Goal: Task Accomplishment & Management: Manage account settings

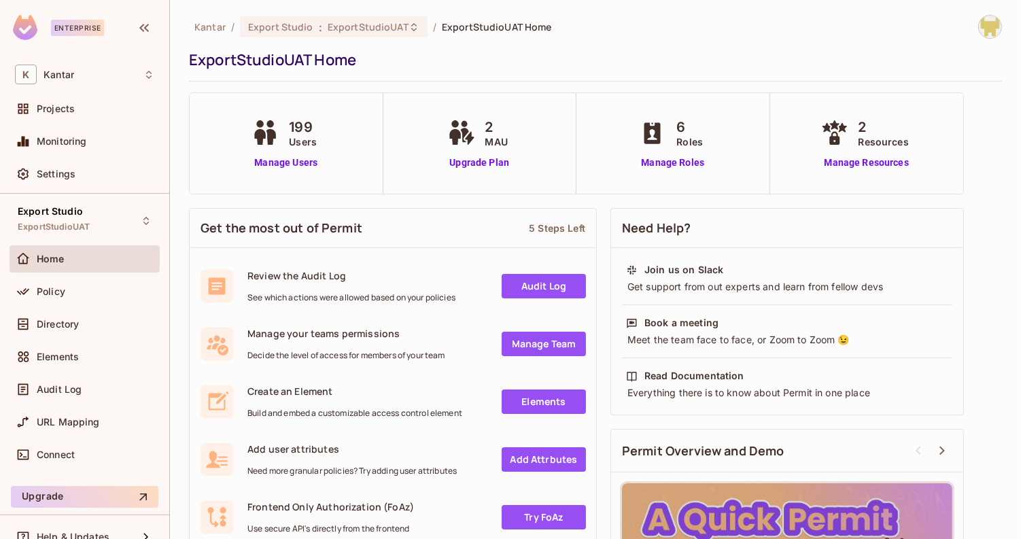
click at [69, 307] on div "Policy" at bounding box center [85, 294] width 150 height 33
click at [75, 294] on div "Policy" at bounding box center [96, 291] width 118 height 11
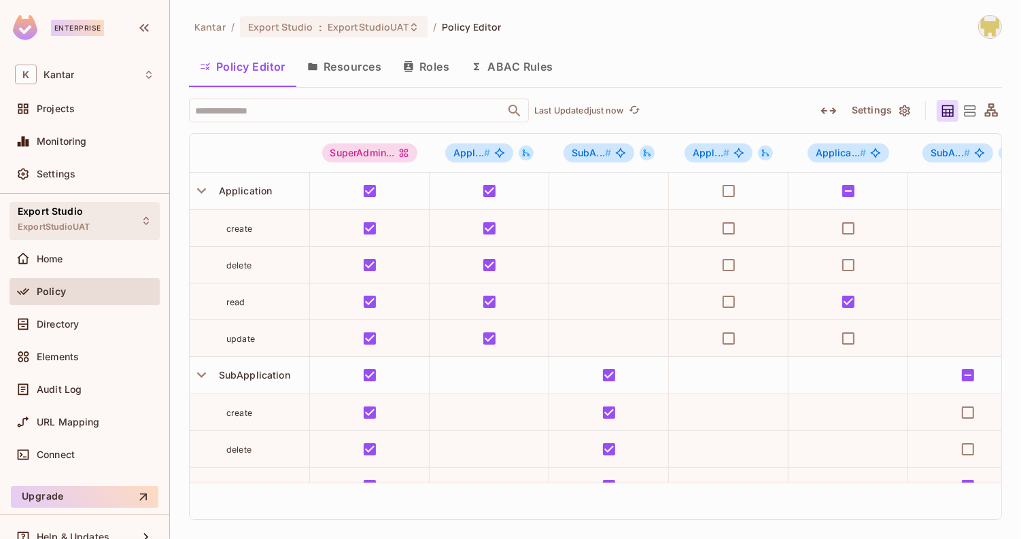
click at [84, 214] on div "Export Studio ExportStudioUAT" at bounding box center [54, 220] width 72 height 29
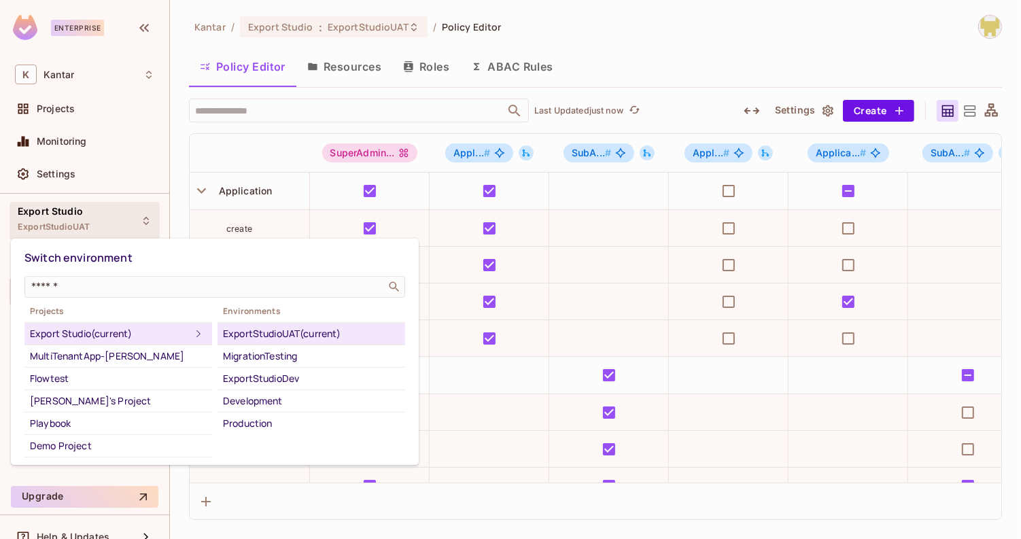
click at [388, 494] on div at bounding box center [510, 269] width 1021 height 539
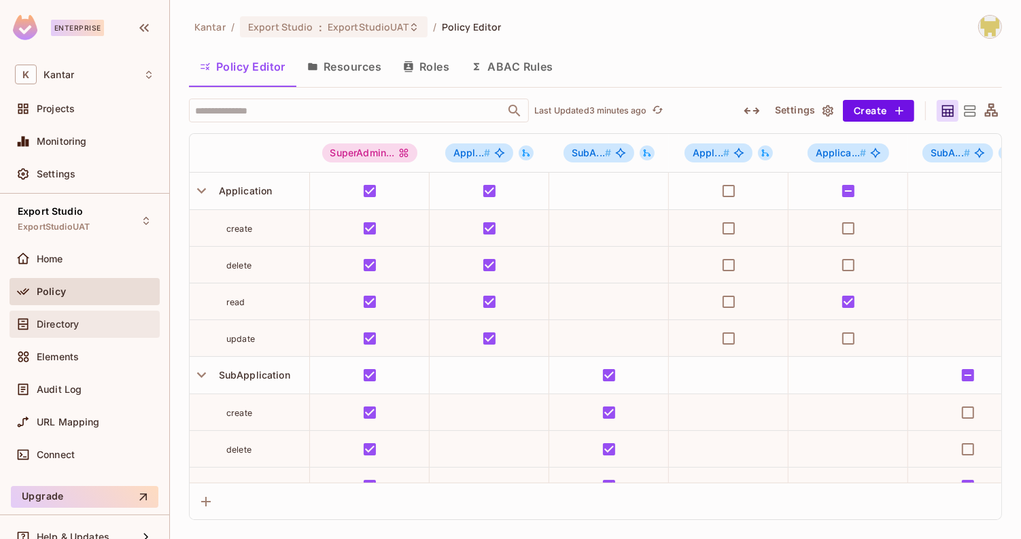
click at [89, 322] on div "Directory" at bounding box center [96, 324] width 118 height 11
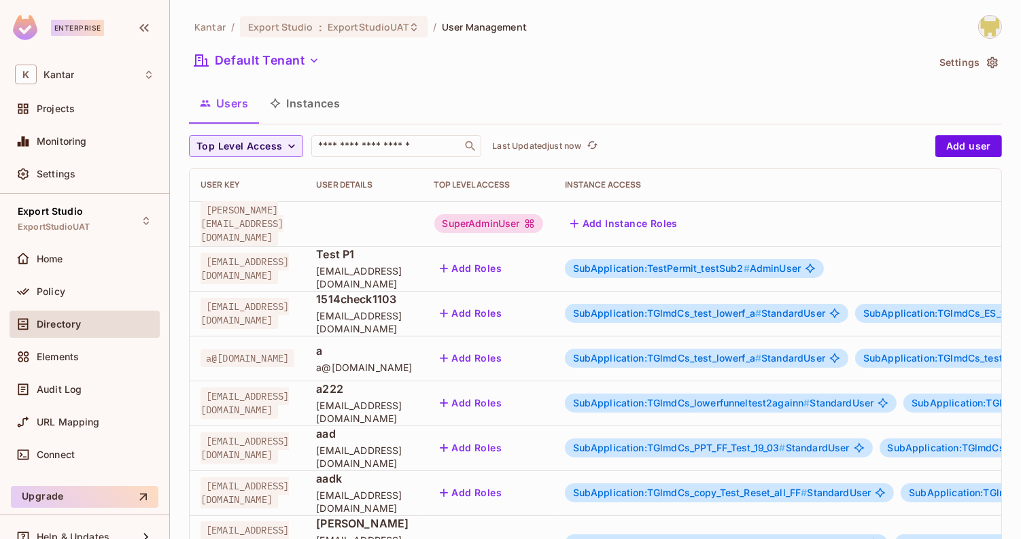
click at [361, 129] on div "Kantar / Export Studio : ExportStudioUAT / User Management Default Tenant Setti…" at bounding box center [595, 510] width 813 height 990
click at [362, 143] on input "text" at bounding box center [386, 146] width 143 height 14
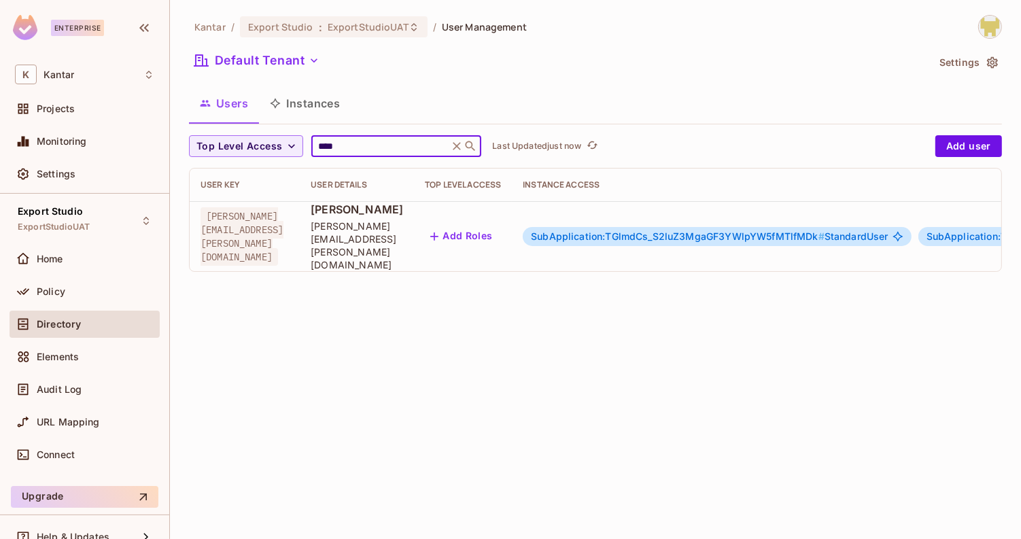
type input "****"
click at [391, 118] on div "Users Instances" at bounding box center [595, 103] width 813 height 34
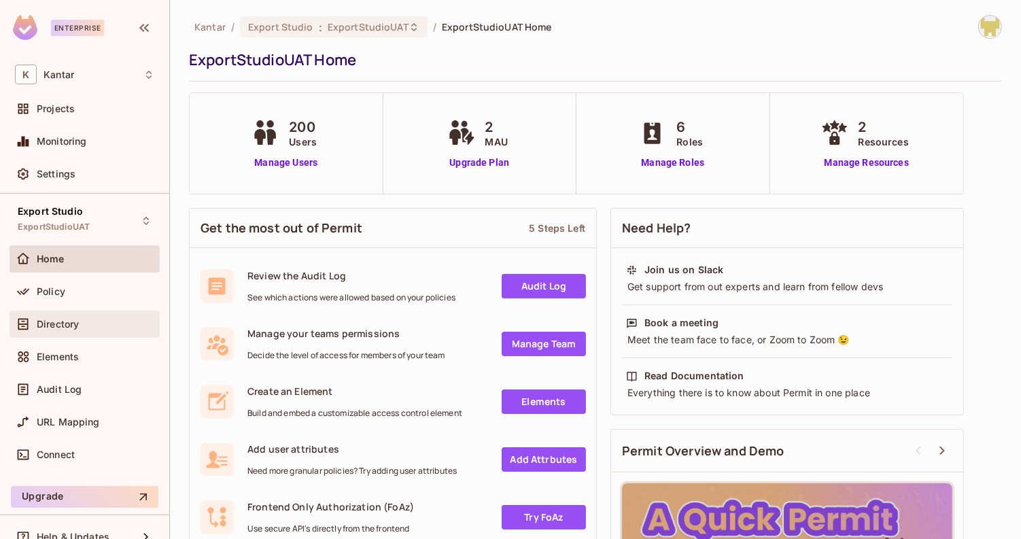
click at [84, 313] on div "Directory" at bounding box center [85, 324] width 150 height 27
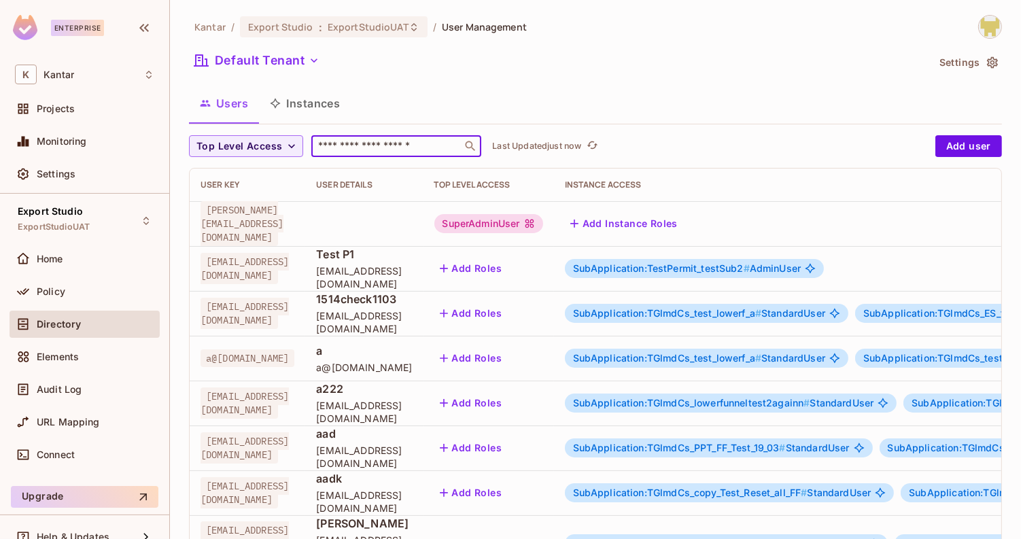
click at [364, 150] on input "text" at bounding box center [386, 146] width 143 height 14
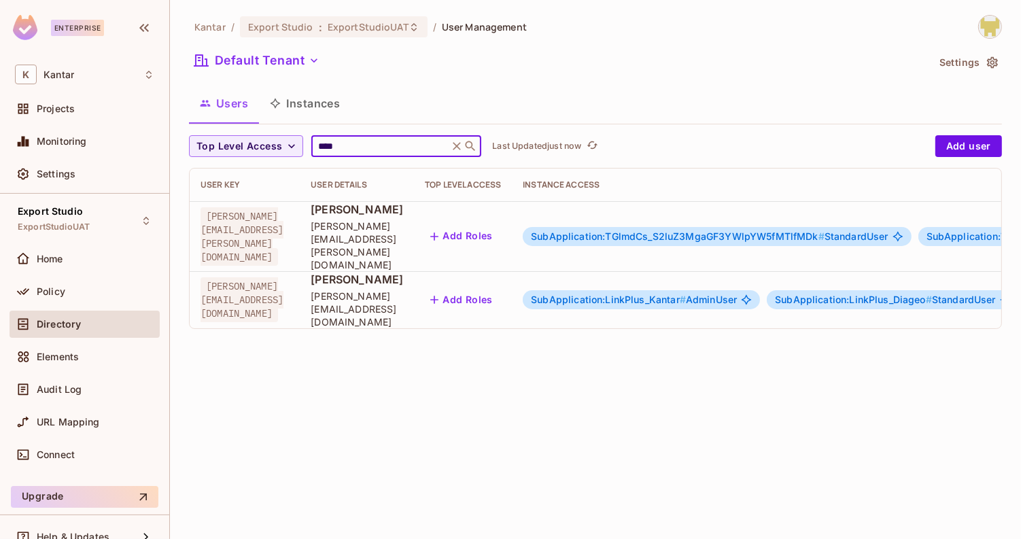
click at [421, 343] on div "Kantar / Export Studio : ExportStudioUAT / User Management Default Tenant Setti…" at bounding box center [595, 269] width 851 height 539
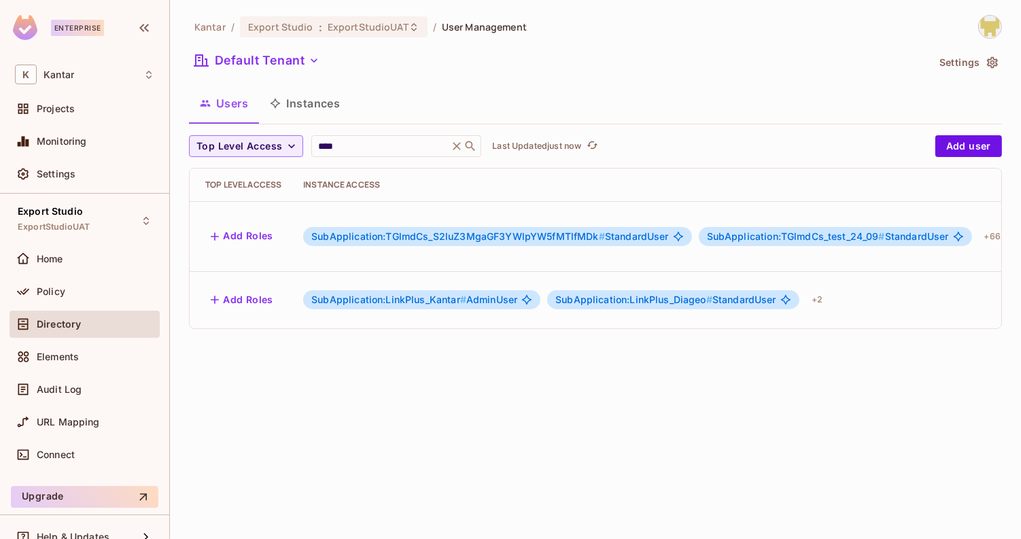
scroll to position [0, 381]
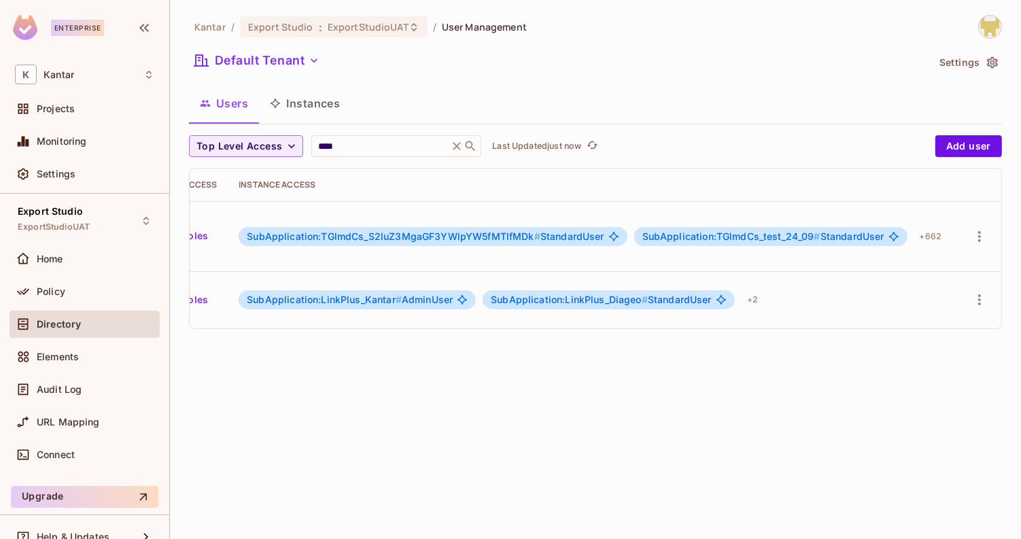
click at [522, 294] on span "SubApplication:LinkPlus_Diageo #" at bounding box center [569, 300] width 157 height 12
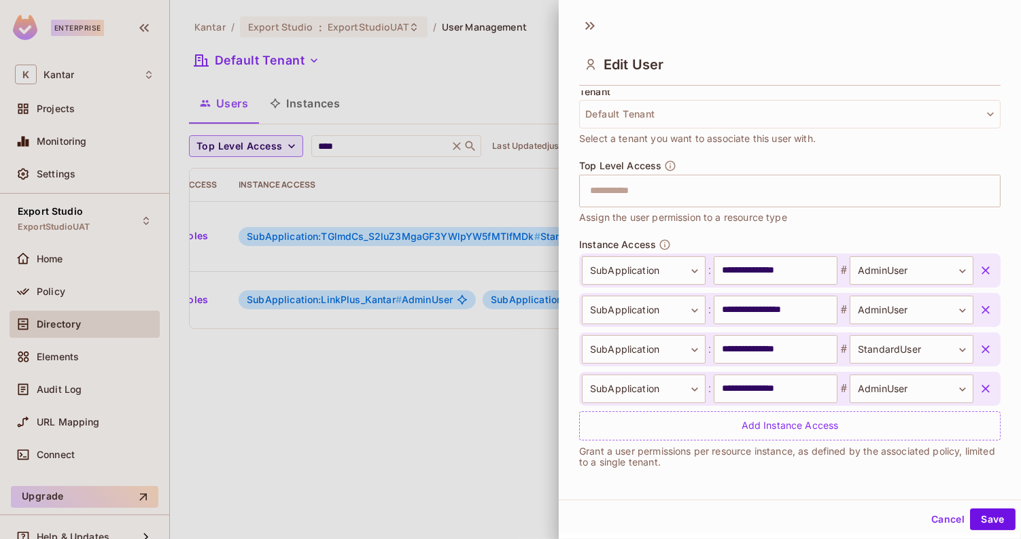
scroll to position [0, 0]
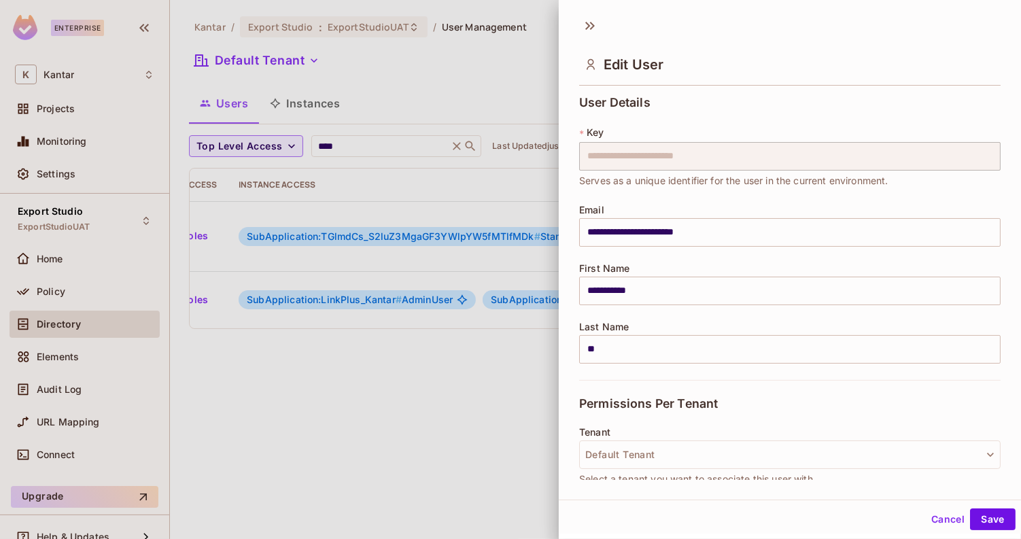
click at [639, 271] on div "**********" at bounding box center [790, 284] width 422 height 42
click at [439, 122] on div at bounding box center [510, 269] width 1021 height 539
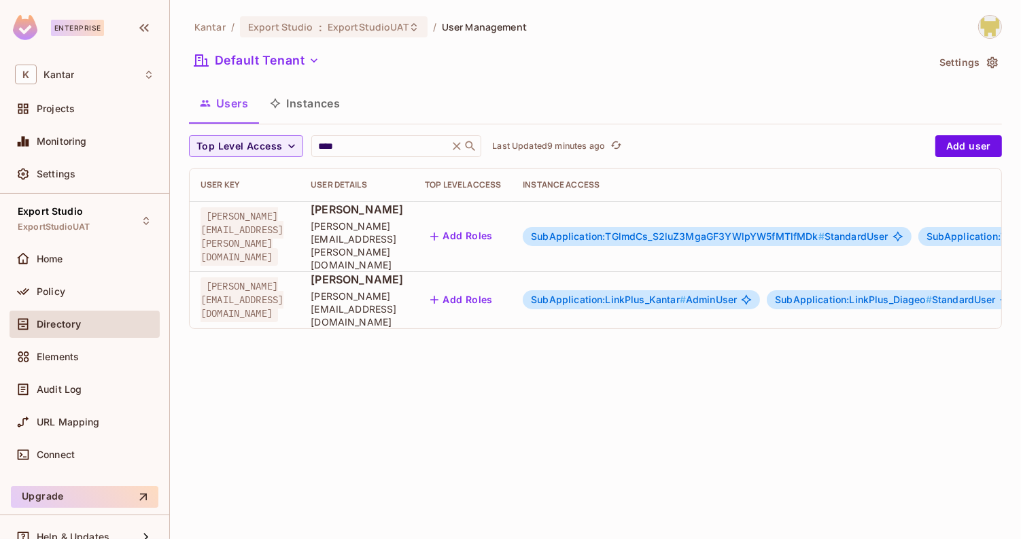
scroll to position [0, 381]
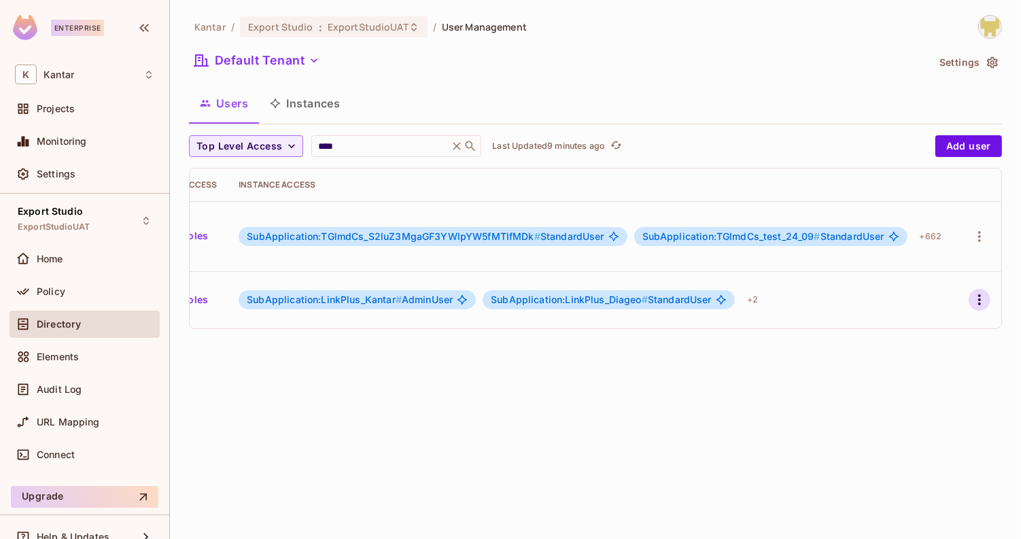
click at [976, 292] on icon "button" at bounding box center [980, 300] width 16 height 16
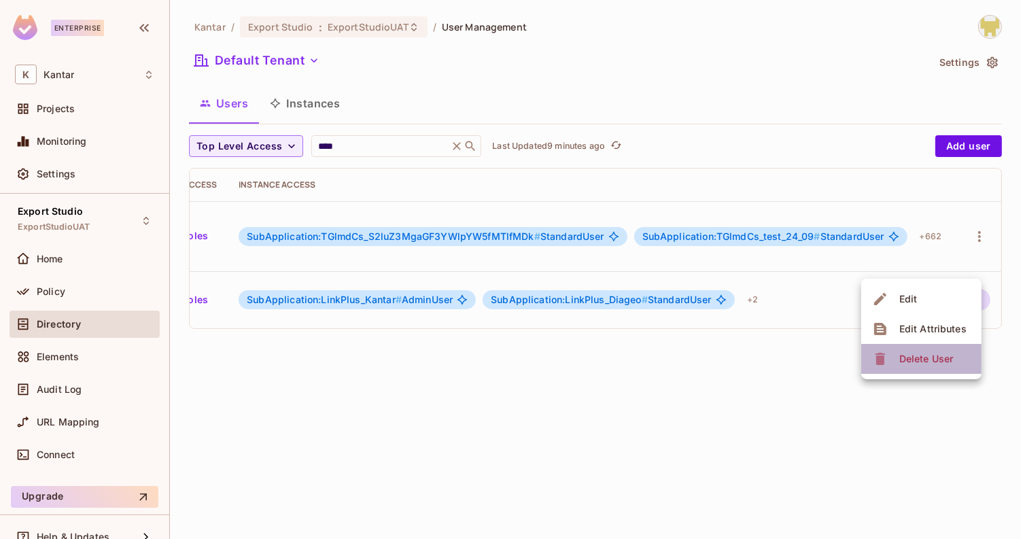
click at [906, 365] on div "Delete User" at bounding box center [927, 359] width 54 height 14
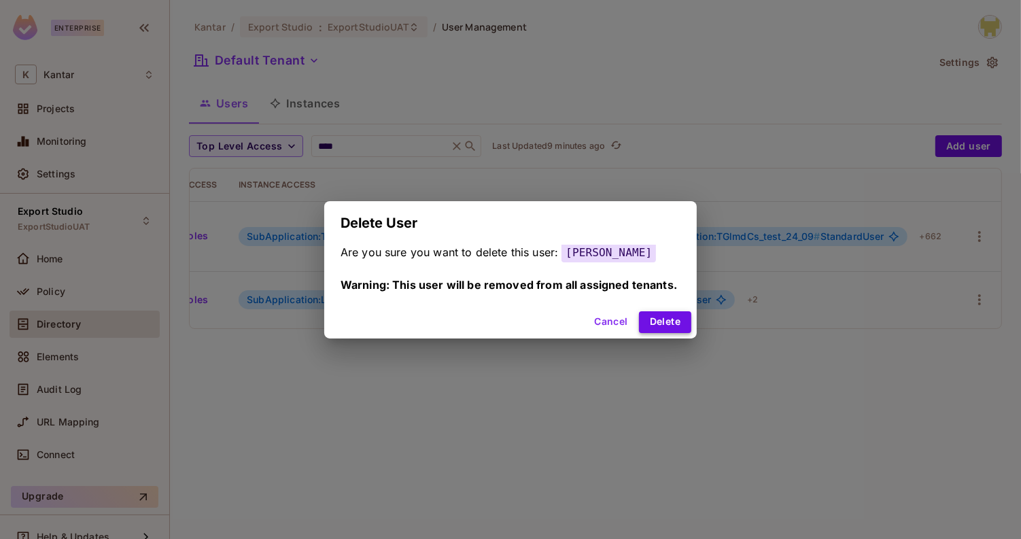
click at [675, 328] on button "Delete" at bounding box center [665, 322] width 52 height 22
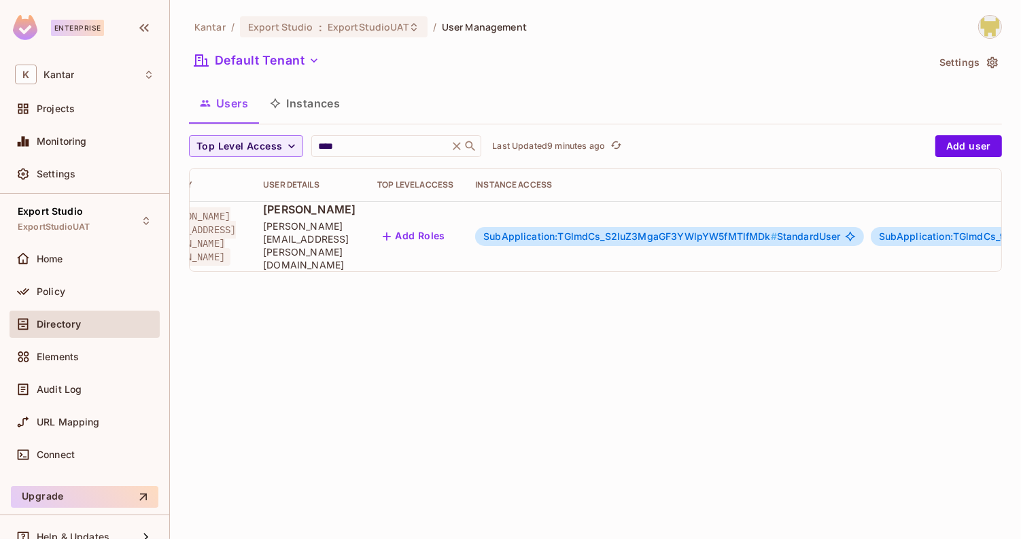
scroll to position [0, 0]
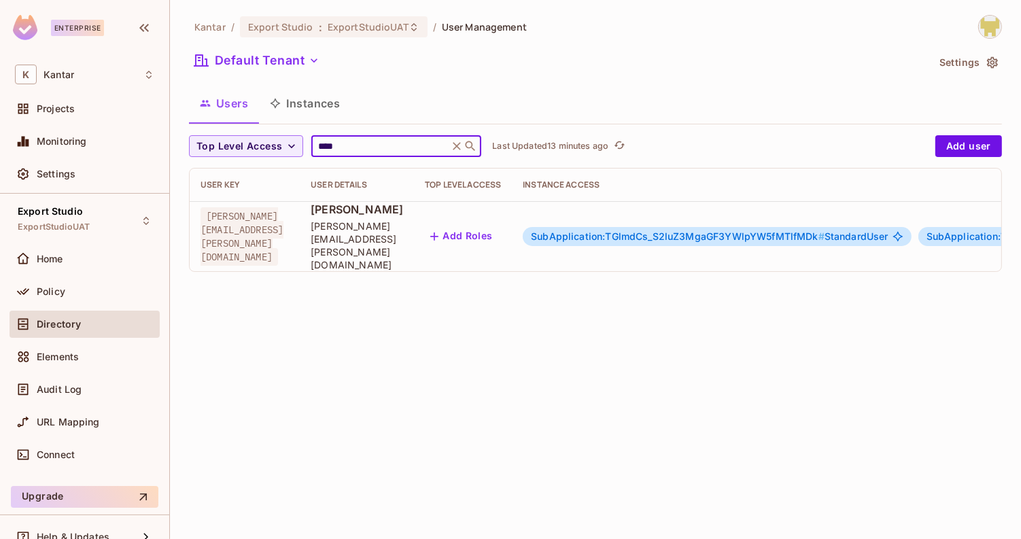
click at [347, 146] on input "****" at bounding box center [379, 146] width 129 height 14
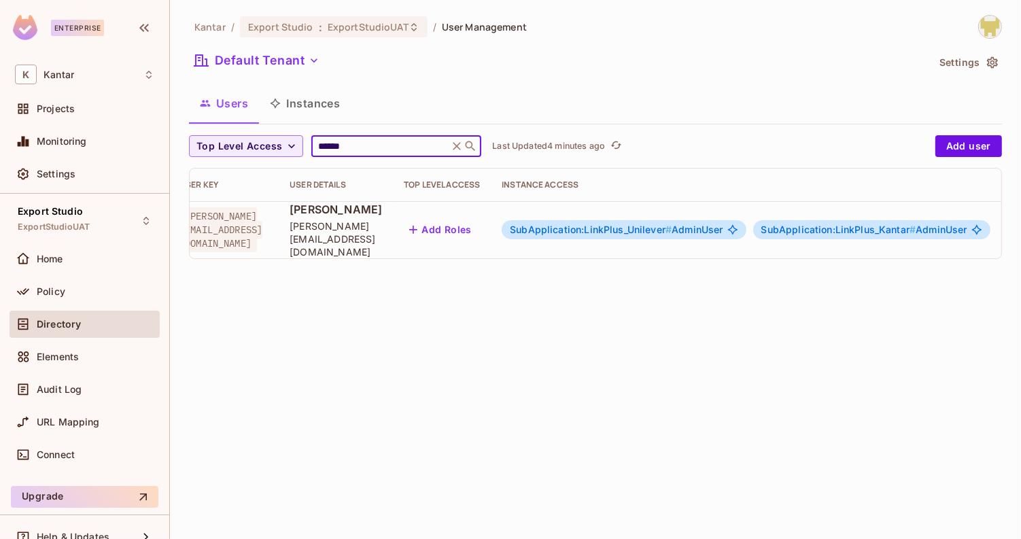
scroll to position [0, 191]
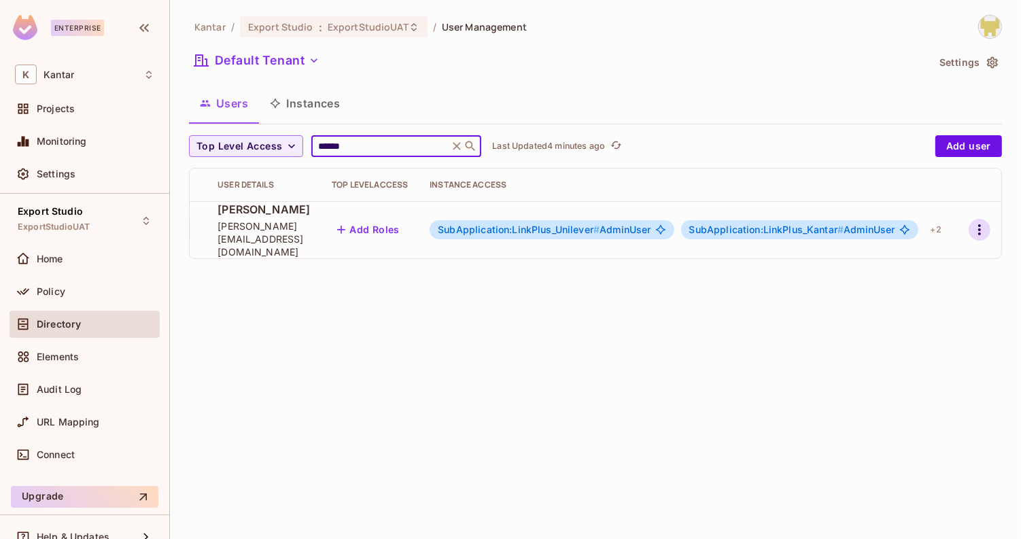
click at [984, 226] on icon "button" at bounding box center [980, 230] width 16 height 16
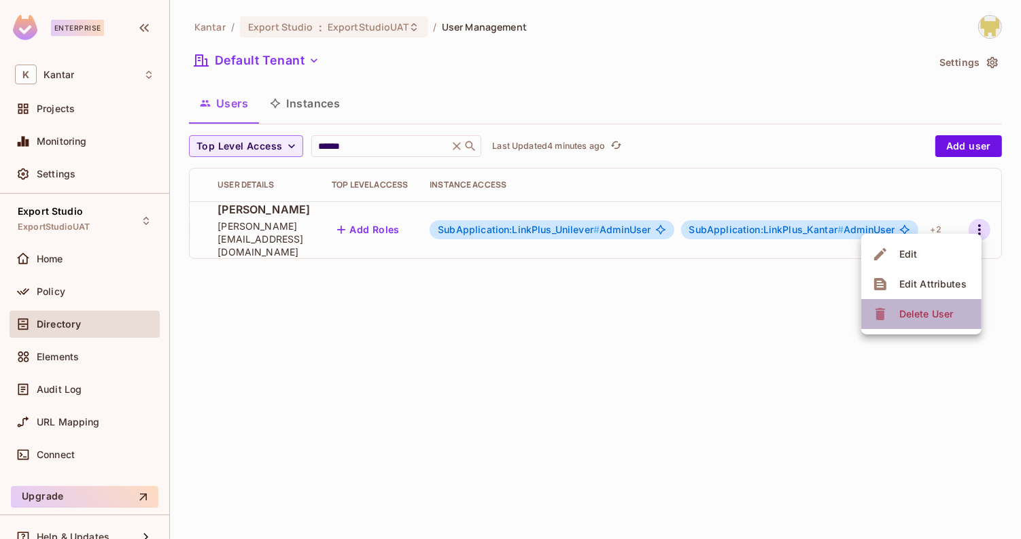
click at [934, 309] on div "Delete User" at bounding box center [927, 314] width 54 height 14
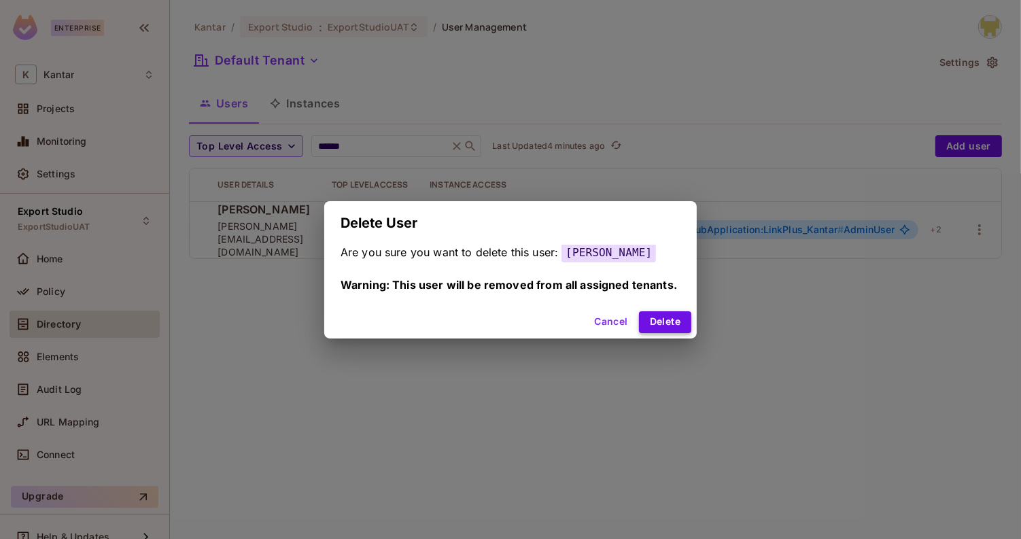
click at [687, 315] on button "Delete" at bounding box center [665, 322] width 52 height 22
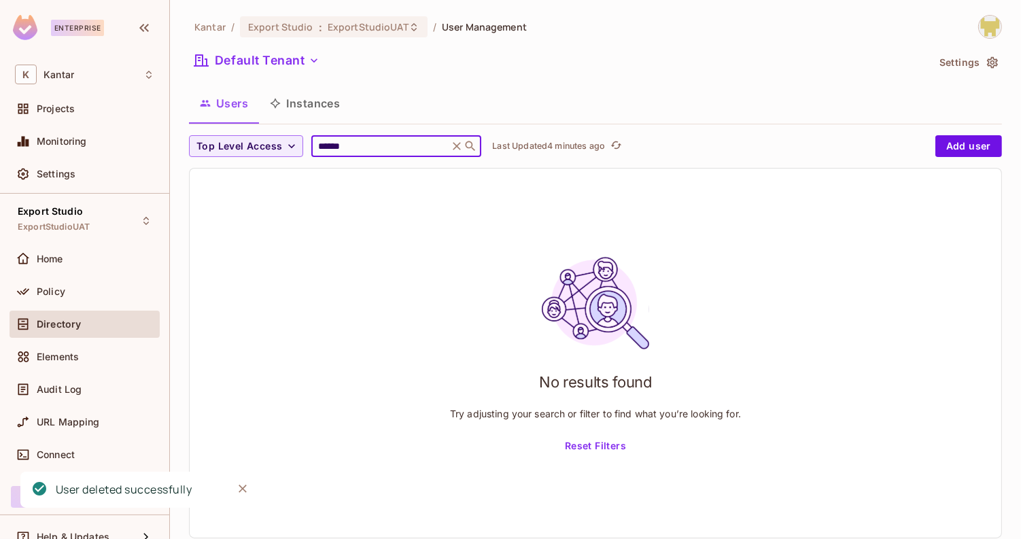
click at [357, 141] on input "******" at bounding box center [379, 146] width 129 height 14
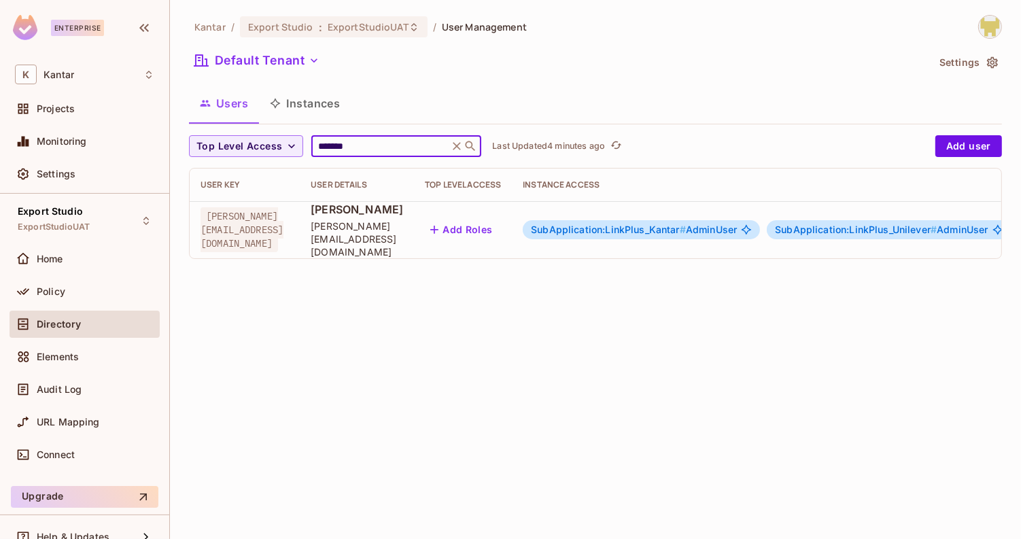
scroll to position [0, 2]
type input "*******"
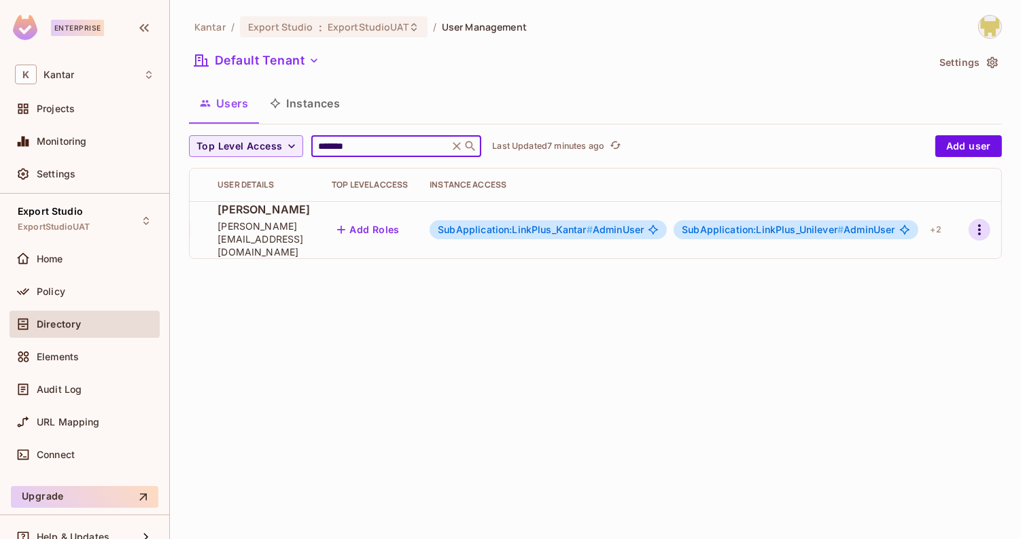
click at [976, 222] on icon "button" at bounding box center [980, 230] width 16 height 16
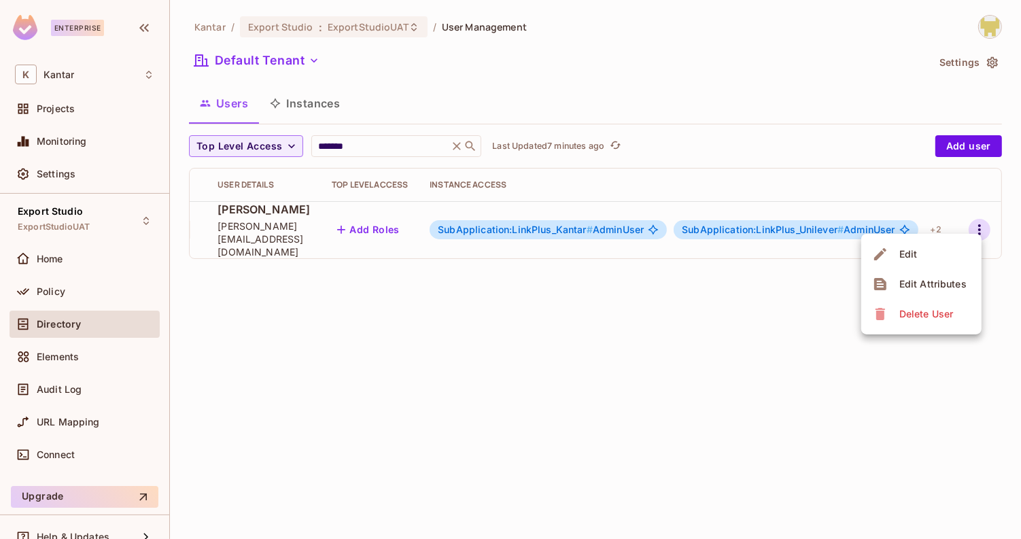
click at [932, 311] on div "Delete User" at bounding box center [927, 314] width 54 height 14
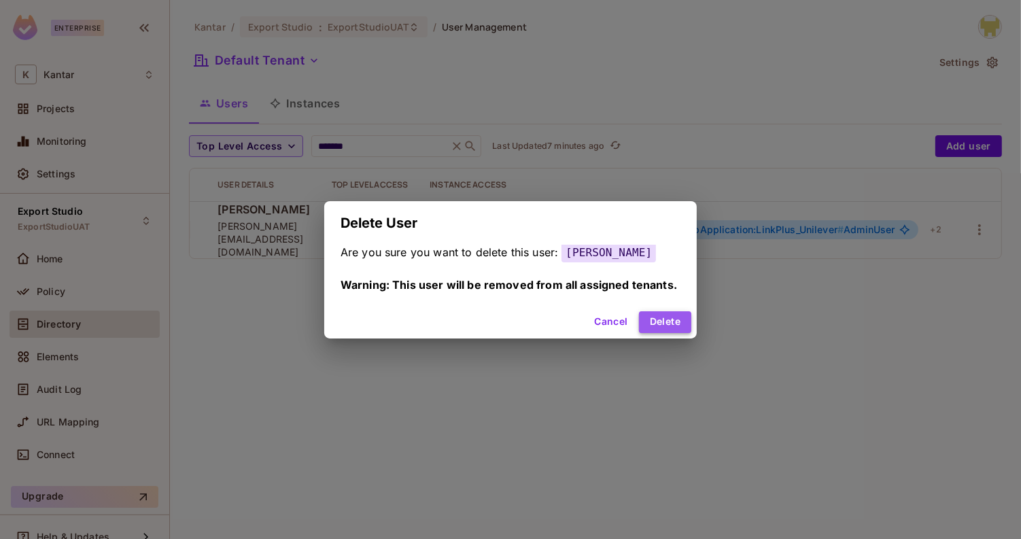
click at [663, 325] on button "Delete" at bounding box center [665, 322] width 52 height 22
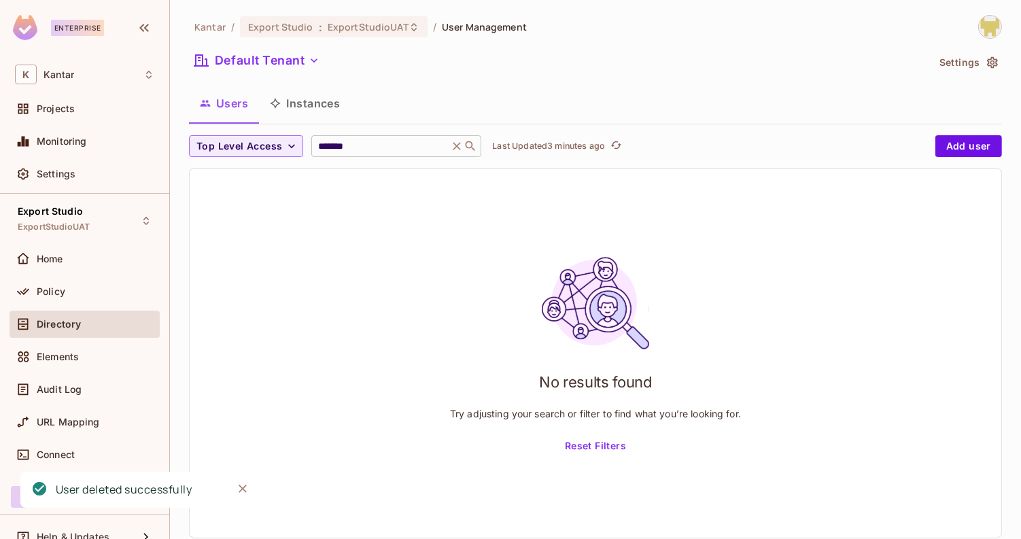
click at [394, 148] on input "*******" at bounding box center [379, 146] width 129 height 14
click at [394, 118] on div "Users Instances" at bounding box center [595, 103] width 813 height 34
click at [307, 110] on button "Instances" at bounding box center [305, 103] width 92 height 34
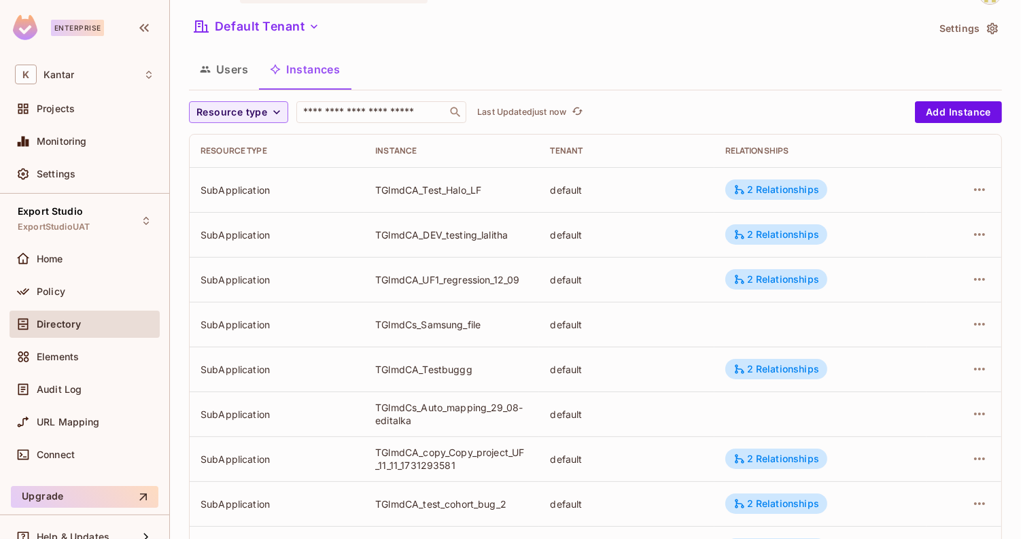
scroll to position [52, 0]
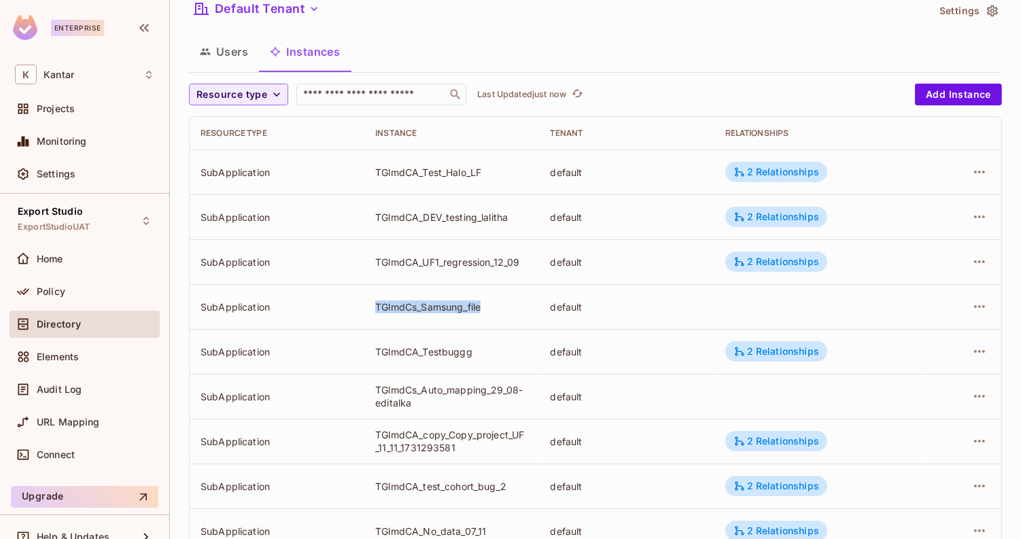
drag, startPoint x: 362, startPoint y: 304, endPoint x: 483, endPoint y: 305, distance: 120.4
click at [483, 305] on td "TGlmdCs_Samsung_file" at bounding box center [451, 306] width 175 height 45
click at [483, 305] on div "TGlmdCs_Samsung_file" at bounding box center [451, 307] width 153 height 13
click at [482, 305] on div "TGlmdCs_Samsung_file" at bounding box center [451, 307] width 153 height 13
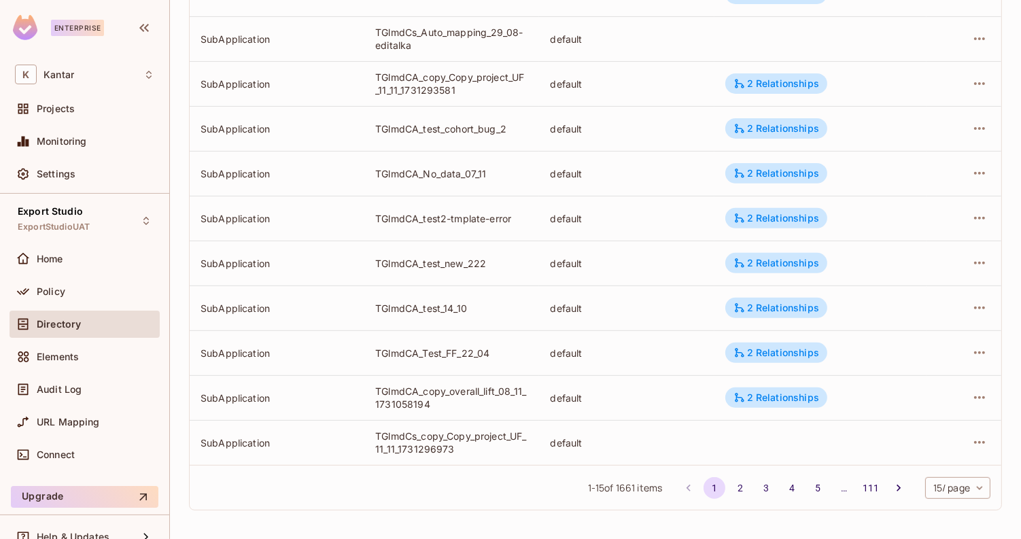
scroll to position [0, 0]
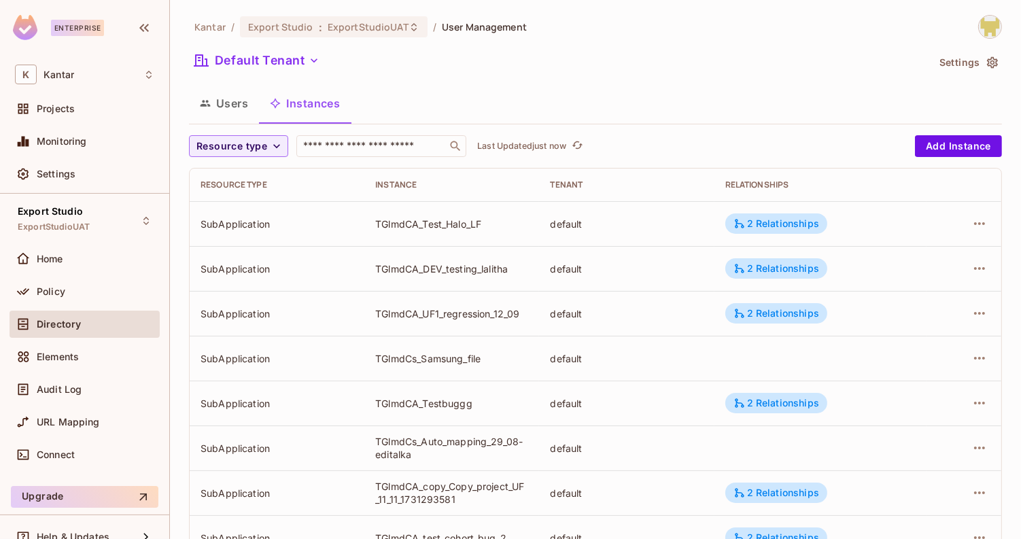
click at [525, 81] on div "Kantar / Export Studio : ExportStudioUAT / User Management Default Tenant Setti…" at bounding box center [595, 473] width 813 height 916
drag, startPoint x: 375, startPoint y: 228, endPoint x: 486, endPoint y: 228, distance: 111.5
click at [486, 228] on div "TGlmdCA_Test_Halo_LF" at bounding box center [451, 224] width 153 height 13
click at [493, 216] on td "TGlmdCA_Test_Halo_LF" at bounding box center [451, 223] width 175 height 45
click at [381, 78] on div "Kantar / Export Studio : ExportStudioUAT / User Management Default Tenant Setti…" at bounding box center [595, 473] width 813 height 916
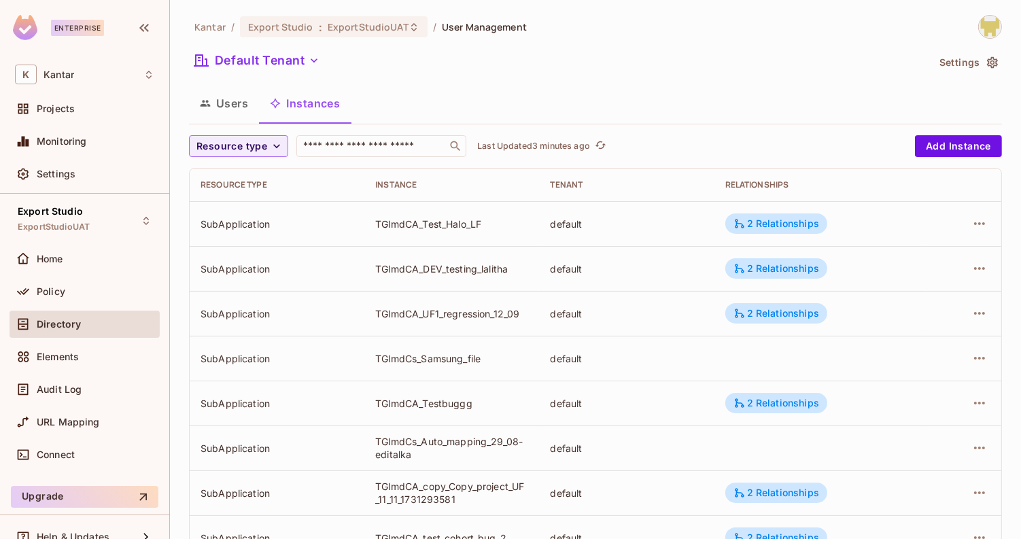
click at [246, 106] on button "Users" at bounding box center [224, 103] width 70 height 34
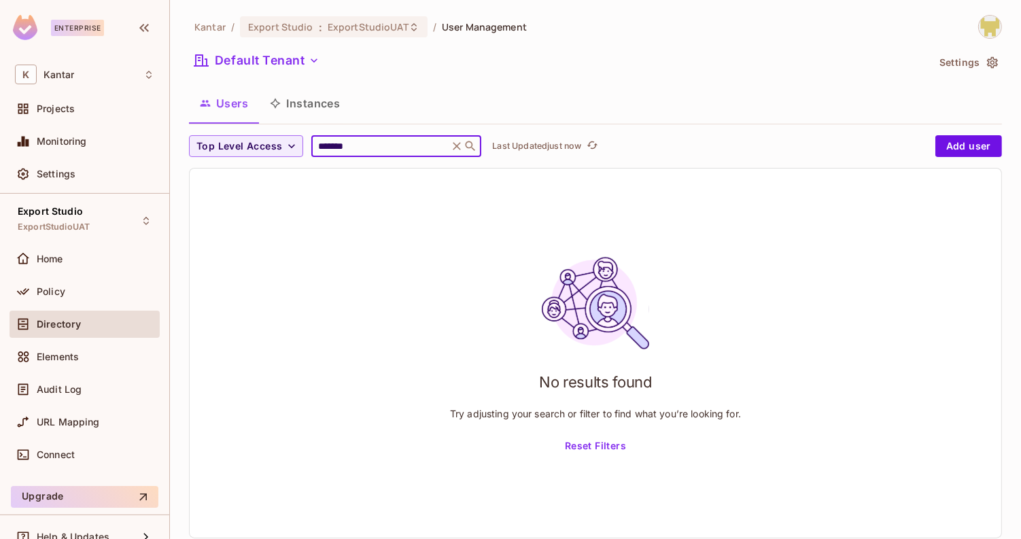
click at [431, 146] on input "*******" at bounding box center [379, 146] width 129 height 14
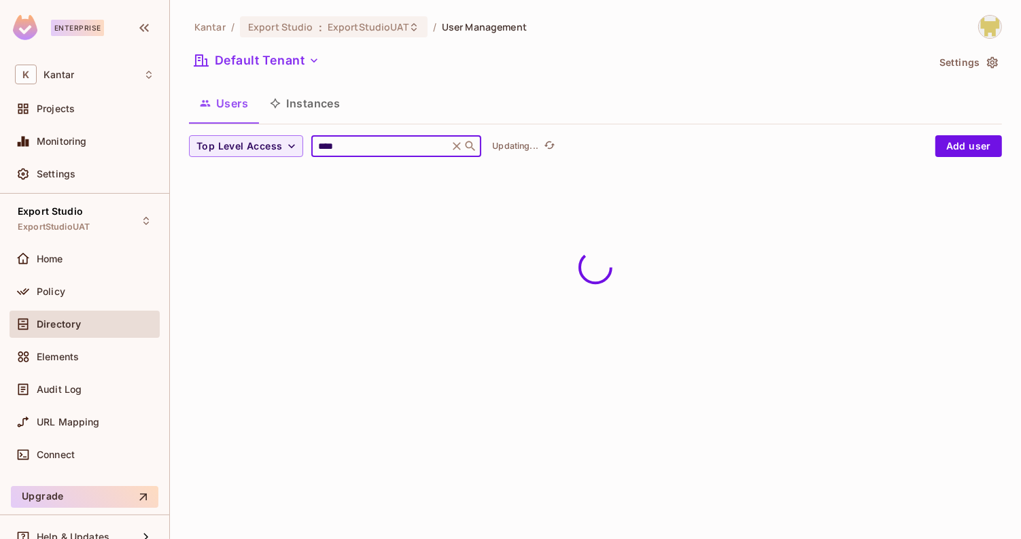
type input "****"
click at [474, 79] on div "Kantar / Export Studio : ExportStudioUAT / User Management Default Tenant Setti…" at bounding box center [595, 97] width 813 height 164
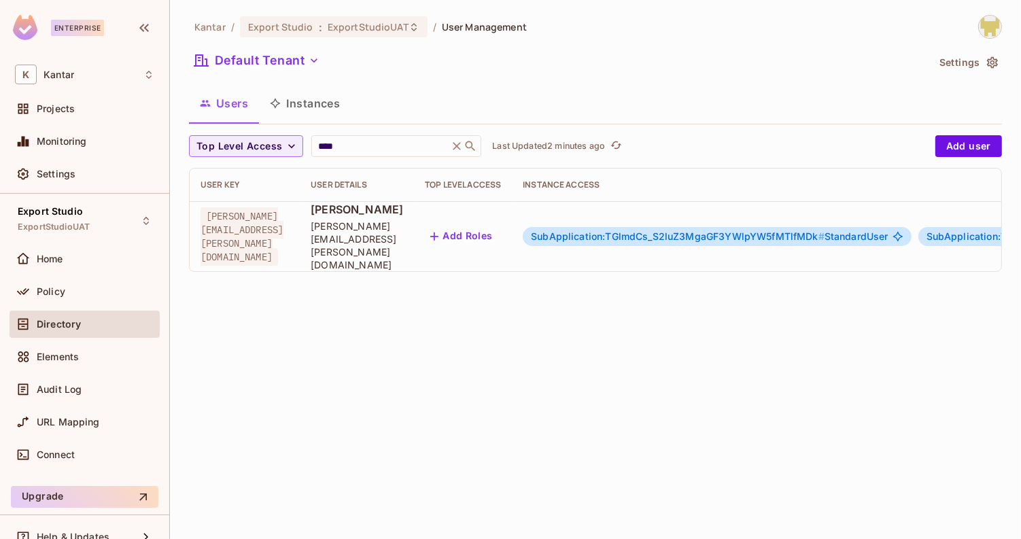
click at [303, 107] on button "Instances" at bounding box center [305, 103] width 92 height 34
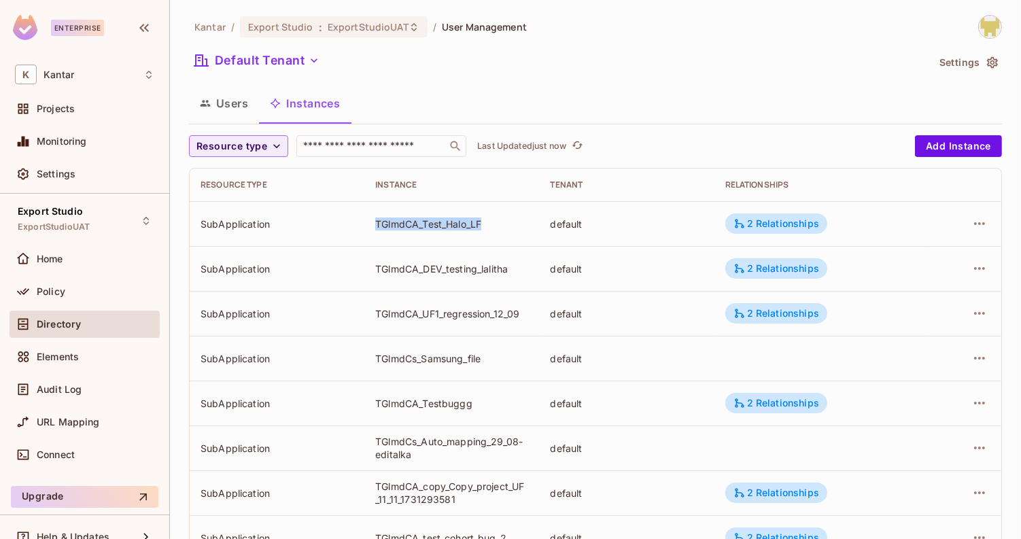
drag, startPoint x: 375, startPoint y: 224, endPoint x: 499, endPoint y: 231, distance: 124.6
click at [499, 231] on td "TGlmdCA_Test_Halo_LF" at bounding box center [451, 223] width 175 height 45
drag, startPoint x: 510, startPoint y: 269, endPoint x: 358, endPoint y: 266, distance: 152.3
click at [358, 266] on tr "SubApplication TGlmdCA_DEV_testing_lalitha default 2 Relationships" at bounding box center [596, 268] width 812 height 45
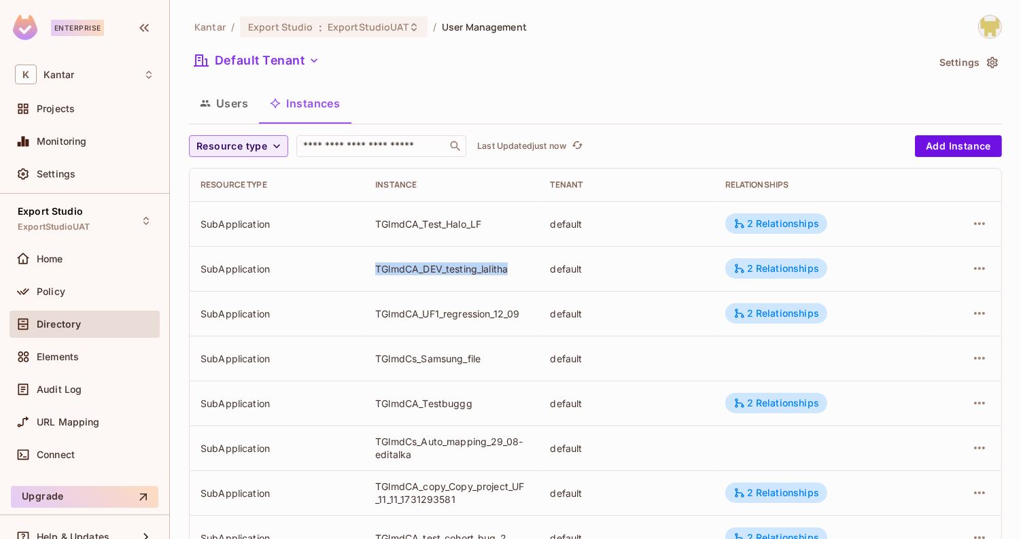
click at [358, 266] on td "SubApplication" at bounding box center [277, 268] width 175 height 45
drag, startPoint x: 396, startPoint y: 310, endPoint x: 507, endPoint y: 331, distance: 113.5
click at [507, 331] on td "TGlmdCA_UF1_regression_12_09" at bounding box center [451, 313] width 175 height 45
click at [286, 61] on button "Default Tenant" at bounding box center [257, 61] width 136 height 22
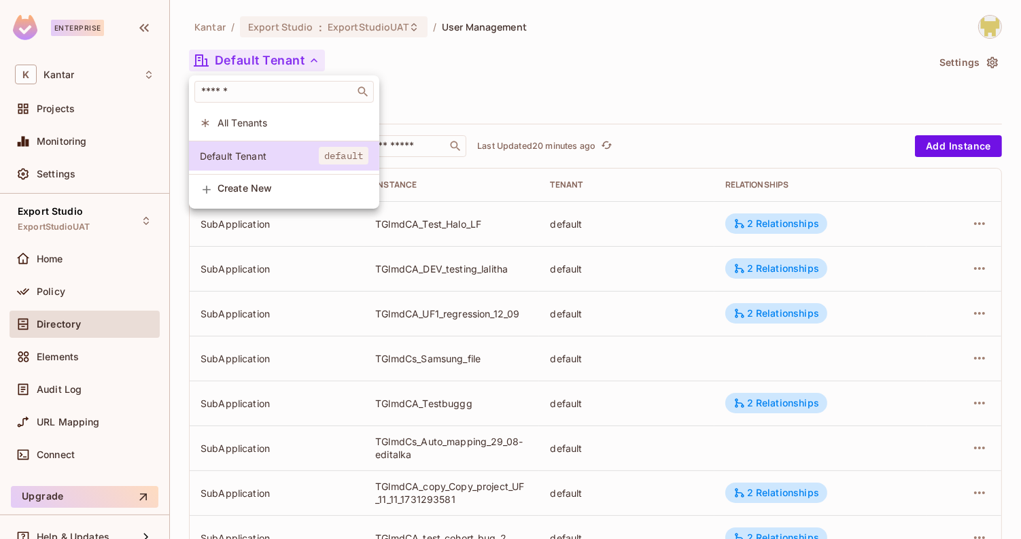
click at [430, 57] on div at bounding box center [510, 269] width 1021 height 539
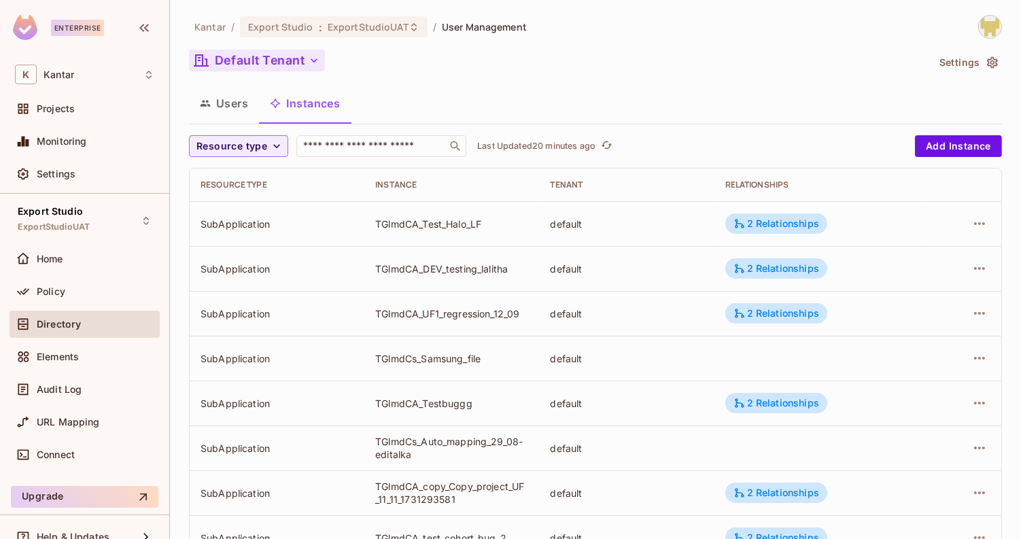
click at [313, 56] on icon "button" at bounding box center [314, 61] width 14 height 14
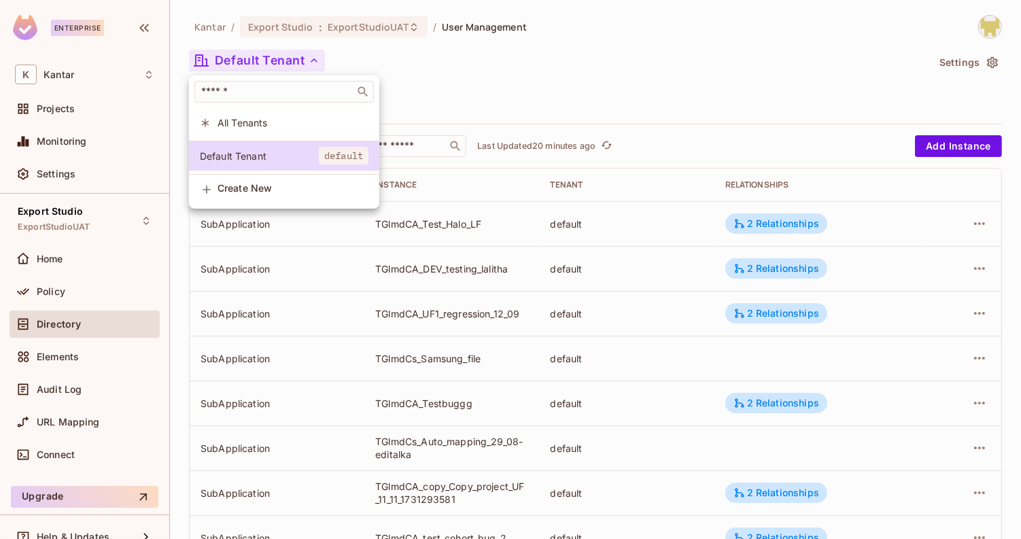
click at [61, 287] on div at bounding box center [510, 269] width 1021 height 539
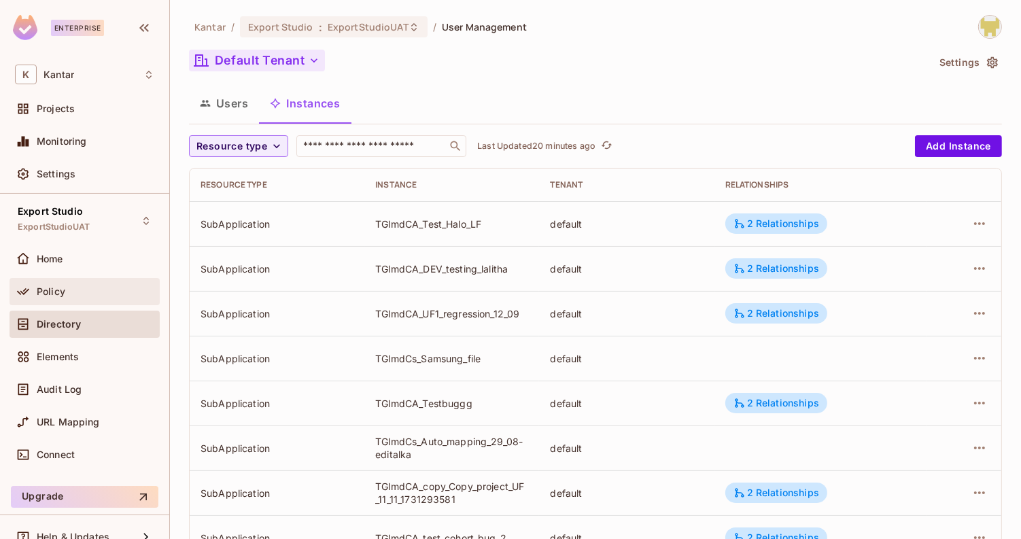
click at [61, 287] on span "Policy" at bounding box center [51, 291] width 29 height 11
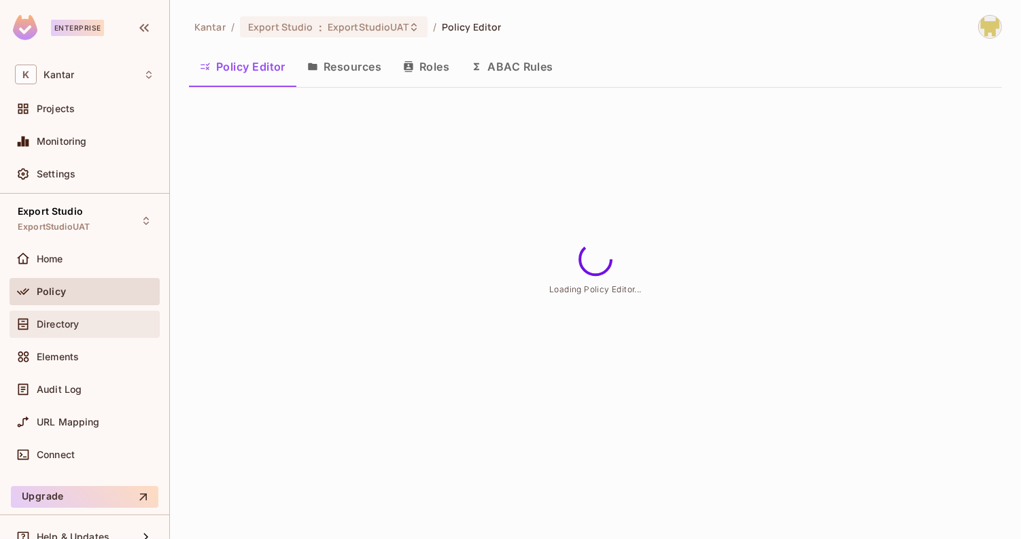
click at [64, 319] on span "Directory" at bounding box center [58, 324] width 42 height 11
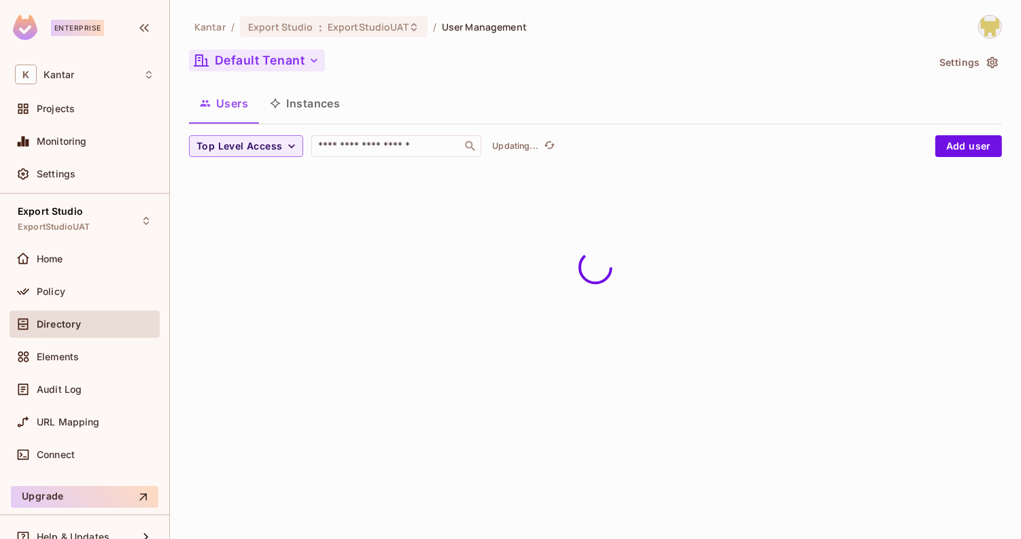
click at [296, 61] on button "Default Tenant" at bounding box center [257, 61] width 136 height 22
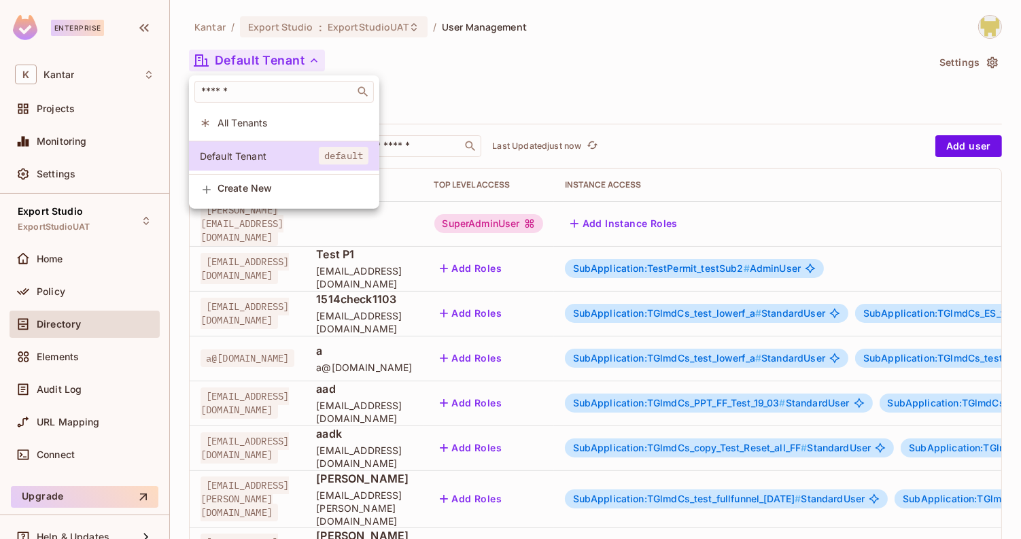
click at [426, 54] on div at bounding box center [510, 269] width 1021 height 539
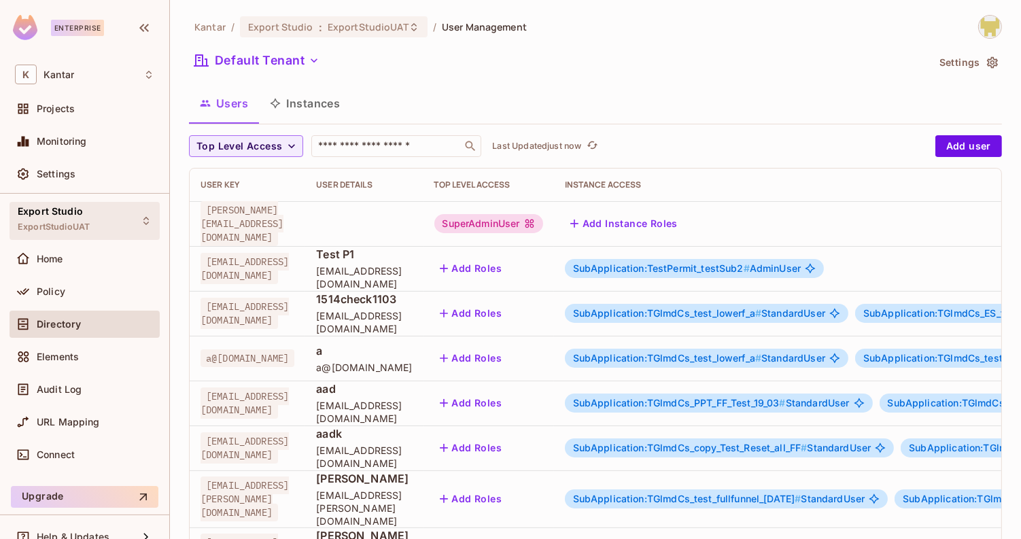
click at [62, 222] on span "ExportStudioUAT" at bounding box center [54, 227] width 72 height 11
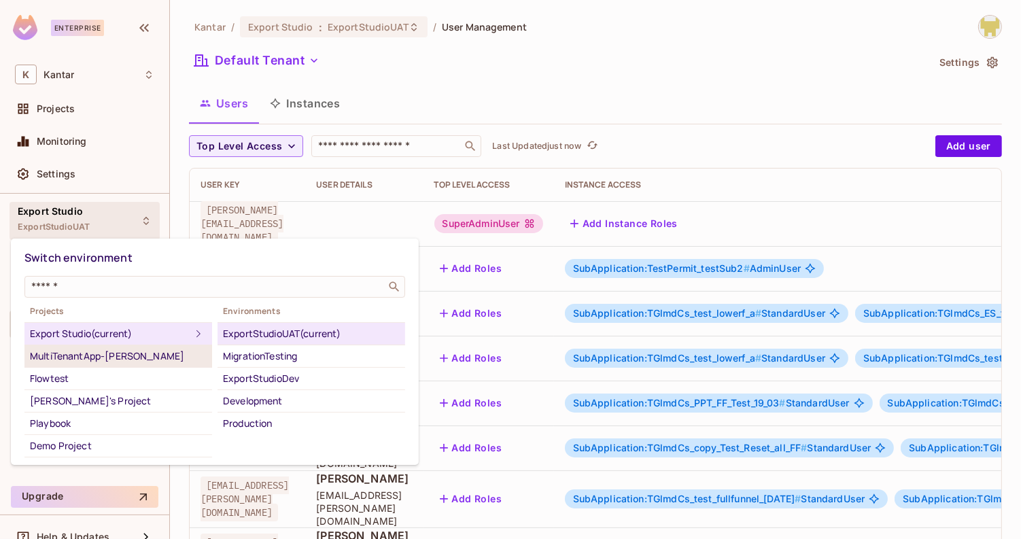
click at [97, 360] on div "MultiTenantApp-Ritik" at bounding box center [118, 356] width 177 height 16
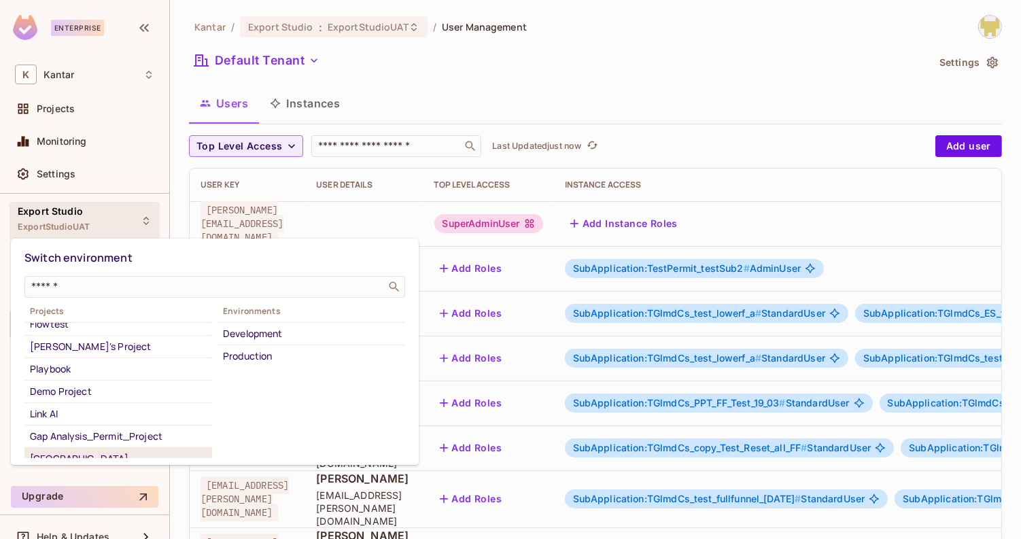
scroll to position [47, 0]
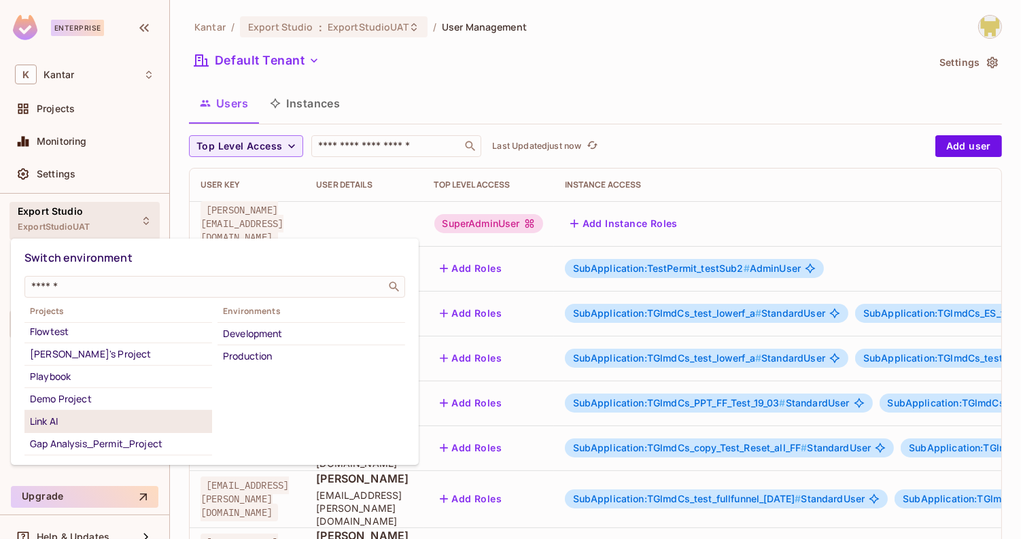
click at [93, 422] on div "Link AI" at bounding box center [118, 421] width 177 height 16
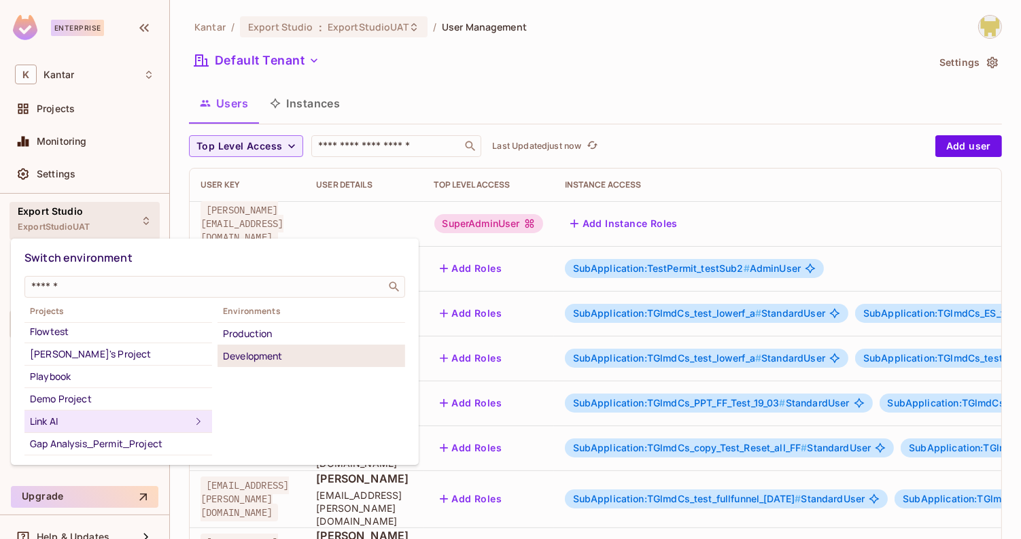
click at [278, 354] on div "Development" at bounding box center [311, 356] width 177 height 16
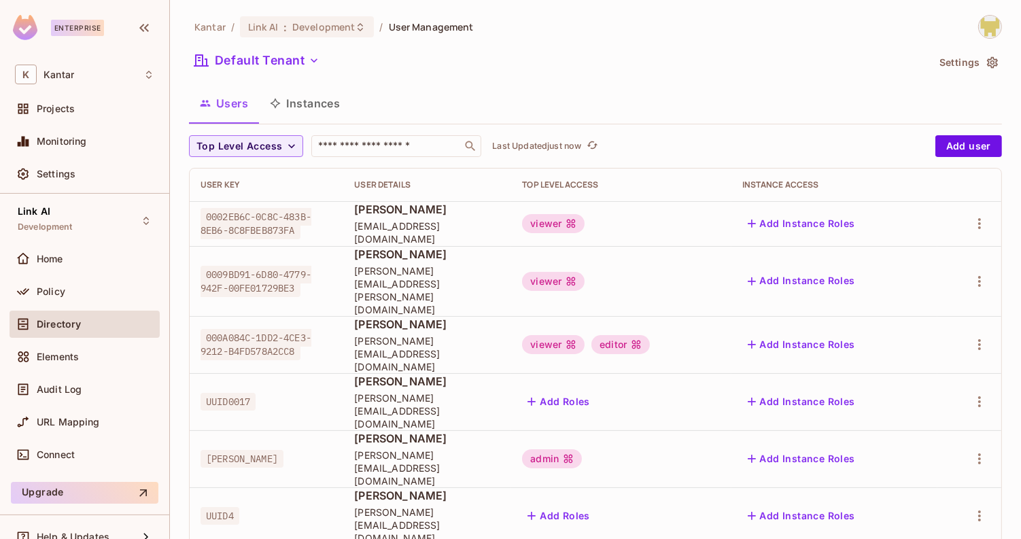
click at [301, 101] on button "Instances" at bounding box center [305, 103] width 92 height 34
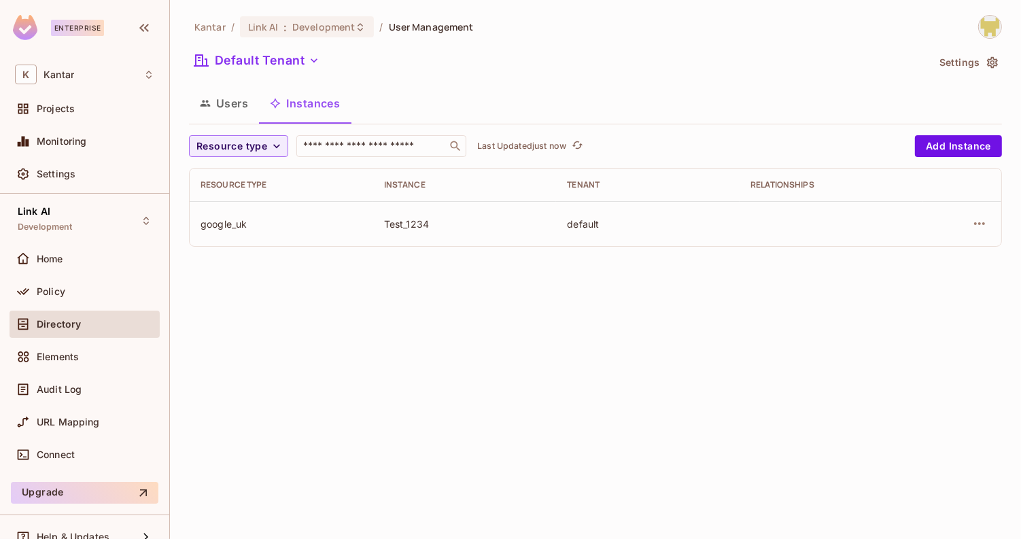
click at [243, 104] on button "Users" at bounding box center [224, 103] width 70 height 34
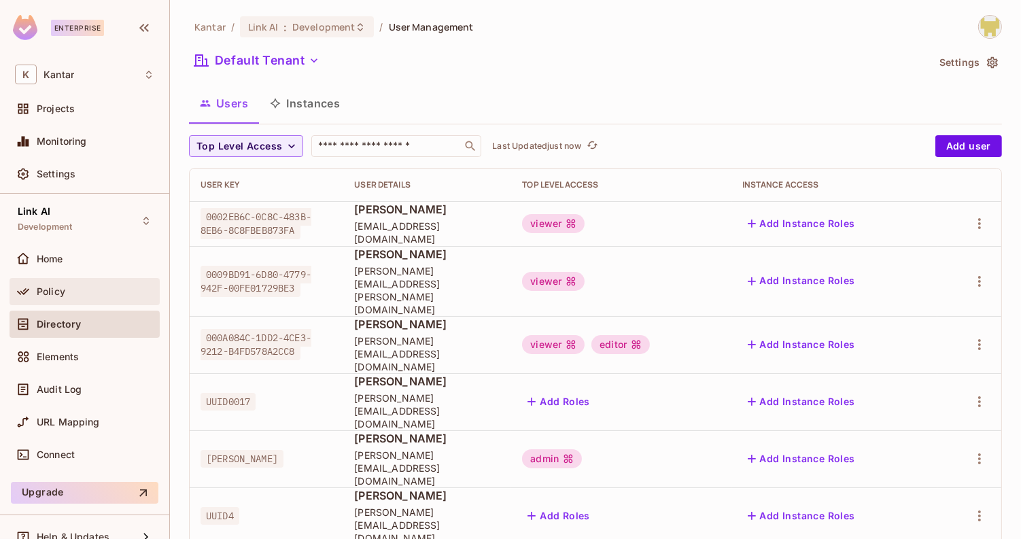
click at [78, 299] on div "Policy" at bounding box center [85, 291] width 150 height 27
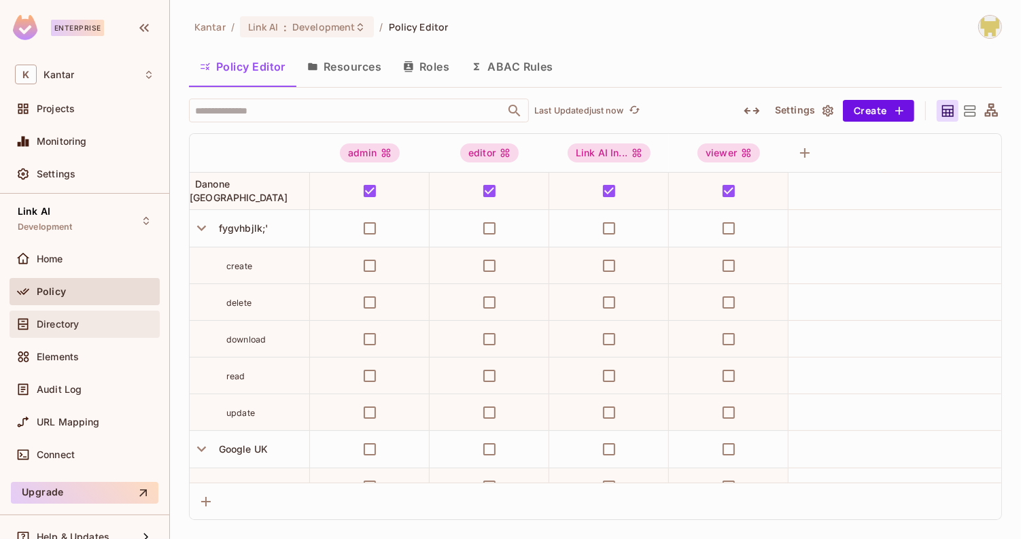
click at [90, 319] on div "Directory" at bounding box center [96, 324] width 118 height 11
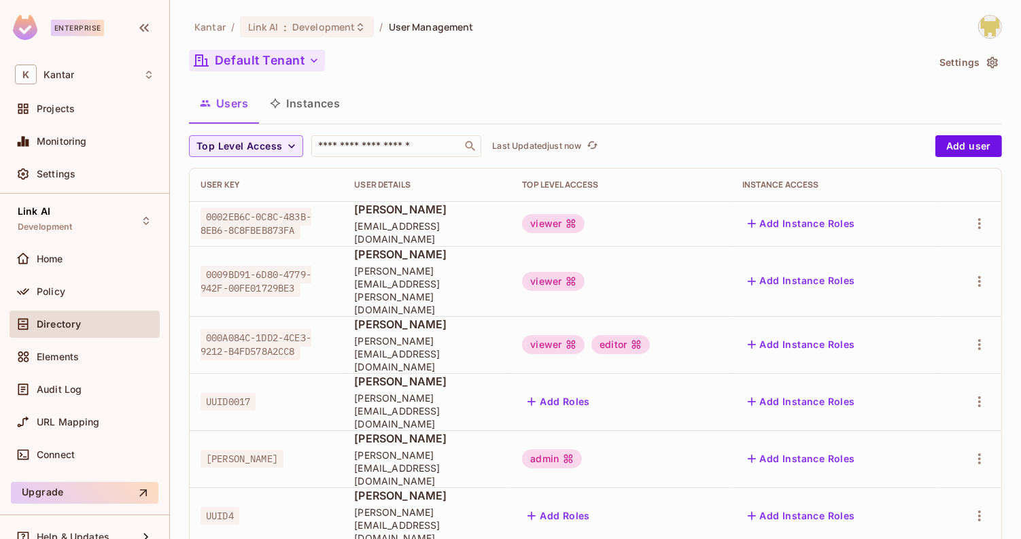
click at [294, 62] on button "Default Tenant" at bounding box center [257, 61] width 136 height 22
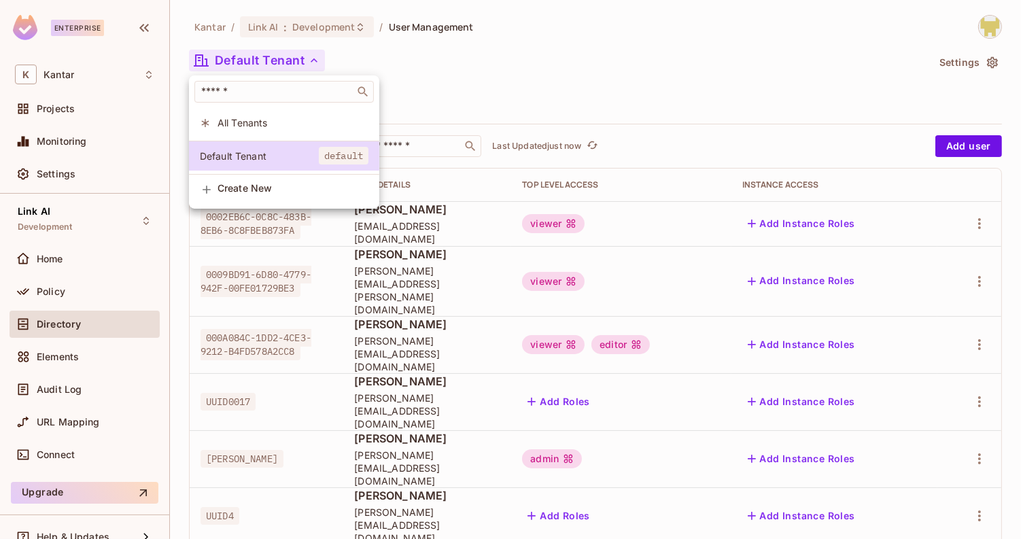
click at [458, 90] on div at bounding box center [510, 269] width 1021 height 539
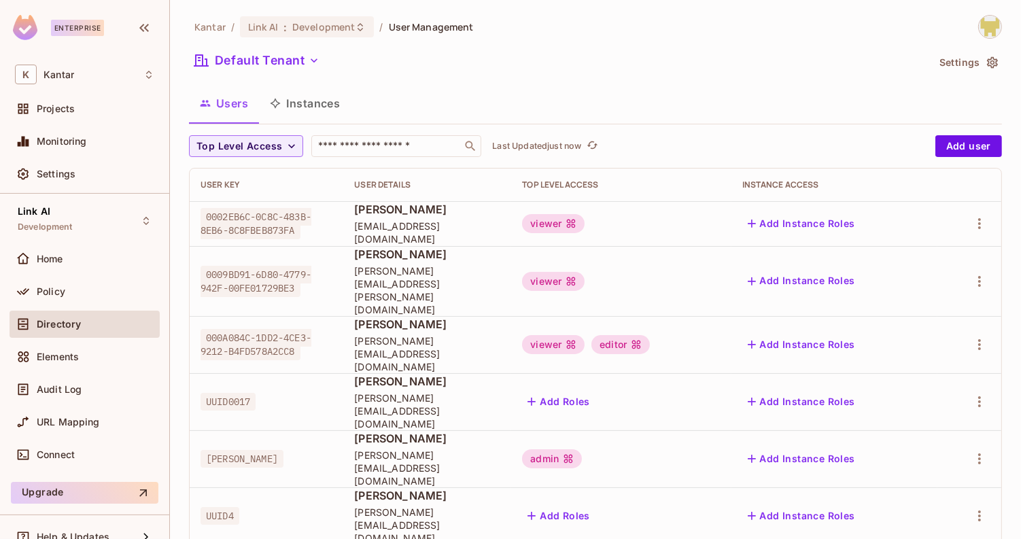
click at [982, 66] on button "Settings" at bounding box center [968, 63] width 68 height 22
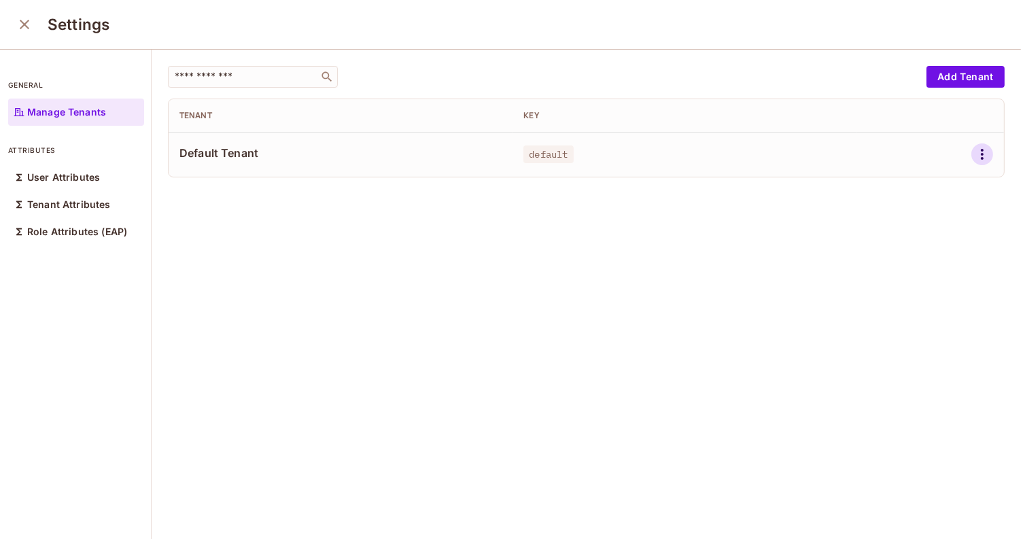
click at [974, 152] on icon "button" at bounding box center [982, 154] width 16 height 16
click at [925, 241] on div "Delete Tenant" at bounding box center [911, 245] width 64 height 14
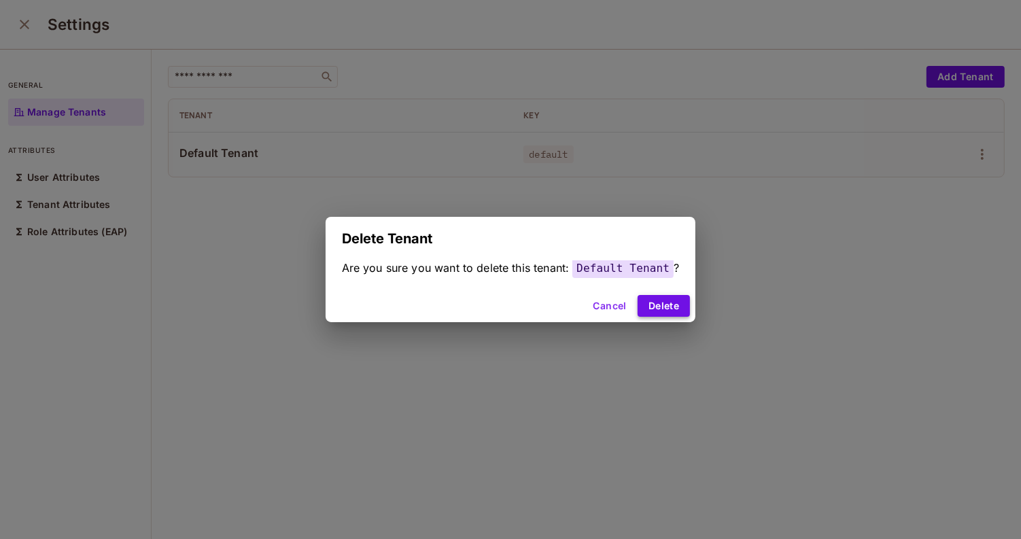
click at [654, 309] on button "Delete" at bounding box center [664, 306] width 52 height 22
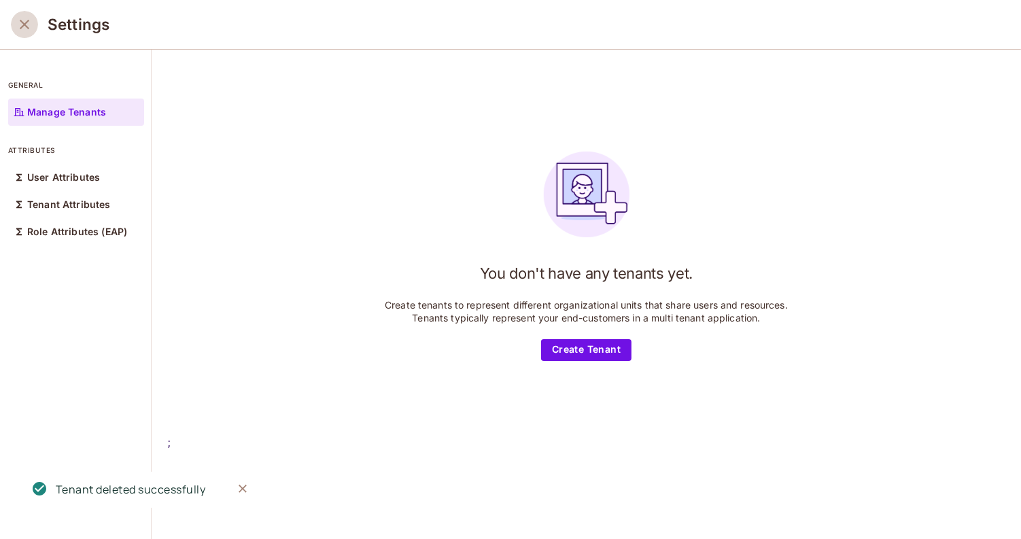
click at [24, 29] on icon "close" at bounding box center [24, 24] width 16 height 16
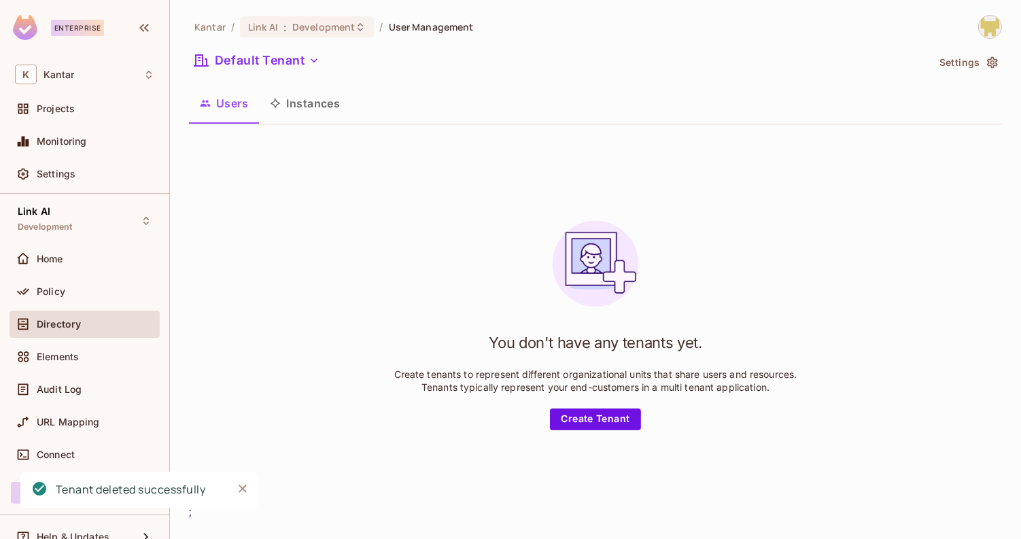
click at [293, 99] on button "Instances" at bounding box center [305, 103] width 92 height 34
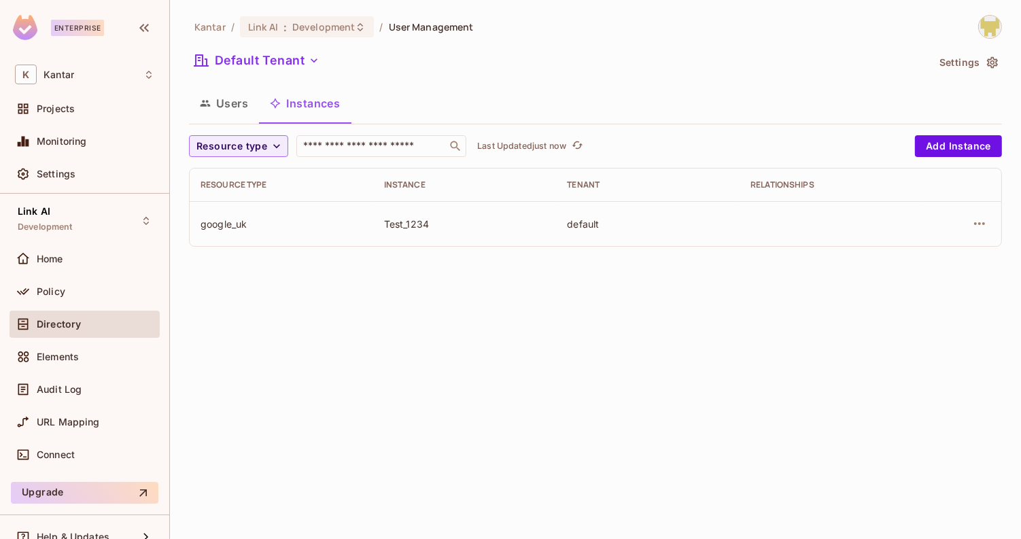
click at [233, 101] on button "Users" at bounding box center [224, 103] width 70 height 34
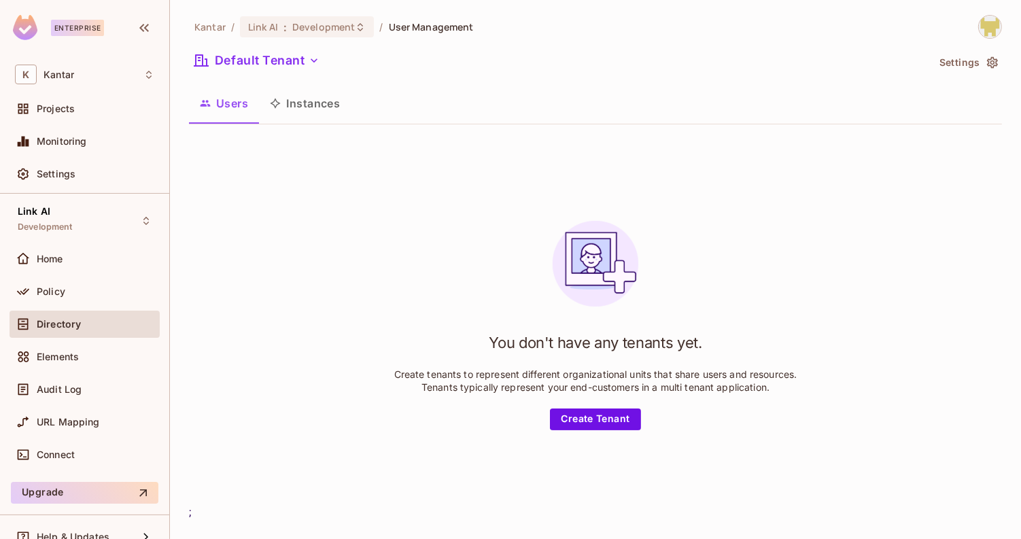
click at [304, 94] on button "Instances" at bounding box center [305, 103] width 92 height 34
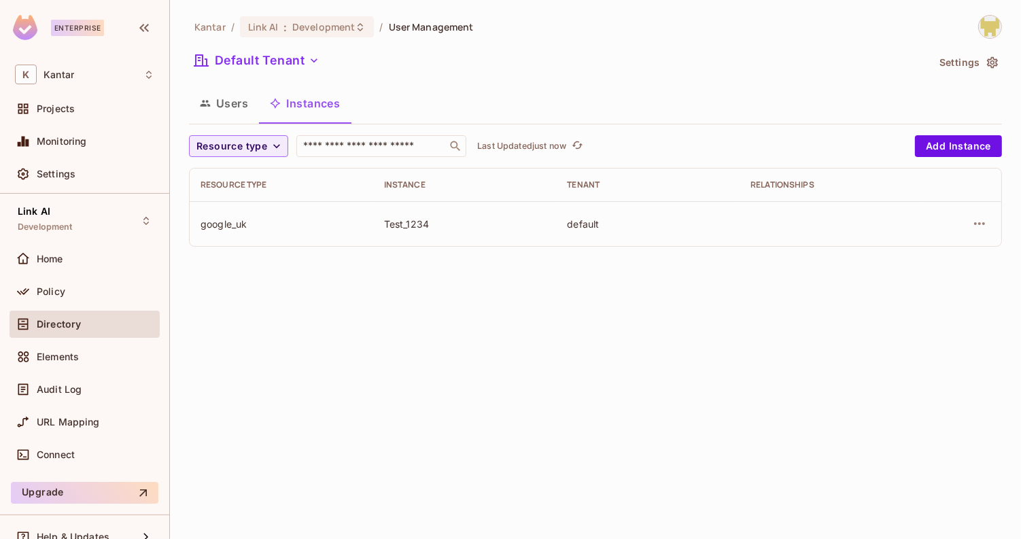
click at [229, 107] on button "Users" at bounding box center [224, 103] width 70 height 34
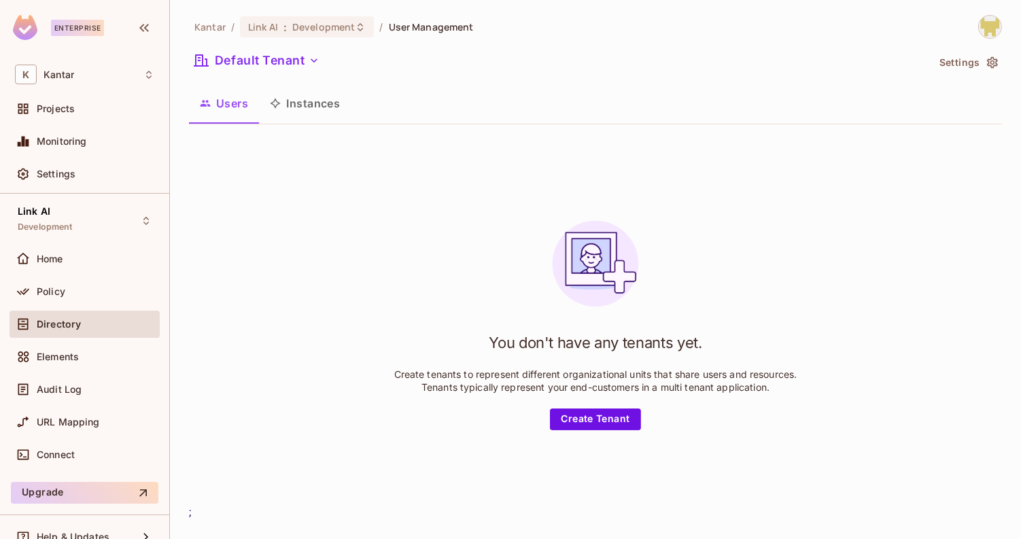
click at [291, 105] on button "Instances" at bounding box center [305, 103] width 92 height 34
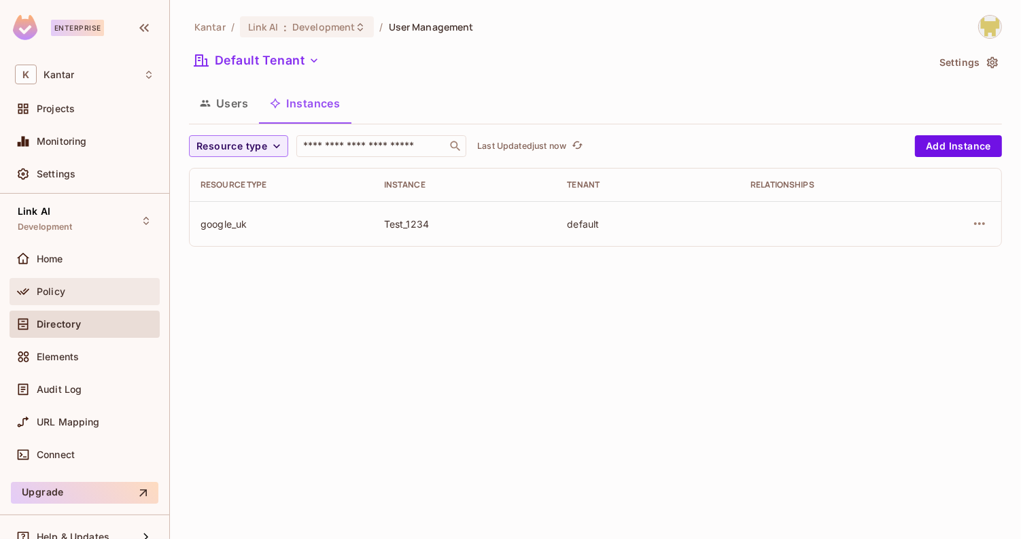
click at [71, 288] on div "Policy" at bounding box center [96, 291] width 118 height 11
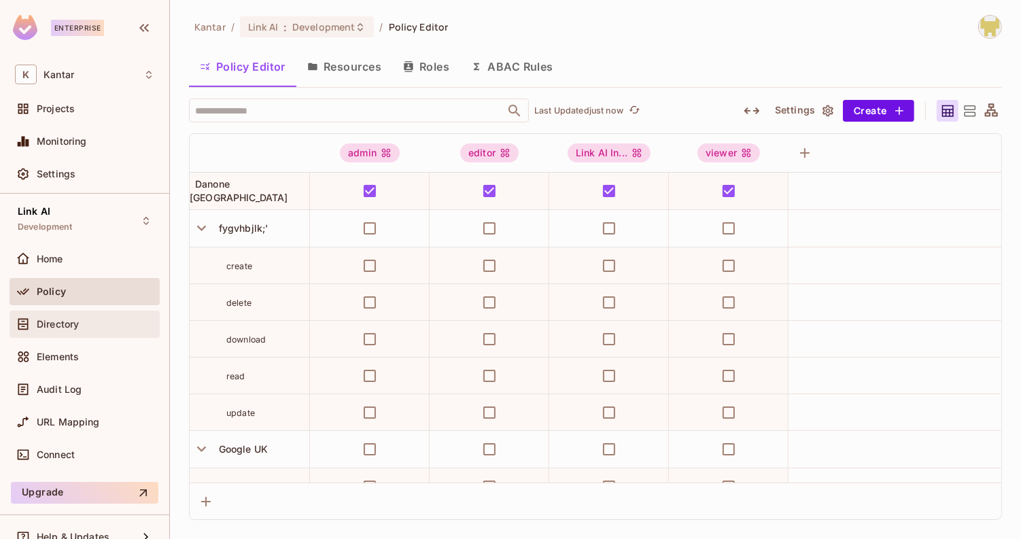
click at [52, 316] on div "Directory" at bounding box center [84, 324] width 139 height 16
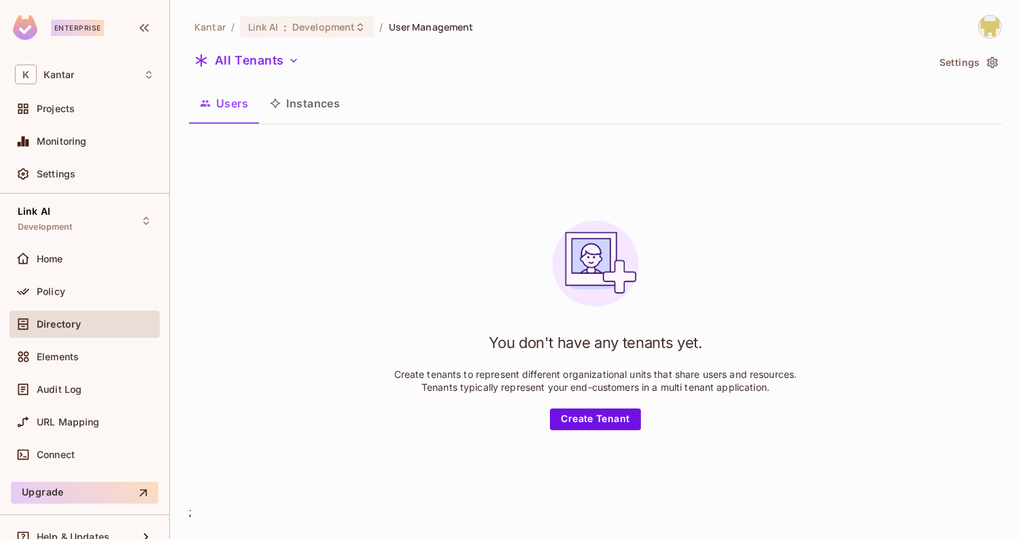
click at [223, 46] on div "Kantar / Link AI : Development / User Management All Tenants Settings Users Ins…" at bounding box center [595, 268] width 813 height 506
click at [223, 50] on button "All Tenants" at bounding box center [247, 61] width 116 height 22
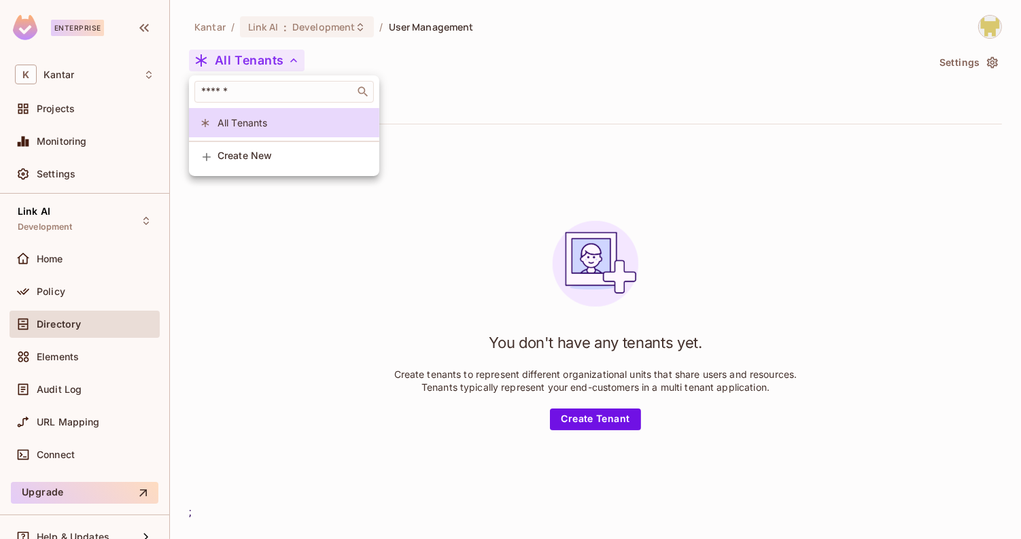
click at [296, 201] on div at bounding box center [510, 269] width 1021 height 539
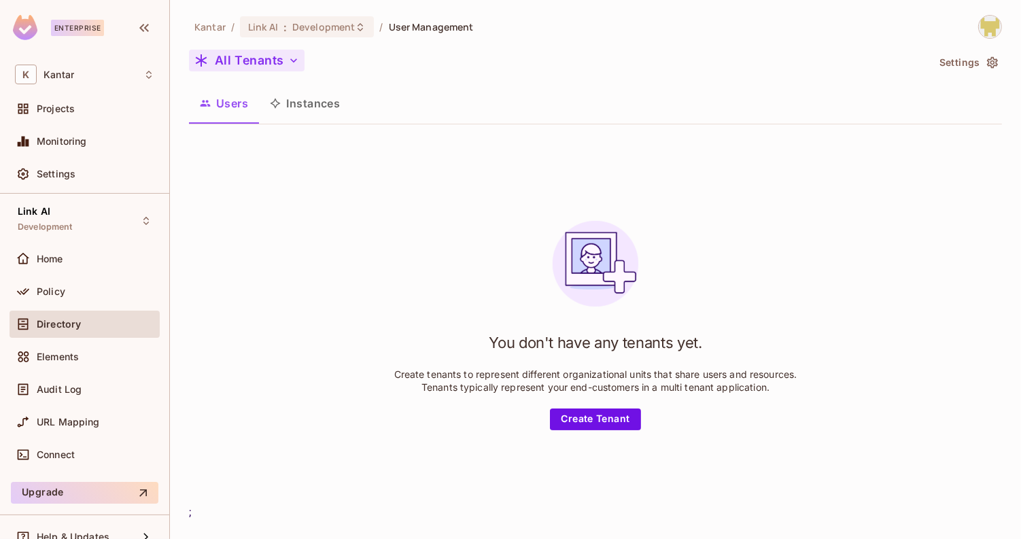
click at [276, 52] on button "All Tenants" at bounding box center [247, 61] width 116 height 22
click at [293, 112] on button "Instances" at bounding box center [305, 103] width 92 height 34
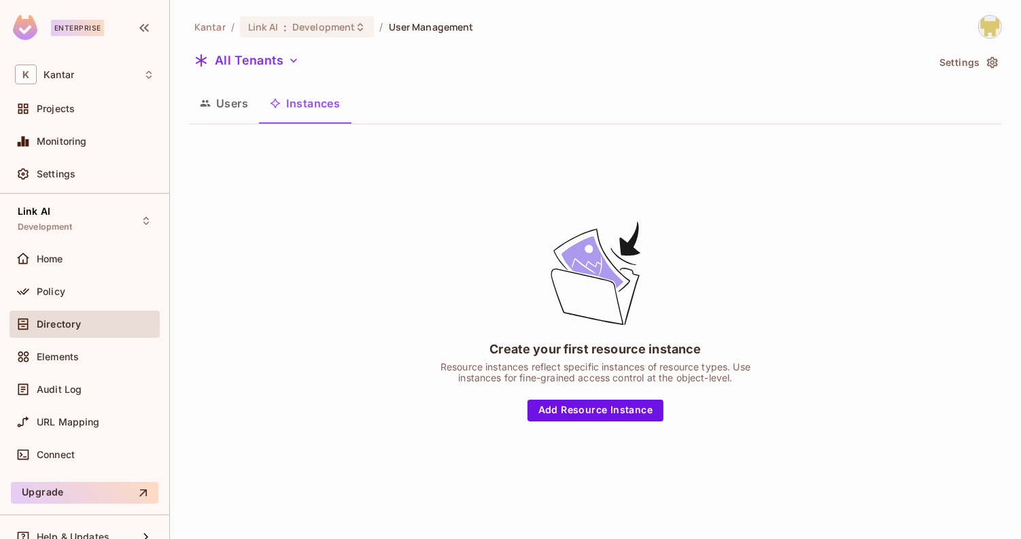
click at [236, 114] on button "Users" at bounding box center [224, 103] width 70 height 34
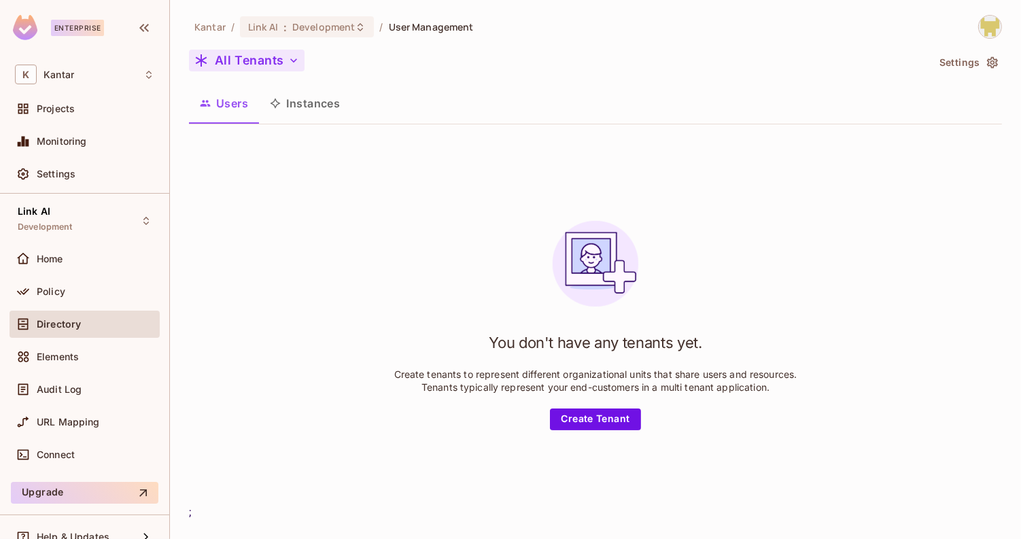
click at [262, 64] on button "All Tenants" at bounding box center [247, 61] width 116 height 22
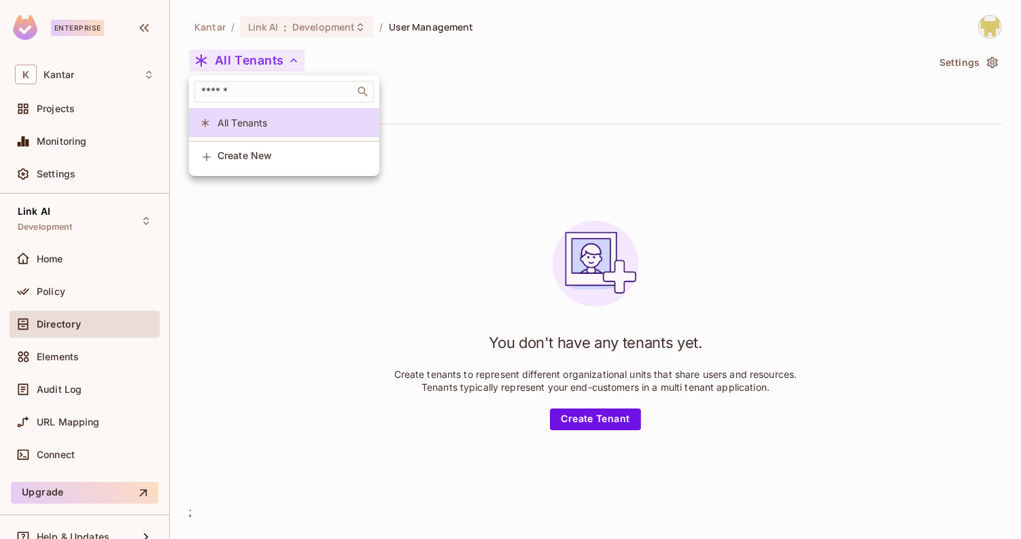
click at [251, 161] on span "Create New" at bounding box center [293, 155] width 151 height 11
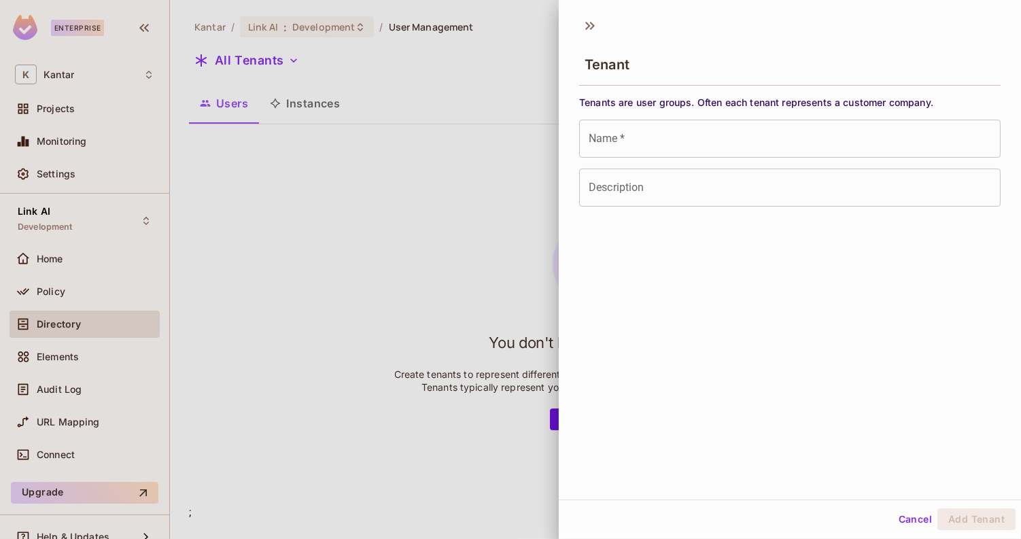
click at [655, 147] on input "Name   *" at bounding box center [790, 139] width 422 height 38
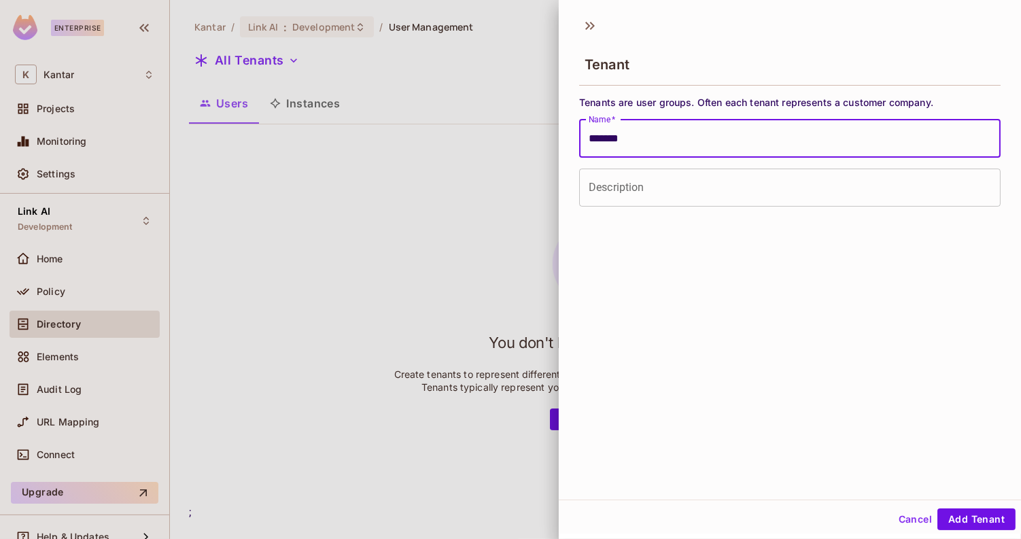
click at [595, 139] on input "*******" at bounding box center [790, 139] width 422 height 38
click at [685, 137] on input "*******" at bounding box center [790, 139] width 422 height 38
type input "*******"
click at [634, 193] on input "Description" at bounding box center [790, 188] width 422 height 38
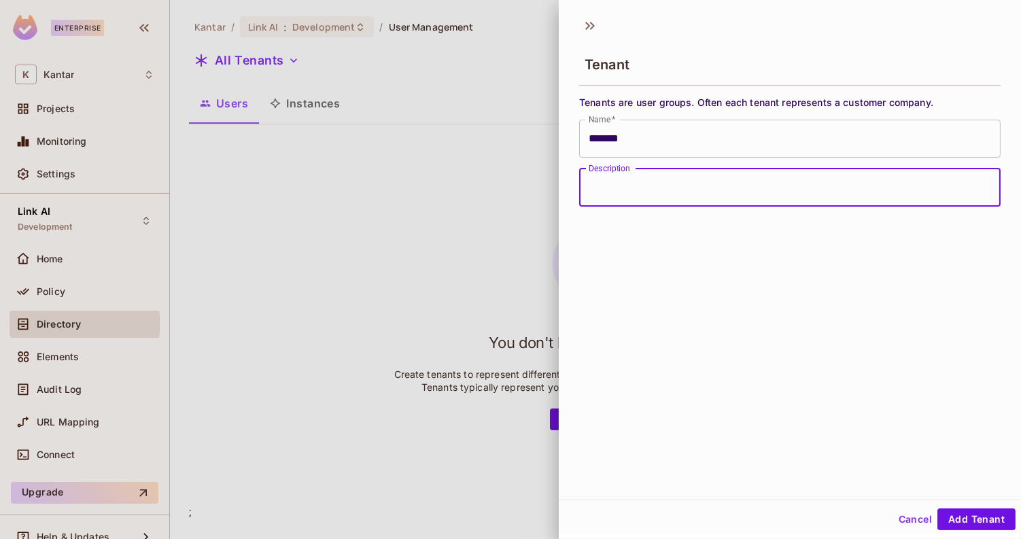
click at [634, 193] on input "Description" at bounding box center [790, 188] width 422 height 38
type input "**********"
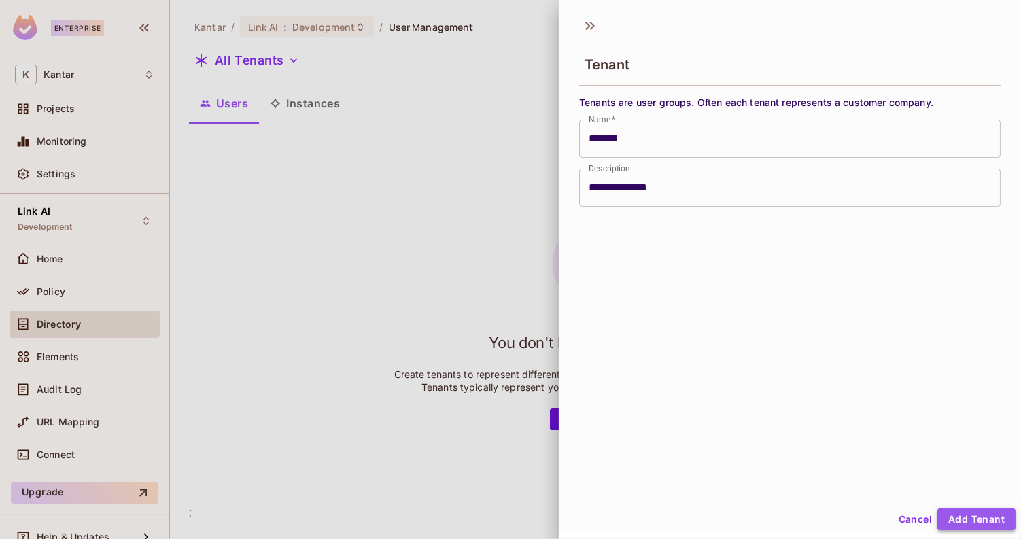
click at [972, 514] on button "Add Tenant" at bounding box center [977, 520] width 78 height 22
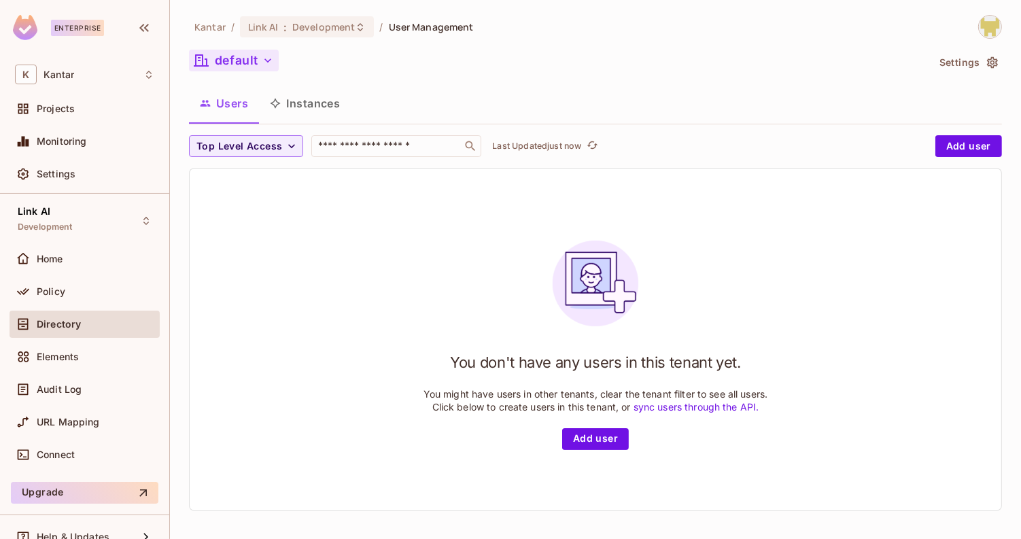
click at [254, 65] on button "default" at bounding box center [234, 61] width 90 height 22
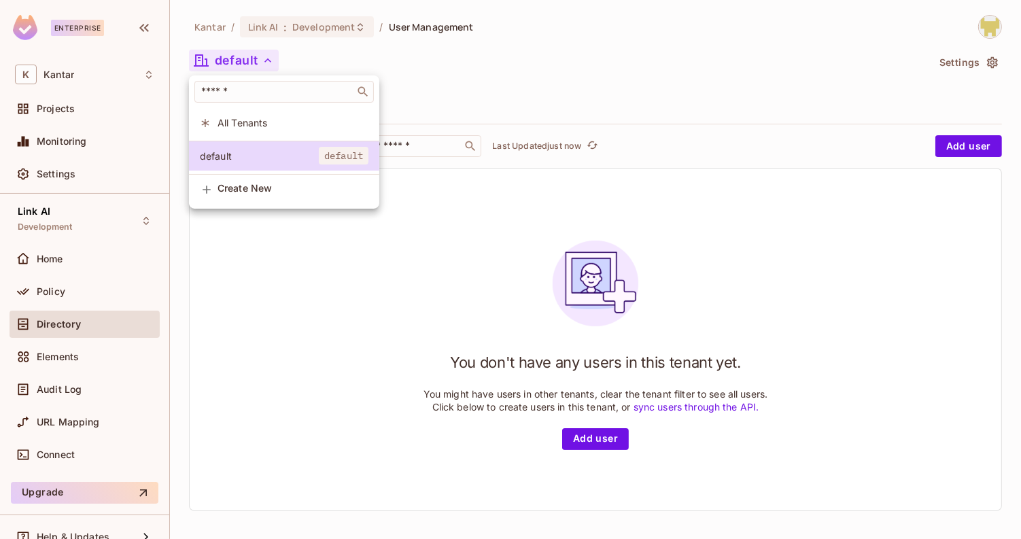
click at [309, 55] on div at bounding box center [510, 269] width 1021 height 539
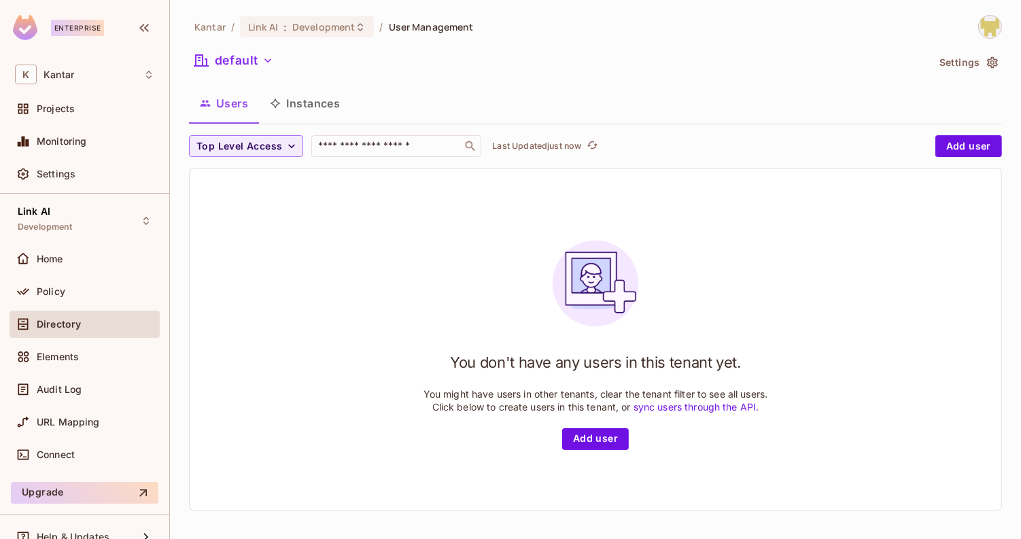
click at [261, 48] on div "Kantar / Link AI : Development / User Management default Settings Users Instanc…" at bounding box center [595, 268] width 813 height 507
click at [259, 56] on button "default" at bounding box center [234, 61] width 90 height 22
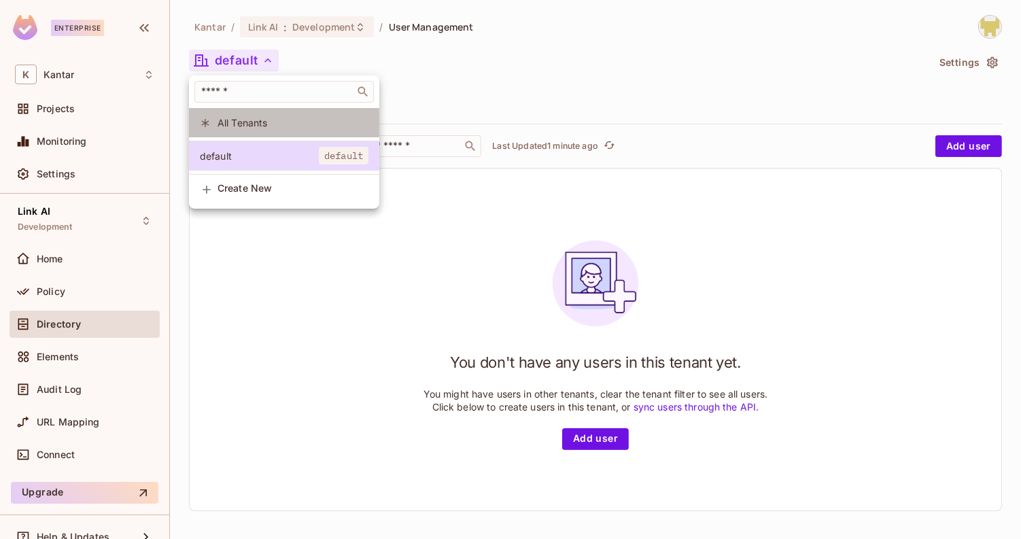
click at [252, 132] on li "All Tenants" at bounding box center [284, 122] width 190 height 29
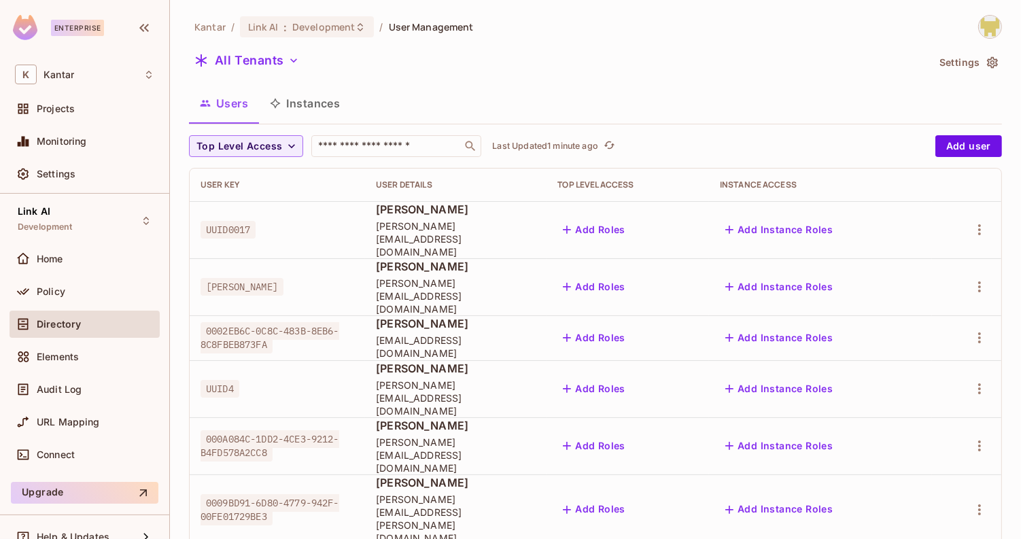
scroll to position [5, 0]
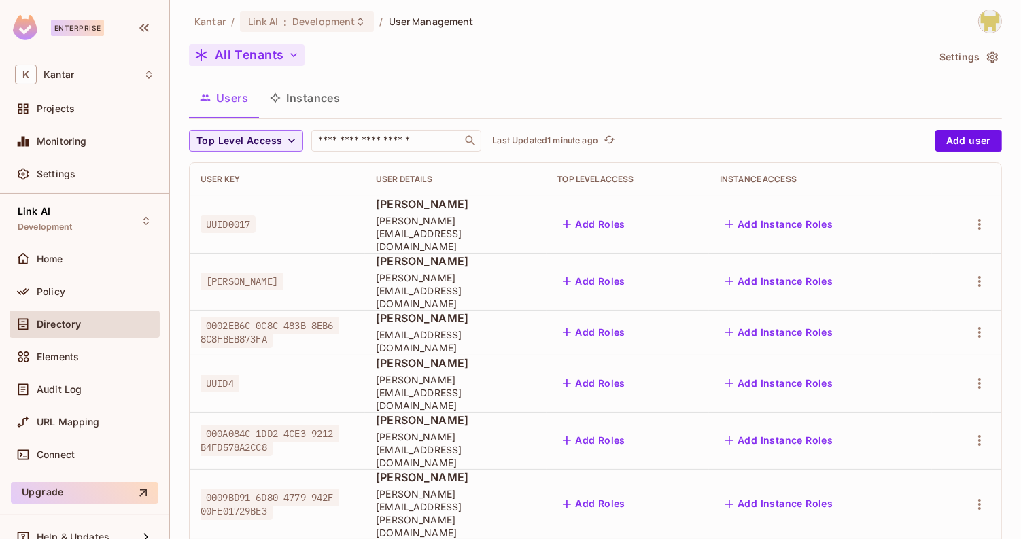
click at [245, 58] on button "All Tenants" at bounding box center [247, 55] width 116 height 22
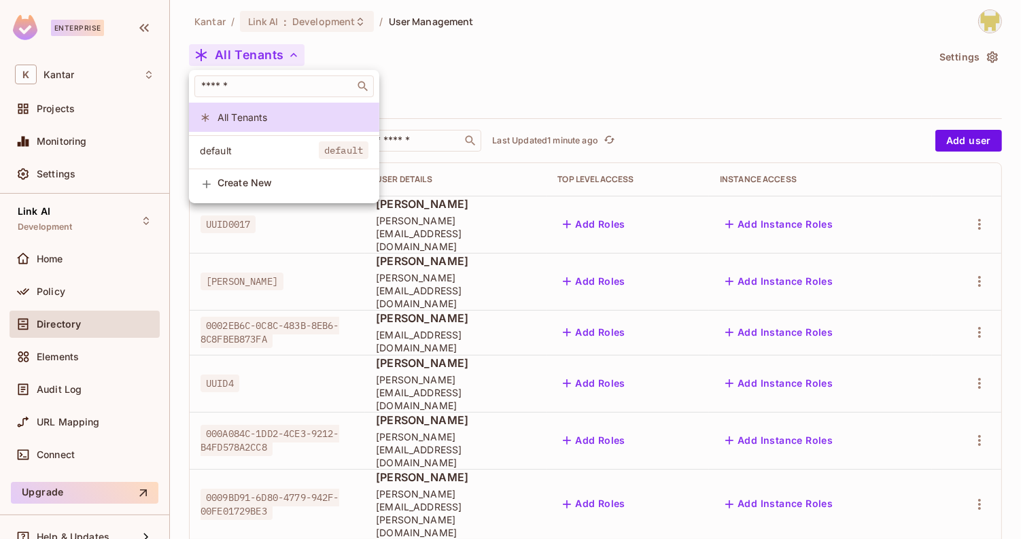
click at [277, 149] on span "default" at bounding box center [259, 150] width 119 height 13
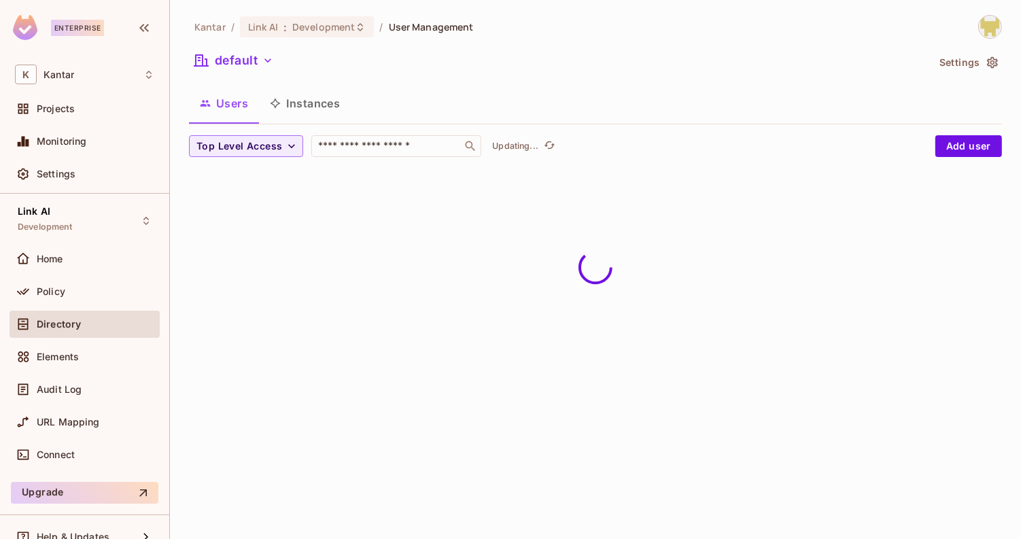
scroll to position [0, 0]
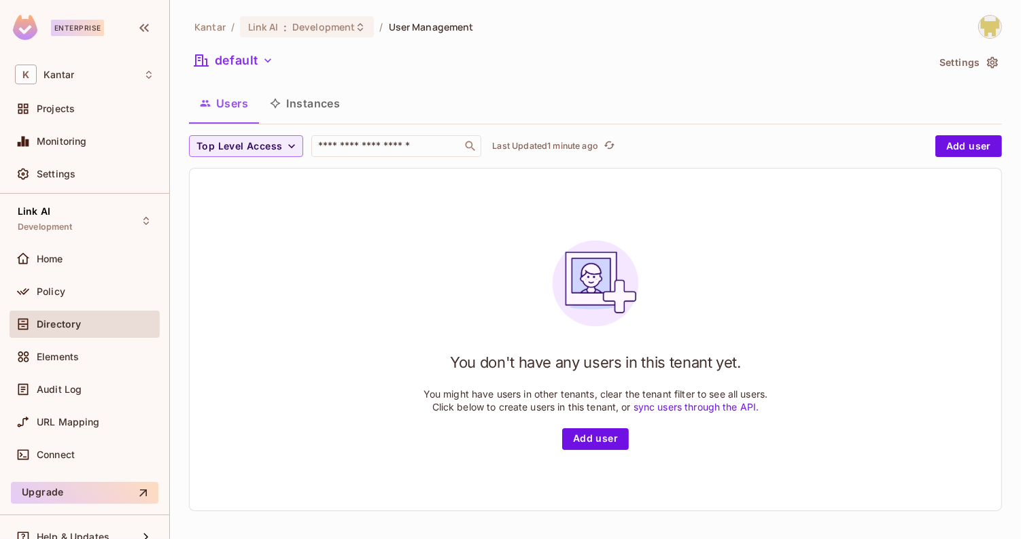
click at [941, 65] on button "Settings" at bounding box center [968, 63] width 68 height 22
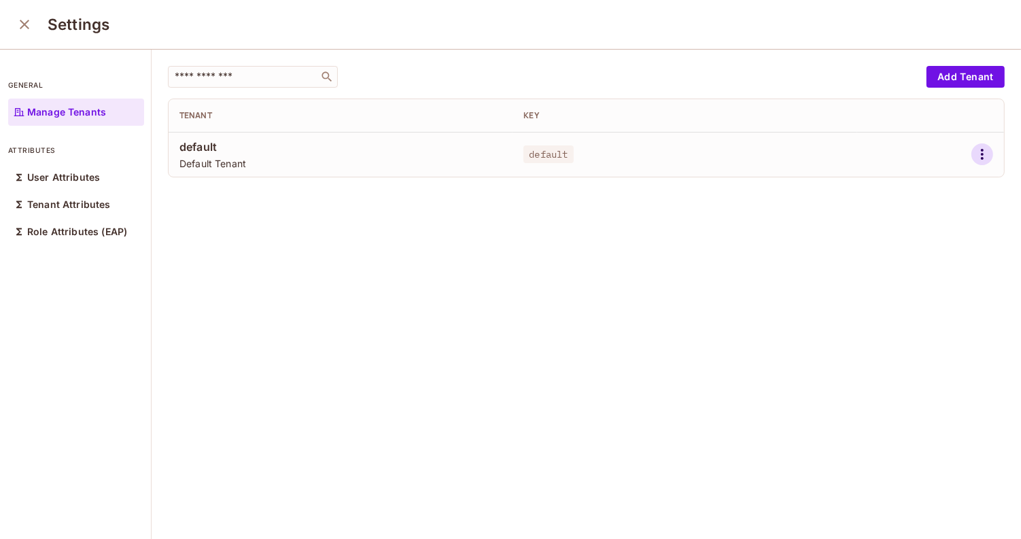
click at [974, 151] on icon "button" at bounding box center [982, 154] width 16 height 16
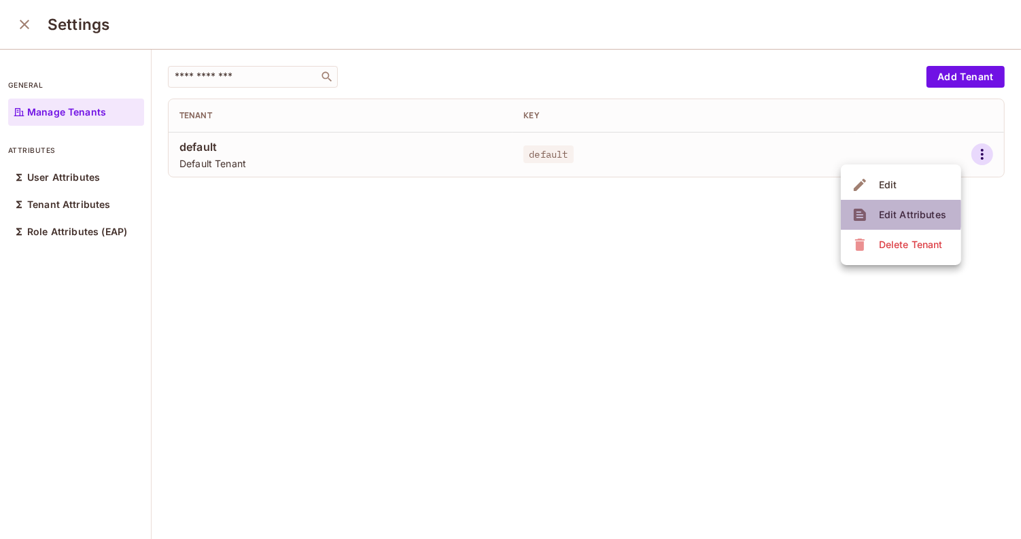
click at [898, 214] on div "Edit Attributes" at bounding box center [912, 215] width 67 height 14
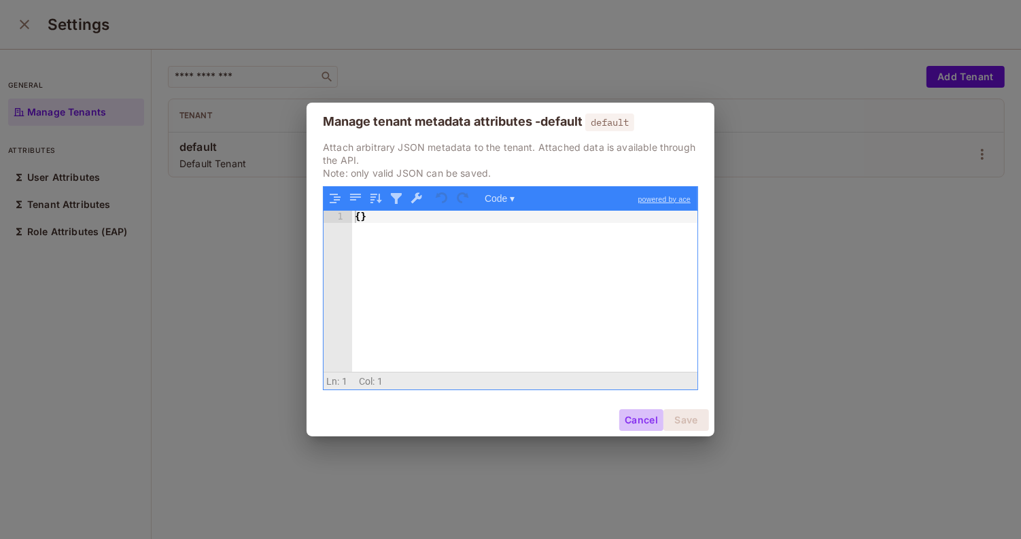
click at [635, 416] on button "Cancel" at bounding box center [641, 420] width 44 height 22
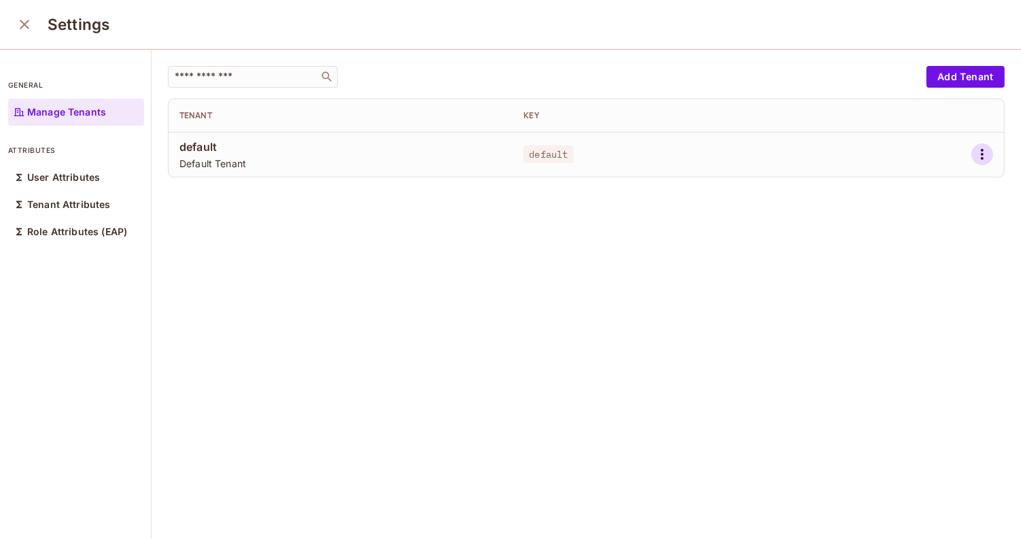
click at [981, 150] on icon "button" at bounding box center [982, 154] width 3 height 11
click at [906, 242] on div "Delete Tenant" at bounding box center [911, 245] width 64 height 14
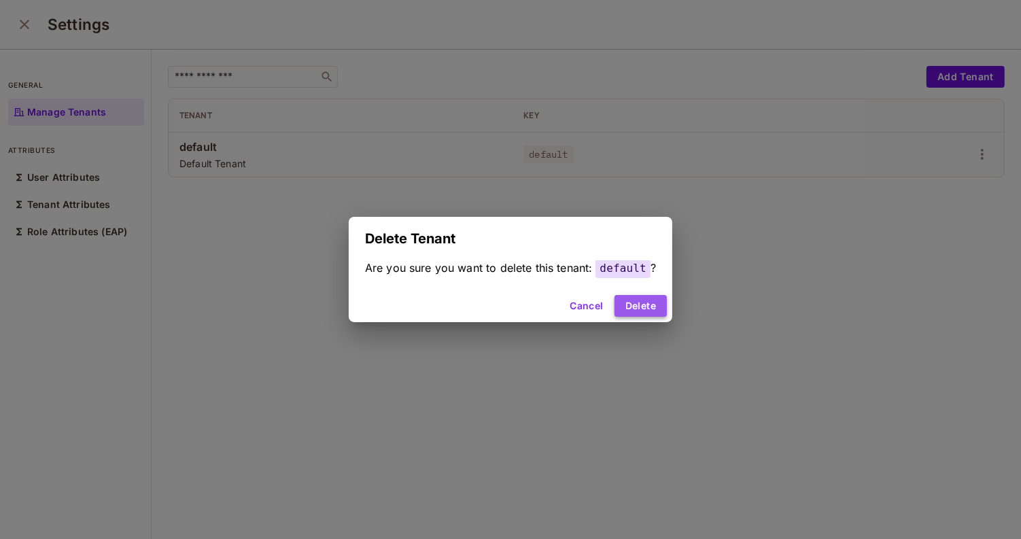
click at [630, 309] on button "Delete" at bounding box center [641, 306] width 52 height 22
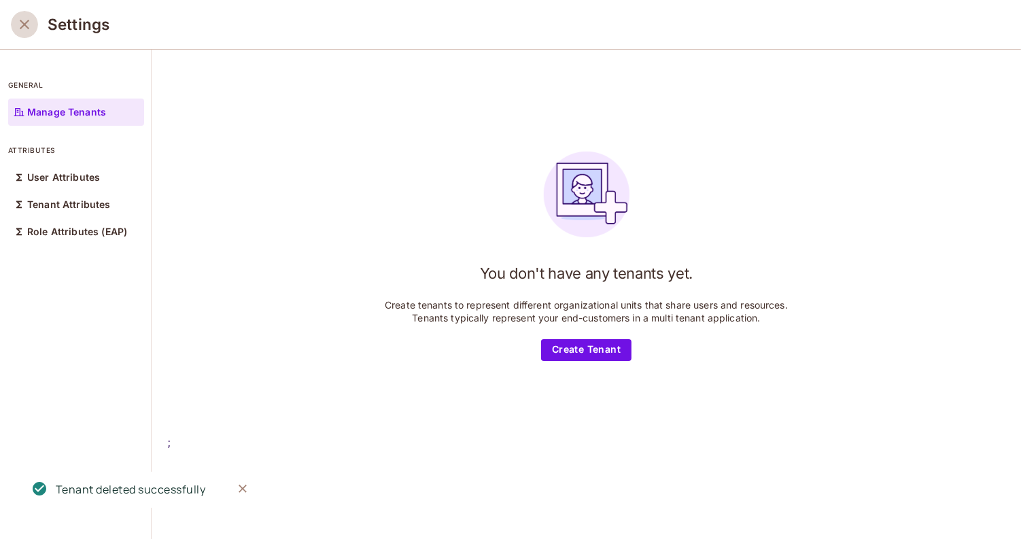
click at [19, 27] on icon "close" at bounding box center [24, 24] width 16 height 16
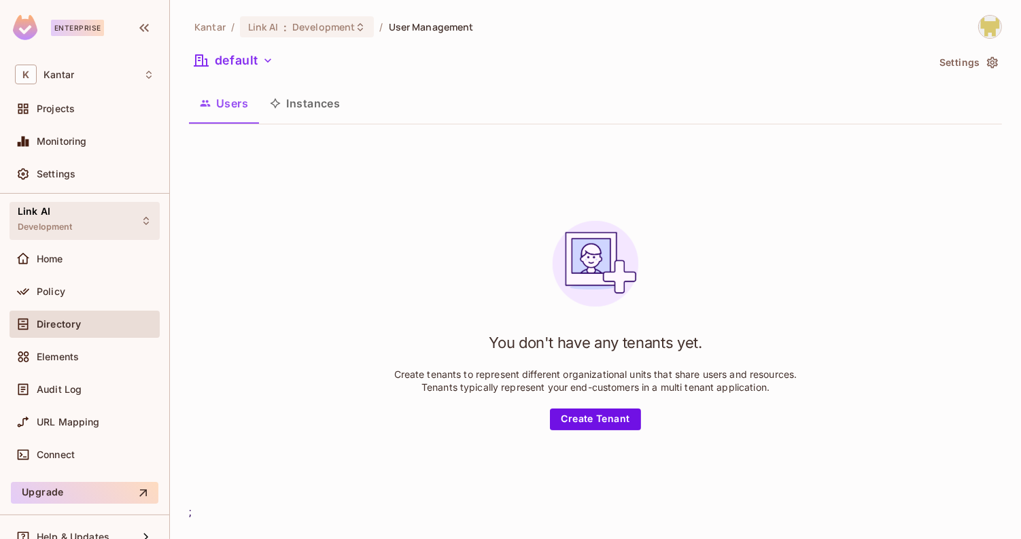
click at [96, 214] on div "Link AI Development" at bounding box center [85, 220] width 150 height 37
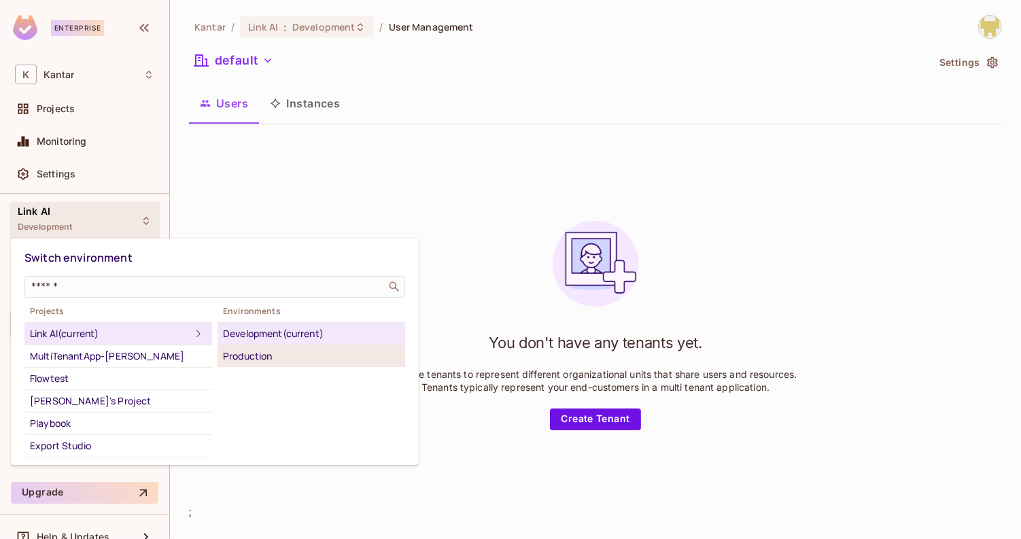
click at [251, 358] on div "Production" at bounding box center [311, 356] width 177 height 16
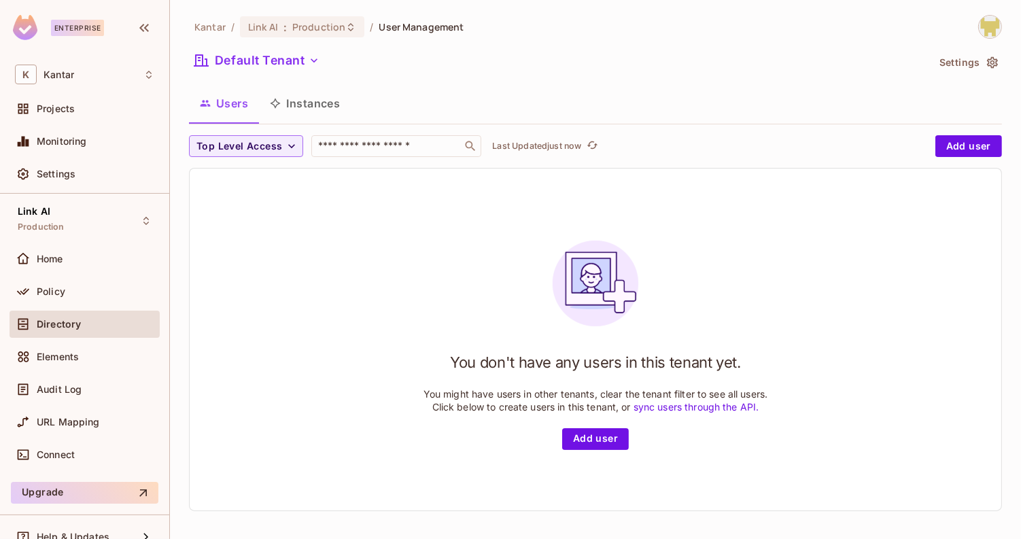
click at [316, 107] on button "Instances" at bounding box center [305, 103] width 92 height 34
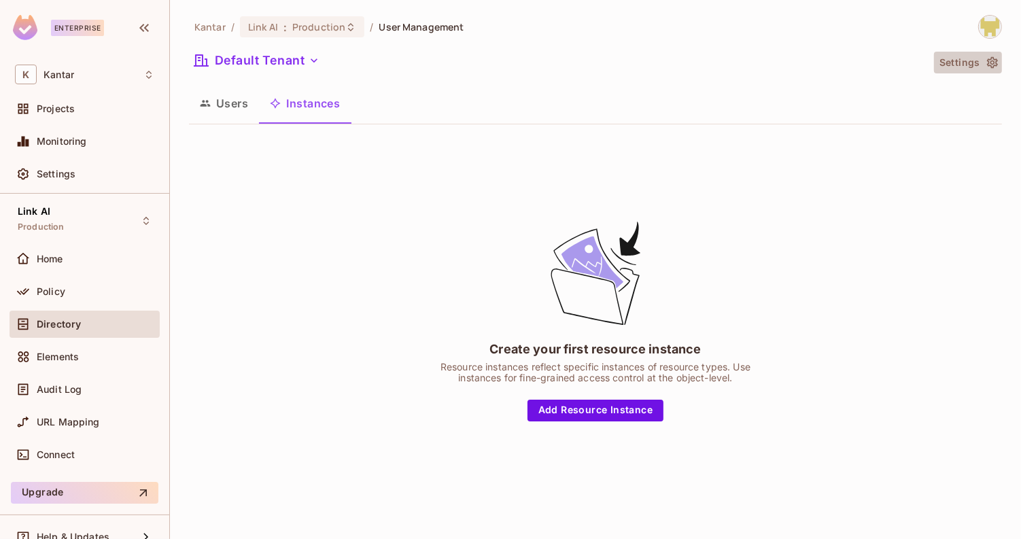
click at [955, 57] on button "Settings" at bounding box center [968, 63] width 68 height 22
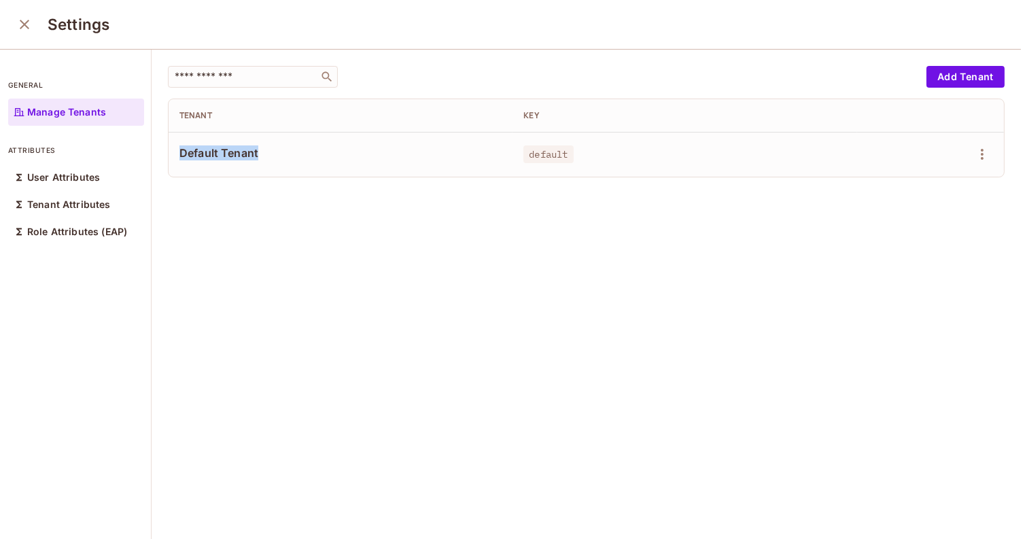
drag, startPoint x: 180, startPoint y: 154, endPoint x: 273, endPoint y: 152, distance: 93.2
click at [273, 151] on span "Default Tenant" at bounding box center [341, 153] width 322 height 15
copy span "Default Tenant"
click at [23, 36] on button "close" at bounding box center [24, 24] width 27 height 27
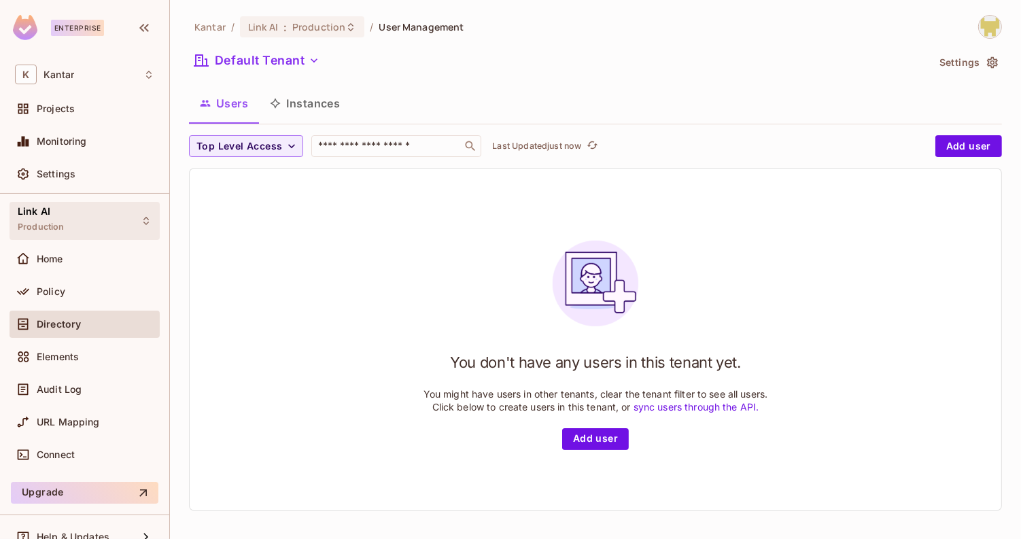
click at [118, 205] on div "Link AI Production" at bounding box center [85, 220] width 150 height 37
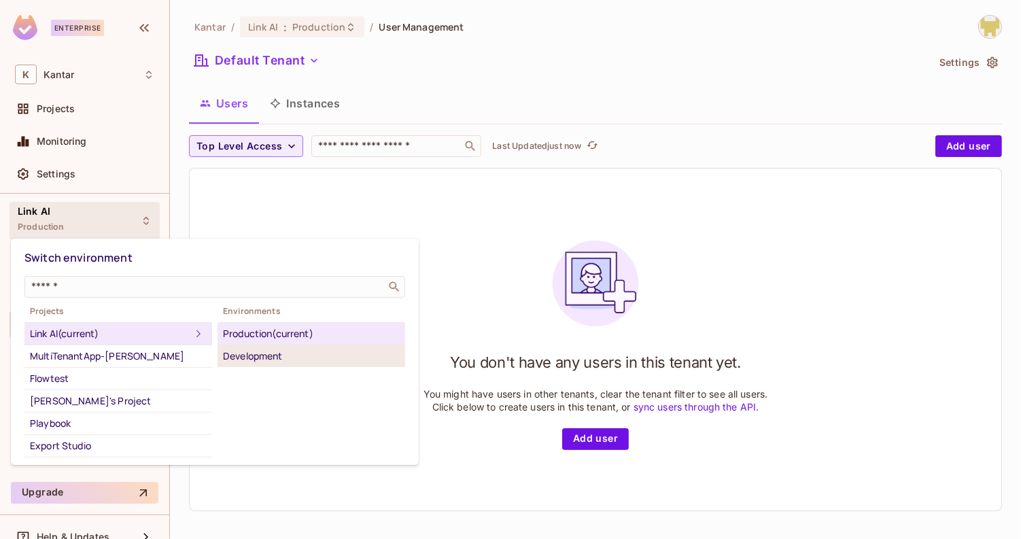
click at [268, 354] on div "Development" at bounding box center [311, 356] width 177 height 16
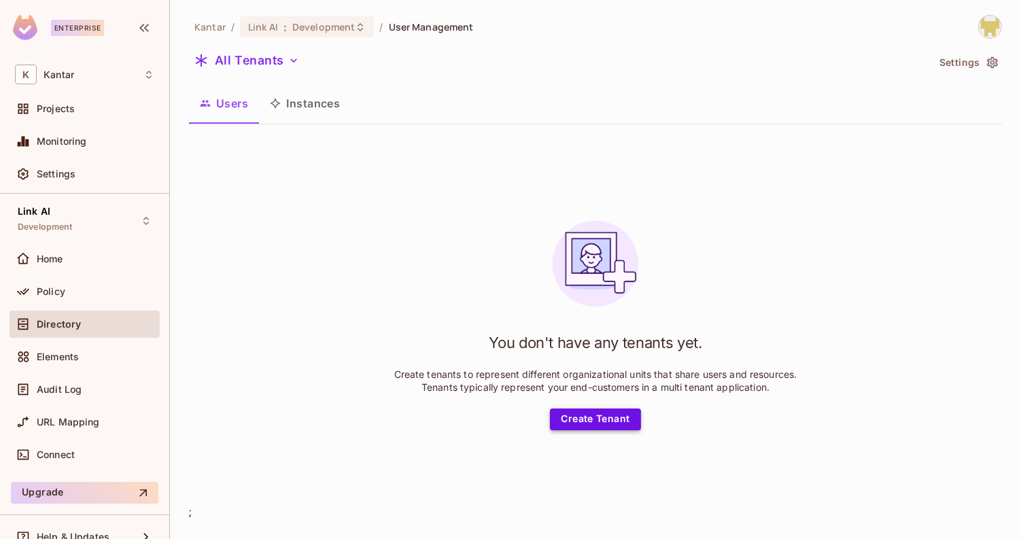
click at [612, 426] on button "Create Tenant" at bounding box center [595, 420] width 90 height 22
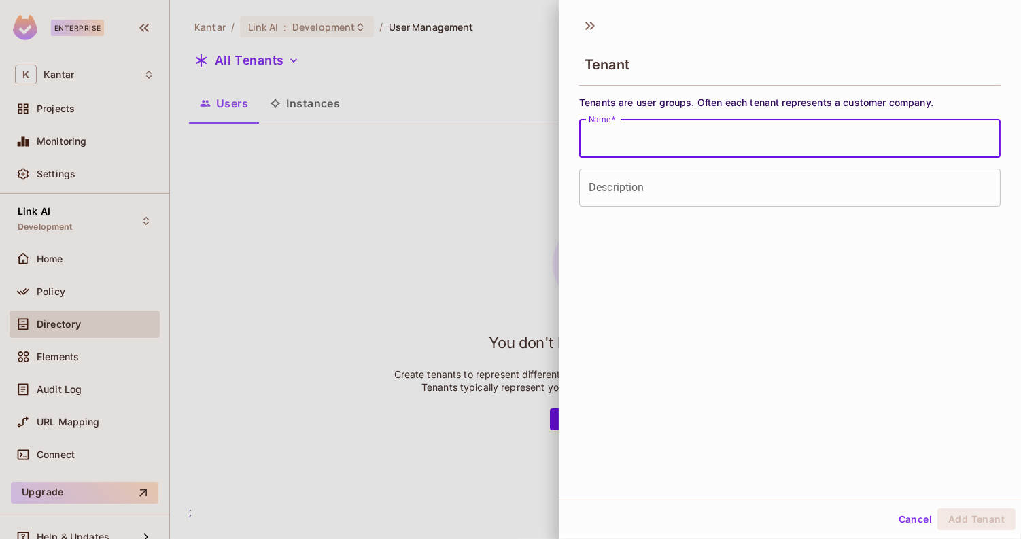
click at [618, 131] on input "Name   *" at bounding box center [790, 139] width 422 height 38
paste input "**********"
type input "**********"
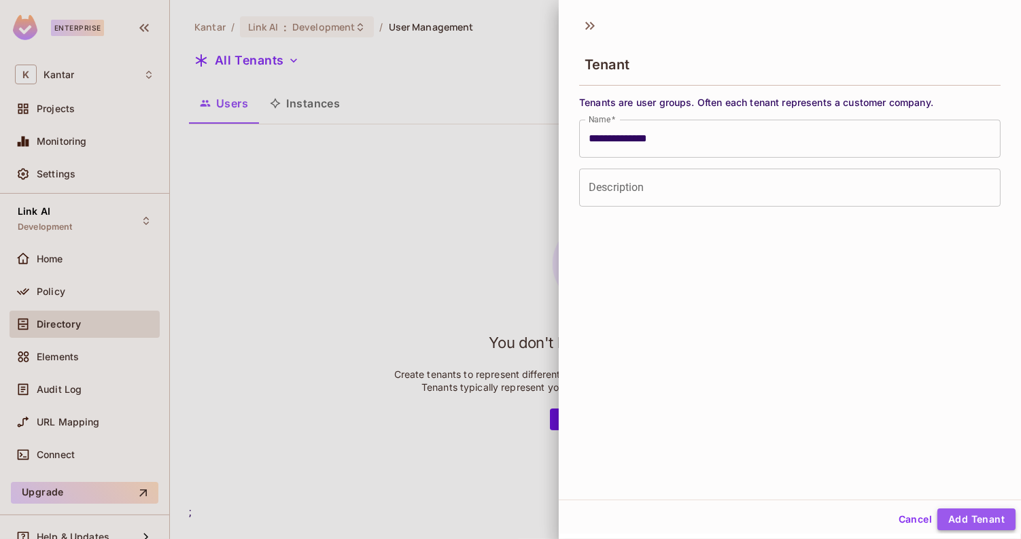
click at [960, 519] on button "Add Tenant" at bounding box center [977, 520] width 78 height 22
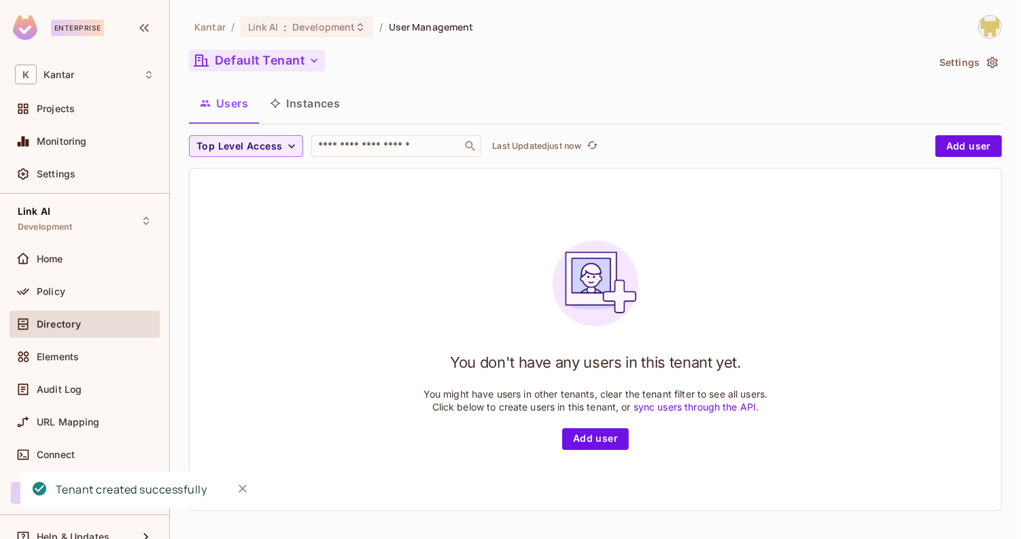
click at [292, 62] on button "Default Tenant" at bounding box center [257, 61] width 136 height 22
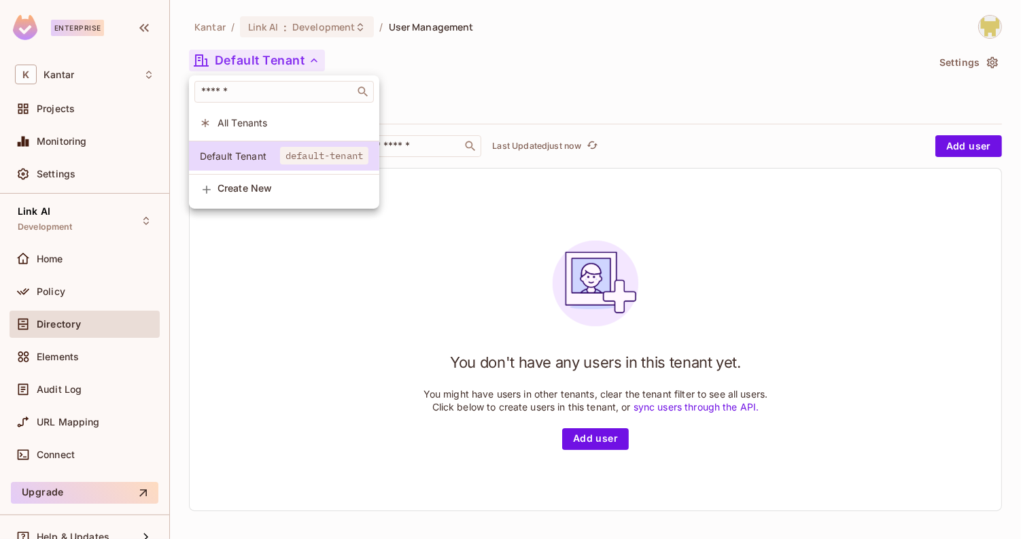
click at [503, 262] on div at bounding box center [510, 269] width 1021 height 539
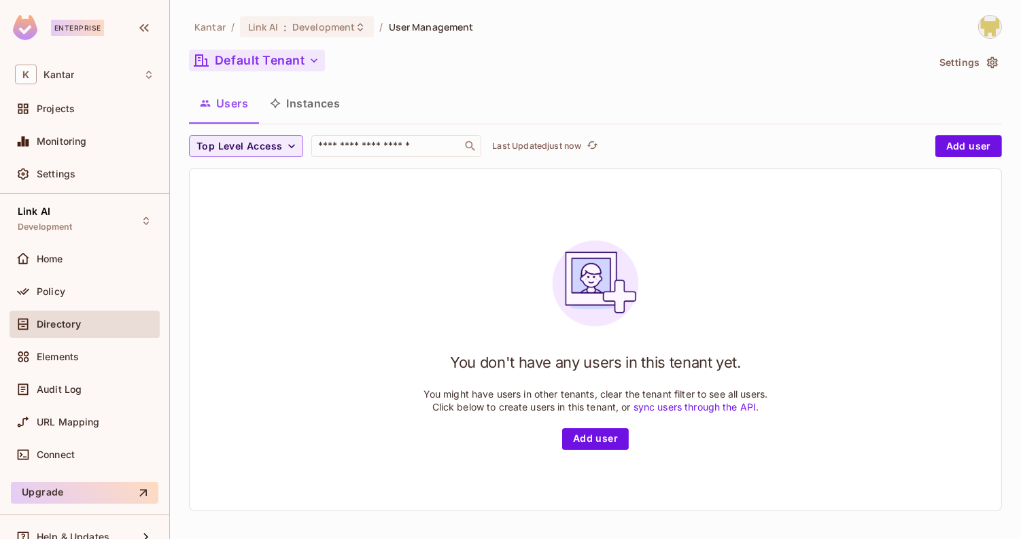
click at [282, 66] on button "Default Tenant" at bounding box center [257, 61] width 136 height 22
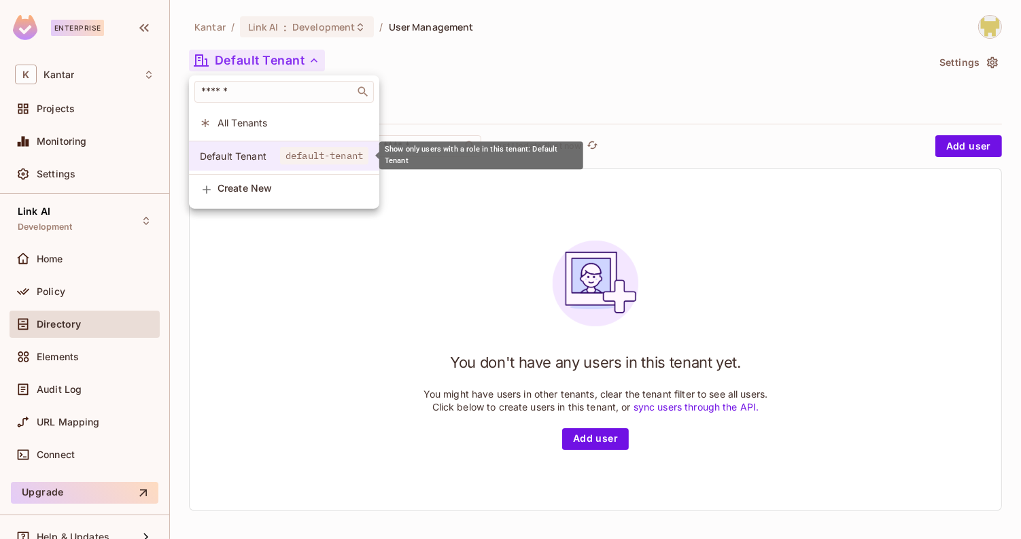
drag, startPoint x: 274, startPoint y: 152, endPoint x: 252, endPoint y: 163, distance: 24.6
click at [252, 163] on li "Default Tenant default-tenant" at bounding box center [284, 155] width 190 height 29
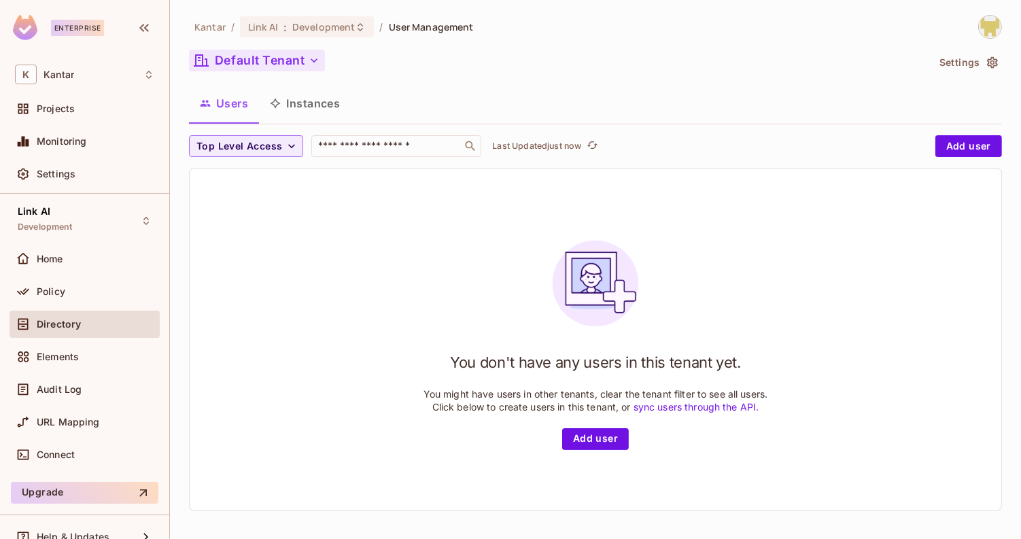
click at [286, 67] on button "Default Tenant" at bounding box center [257, 61] width 136 height 22
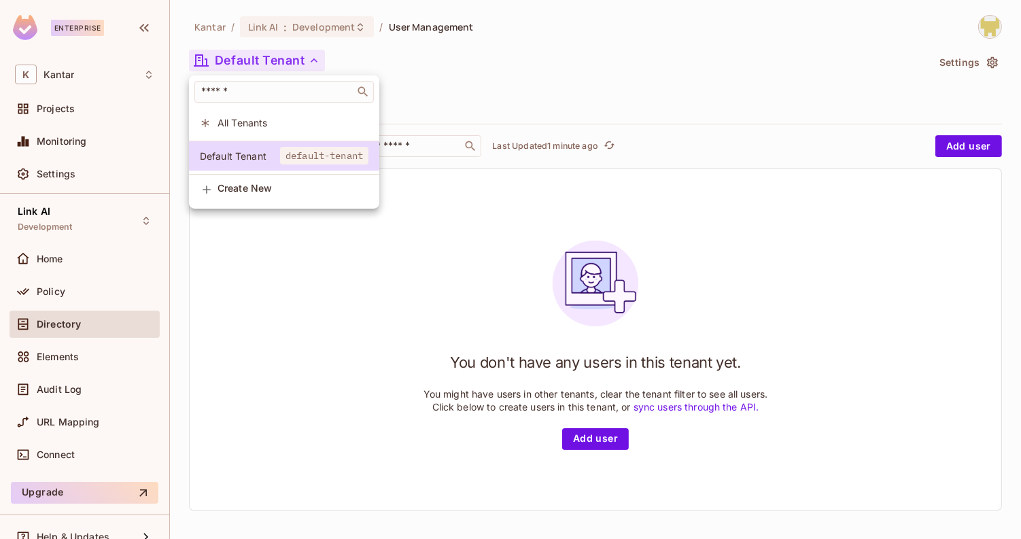
click at [82, 224] on div at bounding box center [510, 269] width 1021 height 539
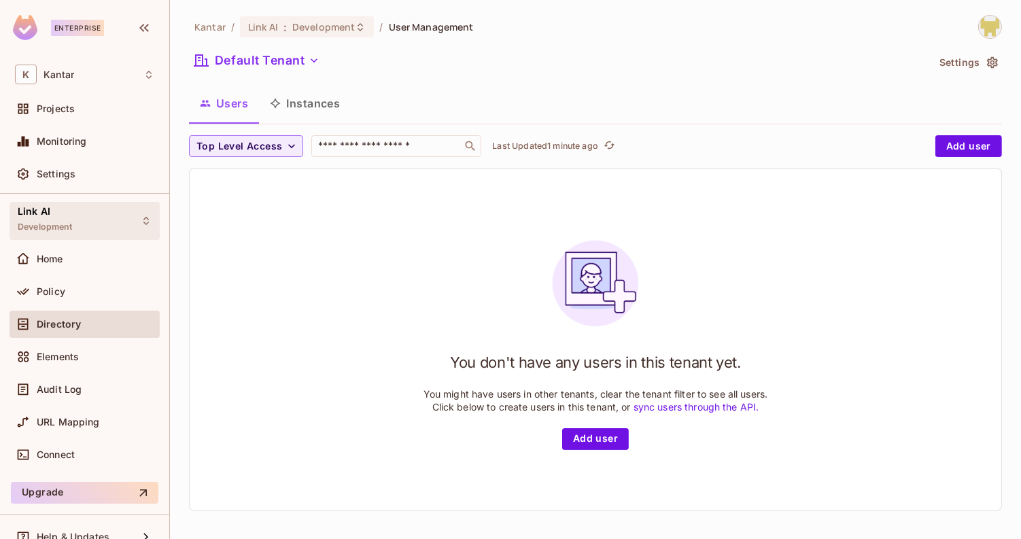
click at [104, 218] on div "Link AI Development" at bounding box center [85, 220] width 150 height 37
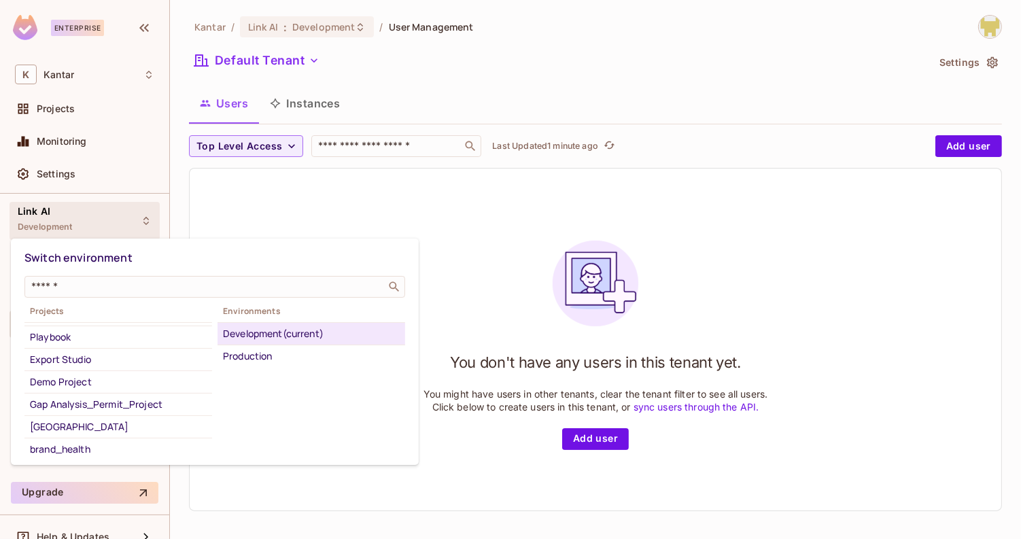
scroll to position [90, 0]
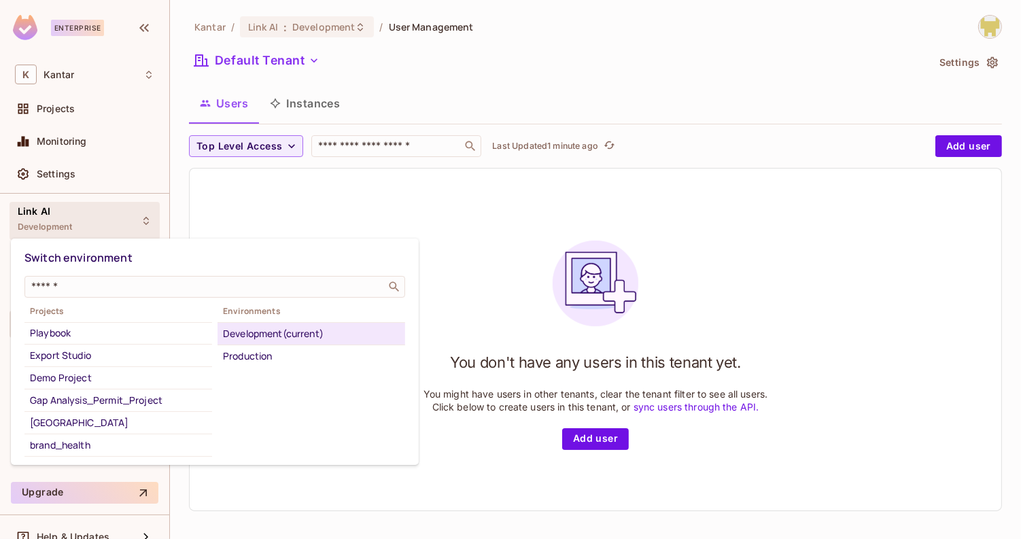
click at [263, 208] on div at bounding box center [510, 269] width 1021 height 539
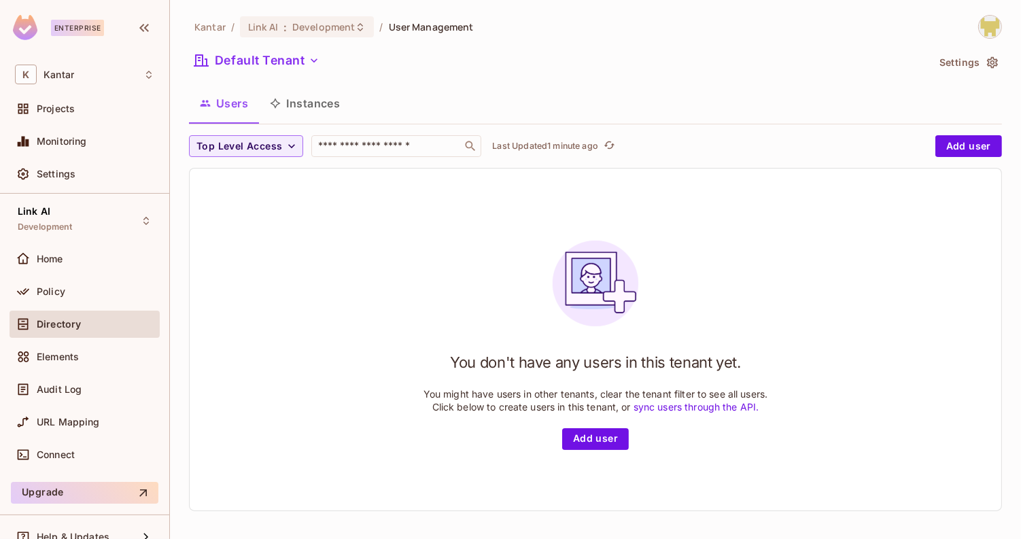
click at [320, 102] on button "Instances" at bounding box center [305, 103] width 92 height 34
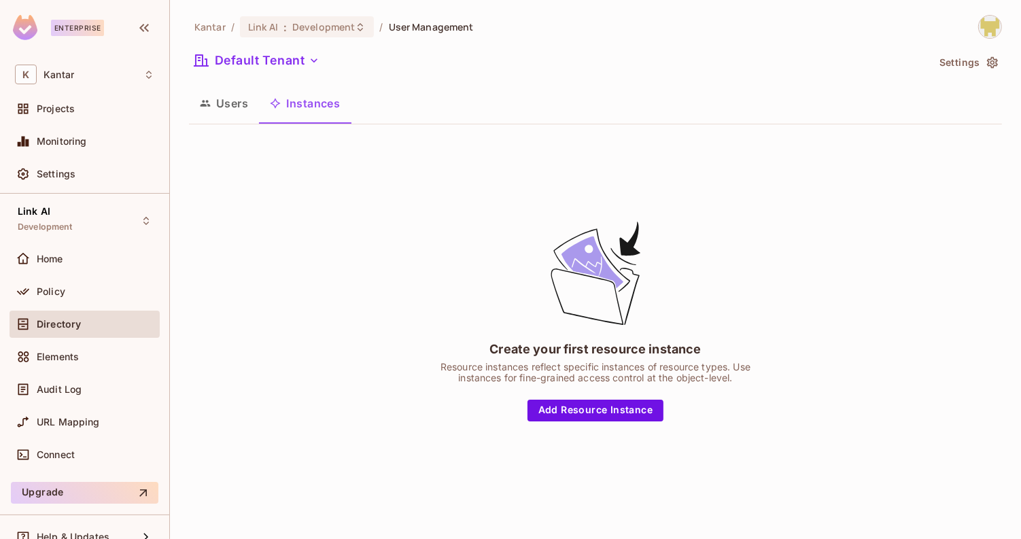
click at [227, 107] on button "Users" at bounding box center [224, 103] width 70 height 34
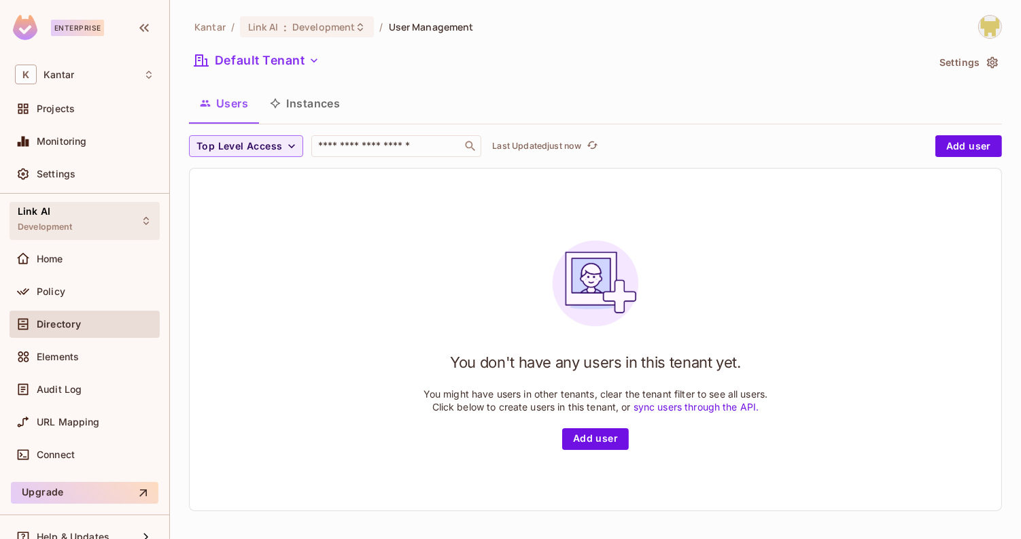
click at [106, 228] on div "Link AI Development" at bounding box center [85, 220] width 150 height 37
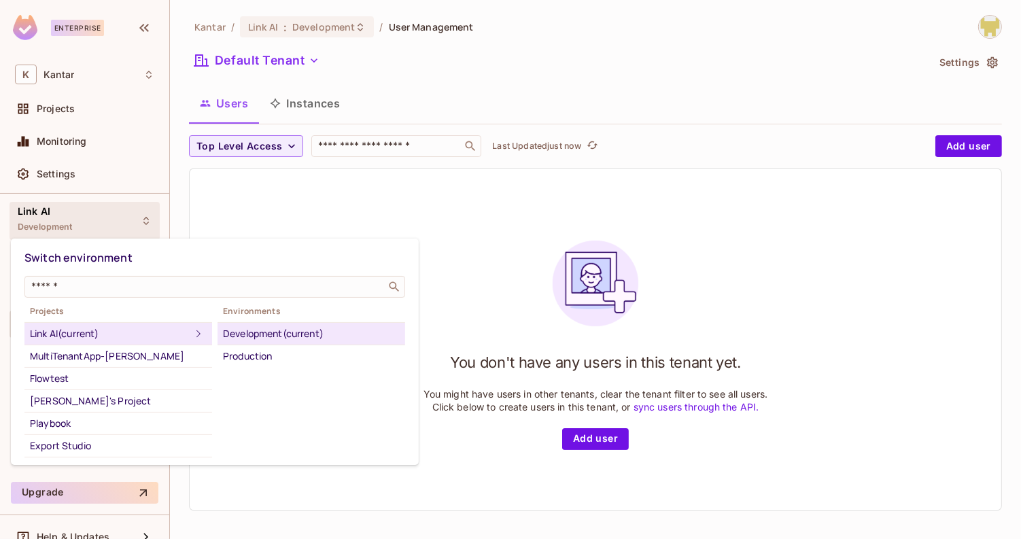
click at [277, 214] on div at bounding box center [510, 269] width 1021 height 539
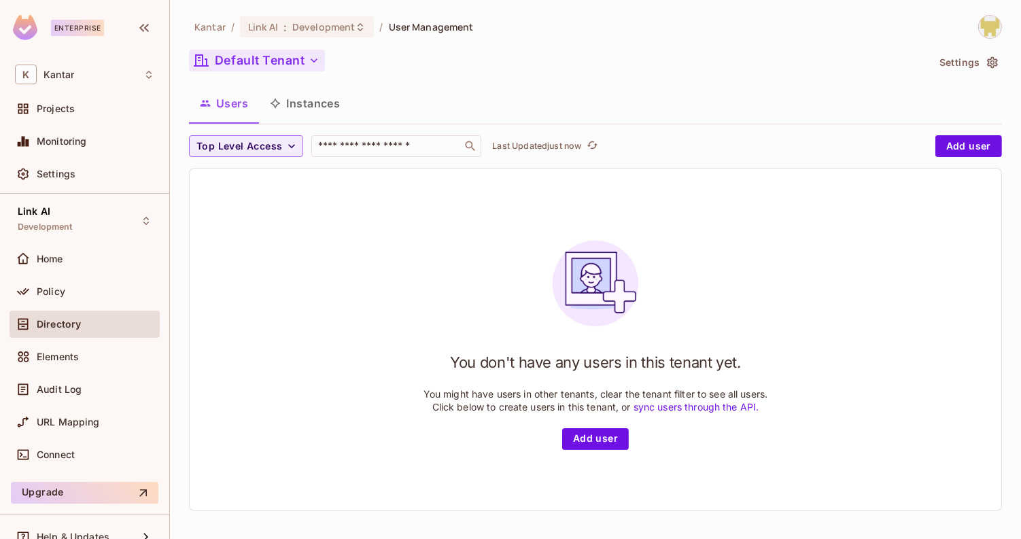
click at [295, 58] on button "Default Tenant" at bounding box center [257, 61] width 136 height 22
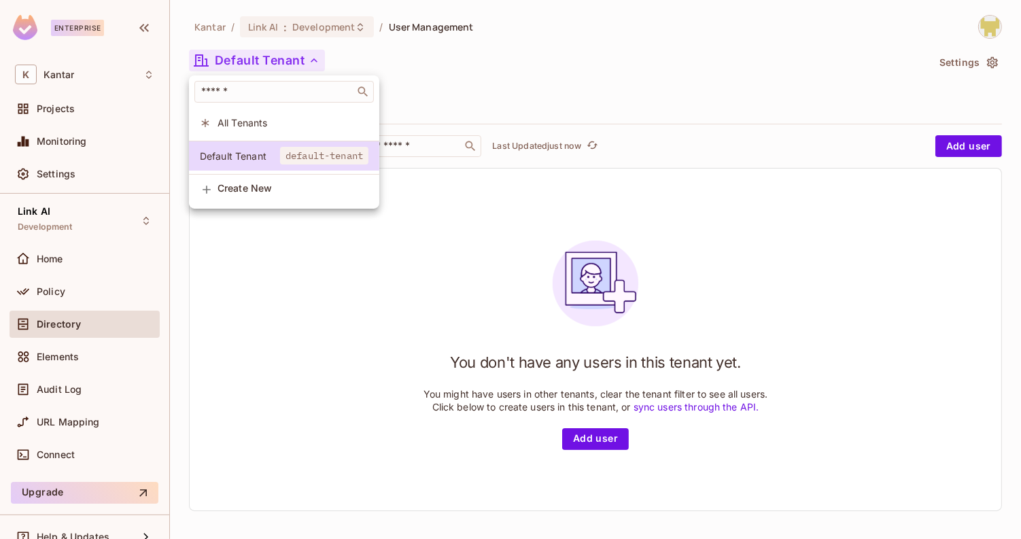
click at [381, 61] on div at bounding box center [510, 269] width 1021 height 539
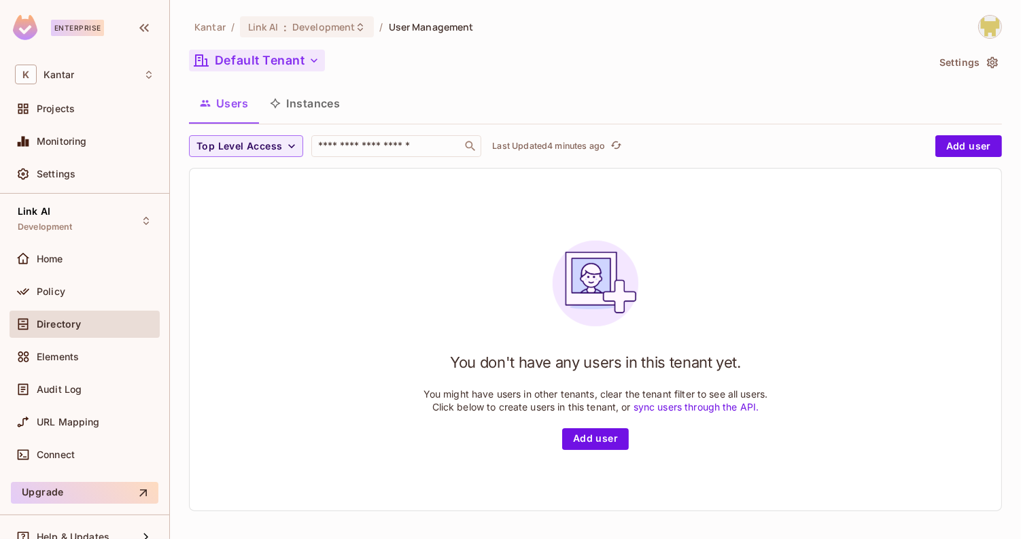
click at [301, 51] on button "Default Tenant" at bounding box center [257, 61] width 136 height 22
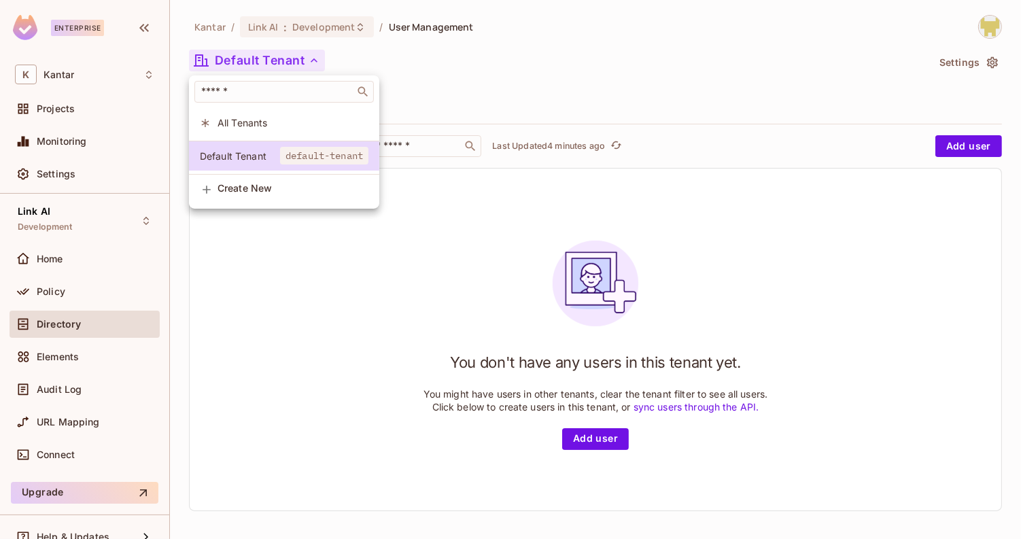
click at [81, 332] on div at bounding box center [510, 269] width 1021 height 539
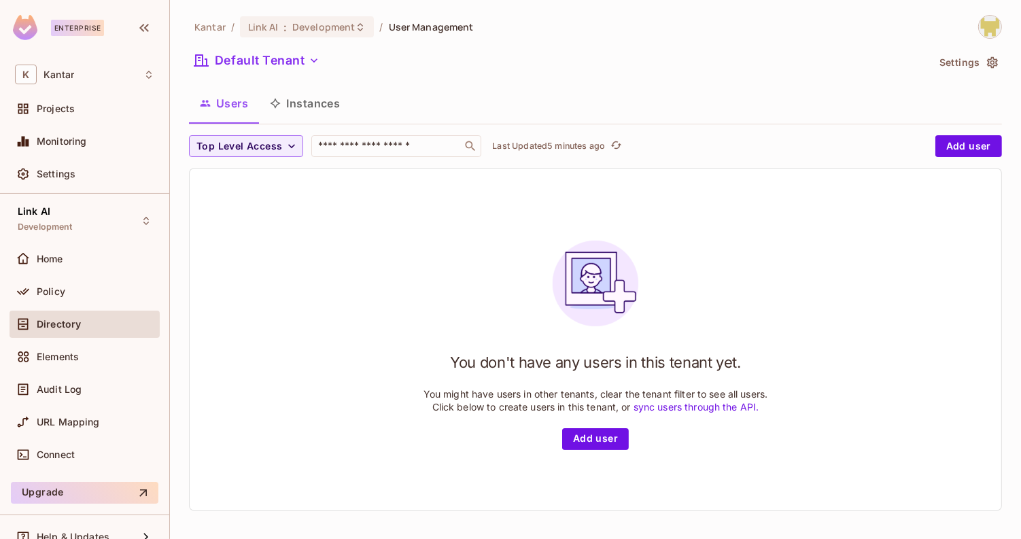
click at [331, 105] on button "Instances" at bounding box center [305, 103] width 92 height 34
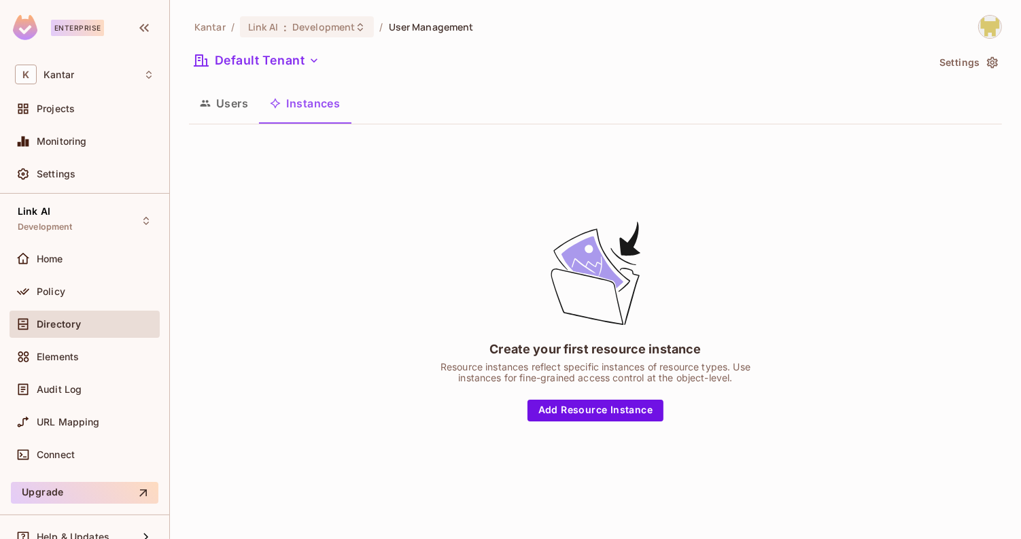
click at [240, 104] on button "Users" at bounding box center [224, 103] width 70 height 34
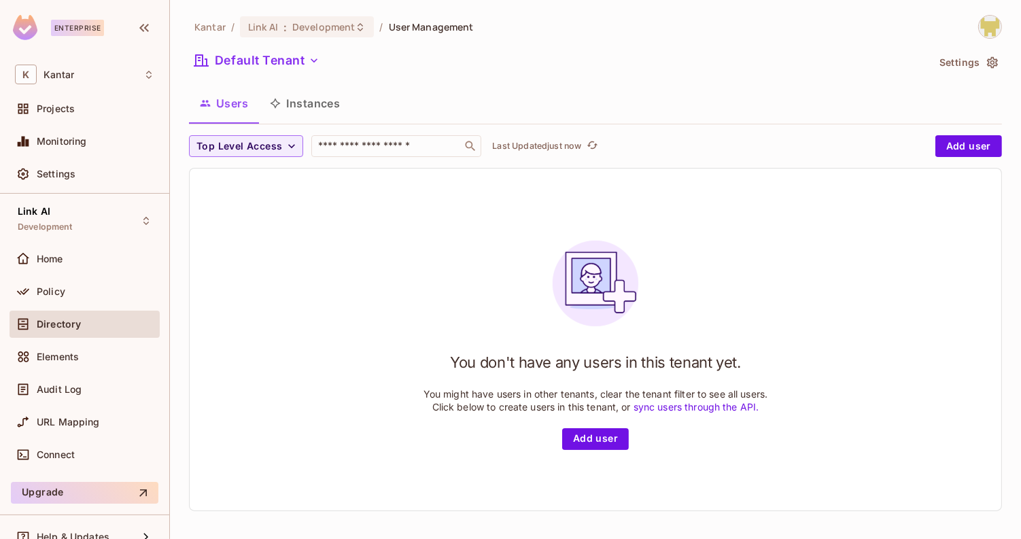
click at [318, 96] on button "Instances" at bounding box center [305, 103] width 92 height 34
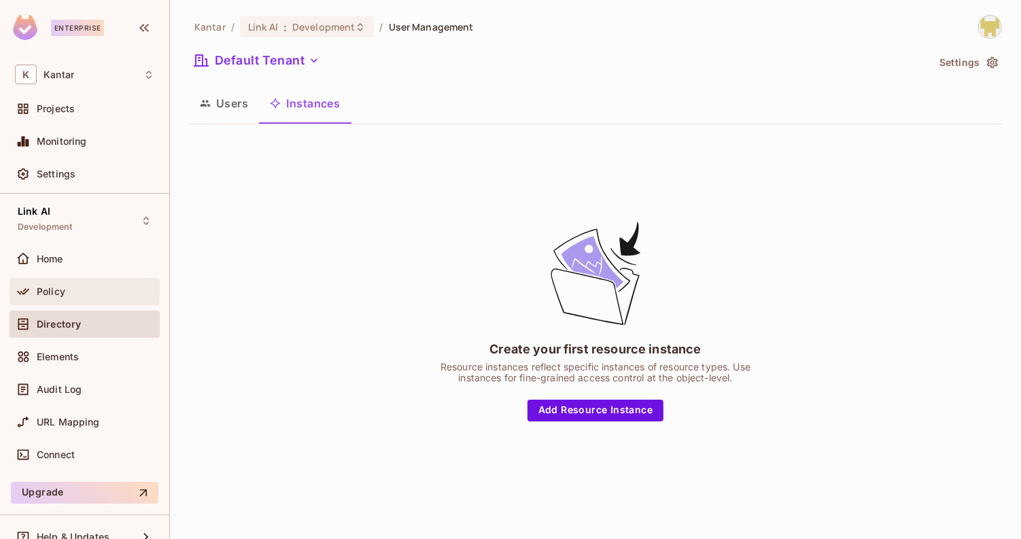
click at [111, 294] on div "Policy" at bounding box center [96, 291] width 118 height 11
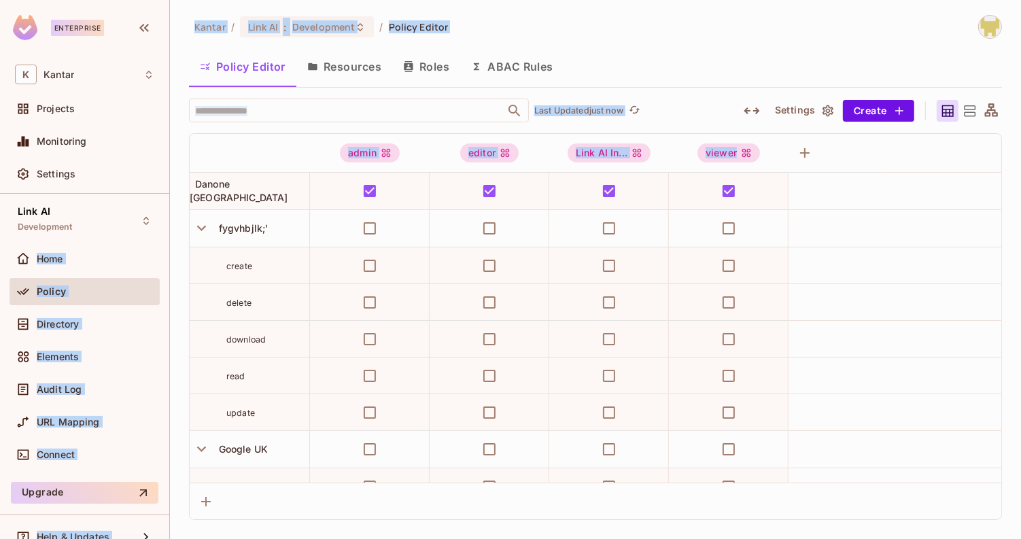
drag, startPoint x: 193, startPoint y: 188, endPoint x: 154, endPoint y: 201, distance: 40.6
click at [154, 201] on div "Enterprise K Kantar Projects Monitoring Settings Link AI Development Home Polic…" at bounding box center [510, 269] width 1021 height 539
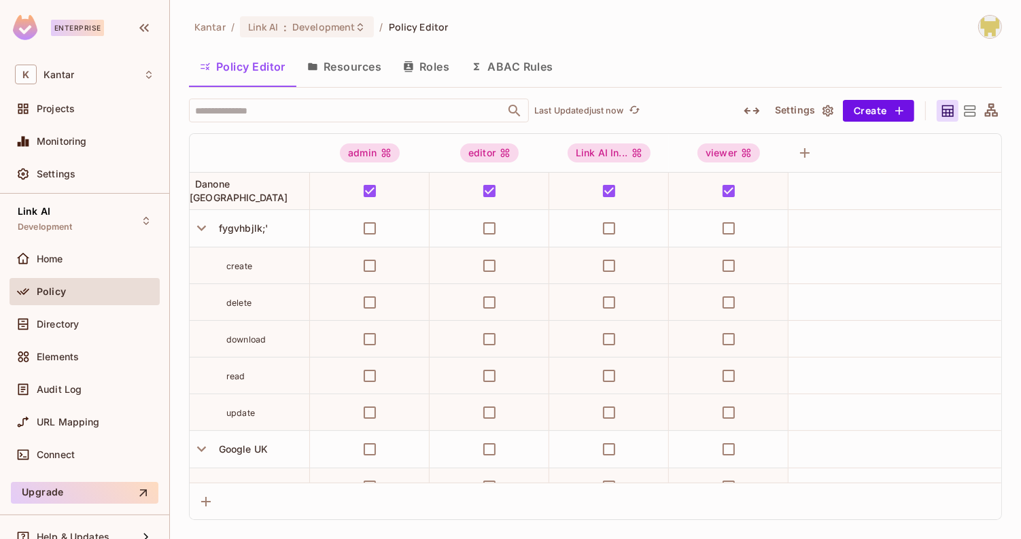
click at [230, 156] on th at bounding box center [250, 153] width 120 height 39
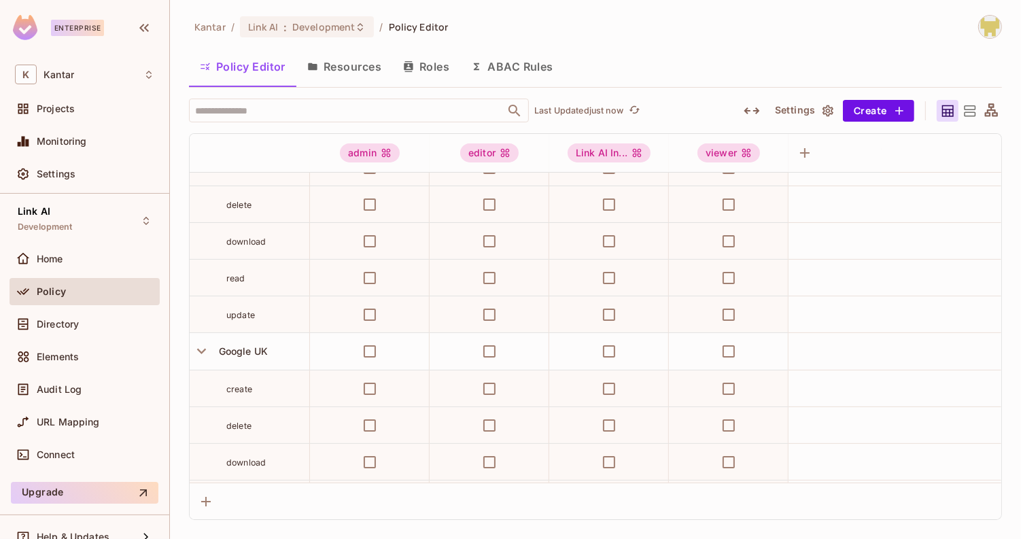
scroll to position [105, 0]
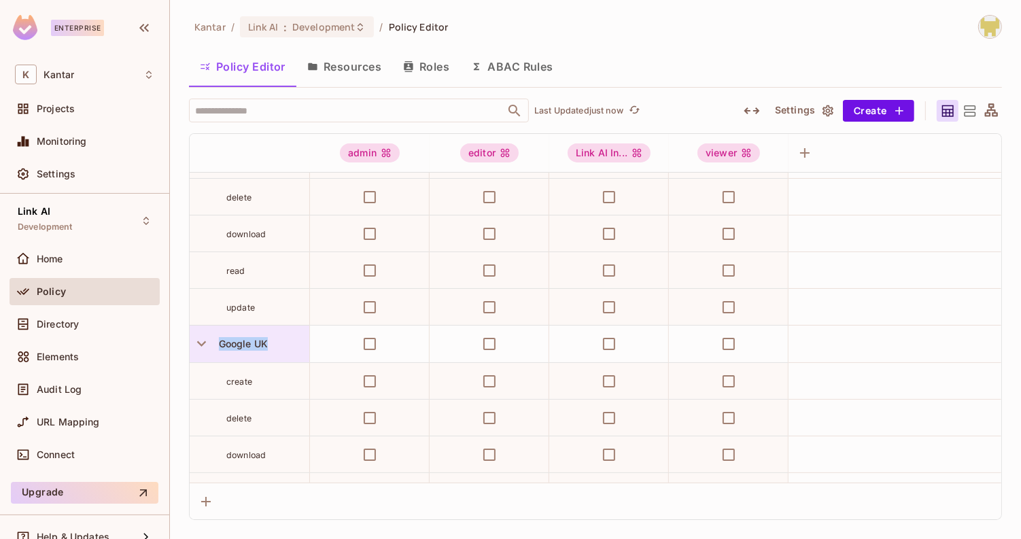
drag, startPoint x: 217, startPoint y: 343, endPoint x: 289, endPoint y: 343, distance: 72.1
click at [289, 343] on div "Google UK" at bounding box center [262, 344] width 96 height 14
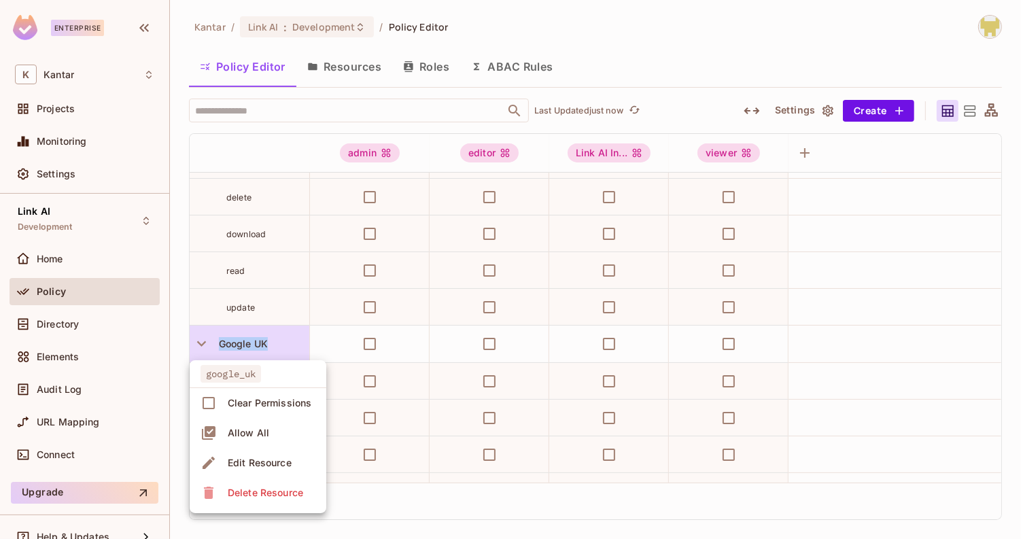
copy span "Google UK"
click at [396, 348] on div at bounding box center [510, 269] width 1021 height 539
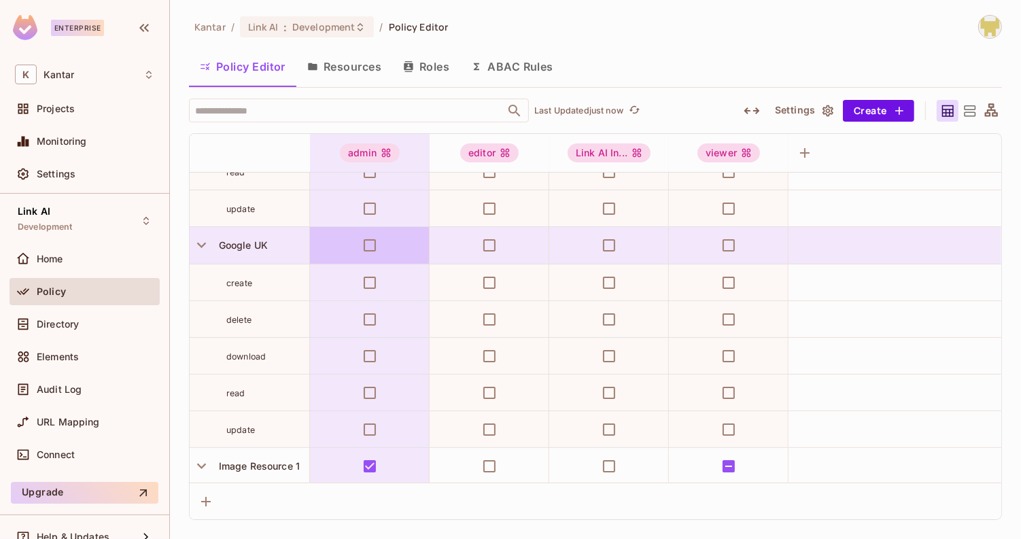
scroll to position [220, 0]
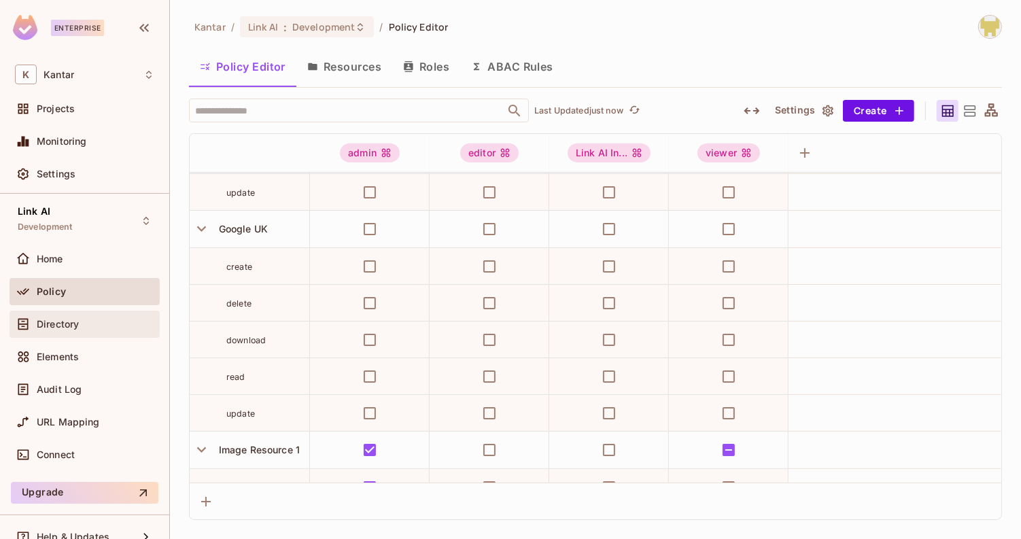
click at [77, 324] on span "Directory" at bounding box center [58, 324] width 42 height 11
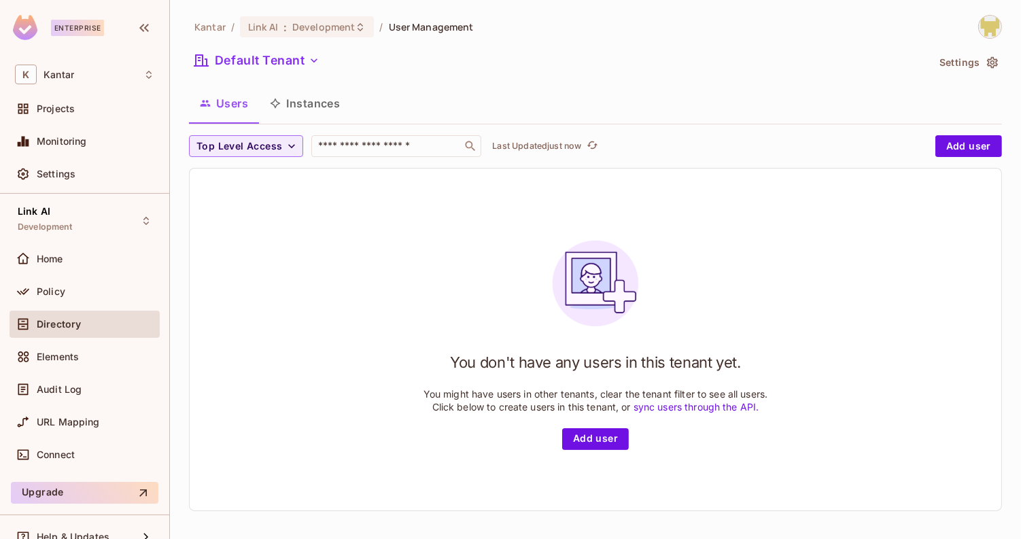
click at [347, 87] on button "Instances" at bounding box center [305, 103] width 92 height 34
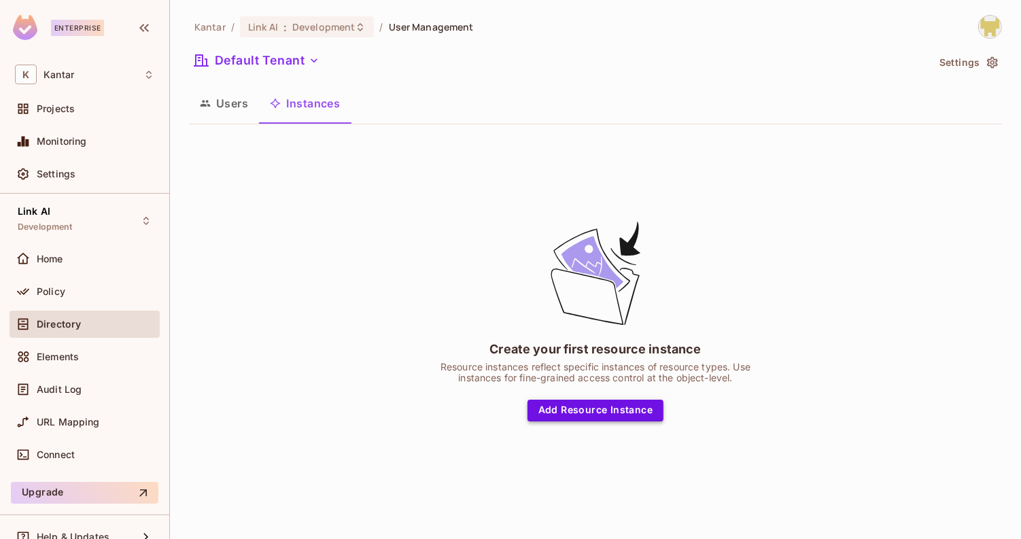
click at [543, 400] on button "Add Resource Instance" at bounding box center [596, 411] width 136 height 22
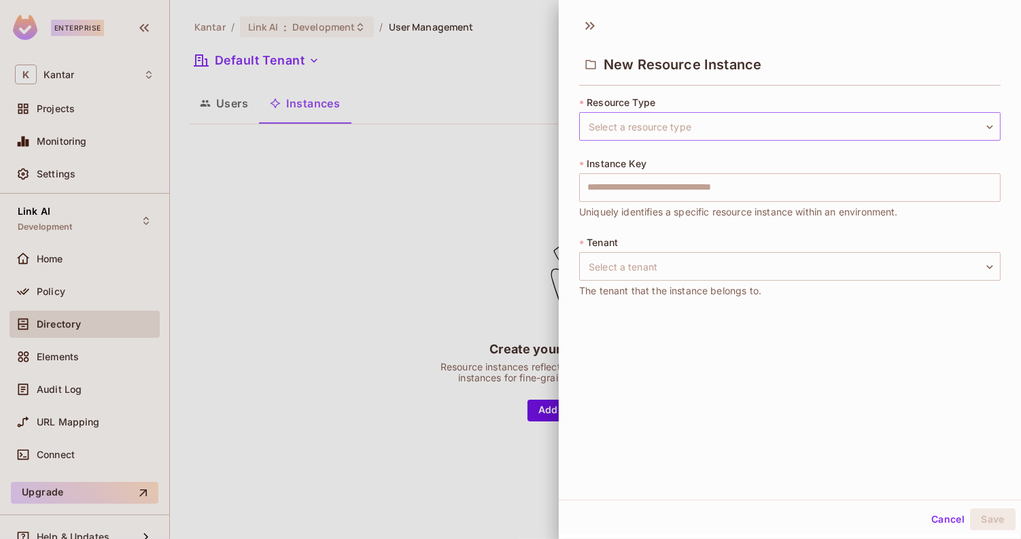
click at [641, 132] on body "Enterprise K Kantar Projects Monitoring Settings Link AI Development Home Polic…" at bounding box center [510, 269] width 1021 height 539
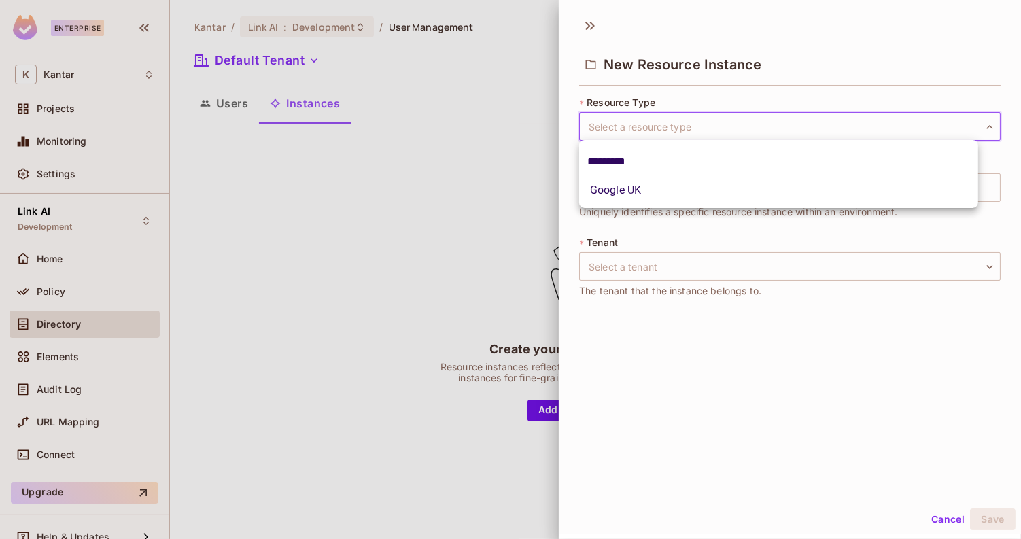
type input "*********"
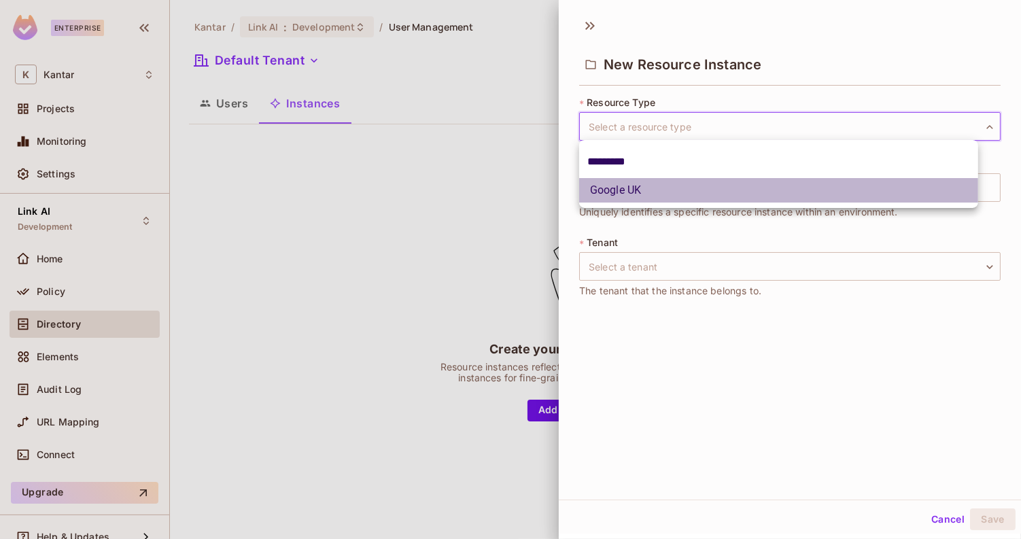
click at [640, 184] on li "Google UK" at bounding box center [778, 190] width 399 height 24
type input "*********"
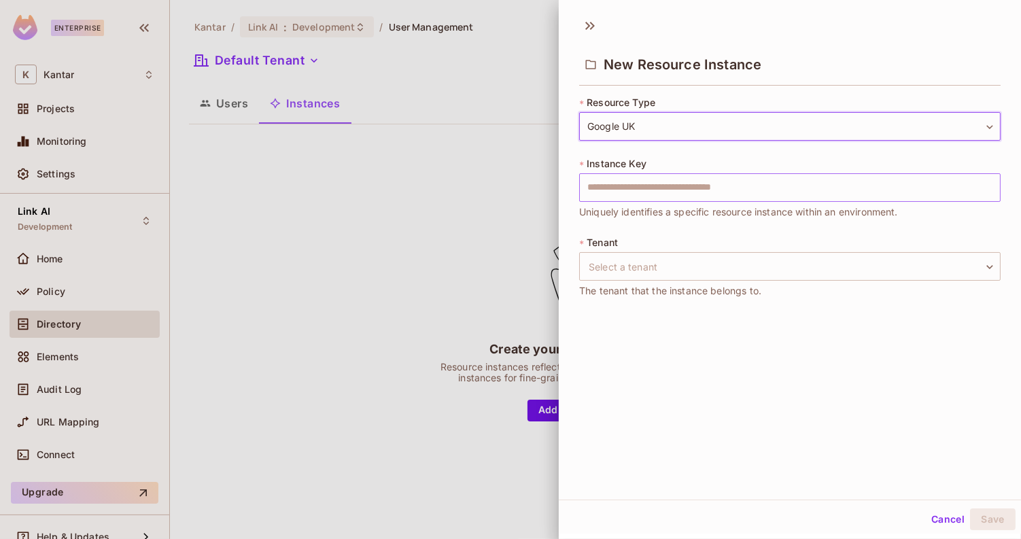
click at [641, 184] on input "text" at bounding box center [790, 187] width 422 height 29
type input "*******"
click at [668, 265] on body "Enterprise K Kantar Projects Monitoring Settings Link AI Development Home Polic…" at bounding box center [510, 269] width 1021 height 539
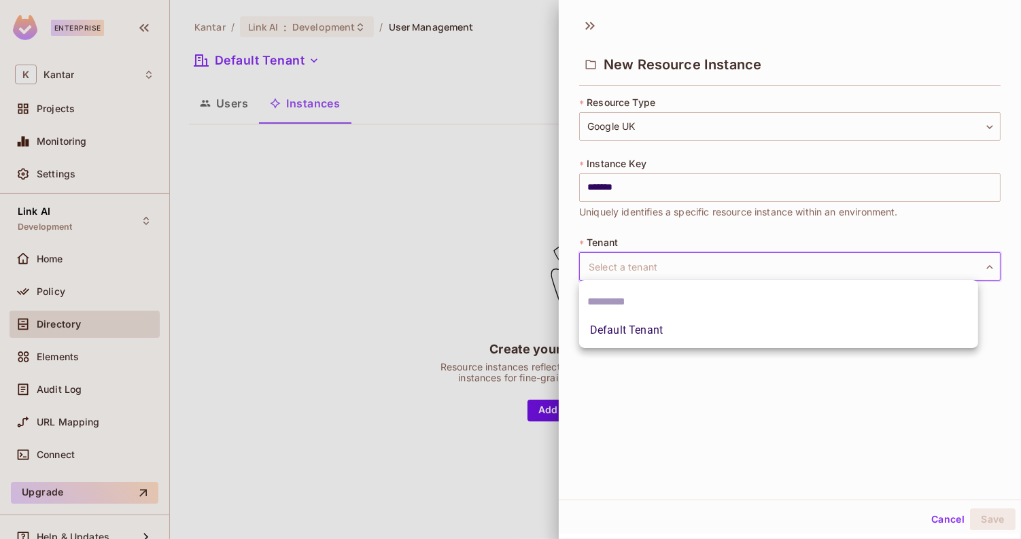
click at [654, 336] on li "Default Tenant" at bounding box center [778, 330] width 399 height 24
type input "**********"
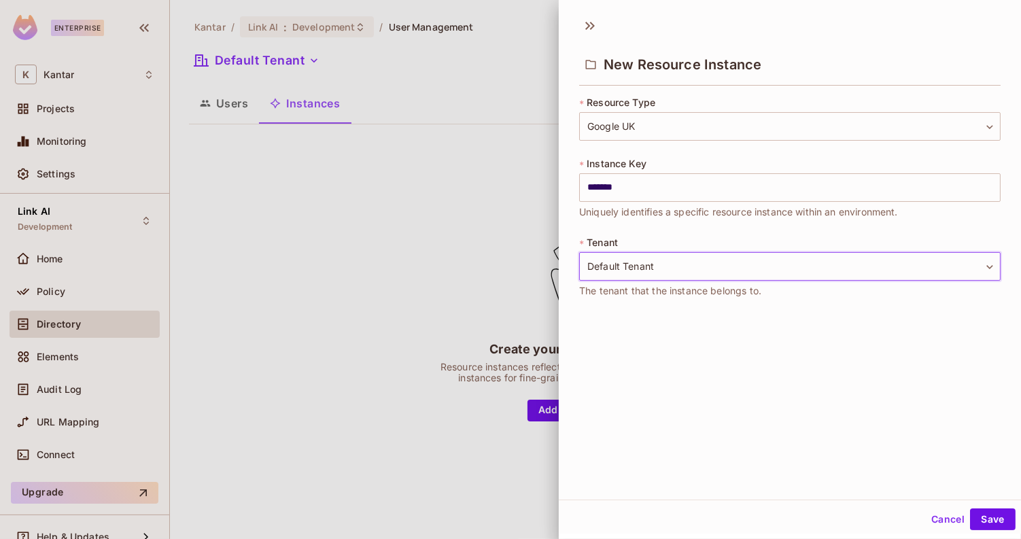
scroll to position [1, 0]
click at [971, 531] on div "Cancel Save" at bounding box center [790, 518] width 462 height 33
click at [974, 524] on button "Save" at bounding box center [993, 518] width 46 height 22
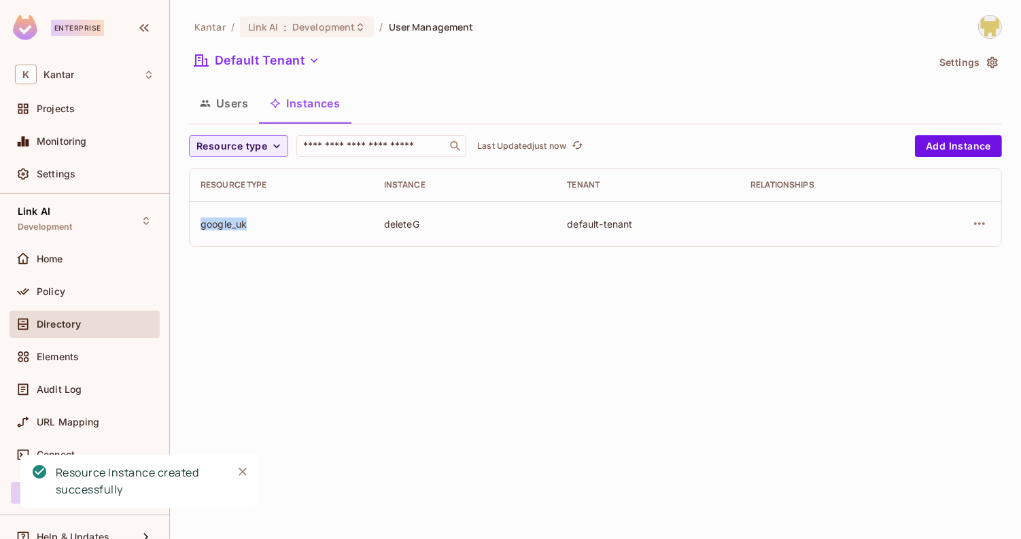
drag, startPoint x: 197, startPoint y: 228, endPoint x: 250, endPoint y: 227, distance: 53.0
click at [250, 227] on td "google_uk" at bounding box center [282, 223] width 184 height 45
click at [250, 227] on div "google_uk" at bounding box center [282, 224] width 162 height 13
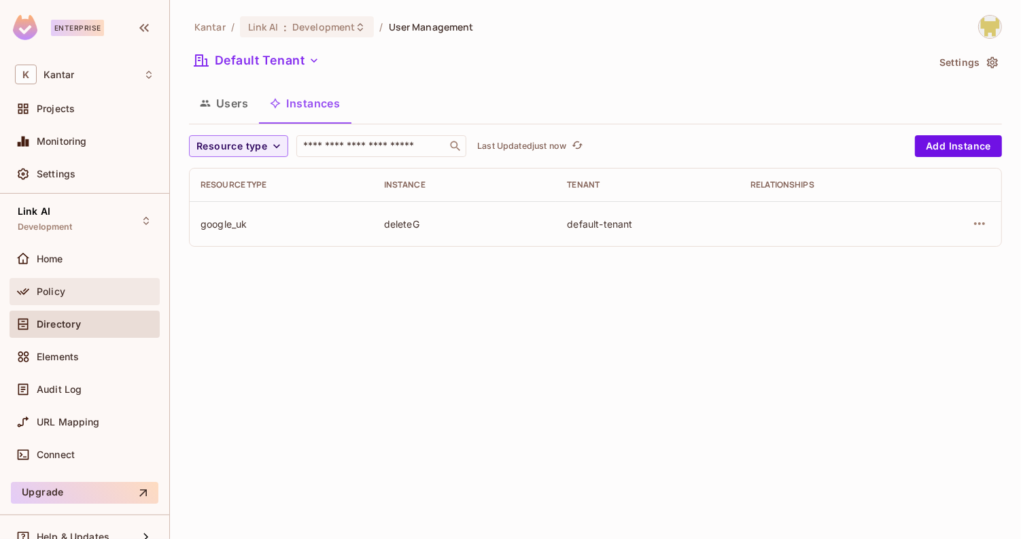
click at [83, 294] on div "Policy" at bounding box center [96, 291] width 118 height 11
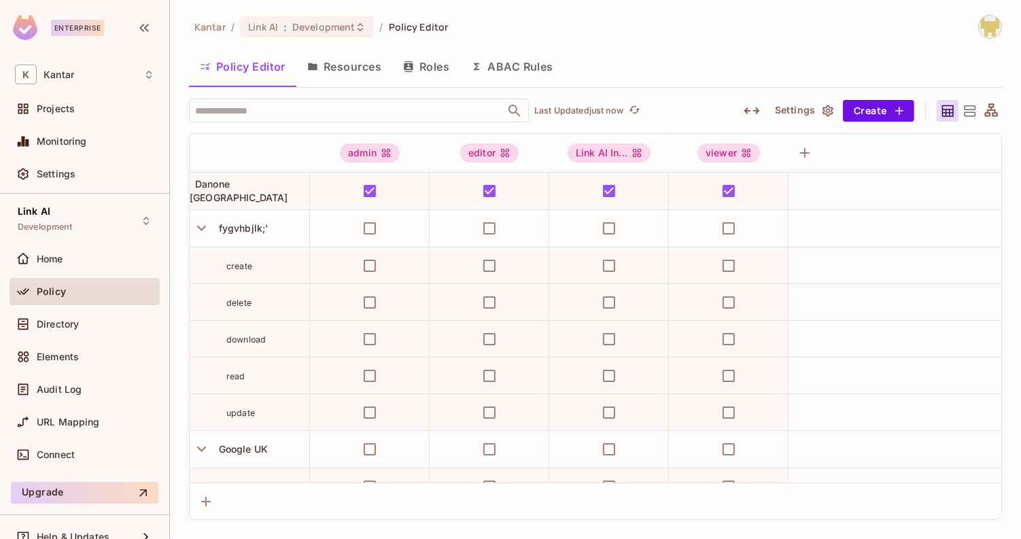
click at [305, 97] on div "Kantar / Link AI : Development / Policy Editor Policy Editor Resources Roles AB…" at bounding box center [595, 267] width 813 height 505
click at [305, 114] on input "text" at bounding box center [347, 111] width 311 height 24
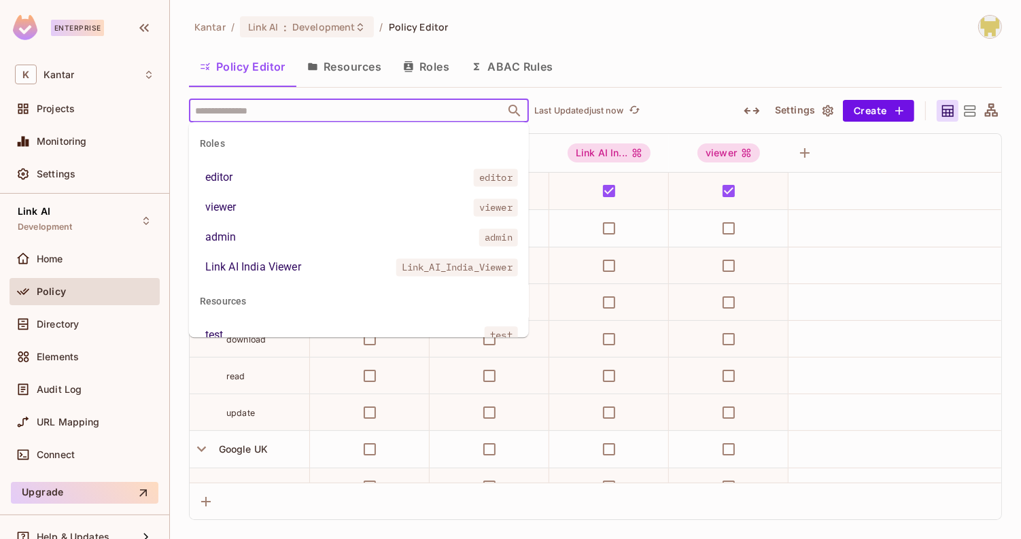
paste input "*********"
type input "*********"
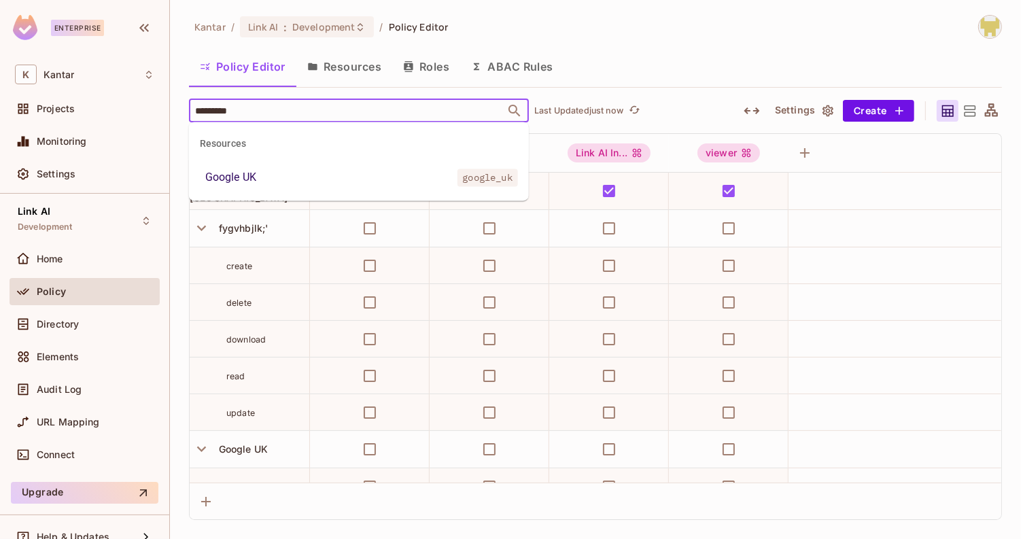
click at [319, 180] on li "Google UK google_uk" at bounding box center [359, 177] width 340 height 24
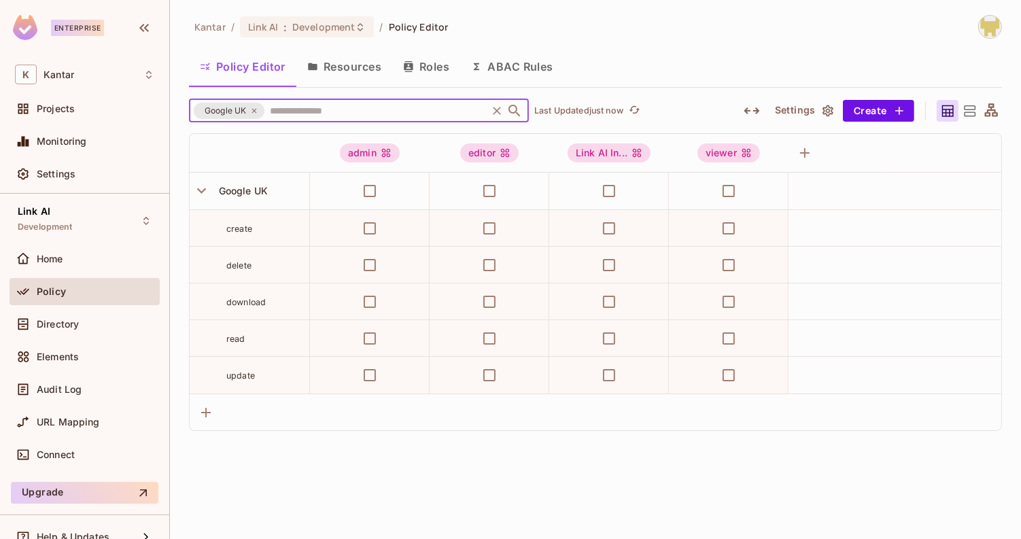
click at [350, 72] on button "Resources" at bounding box center [344, 67] width 96 height 34
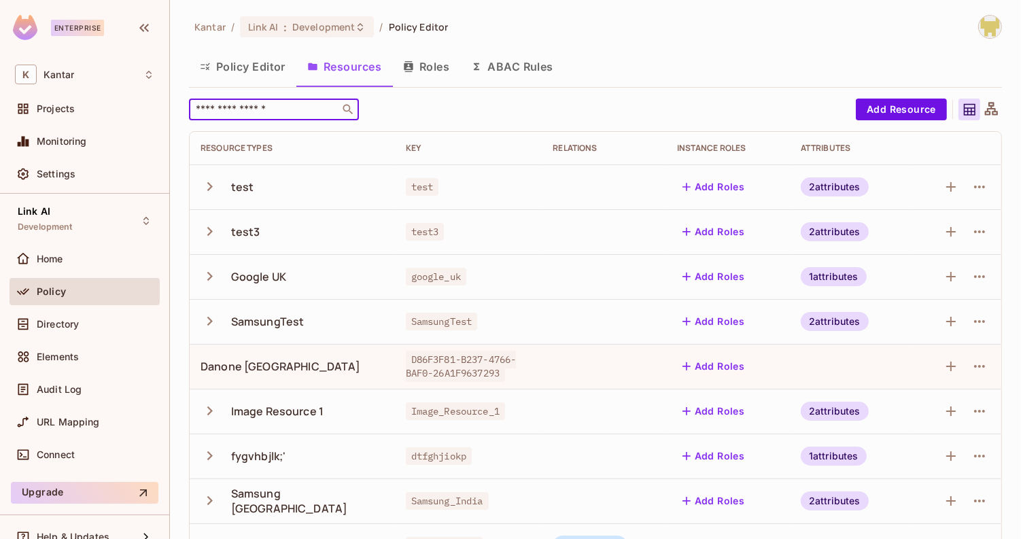
click at [280, 111] on input "text" at bounding box center [264, 110] width 143 height 14
paste input "*********"
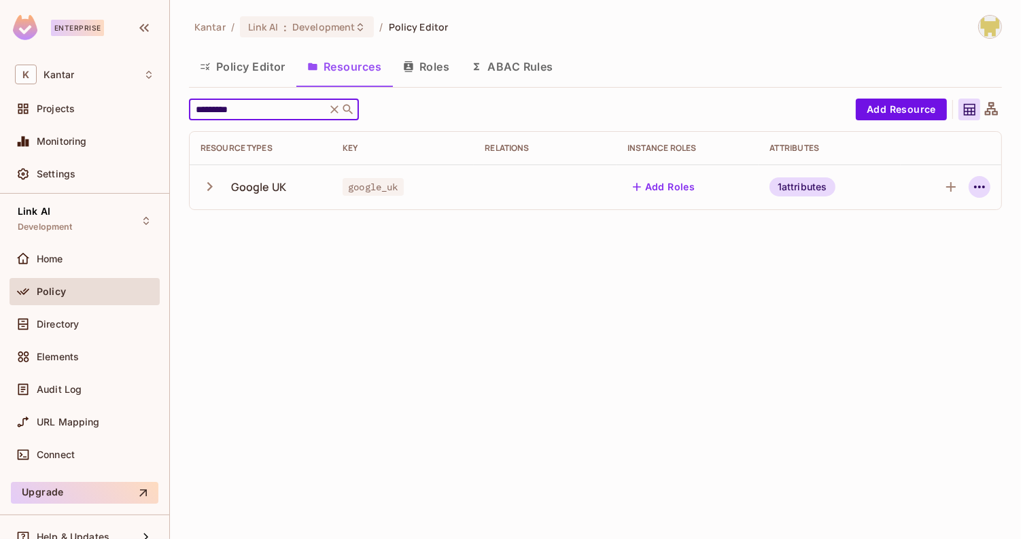
type input "*********"
click at [983, 193] on icon "button" at bounding box center [980, 187] width 16 height 16
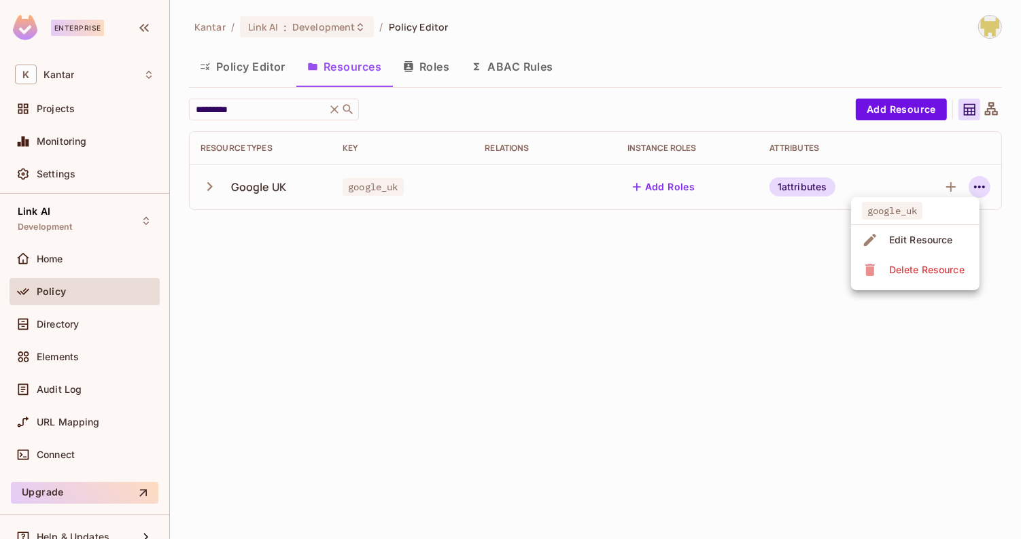
click at [810, 192] on div at bounding box center [510, 269] width 1021 height 539
click at [810, 190] on div "1 attributes" at bounding box center [803, 186] width 66 height 19
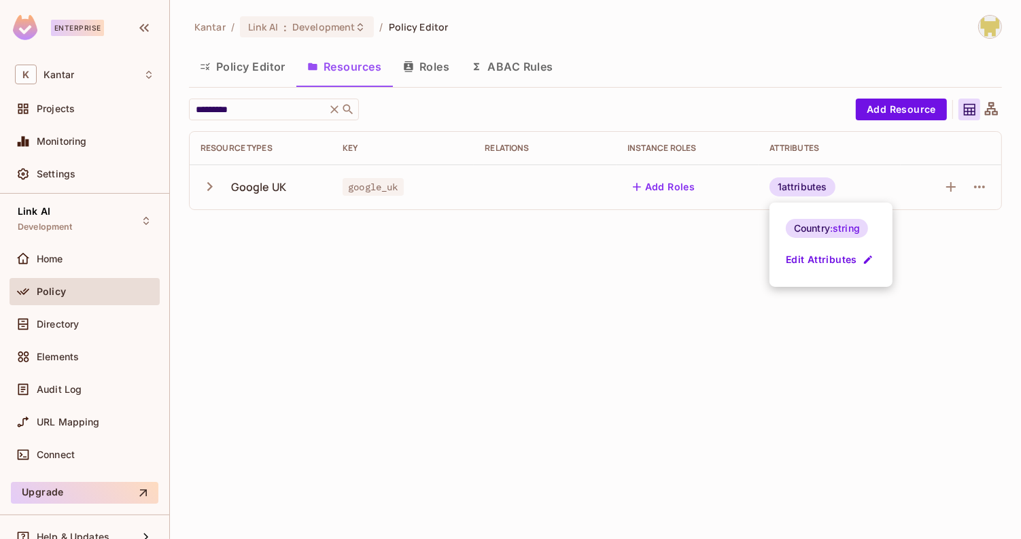
click at [974, 186] on div at bounding box center [510, 269] width 1021 height 539
click at [982, 186] on icon "button" at bounding box center [980, 187] width 16 height 16
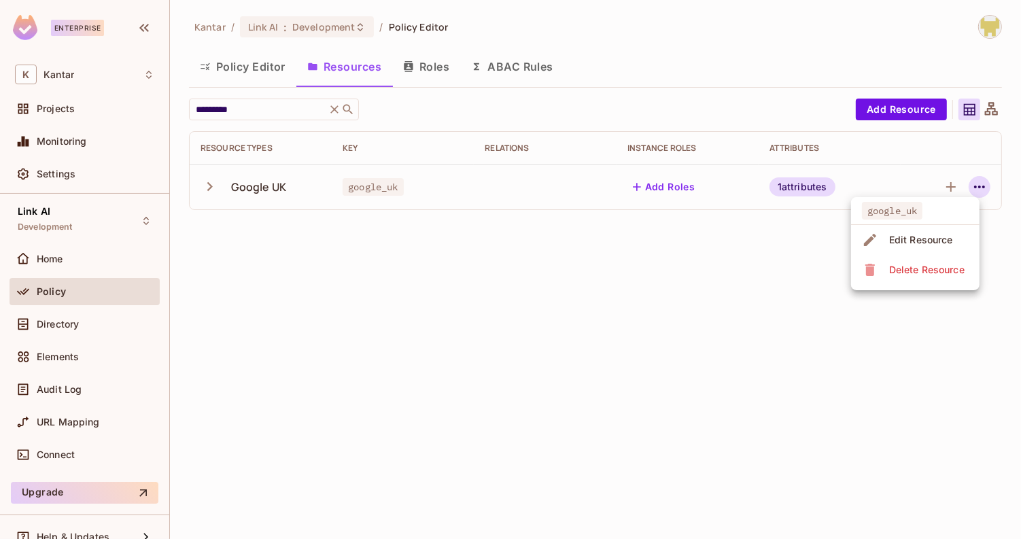
click at [941, 275] on div "Delete Resource" at bounding box center [926, 270] width 75 height 14
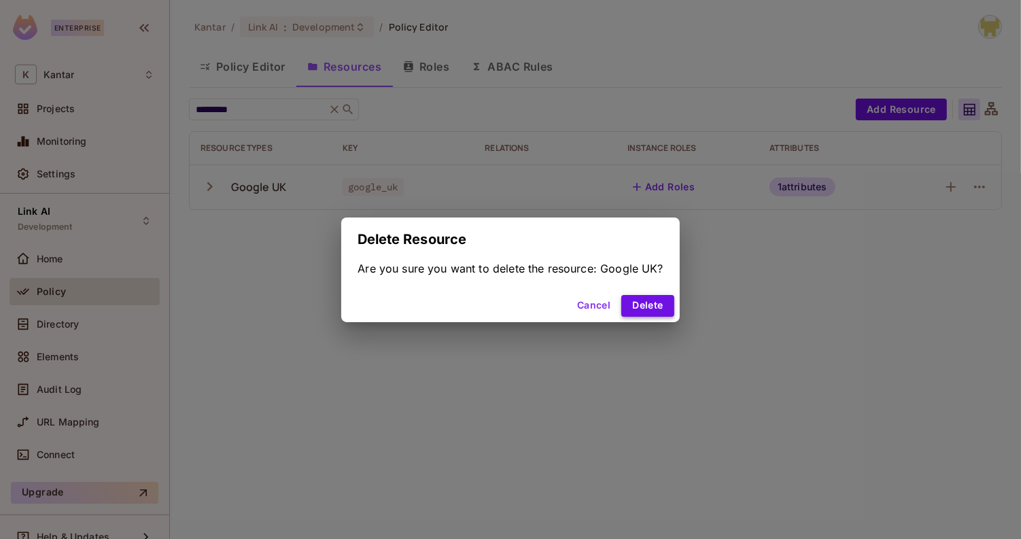
click at [655, 305] on button "Delete" at bounding box center [647, 306] width 52 height 22
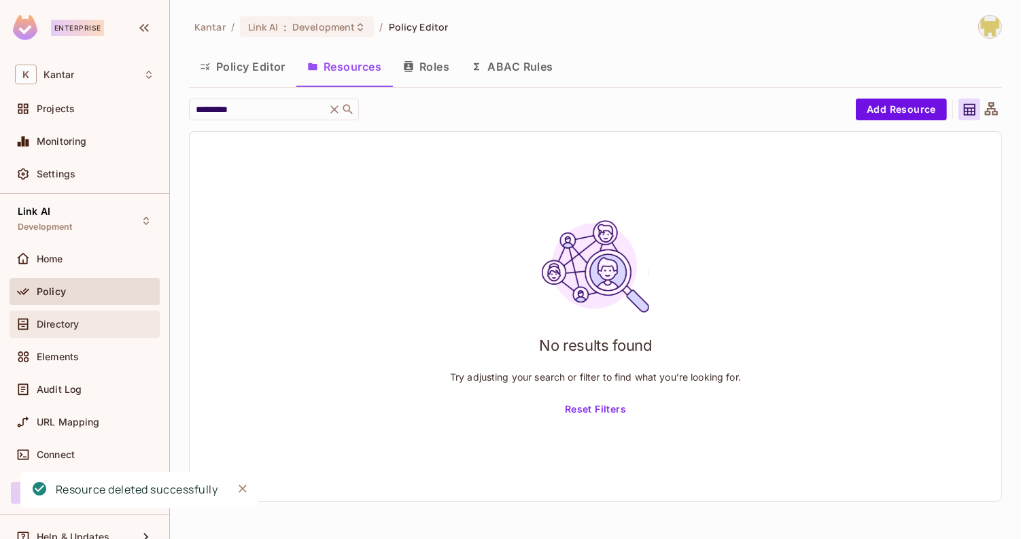
click at [69, 329] on div "Directory" at bounding box center [84, 324] width 139 height 16
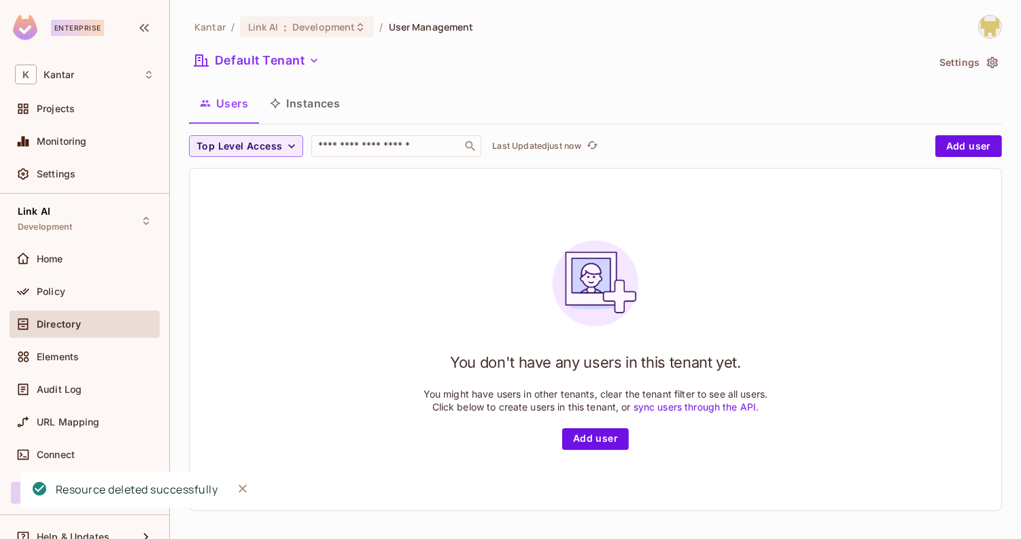
click at [302, 108] on button "Instances" at bounding box center [305, 103] width 92 height 34
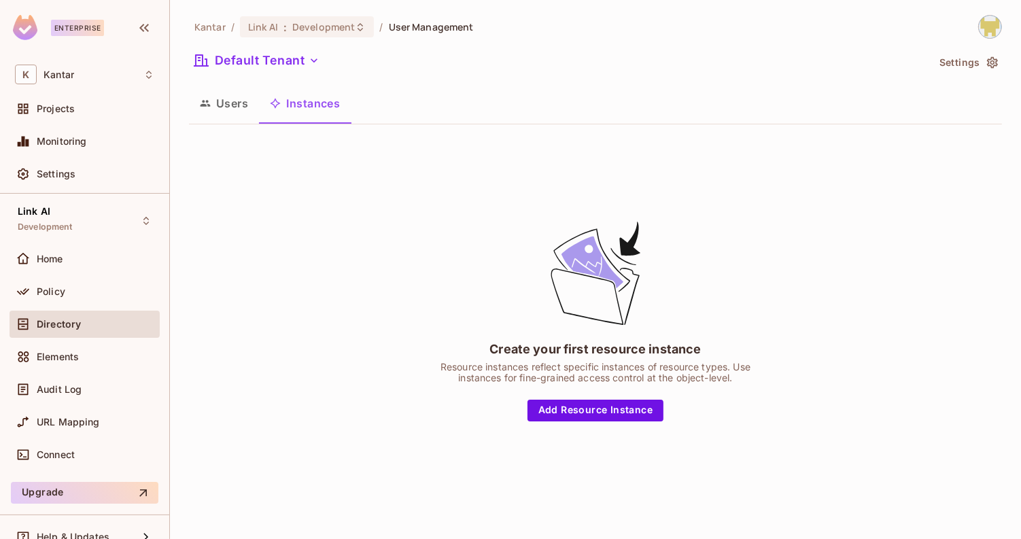
click at [238, 112] on button "Users" at bounding box center [224, 103] width 70 height 34
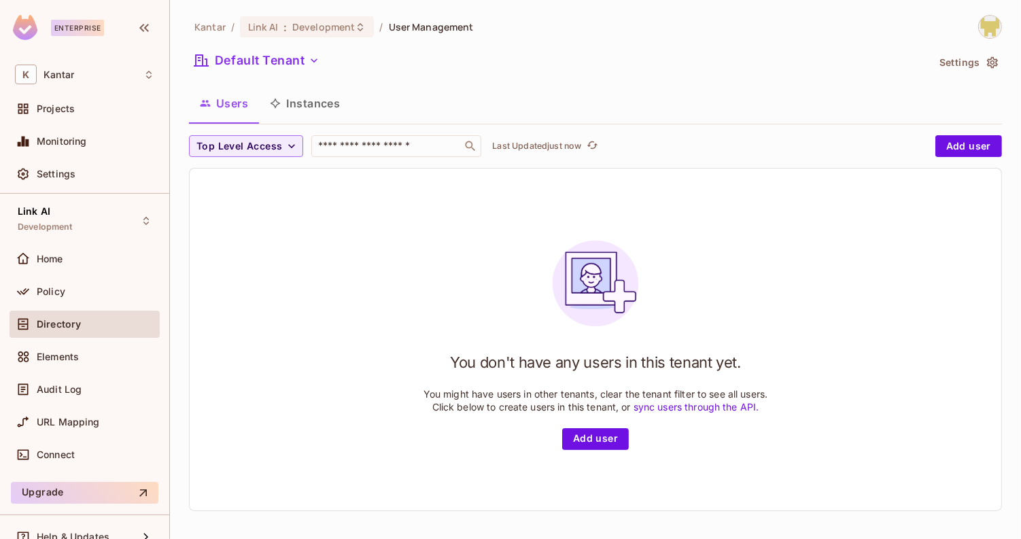
click at [296, 119] on button "Instances" at bounding box center [305, 103] width 92 height 34
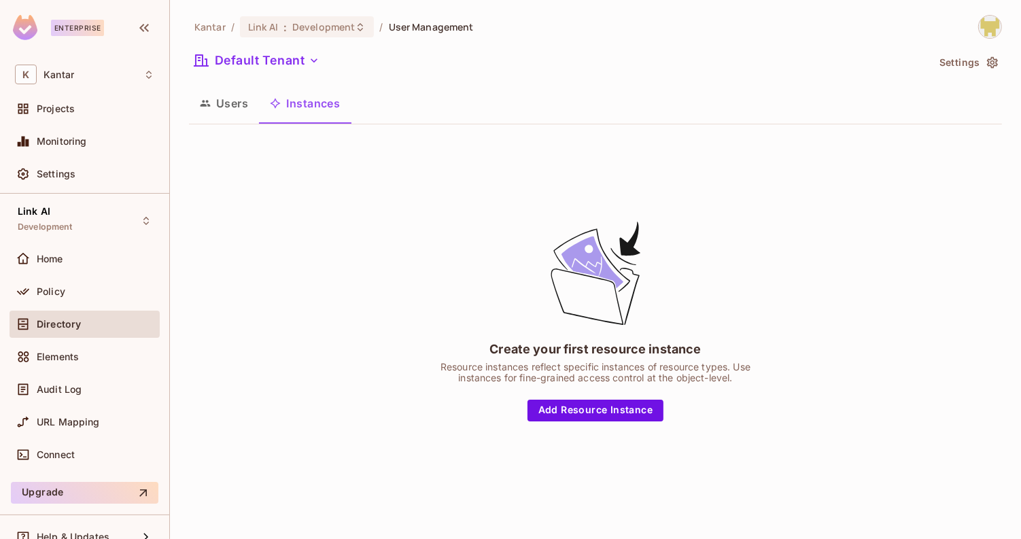
click at [71, 305] on div "Policy" at bounding box center [85, 294] width 150 height 33
click at [76, 298] on div "Policy" at bounding box center [85, 291] width 150 height 27
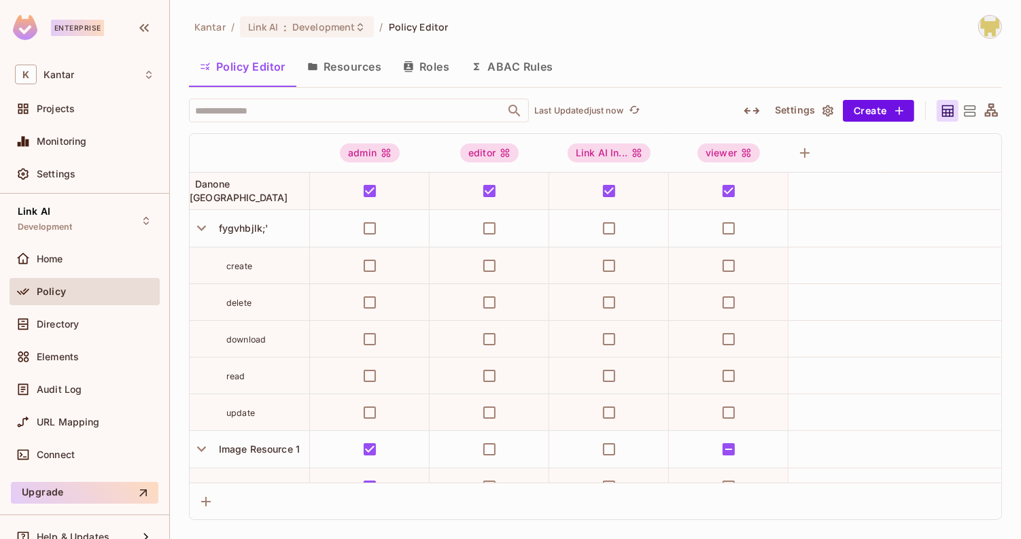
click at [339, 80] on button "Resources" at bounding box center [344, 67] width 96 height 34
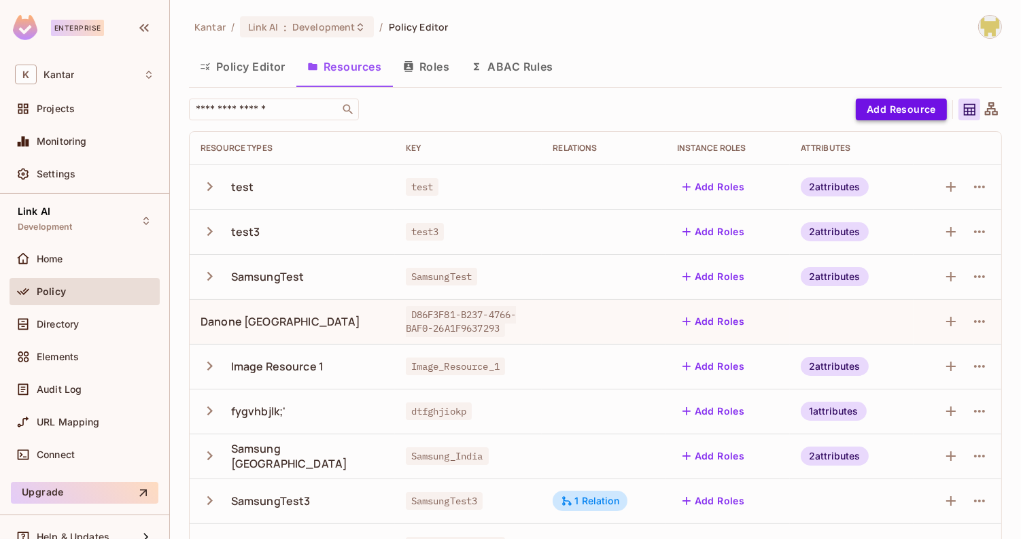
click at [870, 118] on button "Add Resource" at bounding box center [901, 110] width 91 height 22
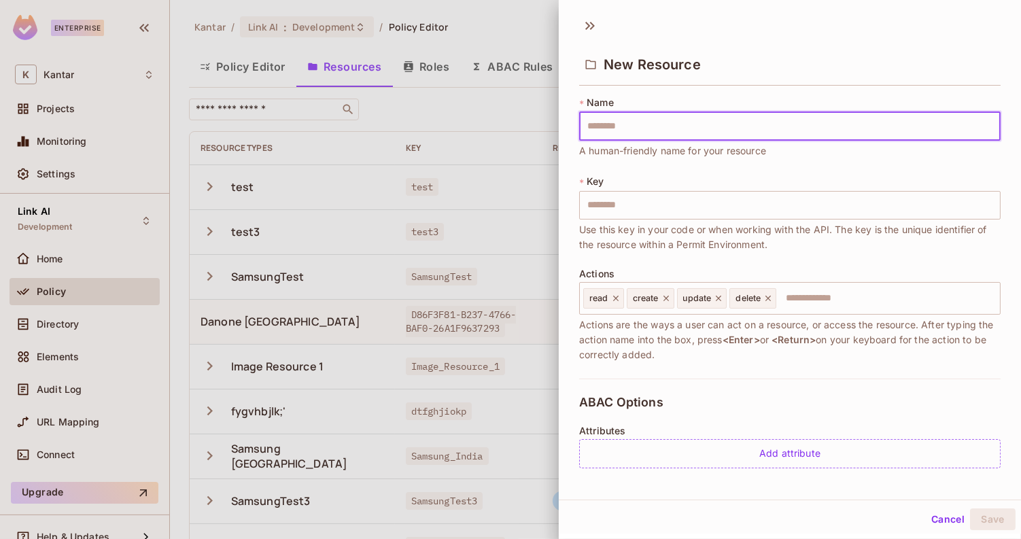
type input "*********"
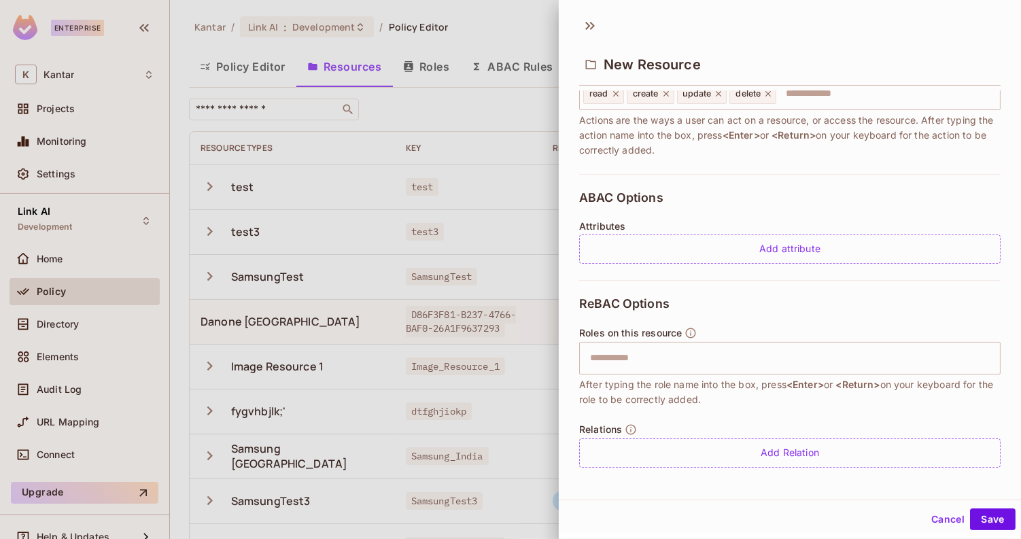
scroll to position [207, 0]
type input "*********"
click at [970, 513] on button "Save" at bounding box center [993, 520] width 46 height 22
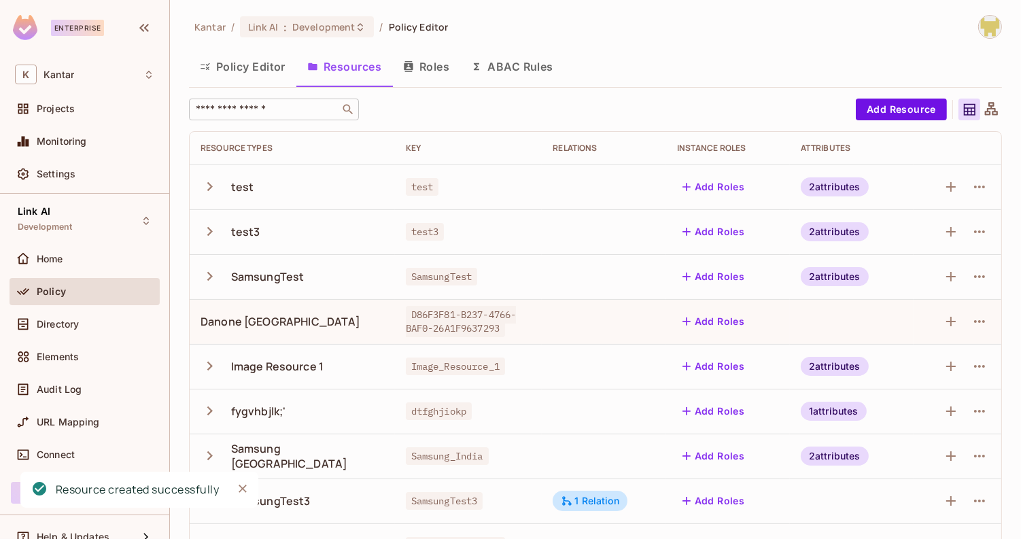
click at [265, 104] on input "text" at bounding box center [264, 110] width 143 height 14
paste input "*********"
type input "*********"
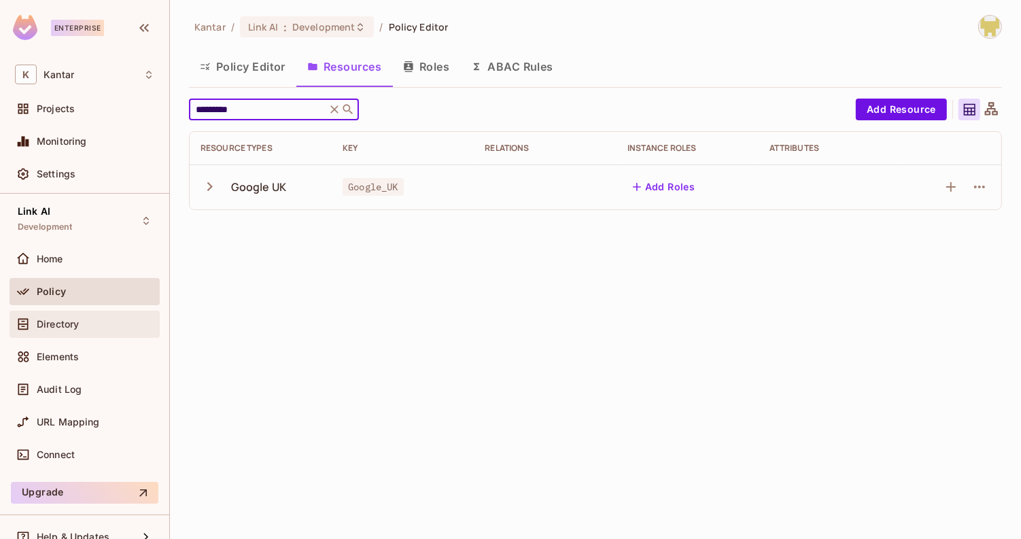
click at [95, 319] on div "Directory" at bounding box center [96, 324] width 118 height 11
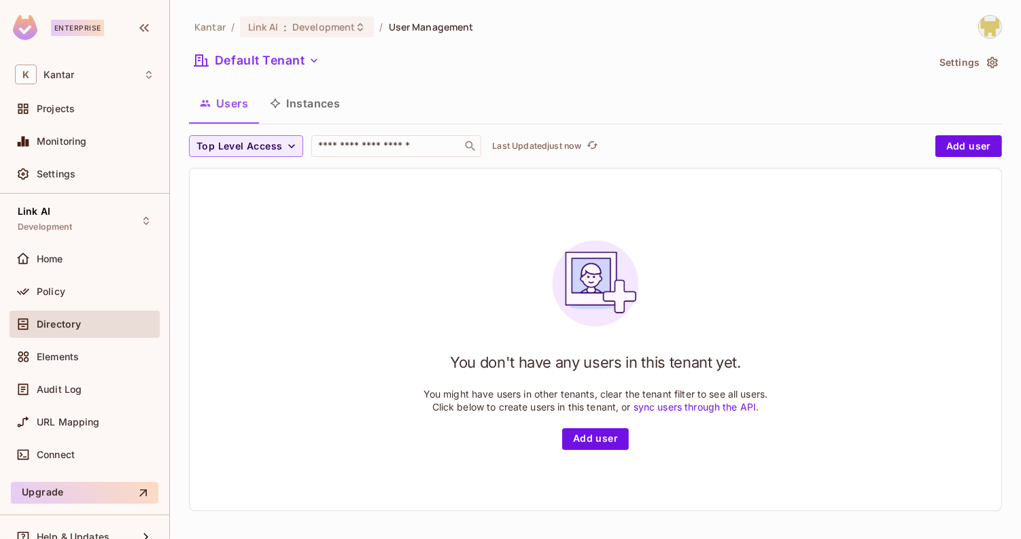
click at [310, 99] on button "Instances" at bounding box center [305, 103] width 92 height 34
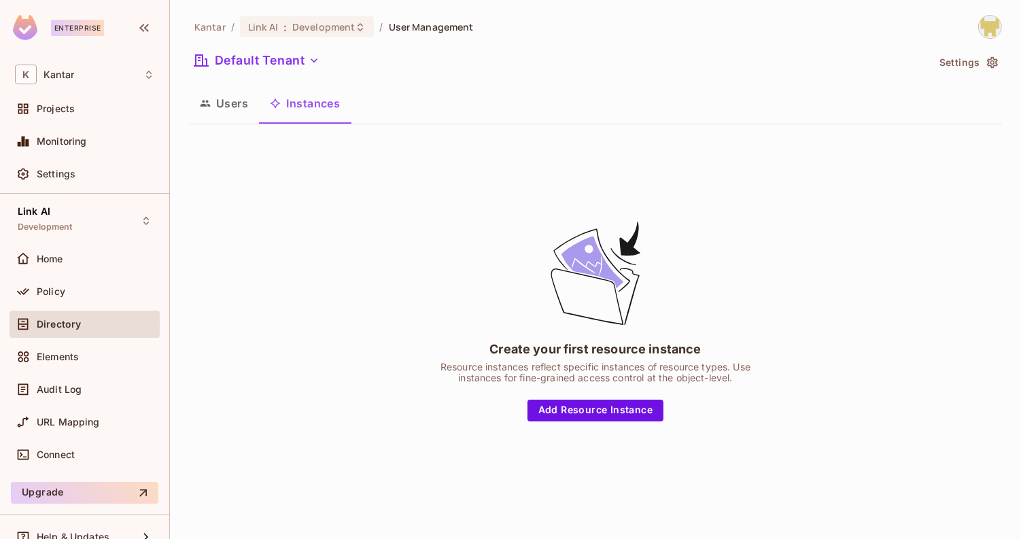
click at [230, 109] on button "Users" at bounding box center [224, 103] width 70 height 34
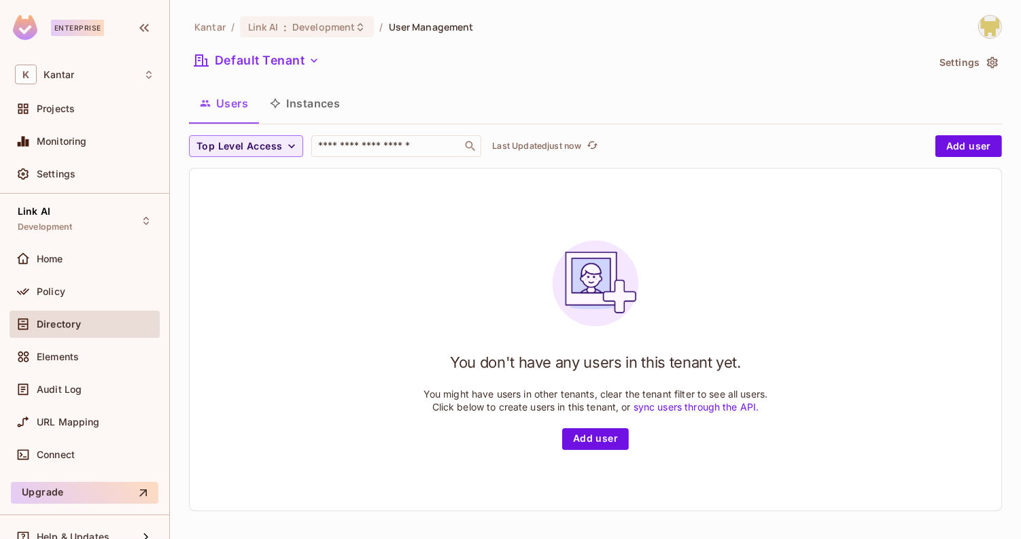
click at [324, 98] on button "Instances" at bounding box center [305, 103] width 92 height 34
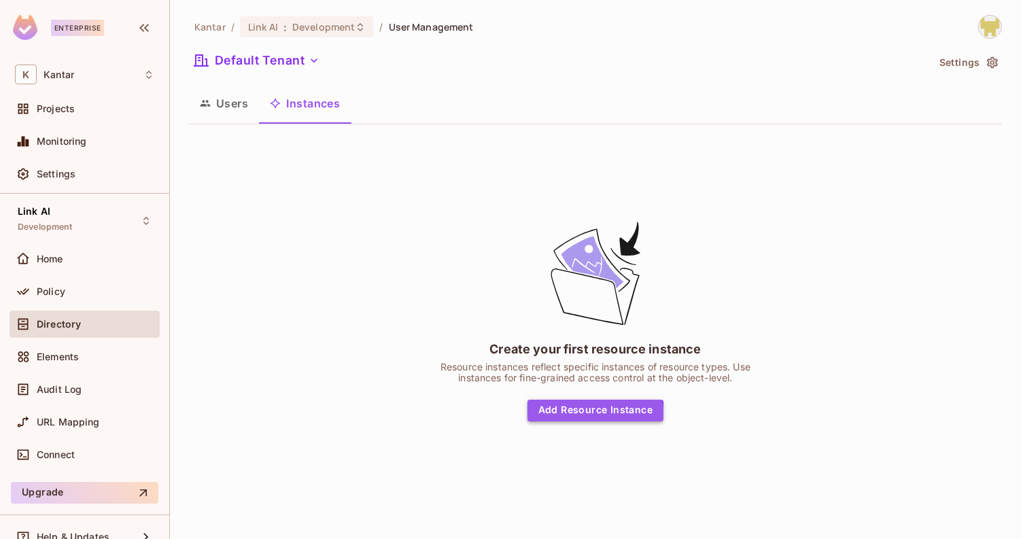
click at [586, 417] on button "Add Resource Instance" at bounding box center [596, 411] width 136 height 22
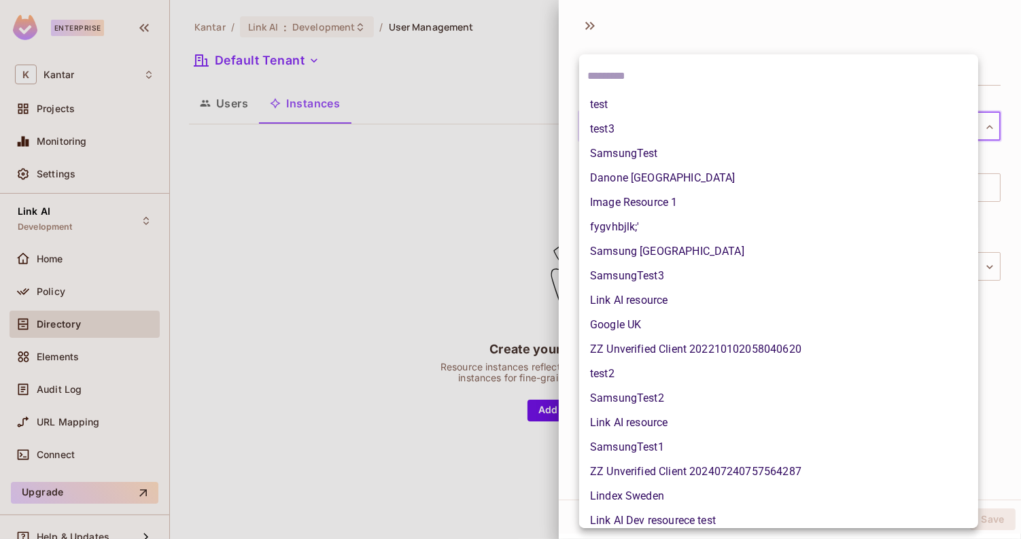
click at [660, 129] on body "Enterprise K Kantar Projects Monitoring Settings Link AI Development Home Polic…" at bounding box center [510, 269] width 1021 height 539
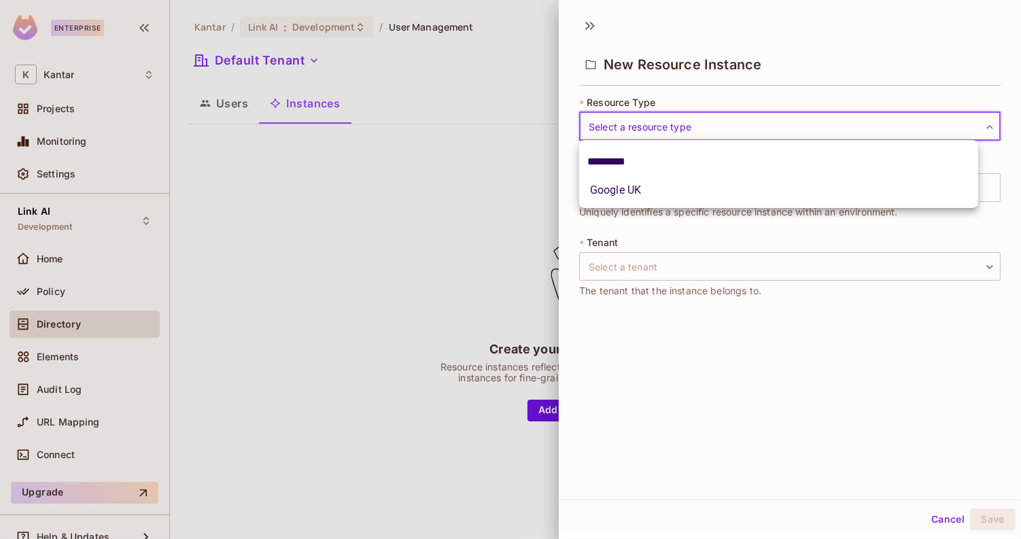
click at [668, 158] on input "*********" at bounding box center [778, 162] width 383 height 22
type input "*********"
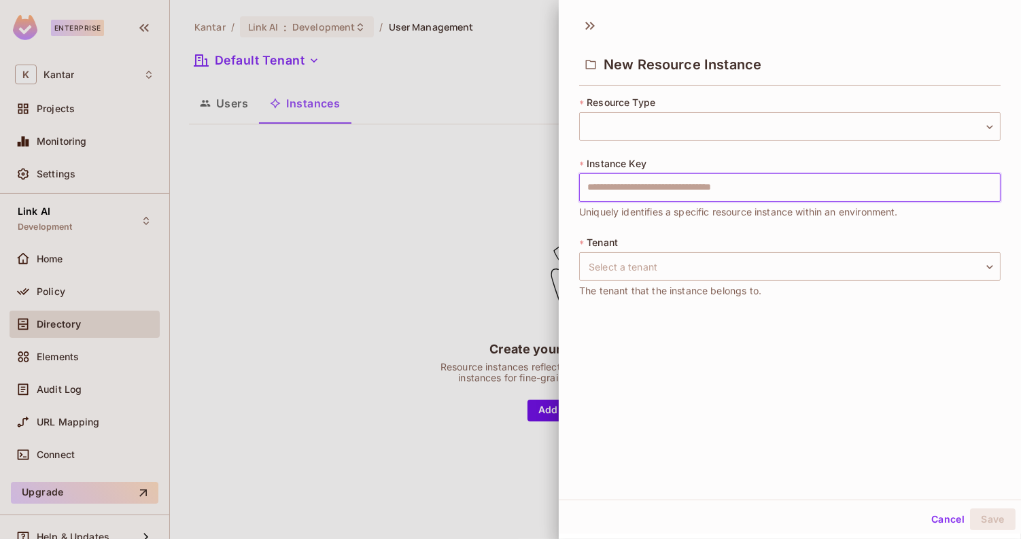
click at [668, 177] on input "text" at bounding box center [790, 187] width 422 height 29
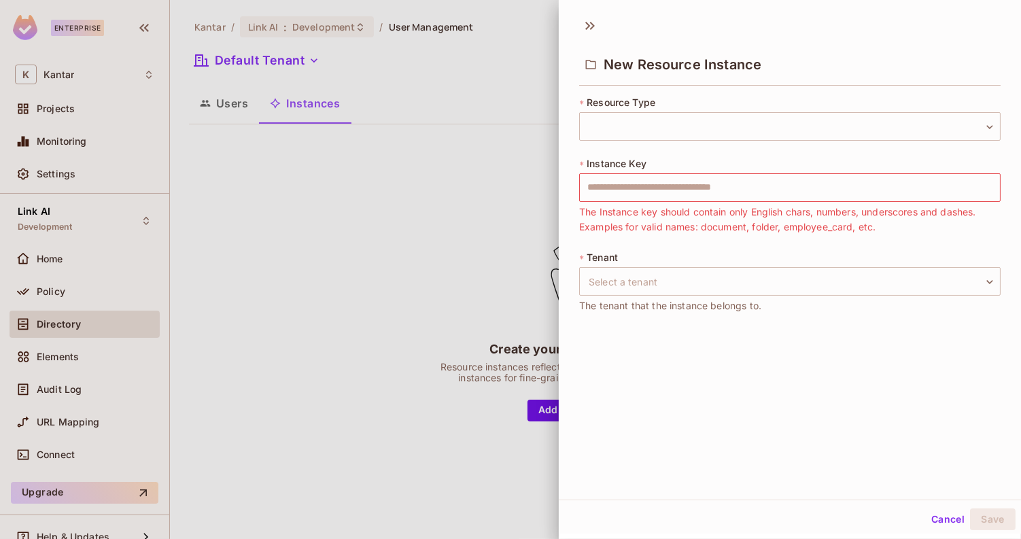
click at [638, 104] on span "Resource Type" at bounding box center [621, 102] width 69 height 11
click at [639, 114] on body "Enterprise K Kantar Projects Monitoring Settings Link AI Development Home Polic…" at bounding box center [510, 269] width 1021 height 539
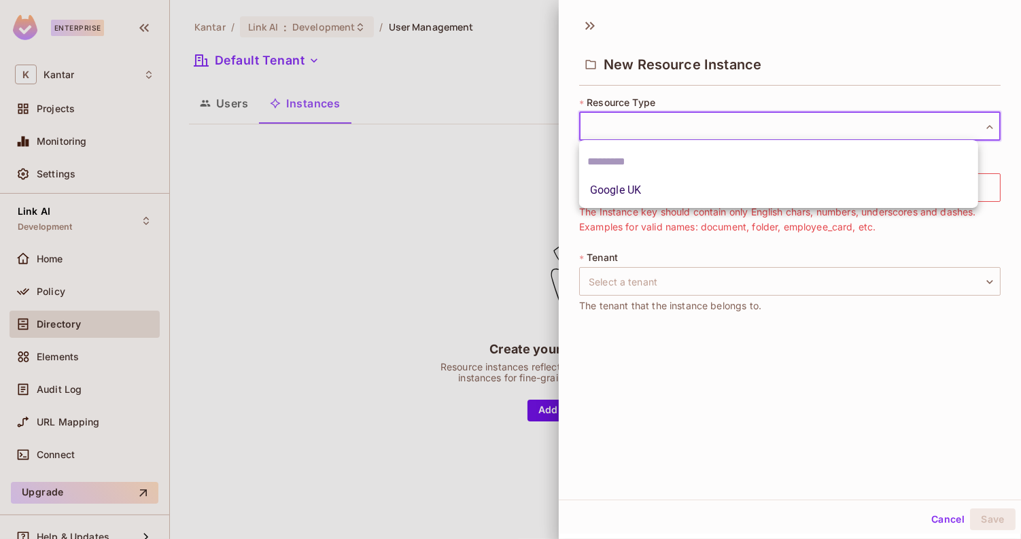
click at [674, 197] on li "Google UK" at bounding box center [778, 190] width 399 height 24
type input "*********"
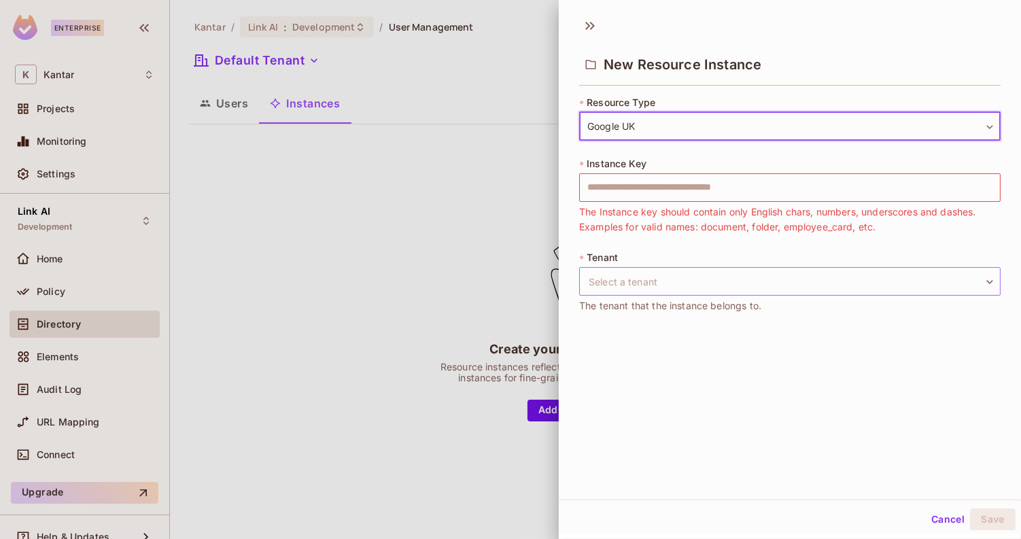
click at [704, 283] on body "Enterprise K Kantar Projects Monitoring Settings Link AI Development Home Polic…" at bounding box center [510, 269] width 1021 height 539
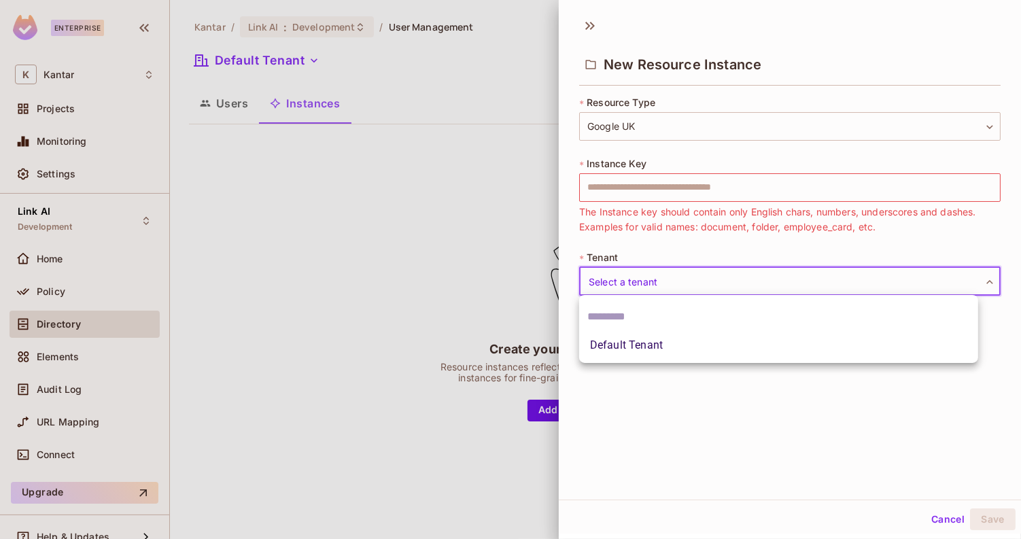
click at [704, 346] on li "Default Tenant" at bounding box center [778, 345] width 399 height 24
type input "**********"
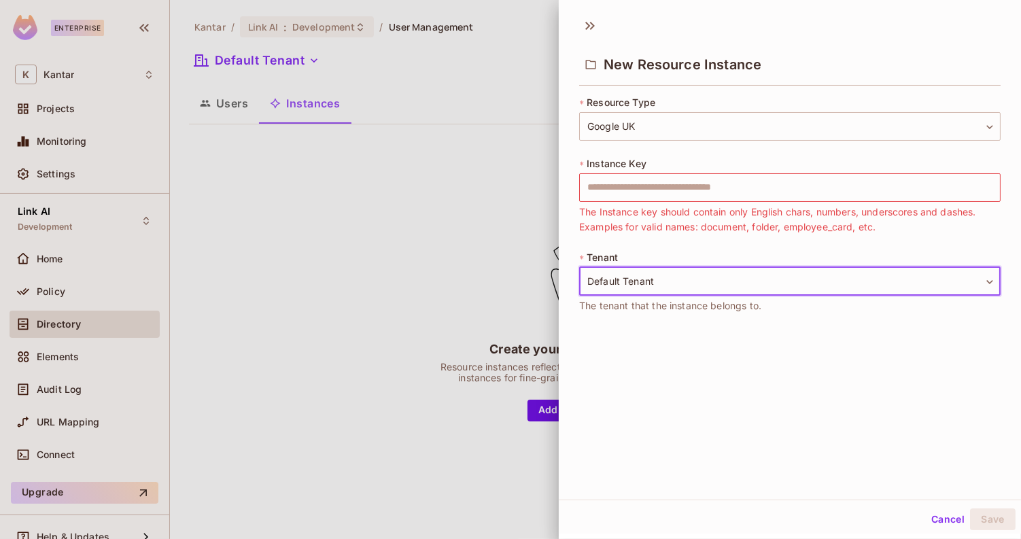
scroll to position [1, 0]
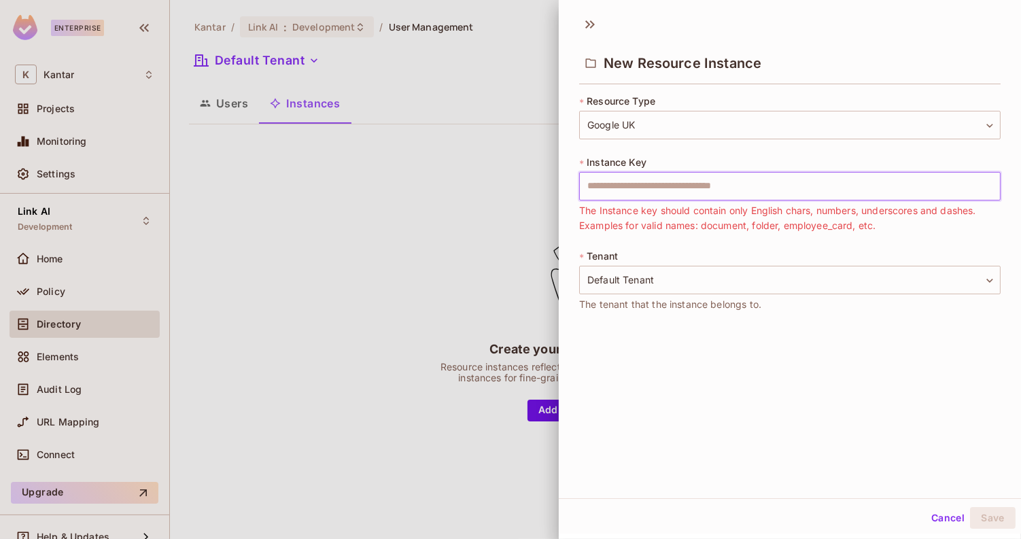
click at [664, 186] on input "text" at bounding box center [790, 186] width 422 height 29
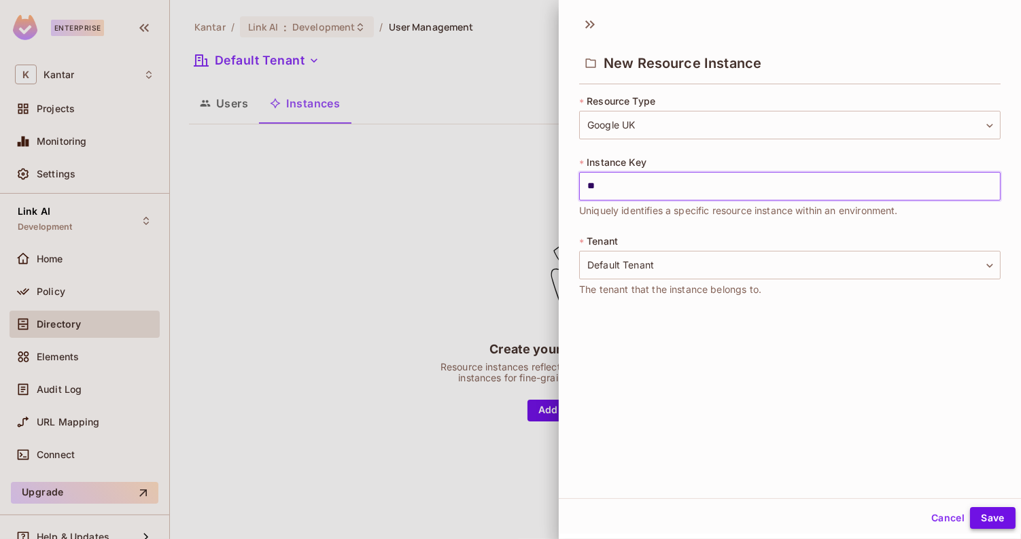
type input "**"
click at [986, 510] on button "Save" at bounding box center [993, 518] width 46 height 22
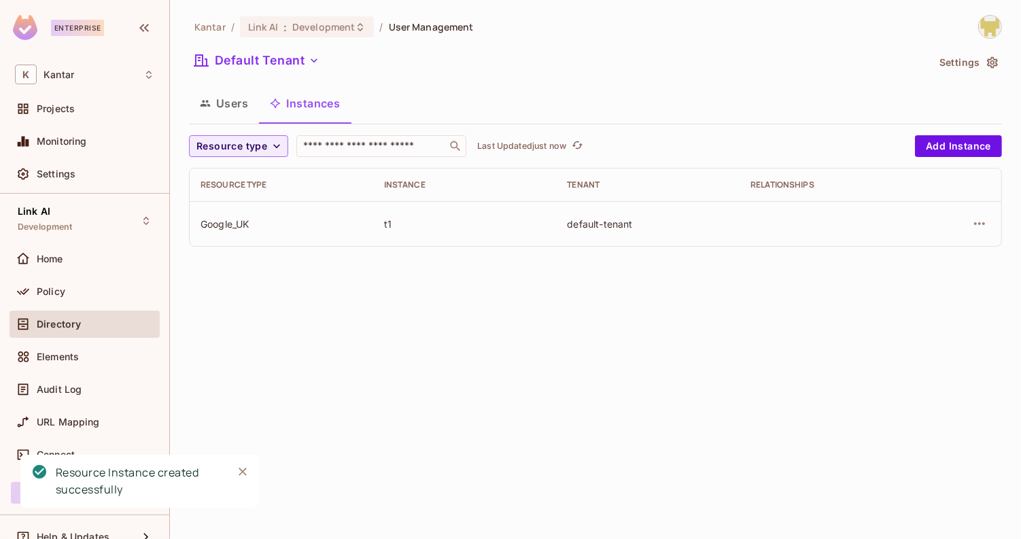
click at [241, 108] on button "Users" at bounding box center [224, 103] width 70 height 34
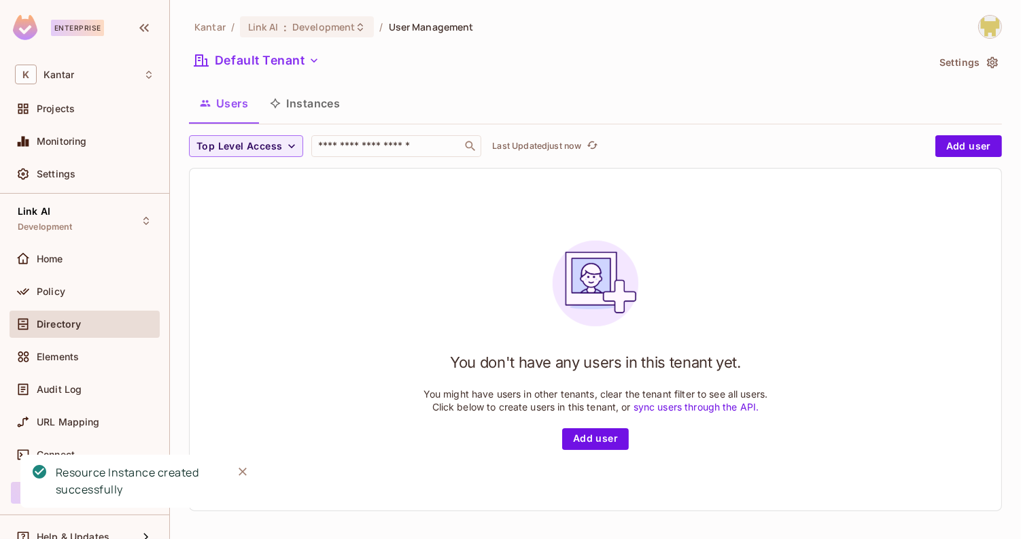
click at [592, 386] on div "You don't have any users in this tenant yet. You might have users in other tena…" at bounding box center [596, 340] width 345 height 220
click at [940, 146] on button "Add user" at bounding box center [969, 146] width 67 height 22
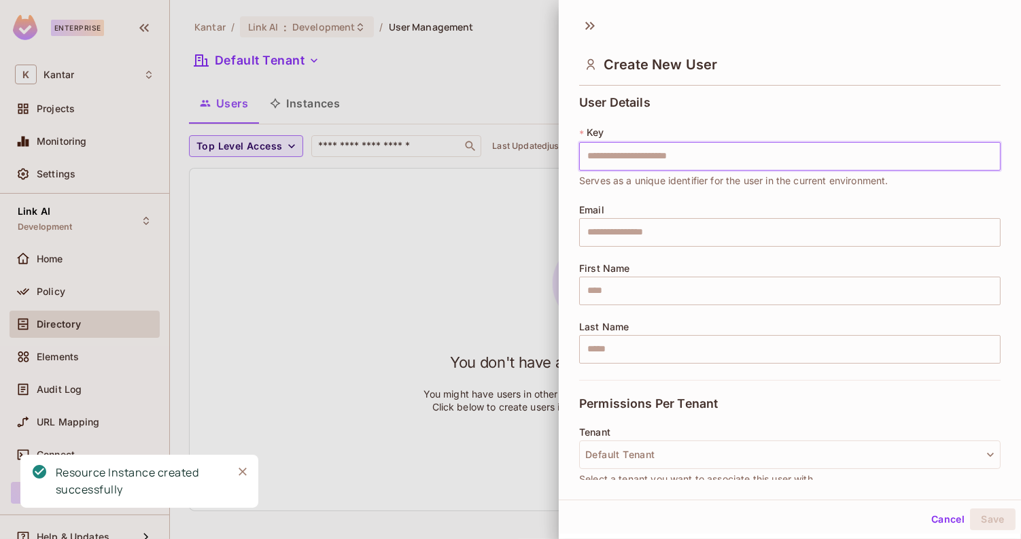
click at [794, 156] on input "text" at bounding box center [790, 156] width 422 height 29
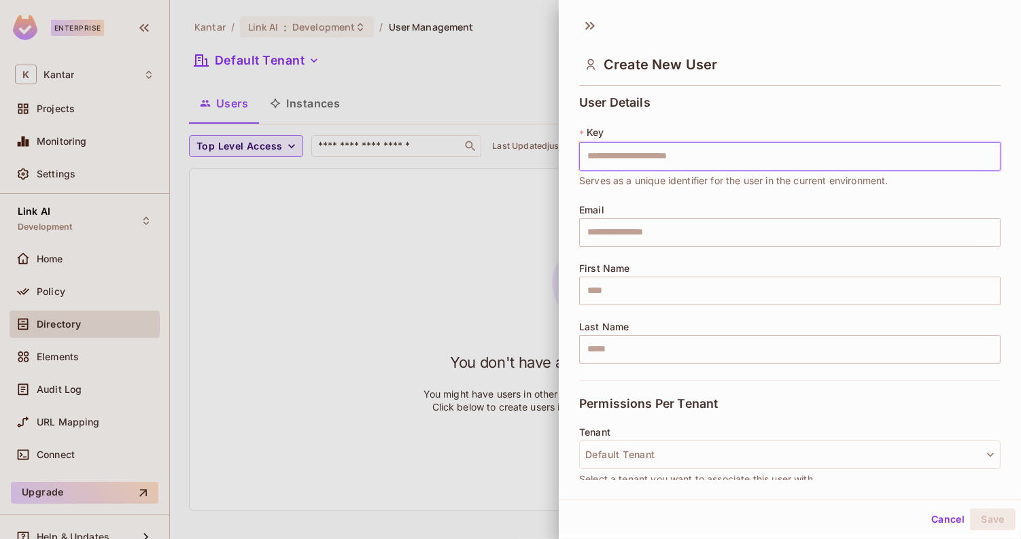
type input "**********"
click at [677, 241] on input "text" at bounding box center [790, 232] width 422 height 29
drag, startPoint x: 725, startPoint y: 154, endPoint x: 548, endPoint y: 154, distance: 176.8
click at [548, 154] on div "**********" at bounding box center [510, 269] width 1021 height 539
click at [622, 233] on input "text" at bounding box center [790, 232] width 422 height 29
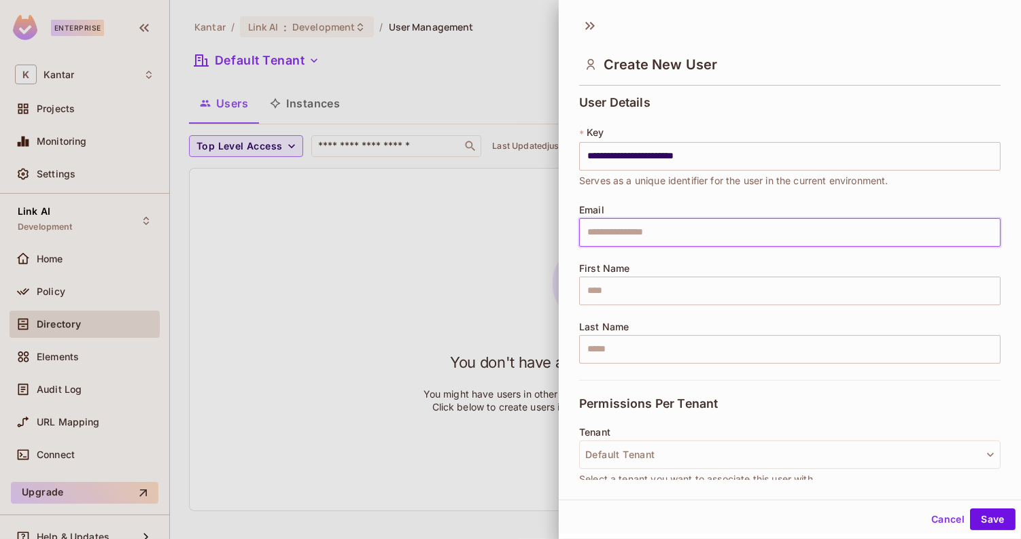
type input "**********"
type input "***"
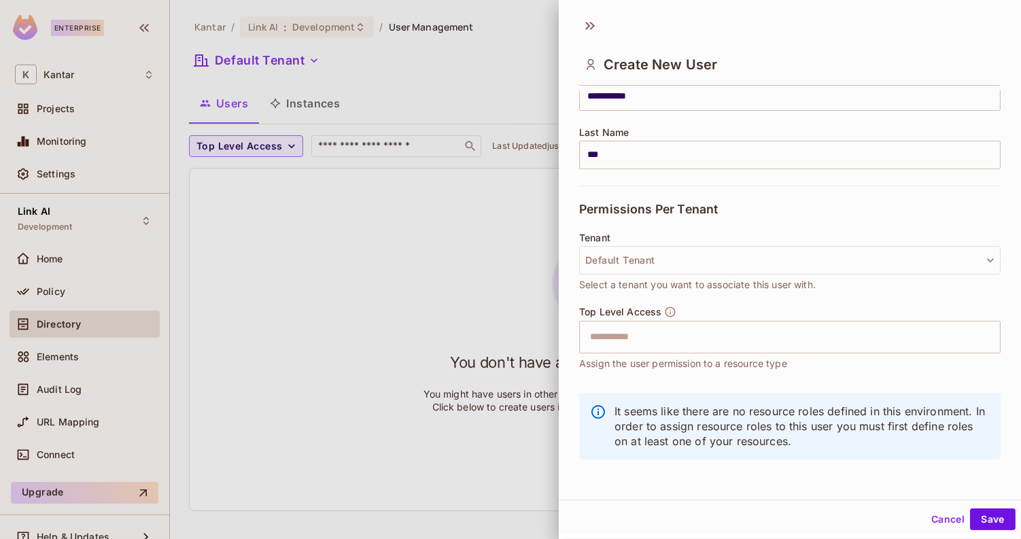
scroll to position [1, 0]
click at [698, 262] on button "Default Tenant" at bounding box center [790, 259] width 422 height 29
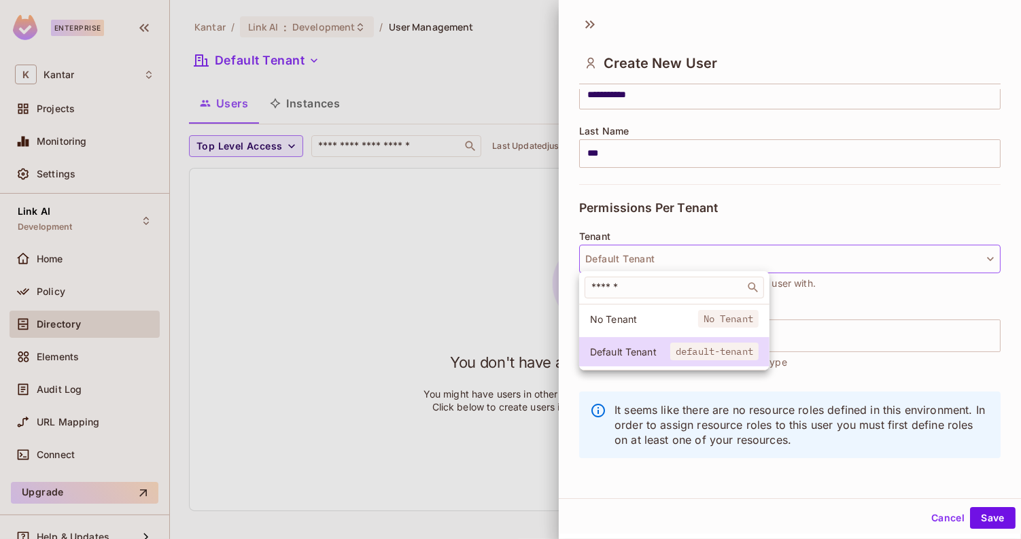
click at [866, 362] on div at bounding box center [510, 269] width 1021 height 539
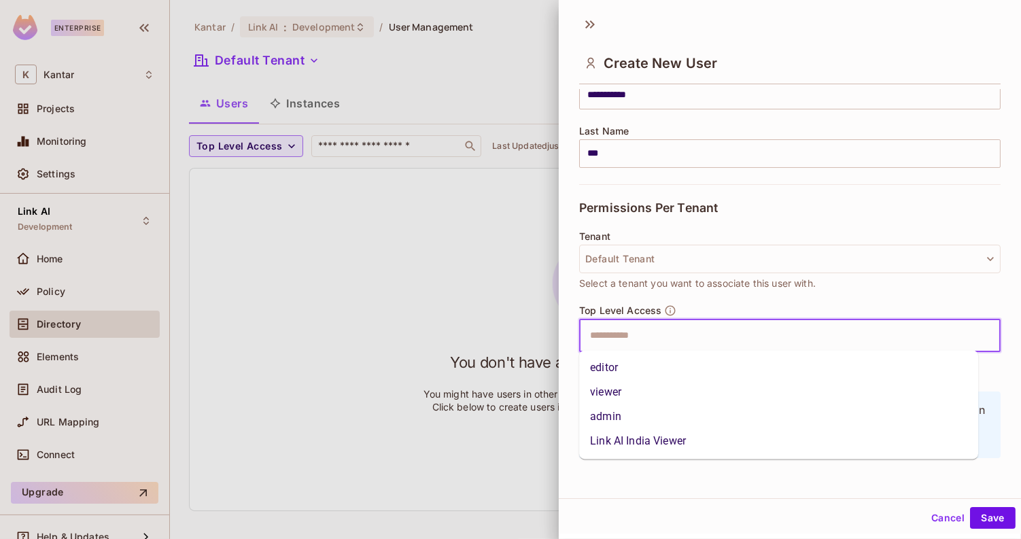
click at [808, 343] on input "text" at bounding box center [778, 335] width 392 height 27
click at [781, 394] on li "viewer" at bounding box center [778, 393] width 399 height 24
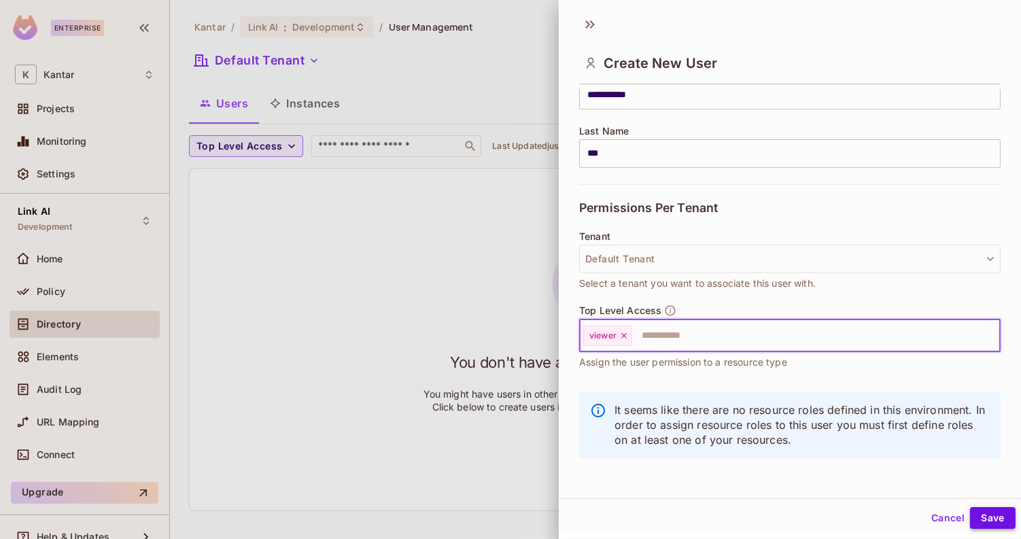
click at [983, 513] on button "Save" at bounding box center [993, 518] width 46 height 22
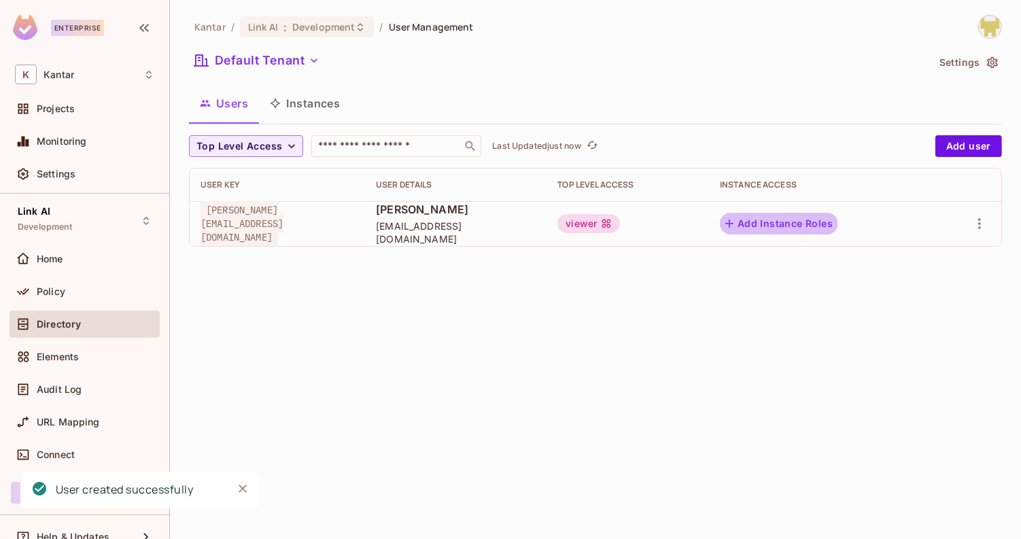
click at [800, 228] on button "Add Instance Roles" at bounding box center [779, 224] width 118 height 22
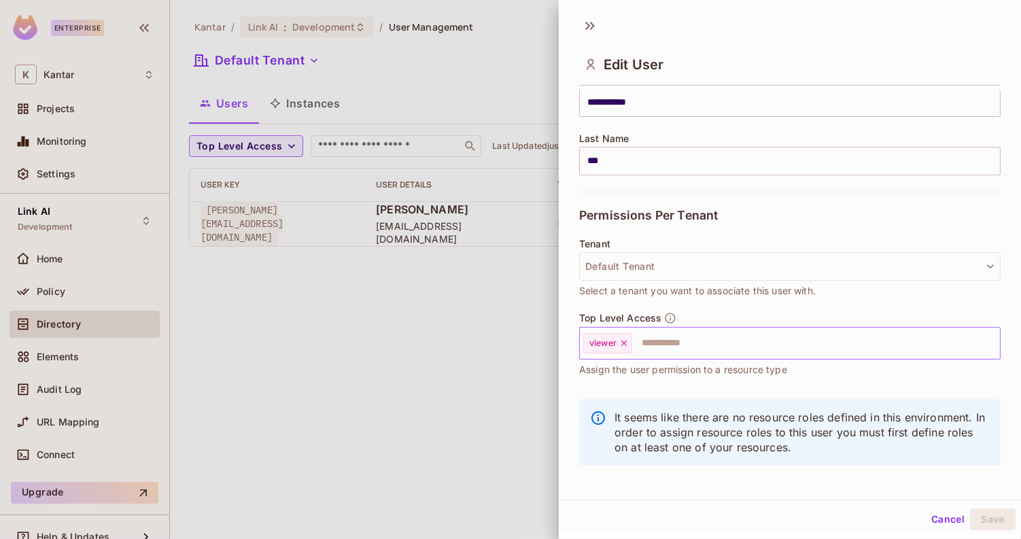
scroll to position [184, 0]
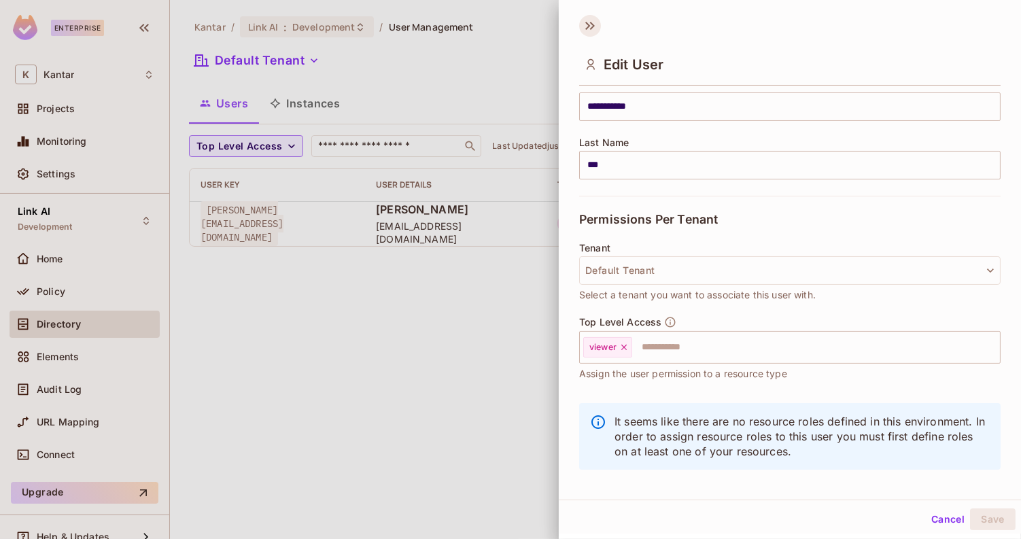
click at [594, 34] on icon at bounding box center [590, 26] width 22 height 22
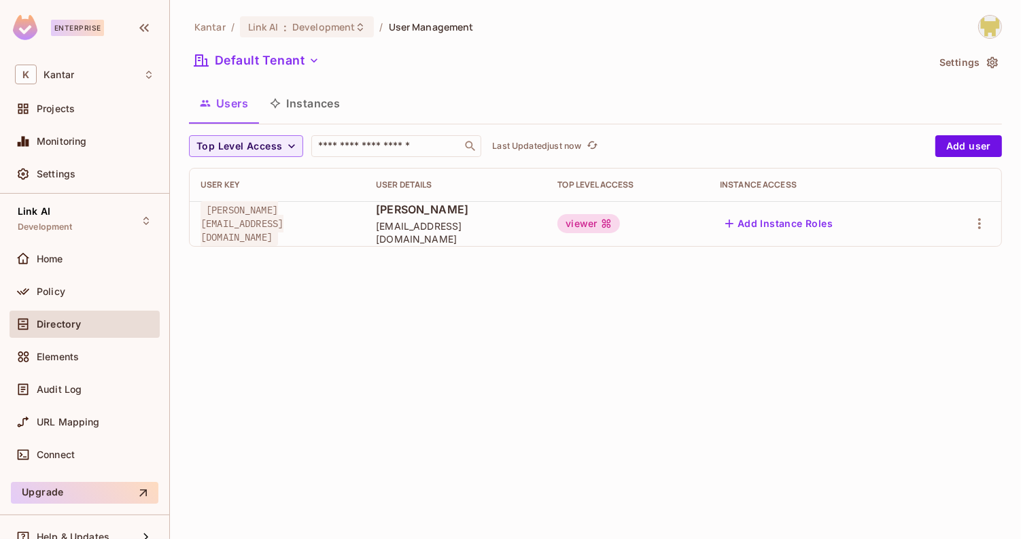
click at [324, 112] on button "Instances" at bounding box center [305, 103] width 92 height 34
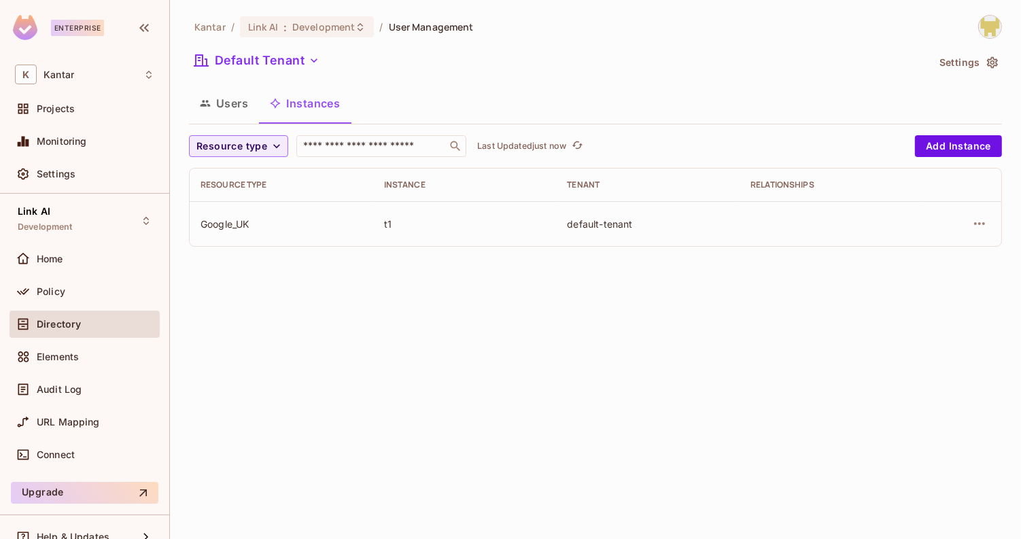
click at [248, 106] on button "Users" at bounding box center [224, 103] width 70 height 34
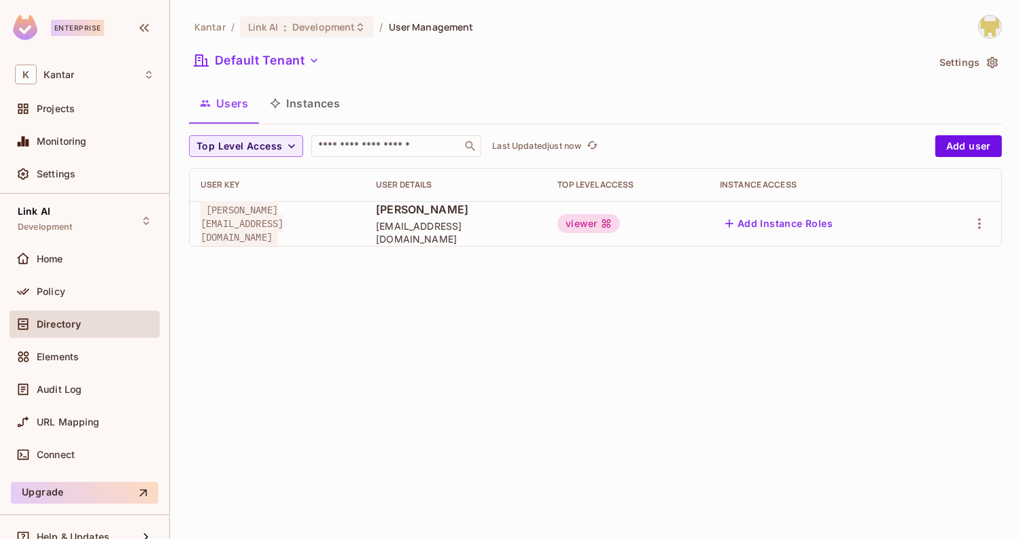
click at [285, 102] on button "Instances" at bounding box center [305, 103] width 92 height 34
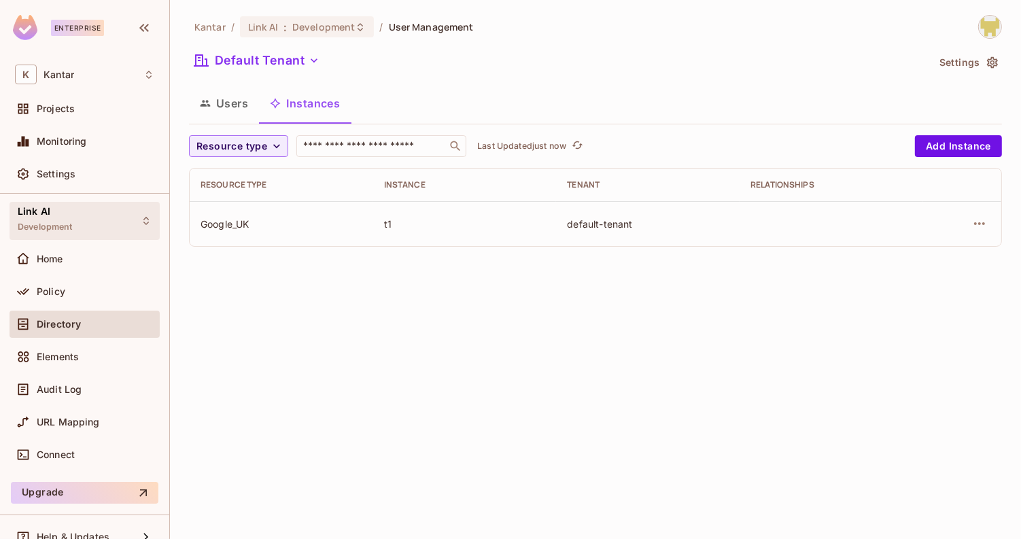
click at [120, 216] on div "Link AI Development" at bounding box center [85, 220] width 150 height 37
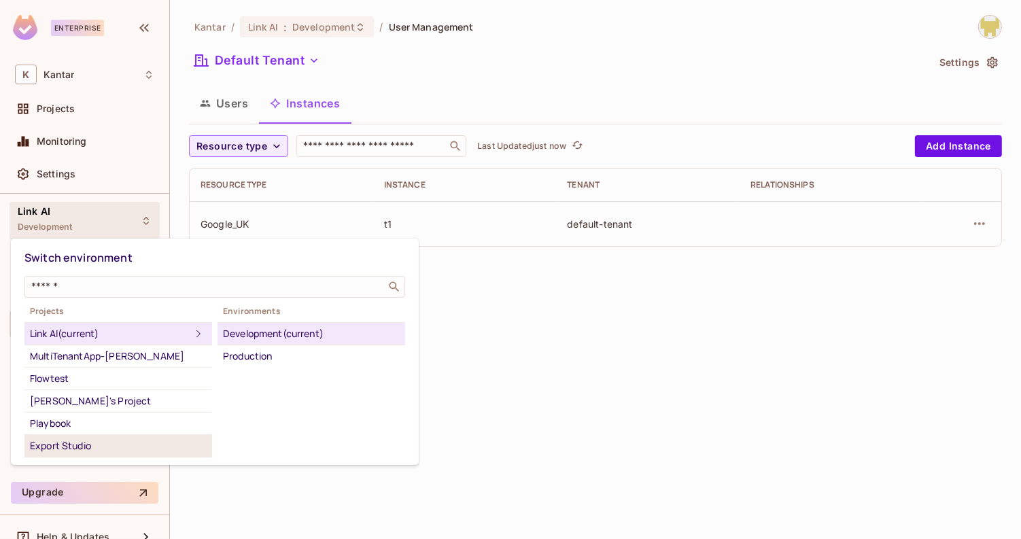
click at [120, 439] on div "Export Studio" at bounding box center [118, 446] width 177 height 16
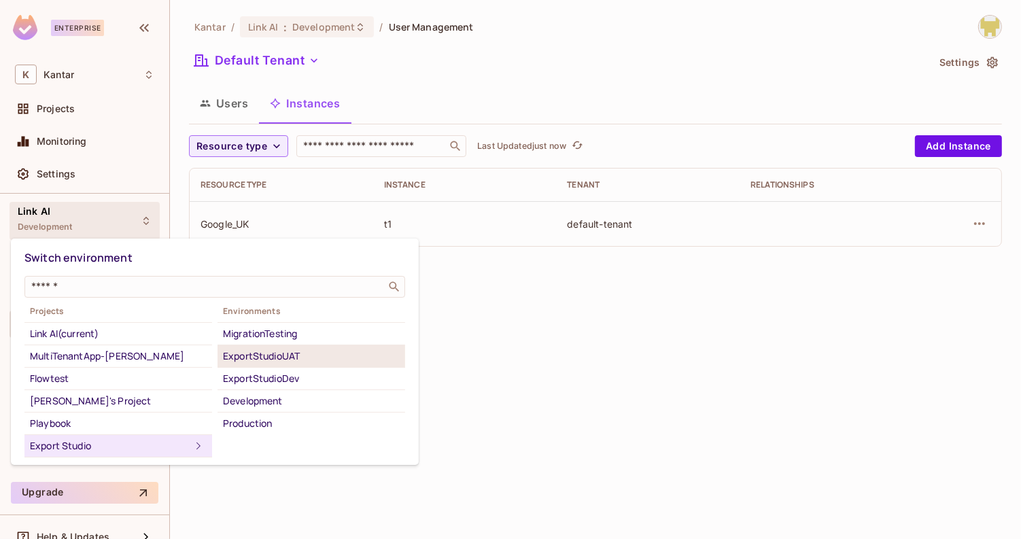
click at [298, 352] on div "ExportStudioUAT" at bounding box center [311, 356] width 177 height 16
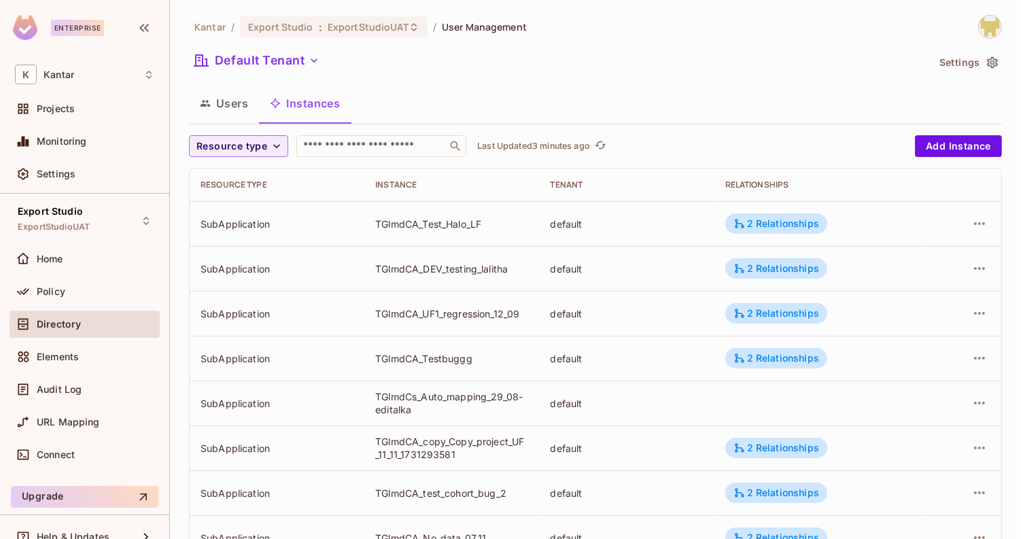
scroll to position [46, 0]
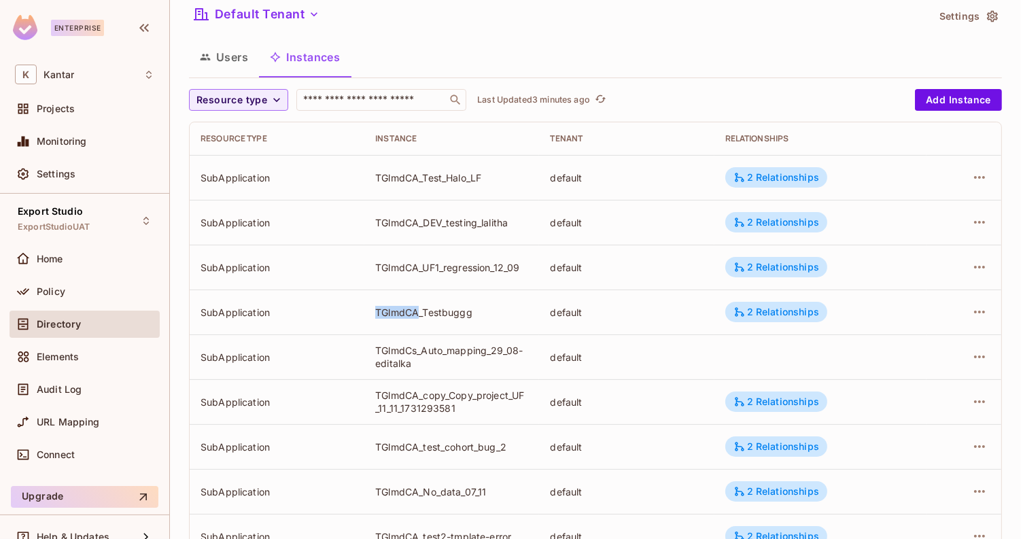
drag, startPoint x: 371, startPoint y: 307, endPoint x: 417, endPoint y: 307, distance: 45.6
click at [417, 307] on td "TGlmdCA_Testbuggg" at bounding box center [451, 312] width 175 height 45
click at [419, 316] on div "TGlmdCA_Testbuggg" at bounding box center [451, 312] width 153 height 13
drag, startPoint x: 417, startPoint y: 349, endPoint x: 410, endPoint y: 349, distance: 7.5
click at [410, 349] on div "TGlmdCs_Auto_mapping_29_08-editalka" at bounding box center [451, 357] width 153 height 26
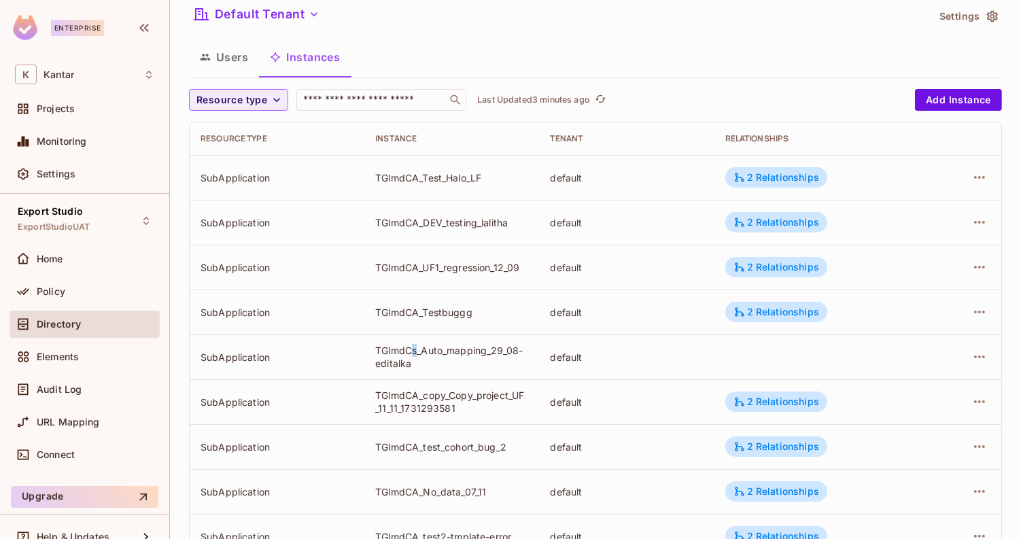
click at [428, 364] on div "TGlmdCs_Auto_mapping_29_08-editalka" at bounding box center [451, 357] width 153 height 26
click at [383, 71] on div "Users Instances" at bounding box center [595, 57] width 813 height 34
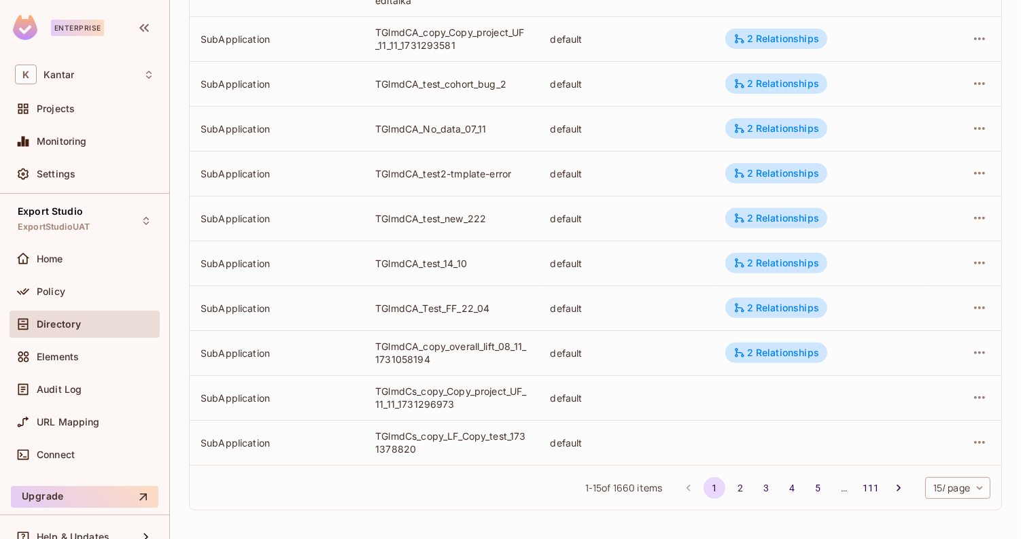
scroll to position [406, 0]
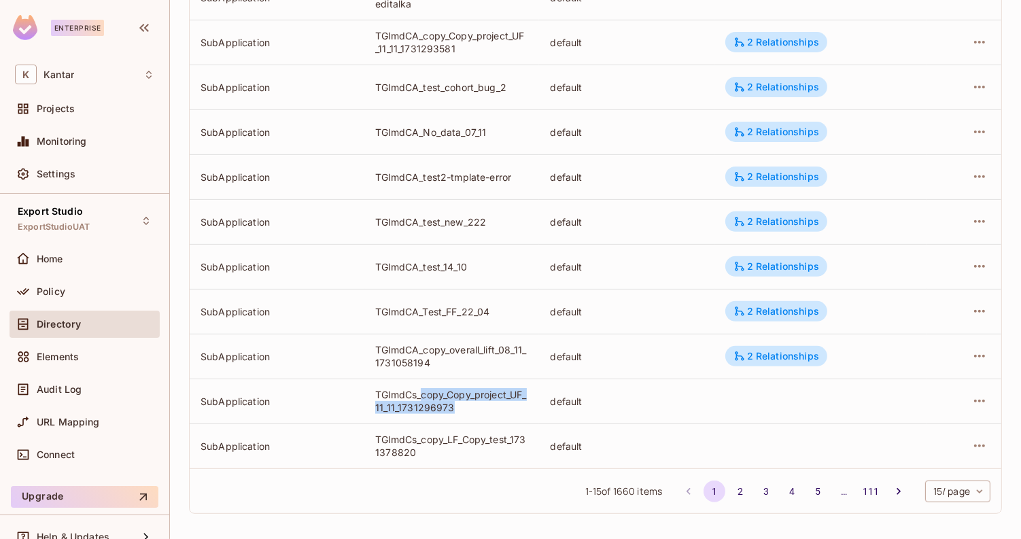
drag, startPoint x: 421, startPoint y: 394, endPoint x: 472, endPoint y: 400, distance: 51.4
click at [472, 400] on div "TGlmdCs_copy_Copy_project_UF_11_11_1731296973" at bounding box center [451, 401] width 153 height 26
drag, startPoint x: 446, startPoint y: 394, endPoint x: 499, endPoint y: 422, distance: 59.9
click at [499, 422] on tbody "SubApplication TGlmdCA_Test_Halo_LF default 2 Relationships SubApplication TGlm…" at bounding box center [596, 131] width 812 height 673
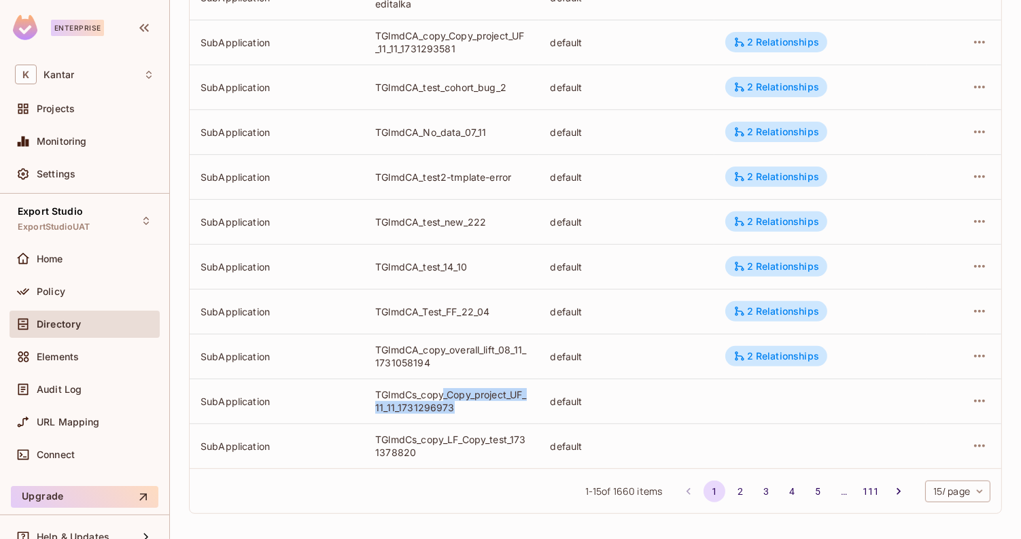
click at [499, 424] on td "TGlmdCs_copy_LF_Copy_test_1731378820" at bounding box center [451, 446] width 175 height 45
click at [986, 488] on body "Enterprise K Kantar Projects Monitoring Settings Export Studio ExportStudioUAT …" at bounding box center [510, 269] width 1021 height 539
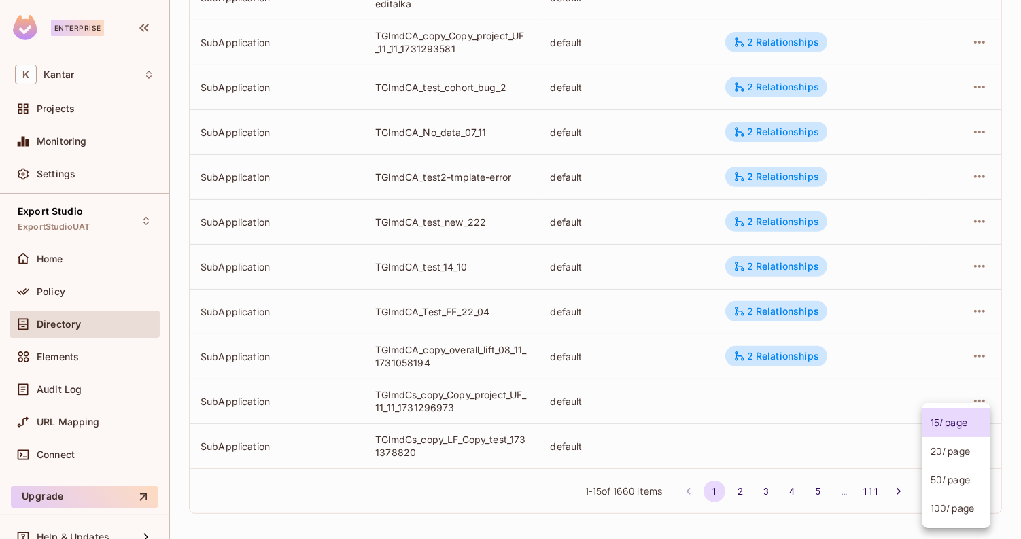
click at [959, 513] on li "100 / page" at bounding box center [957, 508] width 68 height 29
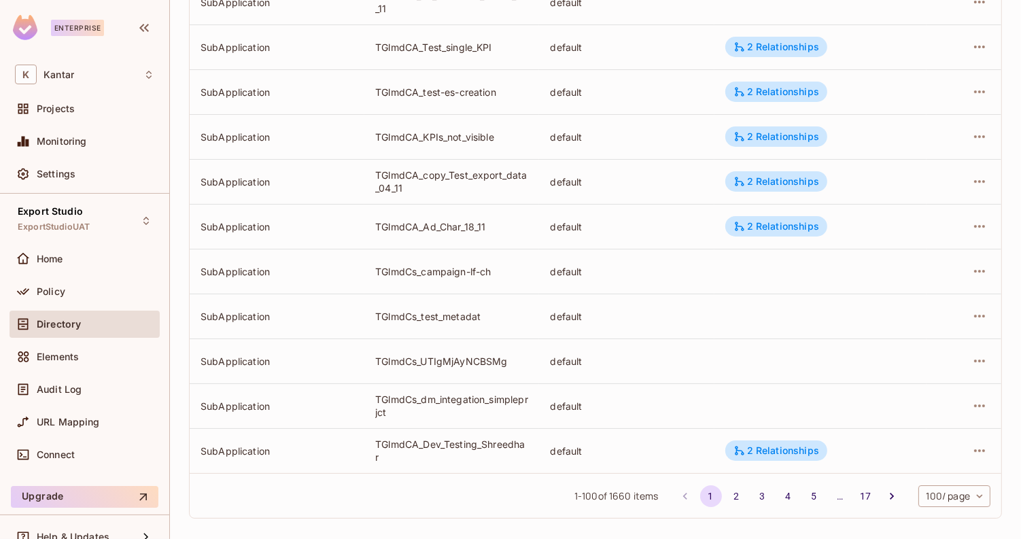
scroll to position [4224, 0]
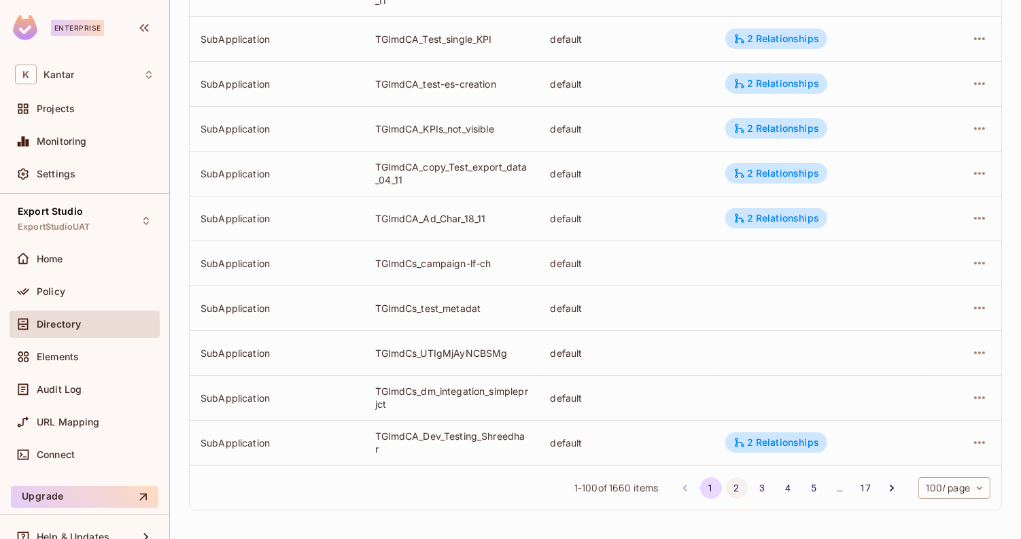
click at [730, 485] on button "2" at bounding box center [737, 488] width 22 height 22
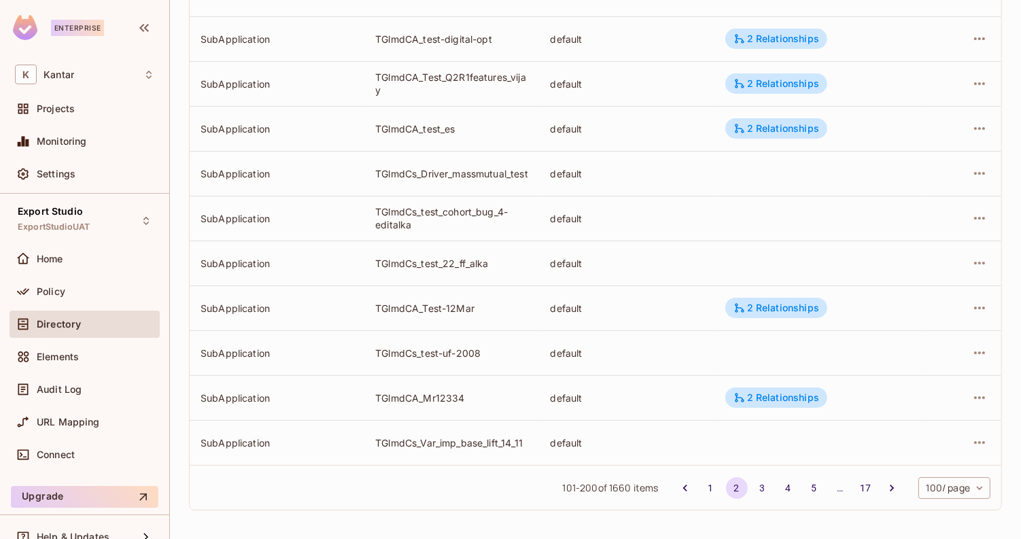
click at [641, 167] on div "default" at bounding box center [626, 173] width 153 height 13
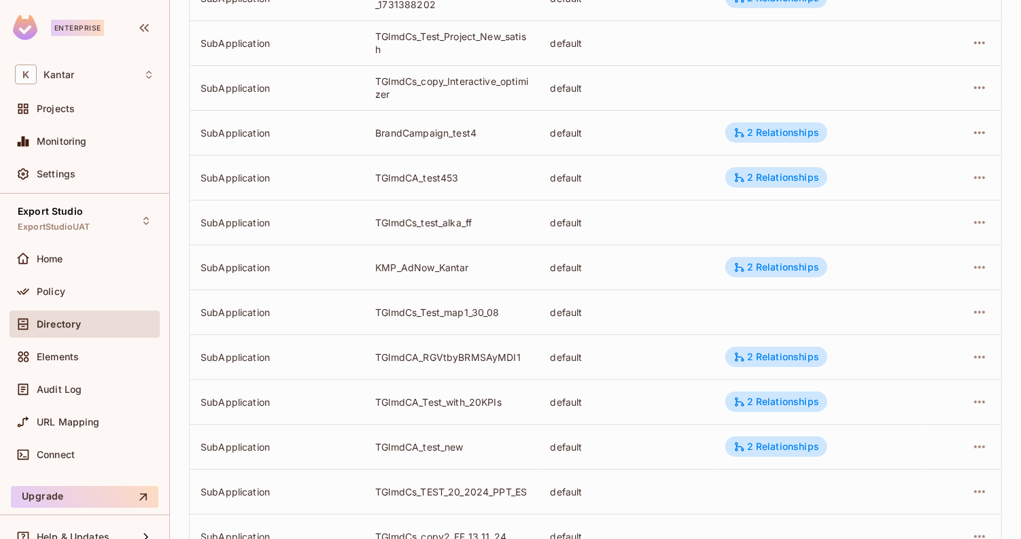
scroll to position [3186, 0]
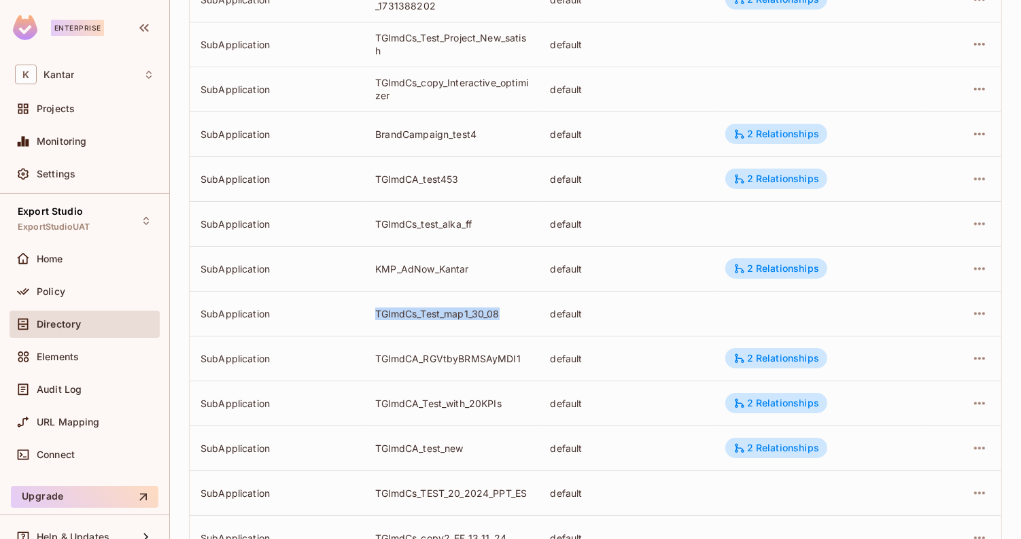
drag, startPoint x: 373, startPoint y: 312, endPoint x: 502, endPoint y: 315, distance: 129.2
click at [502, 315] on td "TGlmdCs_Test_map1_30_08" at bounding box center [451, 313] width 175 height 45
click at [502, 315] on div "TGlmdCs_Test_map1_30_08" at bounding box center [451, 313] width 153 height 13
click at [416, 312] on div "TGlmdCs_Test_map1_30_08" at bounding box center [451, 313] width 153 height 13
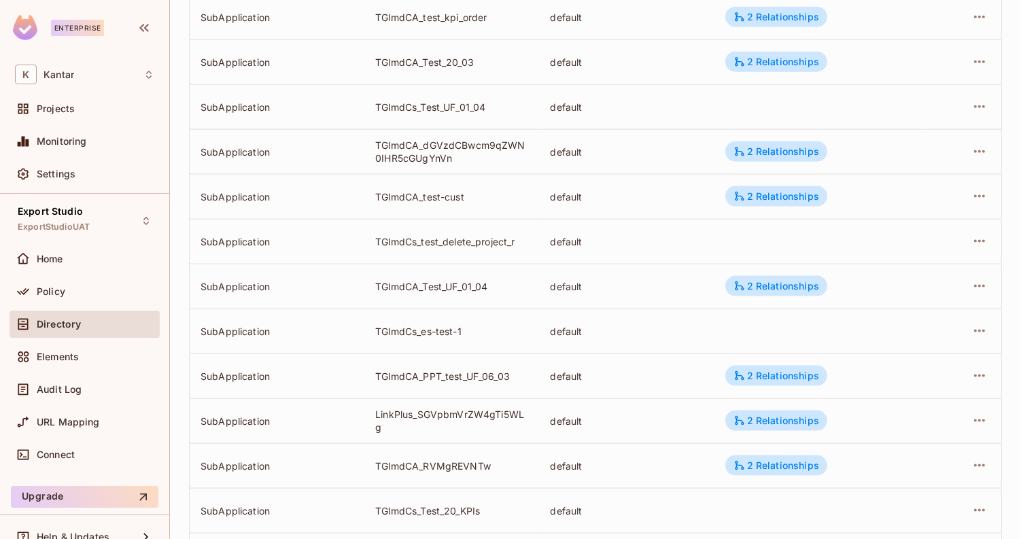
scroll to position [1499, 0]
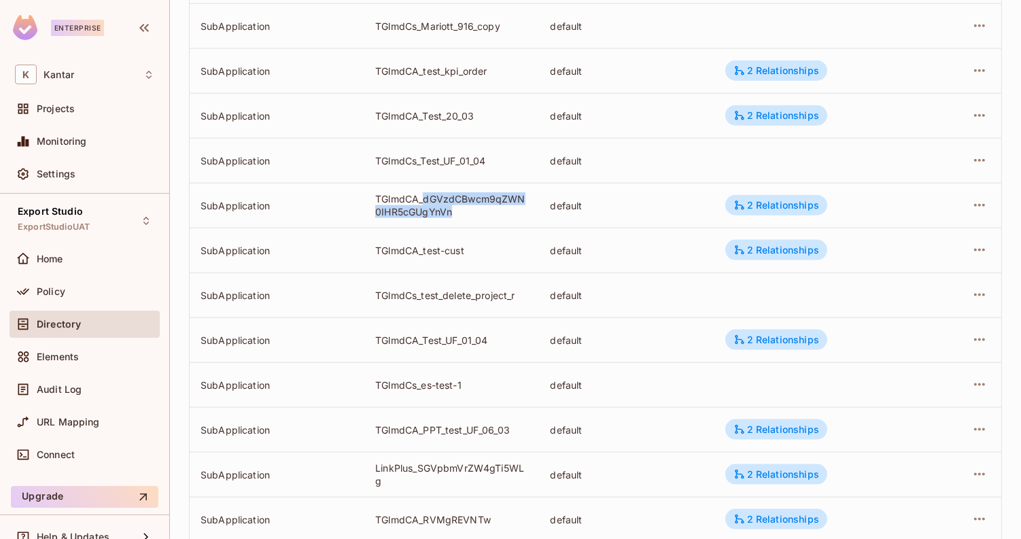
drag, startPoint x: 424, startPoint y: 197, endPoint x: 463, endPoint y: 212, distance: 41.8
click at [463, 212] on div "TGlmdCA_dGVzdCBwcm9qZWN0IHR5cGUgYnVn" at bounding box center [451, 205] width 153 height 26
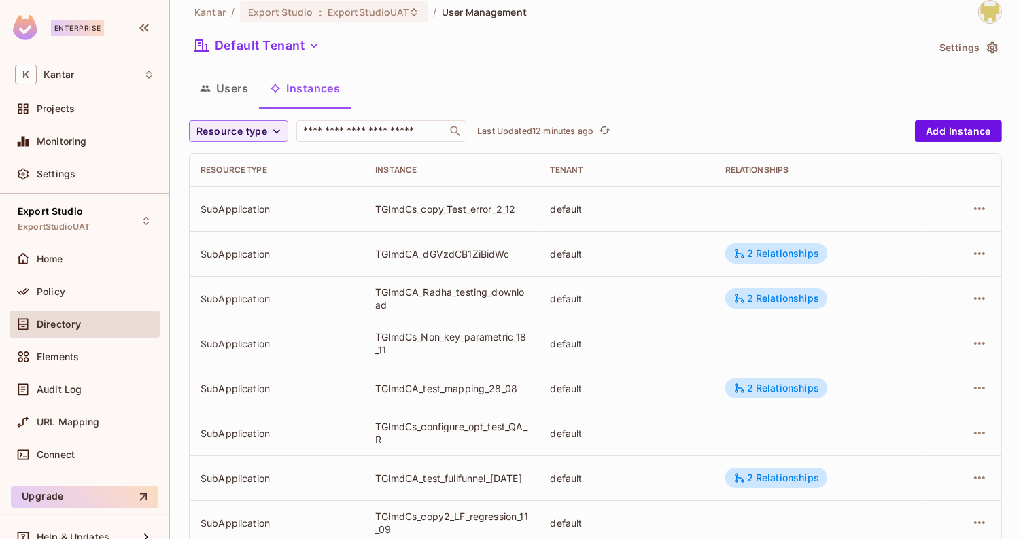
scroll to position [0, 0]
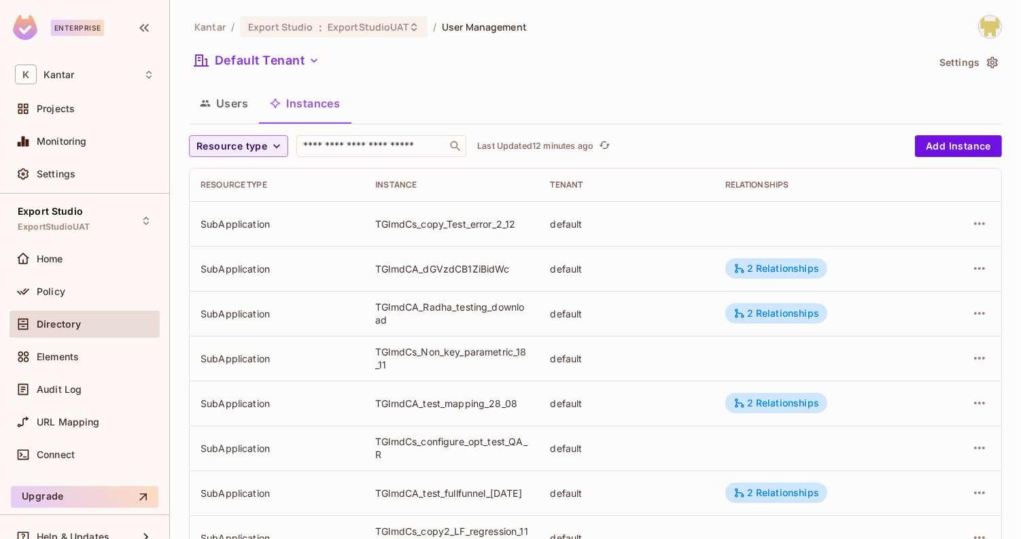
click at [603, 112] on div "Users Instances" at bounding box center [595, 103] width 813 height 34
click at [270, 147] on icon "button" at bounding box center [277, 146] width 14 height 14
click at [242, 201] on span "SubApplication" at bounding box center [234, 206] width 69 height 13
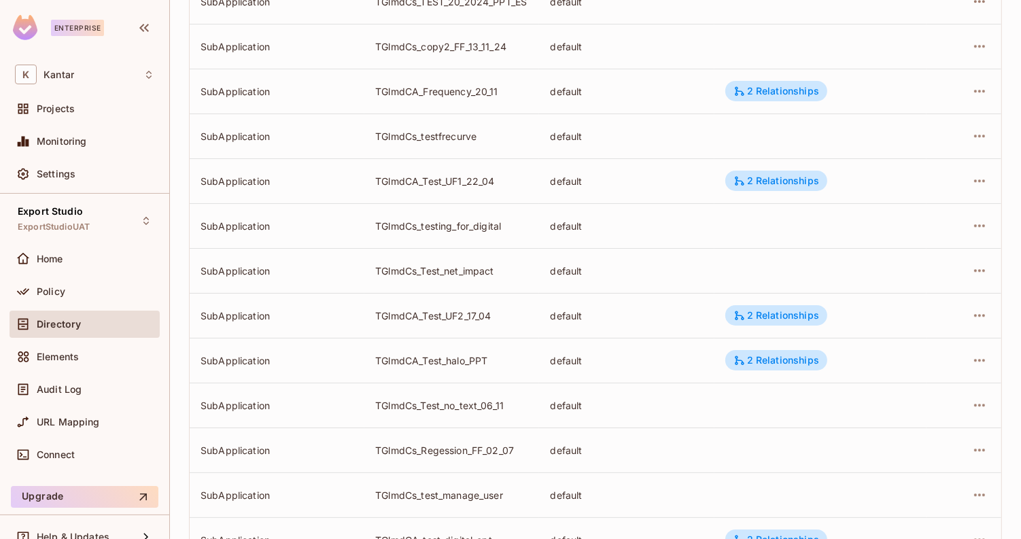
scroll to position [4224, 0]
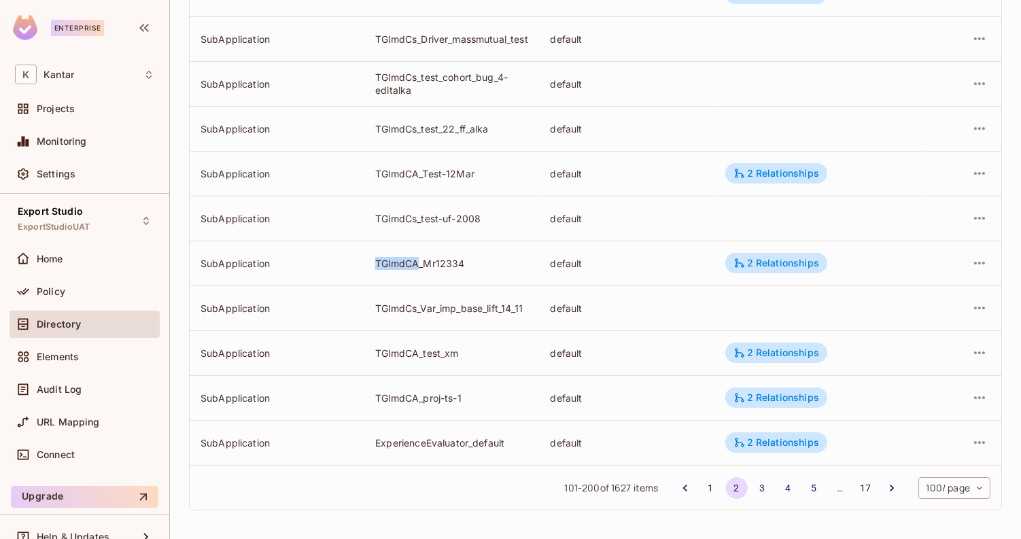
drag, startPoint x: 375, startPoint y: 262, endPoint x: 420, endPoint y: 264, distance: 44.9
click at [420, 264] on td "TGlmdCA_Mr12334" at bounding box center [451, 263] width 175 height 45
copy div "TGlmdCA"
click at [388, 275] on td "TGlmdCA_Mr12334" at bounding box center [451, 263] width 175 height 45
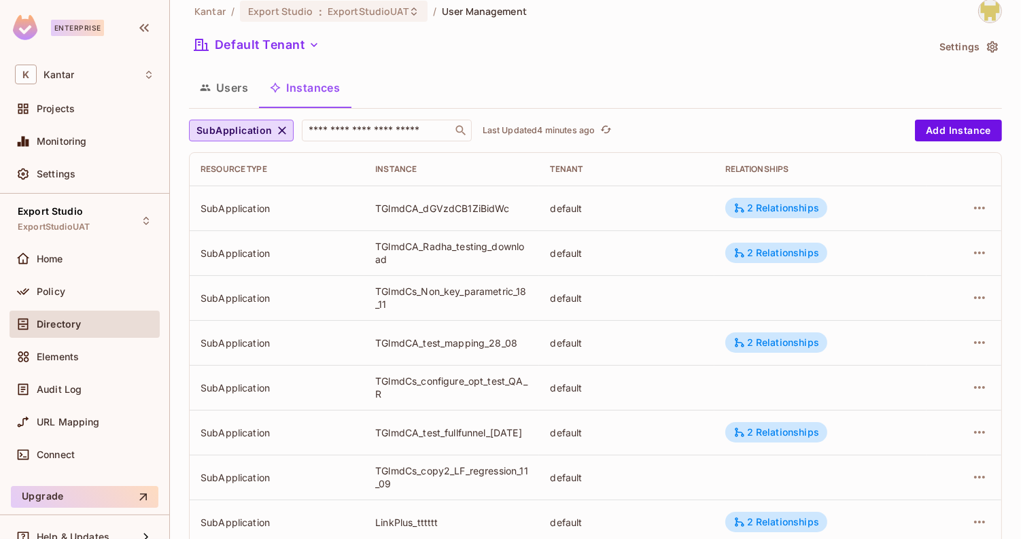
scroll to position [0, 0]
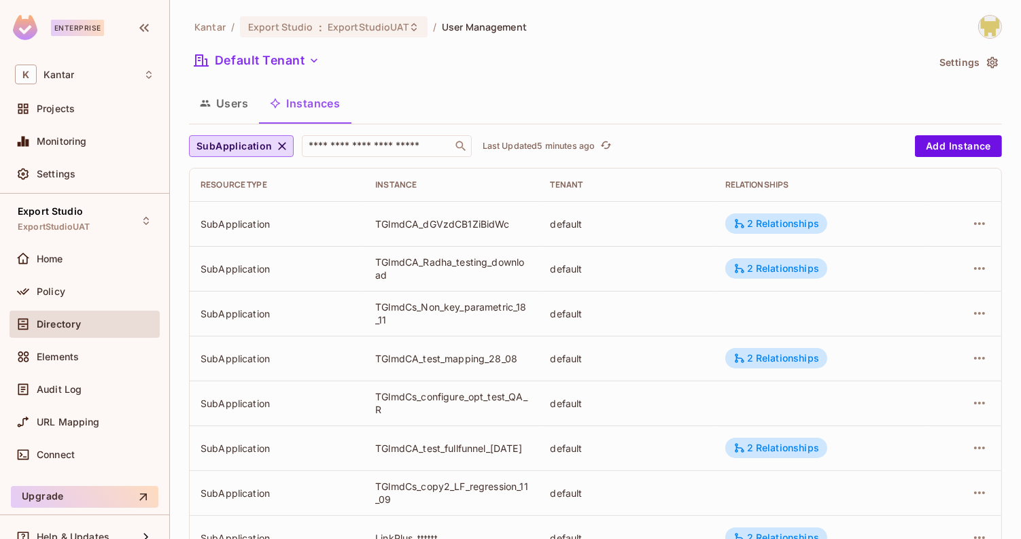
click at [458, 92] on div "Users Instances" at bounding box center [595, 103] width 813 height 34
click at [105, 293] on div "Policy" at bounding box center [96, 291] width 118 height 11
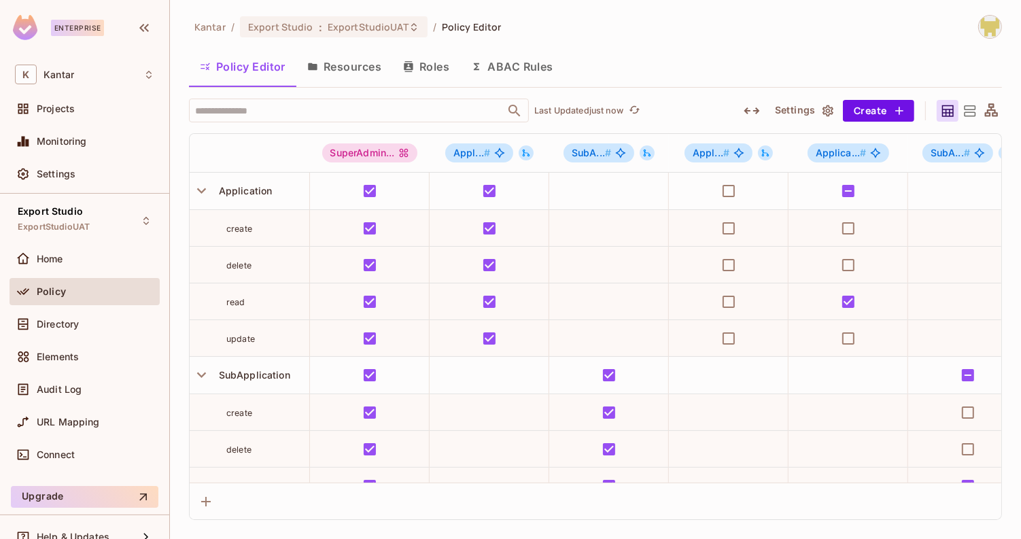
click at [362, 67] on button "Resources" at bounding box center [344, 67] width 96 height 34
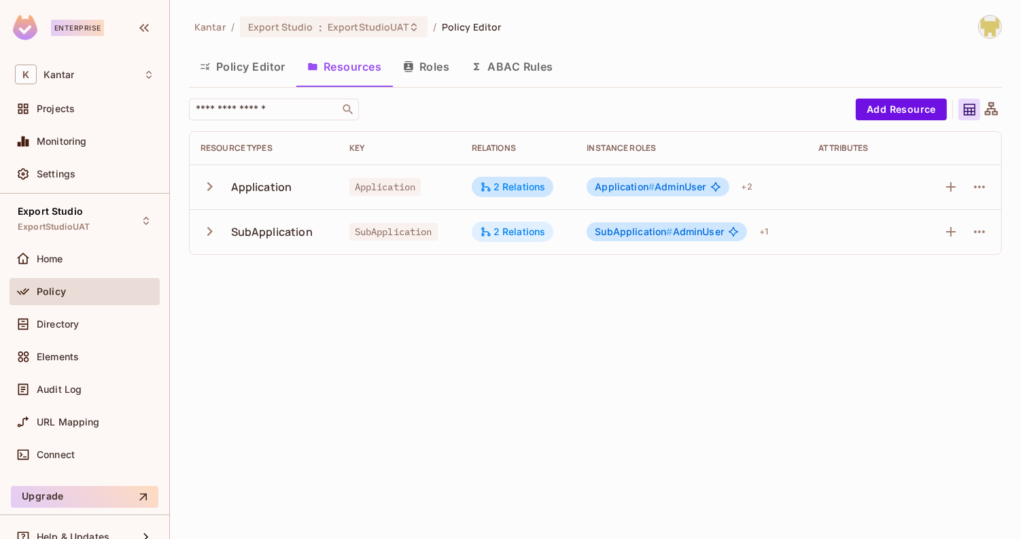
click at [537, 235] on div "2 Relations" at bounding box center [513, 232] width 66 height 12
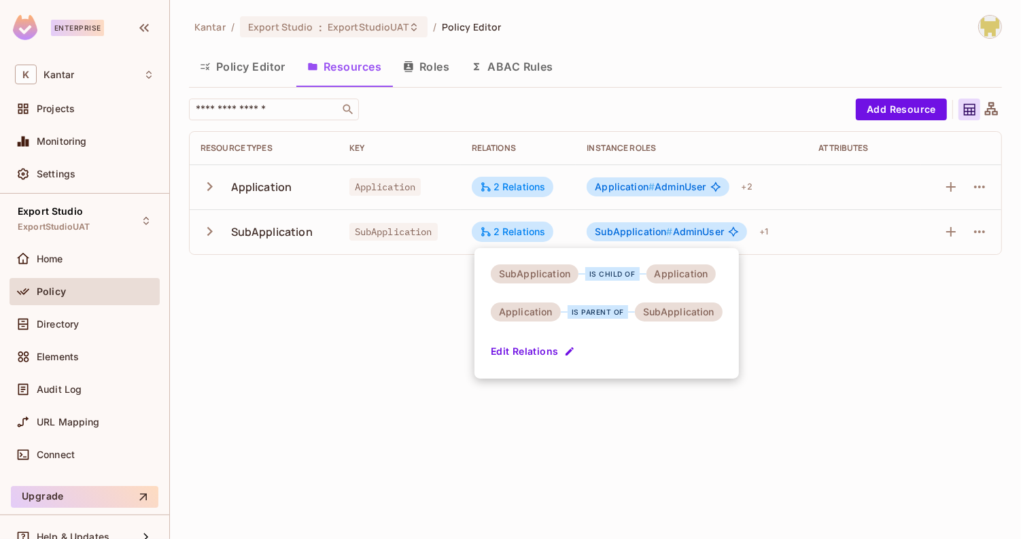
click at [439, 278] on div at bounding box center [510, 269] width 1021 height 539
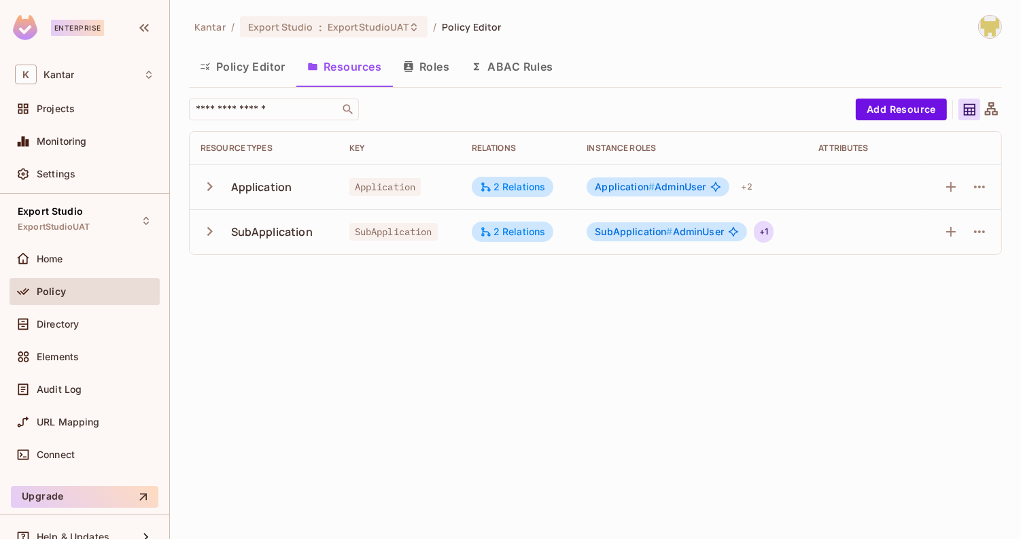
click at [764, 231] on div "+ 1" at bounding box center [764, 232] width 20 height 22
click at [638, 271] on div at bounding box center [510, 269] width 1021 height 539
click at [632, 289] on div "Kantar / Export Studio : ExportStudioUAT / Policy Editor Policy Editor Resource…" at bounding box center [595, 269] width 851 height 539
click at [437, 58] on button "Roles" at bounding box center [426, 67] width 68 height 34
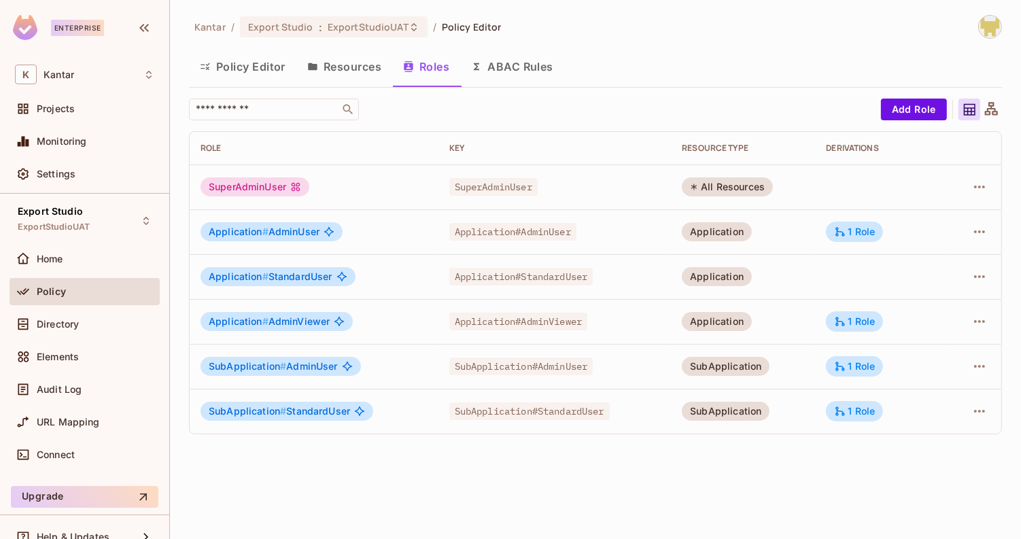
click at [358, 65] on button "Resources" at bounding box center [344, 67] width 96 height 34
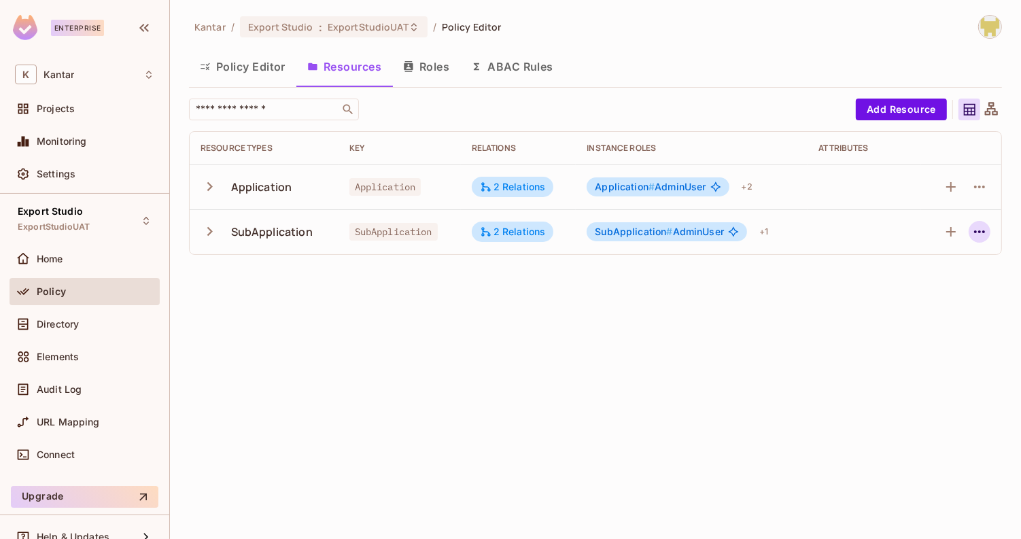
click at [984, 231] on icon "button" at bounding box center [979, 232] width 11 height 3
click at [806, 313] on div at bounding box center [510, 269] width 1021 height 539
click at [976, 231] on icon "button" at bounding box center [979, 232] width 11 height 3
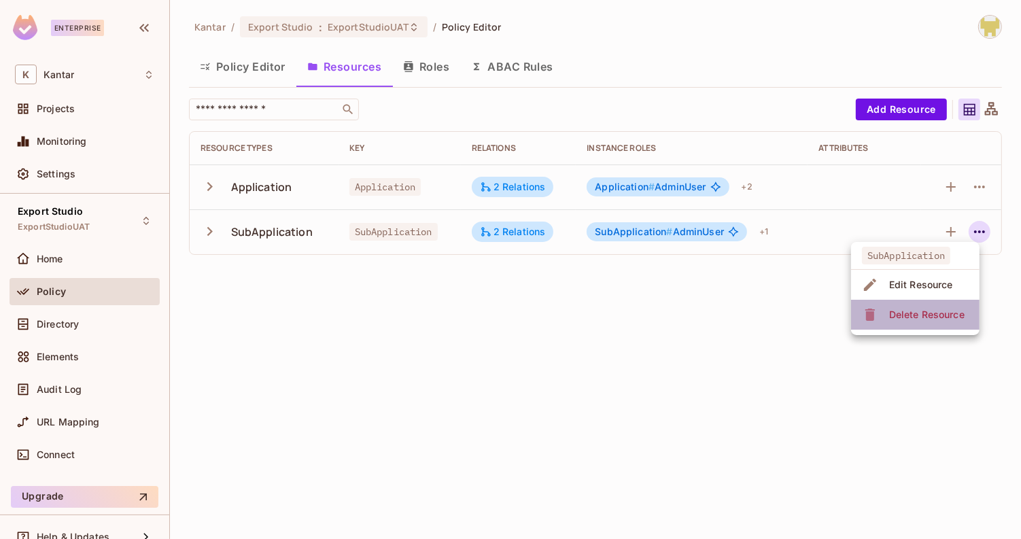
click at [916, 316] on div "Delete Resource" at bounding box center [926, 315] width 75 height 14
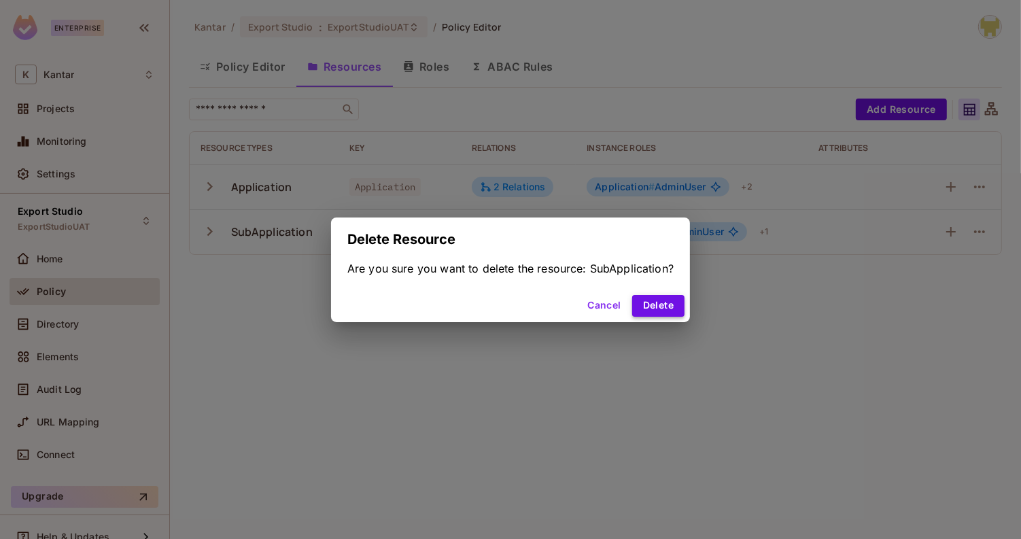
click at [649, 309] on button "Delete" at bounding box center [658, 306] width 52 height 22
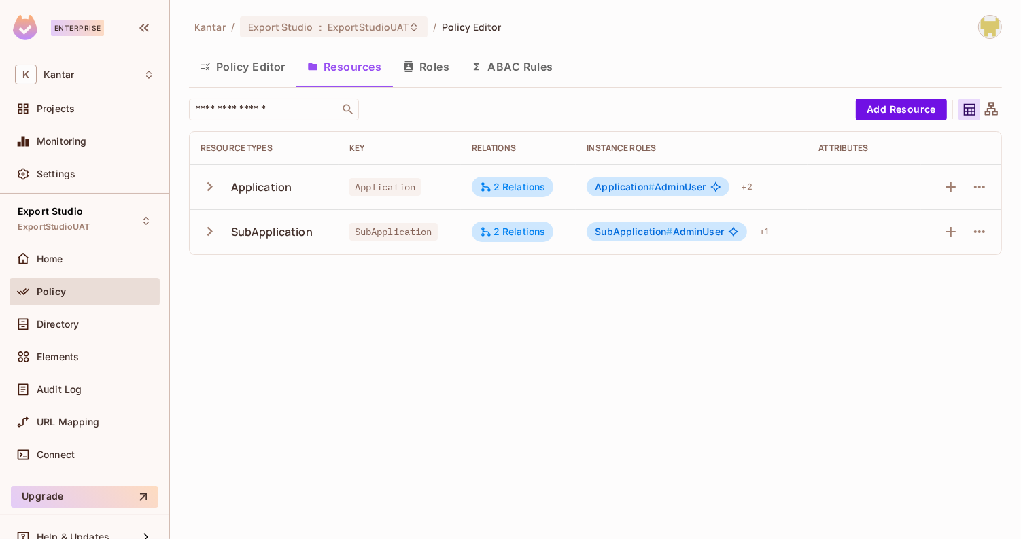
click at [413, 71] on icon "button" at bounding box center [408, 66] width 11 height 11
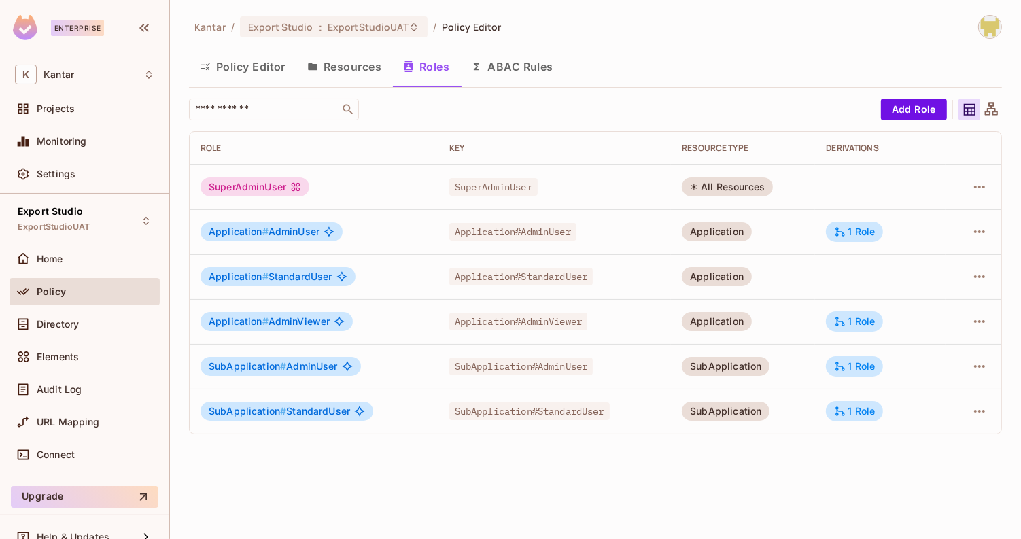
click at [363, 65] on button "Resources" at bounding box center [344, 67] width 96 height 34
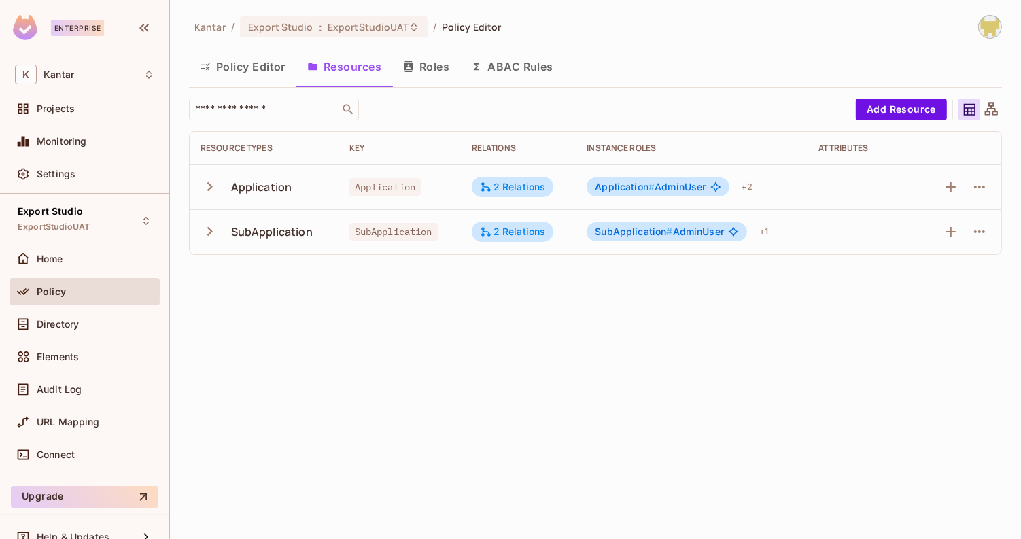
click at [430, 77] on button "Roles" at bounding box center [426, 67] width 68 height 34
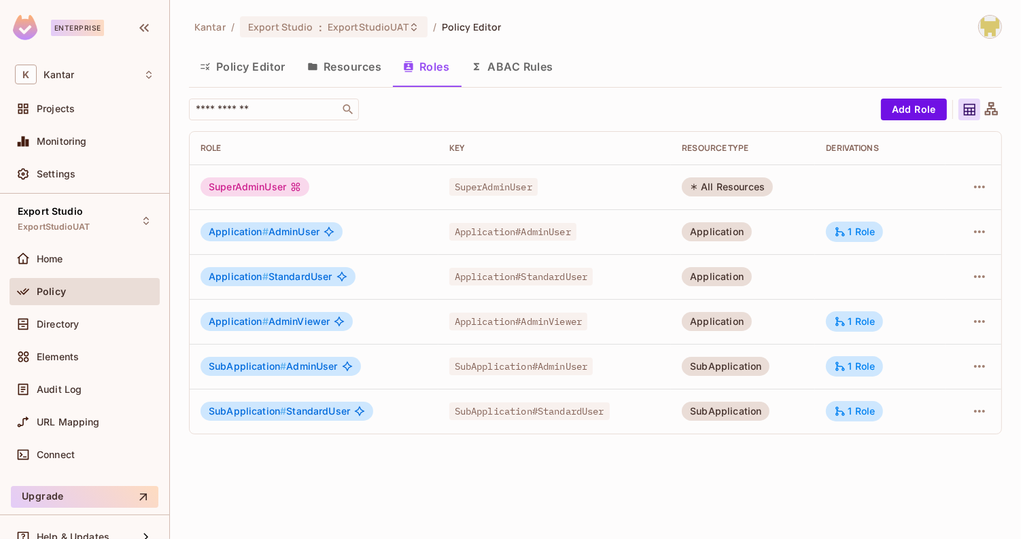
click at [367, 67] on button "Resources" at bounding box center [344, 67] width 96 height 34
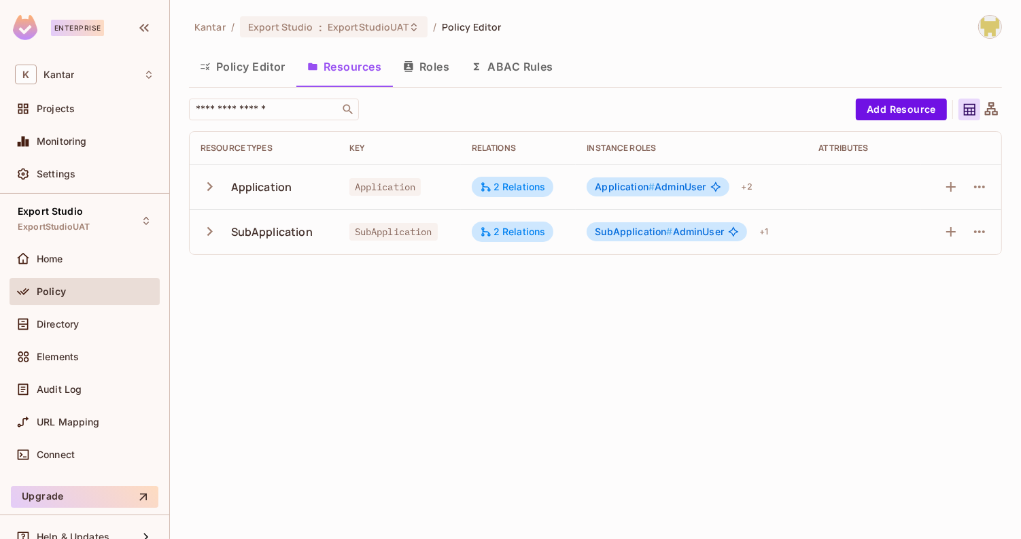
click at [420, 69] on button "Roles" at bounding box center [426, 67] width 68 height 34
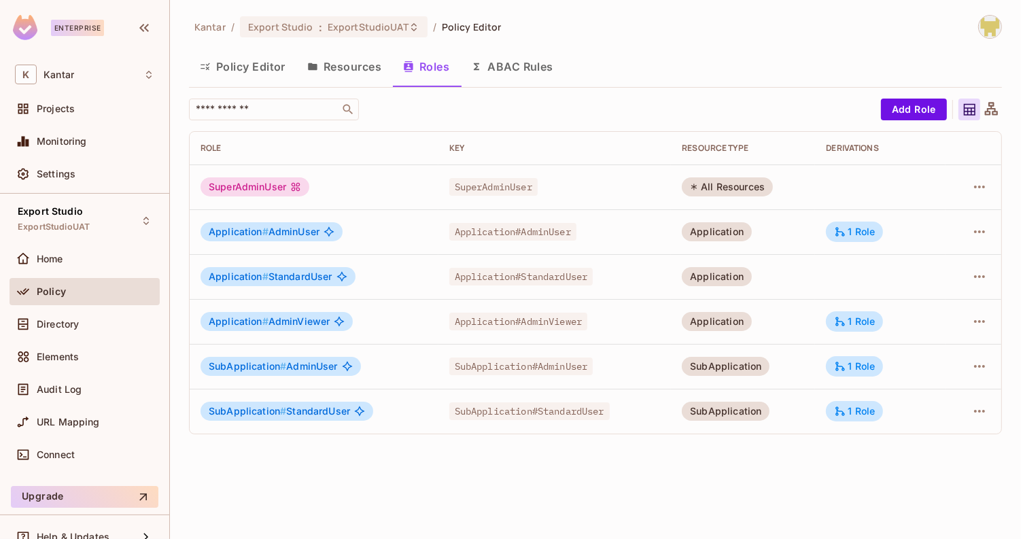
click at [342, 75] on button "Resources" at bounding box center [344, 67] width 96 height 34
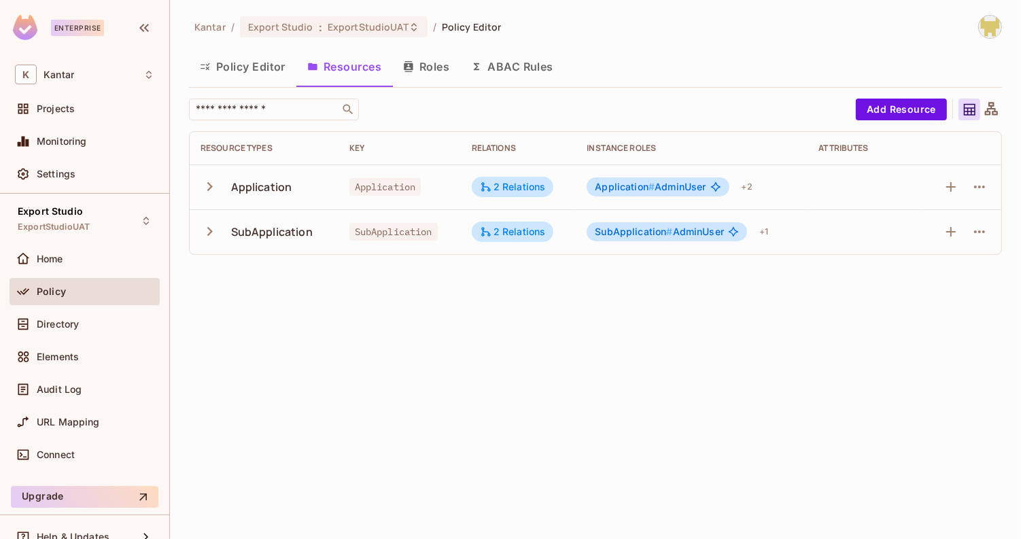
click at [207, 233] on icon "button" at bounding box center [210, 231] width 18 height 18
click at [839, 341] on div "Kantar / Export Studio : ExportStudioUAT / Policy Editor Policy Editor Resource…" at bounding box center [595, 269] width 851 height 539
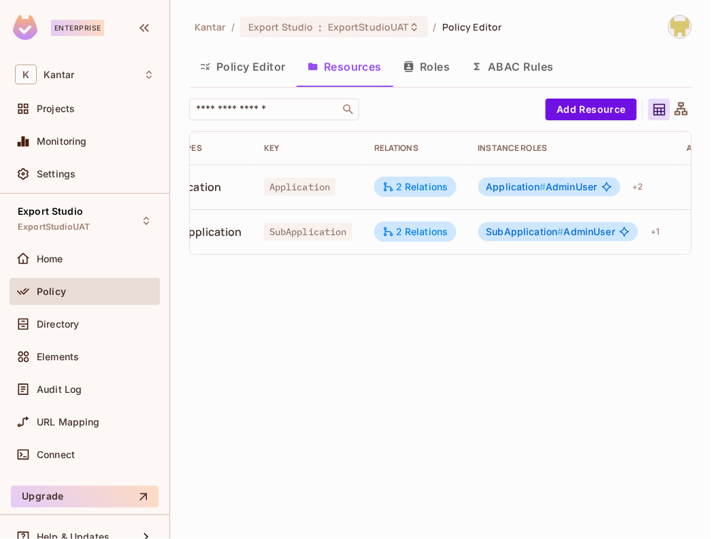
scroll to position [0, 199]
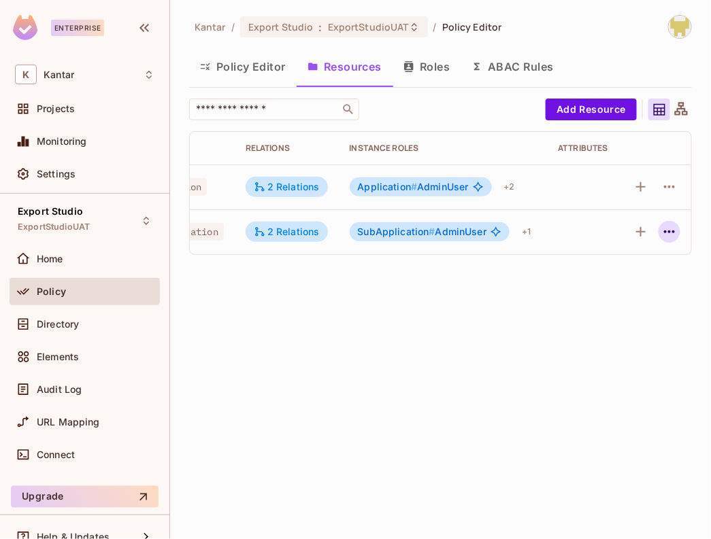
click at [669, 234] on icon "button" at bounding box center [669, 232] width 16 height 16
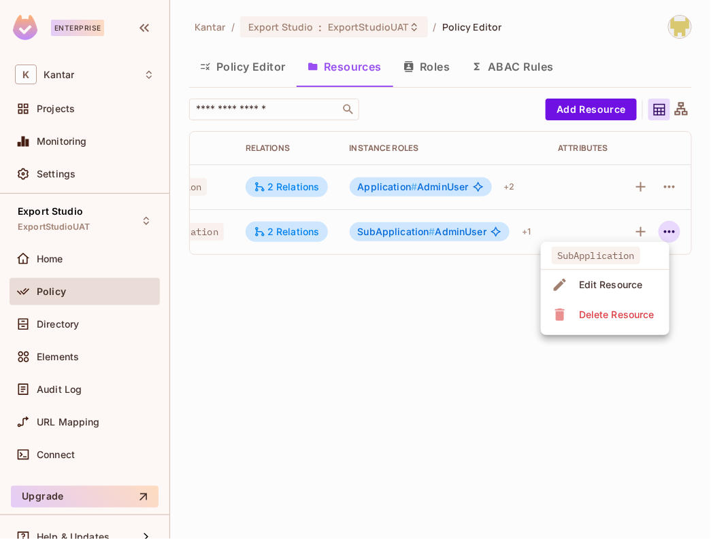
click at [628, 313] on div "Delete Resource" at bounding box center [616, 315] width 75 height 14
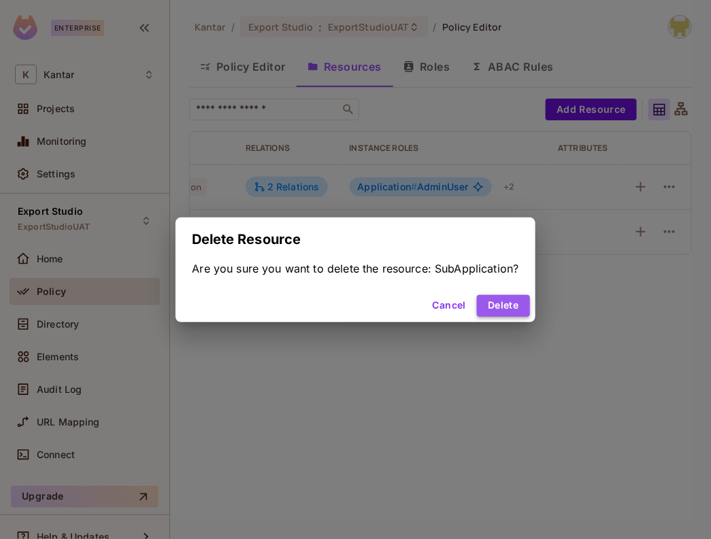
click at [502, 305] on button "Delete" at bounding box center [503, 306] width 52 height 22
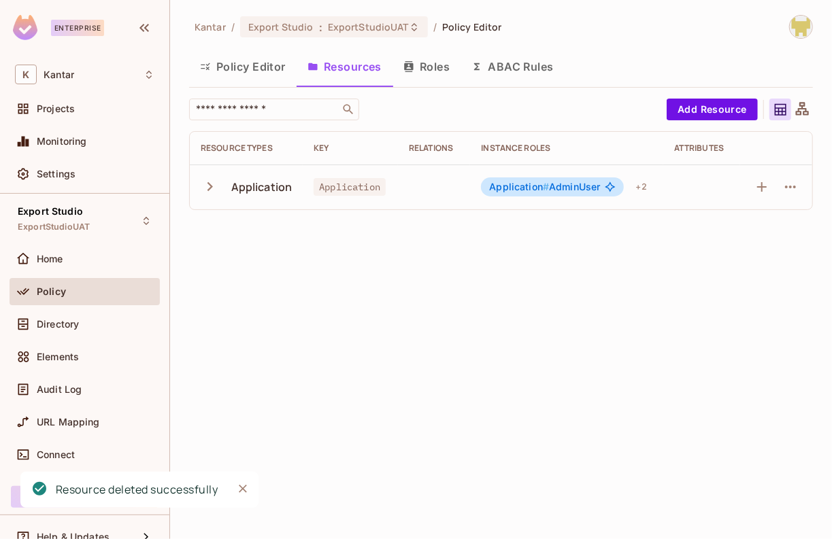
scroll to position [0, 0]
click at [558, 237] on div "Kantar / Export Studio : ExportStudioUAT / Policy Editor Policy Editor Resource…" at bounding box center [501, 269] width 662 height 539
click at [435, 65] on button "Roles" at bounding box center [426, 67] width 68 height 34
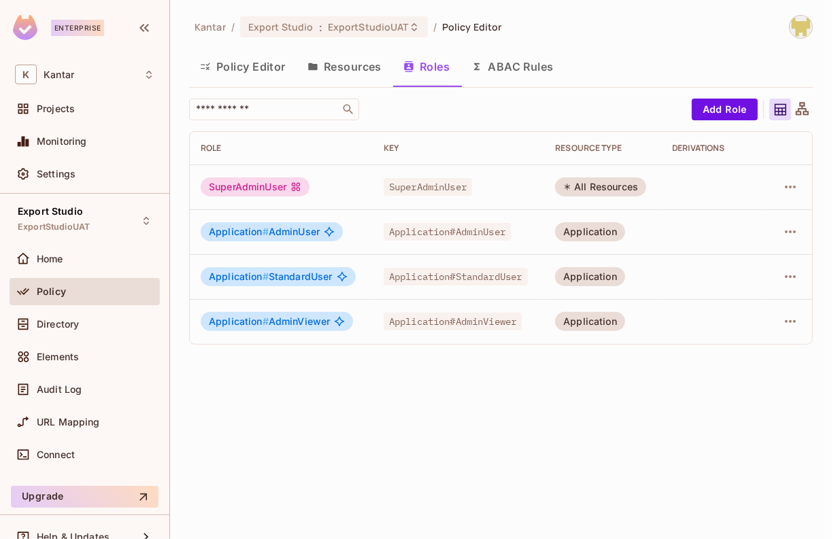
click at [362, 66] on button "Resources" at bounding box center [344, 67] width 96 height 34
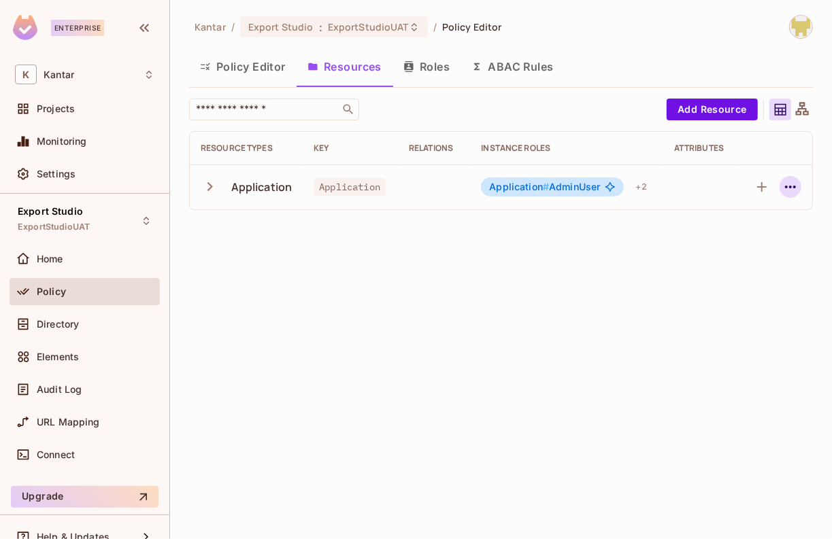
click at [791, 192] on icon "button" at bounding box center [790, 187] width 16 height 16
click at [740, 267] on div "Delete Resource" at bounding box center [737, 270] width 75 height 14
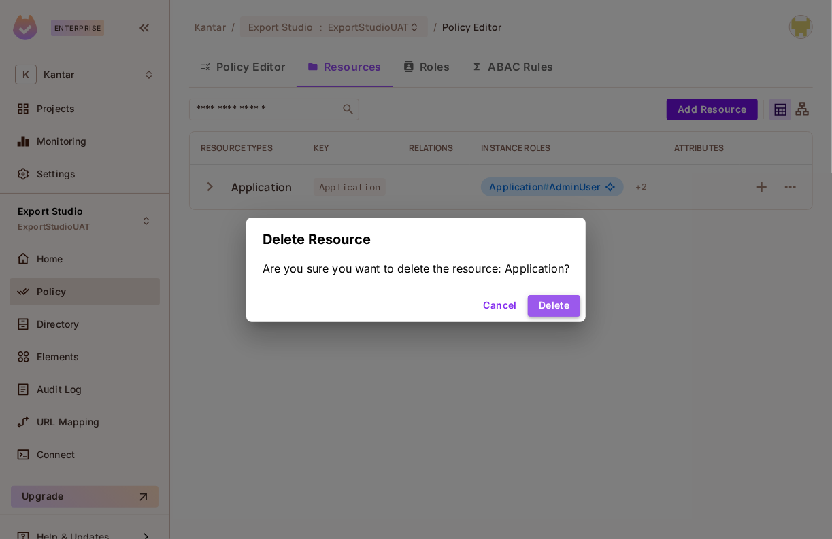
click at [549, 305] on button "Delete" at bounding box center [554, 306] width 52 height 22
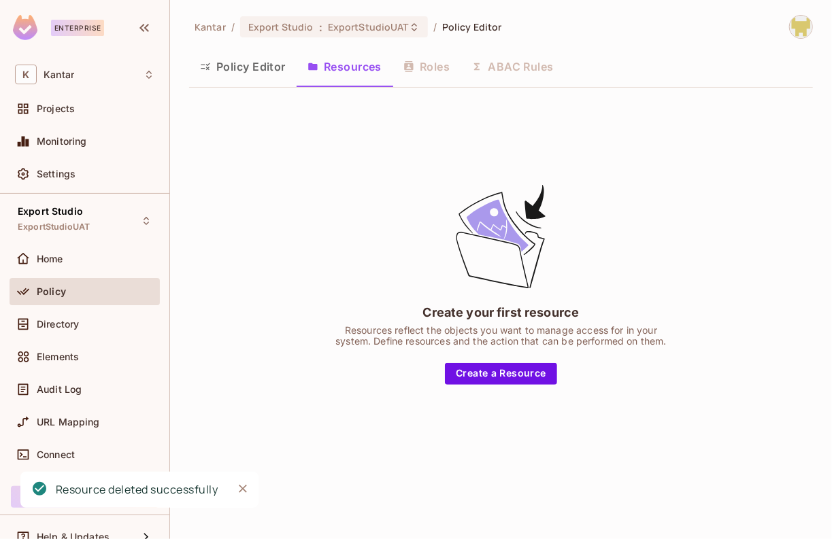
click at [248, 73] on button "Policy Editor" at bounding box center [242, 67] width 107 height 34
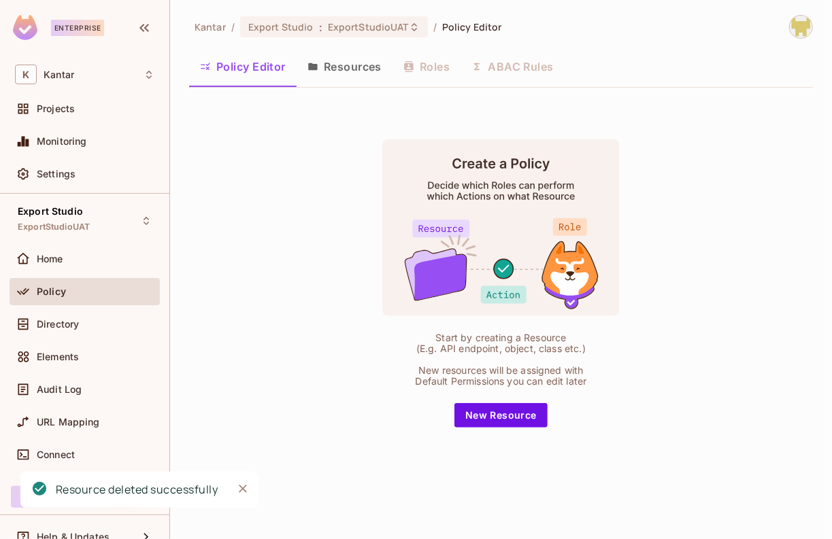
click at [328, 75] on button "Resources" at bounding box center [344, 67] width 96 height 34
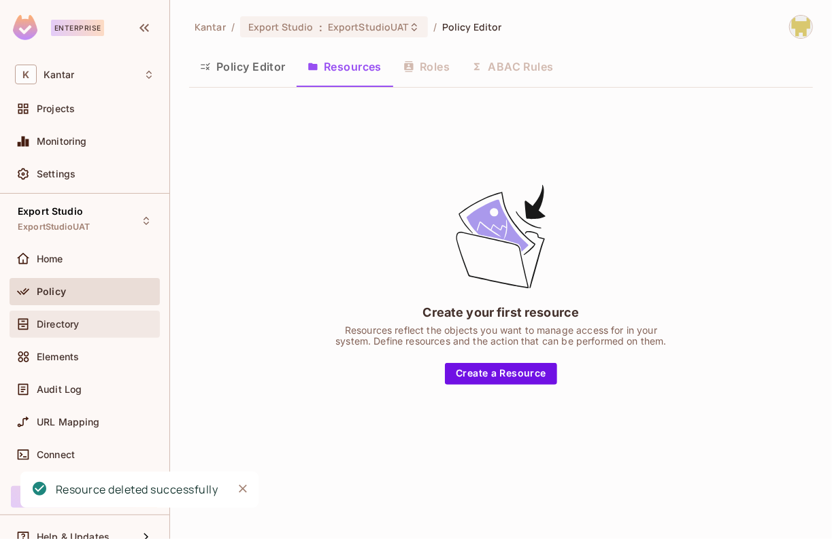
click at [79, 319] on span "Directory" at bounding box center [58, 324] width 42 height 11
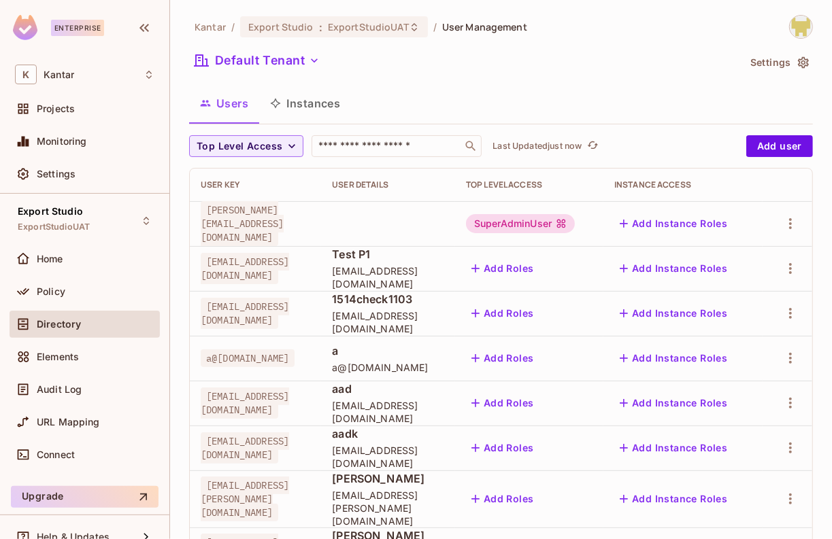
click at [313, 110] on button "Instances" at bounding box center [305, 103] width 92 height 34
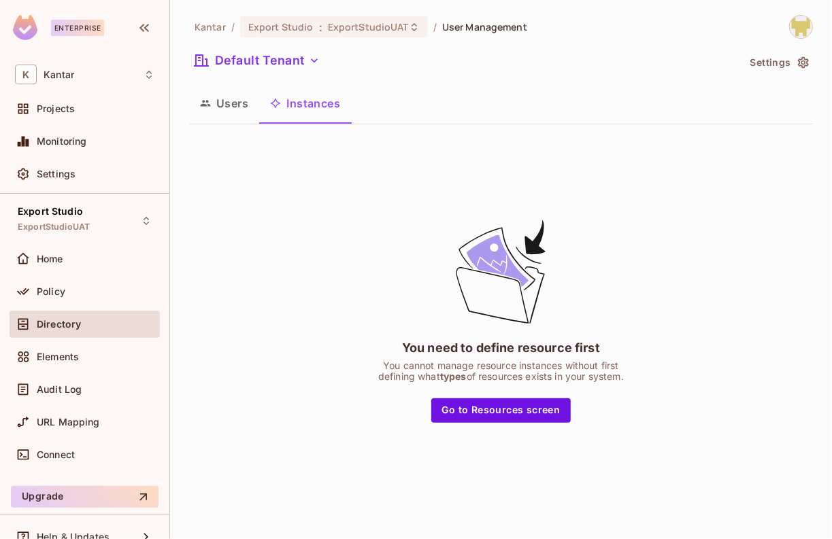
click at [228, 103] on button "Users" at bounding box center [224, 103] width 70 height 34
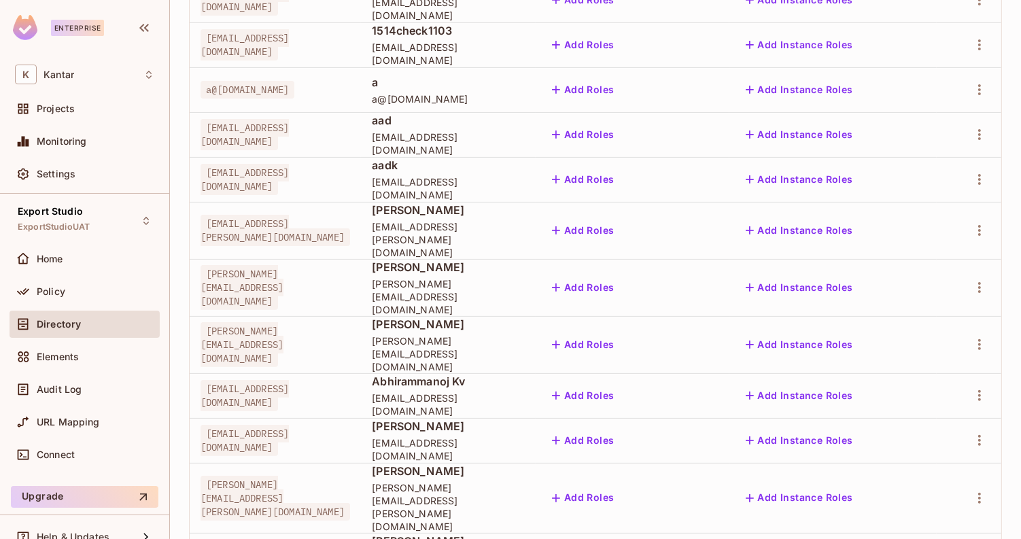
scroll to position [409, 0]
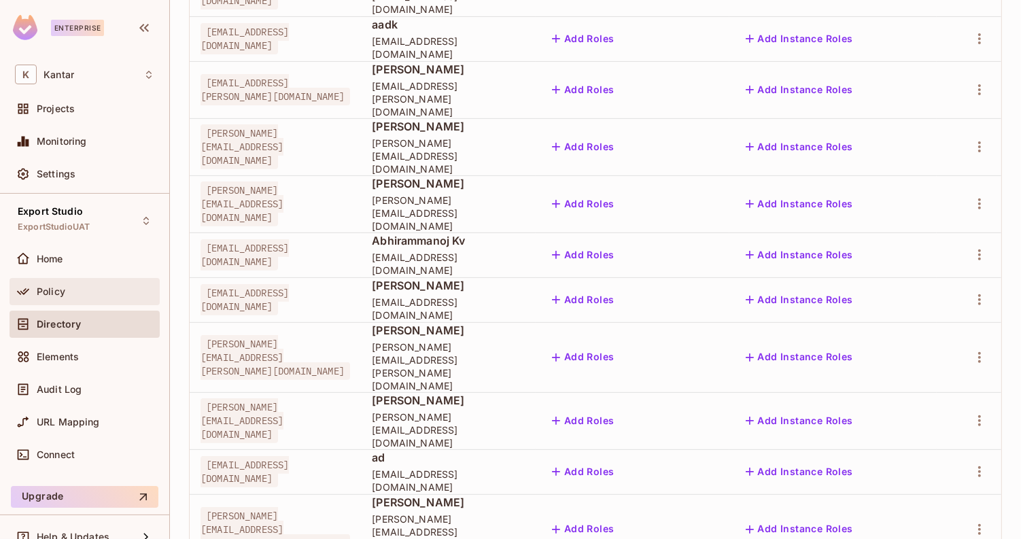
click at [86, 287] on div "Policy" at bounding box center [96, 291] width 118 height 11
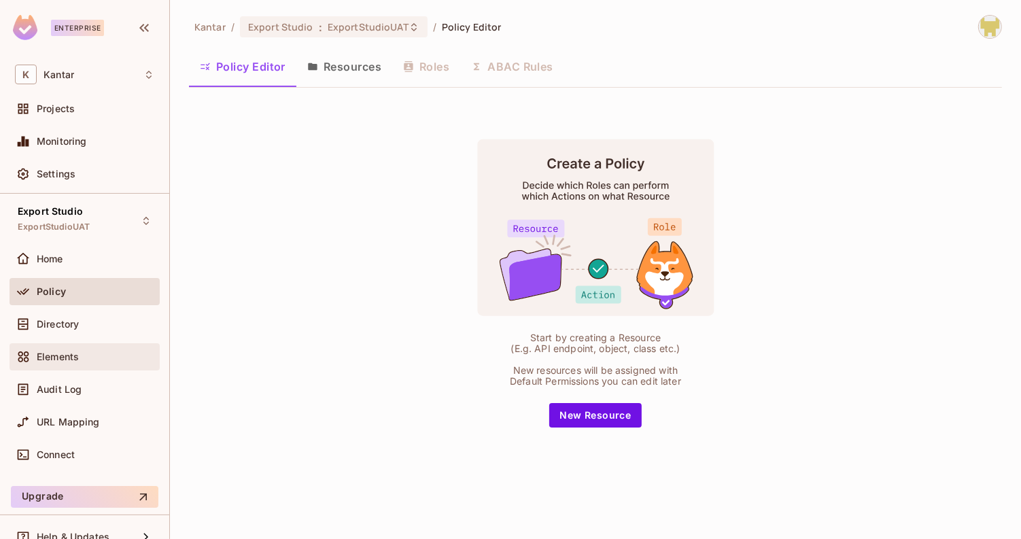
click at [79, 352] on div "Elements" at bounding box center [96, 357] width 118 height 11
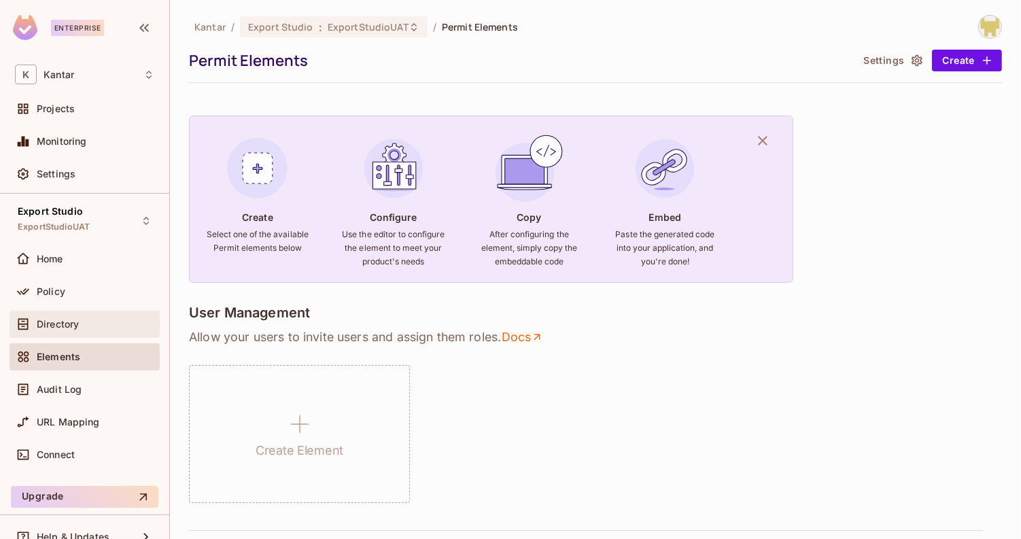
click at [80, 320] on div "Directory" at bounding box center [96, 324] width 118 height 11
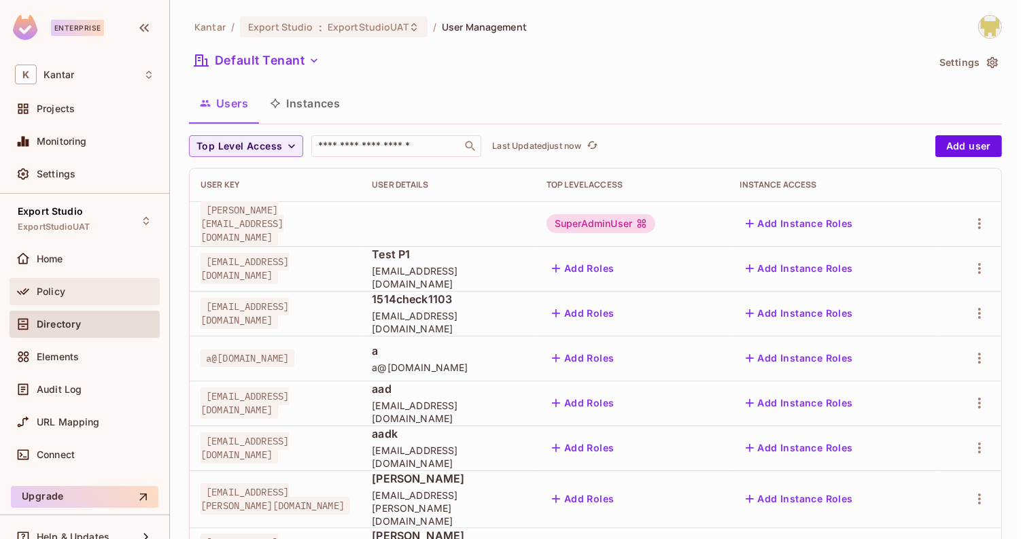
click at [67, 293] on div "Policy" at bounding box center [96, 291] width 118 height 11
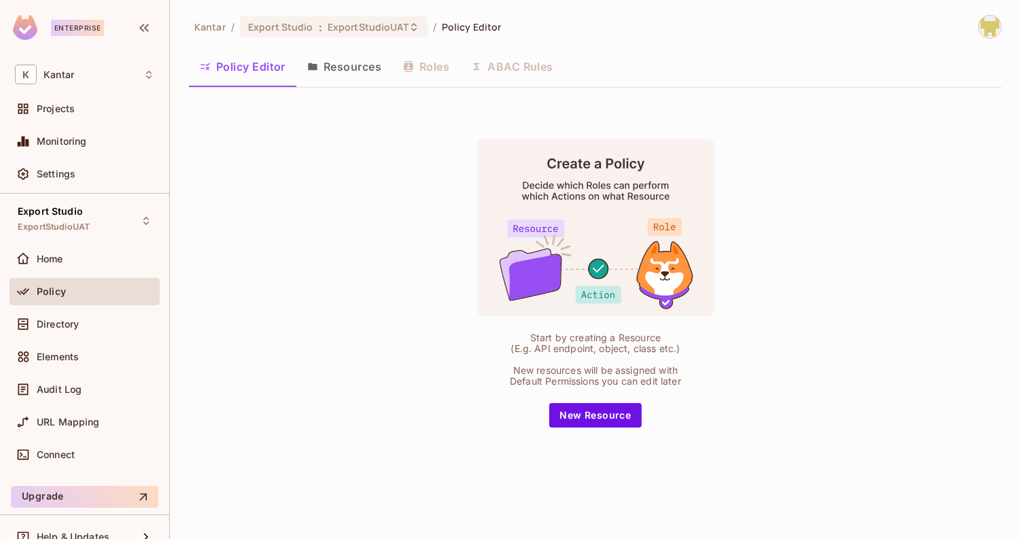
click at [598, 433] on div "Start by creating a Resource (E.g. API endpoint, object, class etc.) New resour…" at bounding box center [595, 283] width 813 height 369
click at [609, 422] on button "New Resource" at bounding box center [595, 415] width 93 height 24
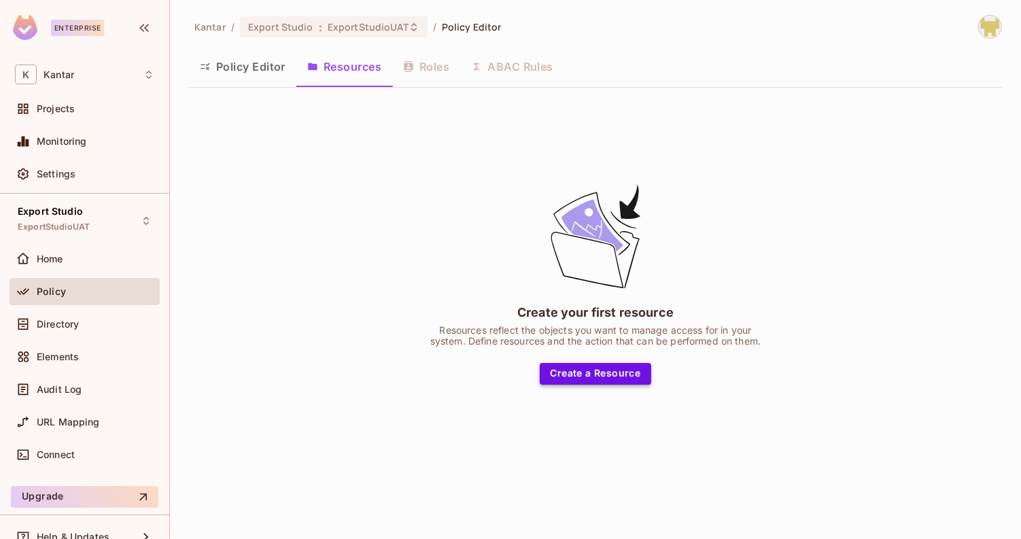
click at [590, 377] on button "Create a Resource" at bounding box center [596, 374] width 112 height 22
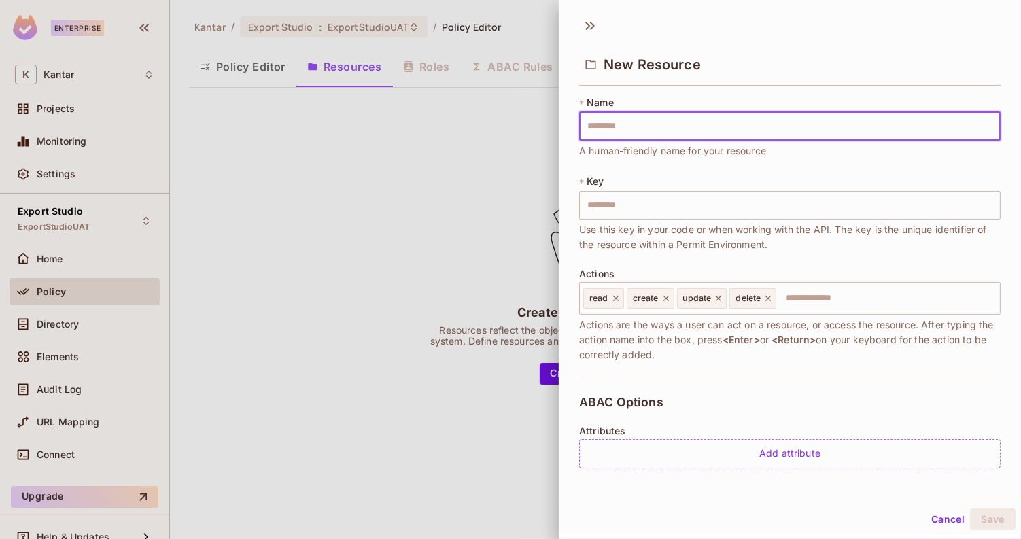
type input "**********"
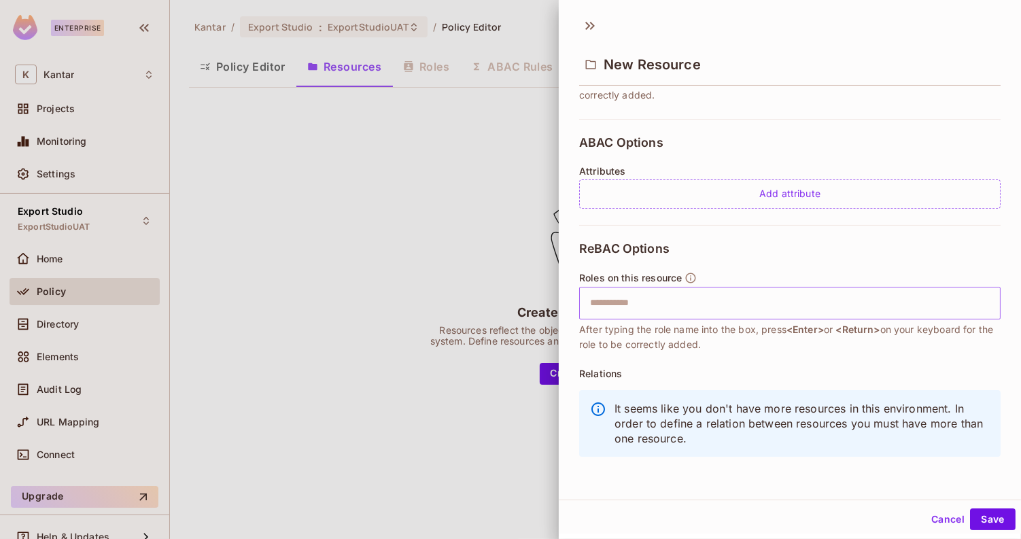
type input "**********"
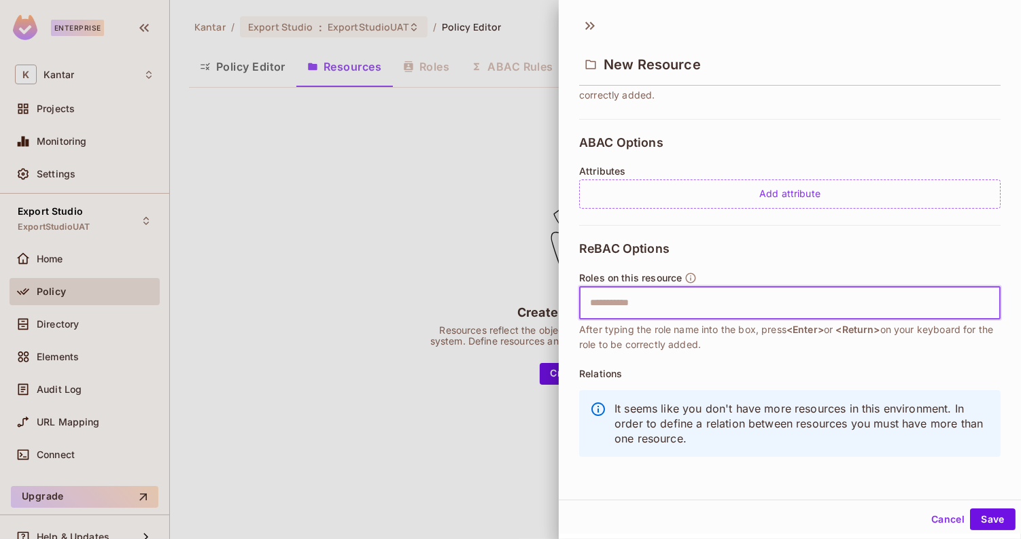
click at [701, 308] on input "text" at bounding box center [788, 303] width 413 height 27
click at [749, 258] on div "ReBAC Options Roles on this resource ​ After typing the role name into the box,…" at bounding box center [790, 353] width 422 height 256
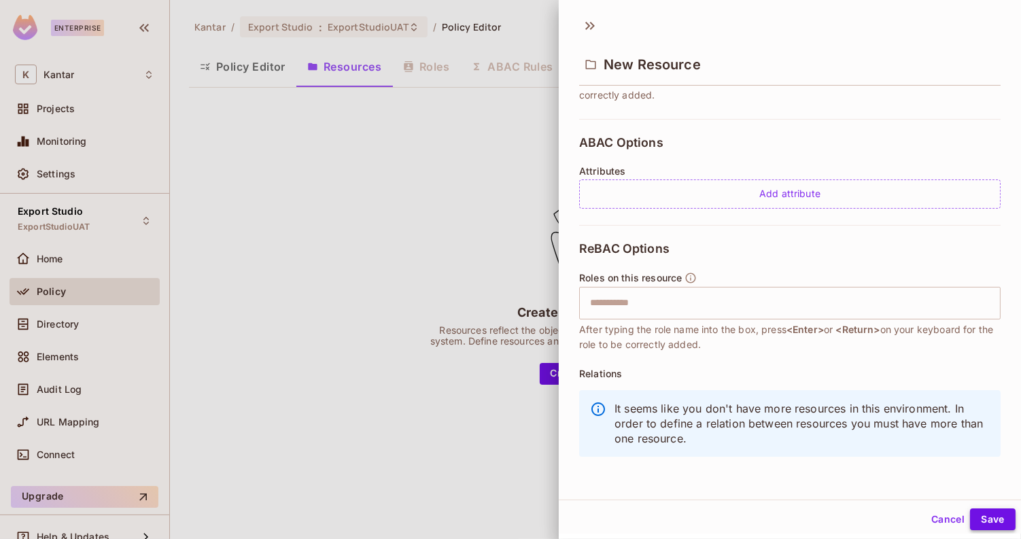
click at [987, 525] on button "Save" at bounding box center [993, 520] width 46 height 22
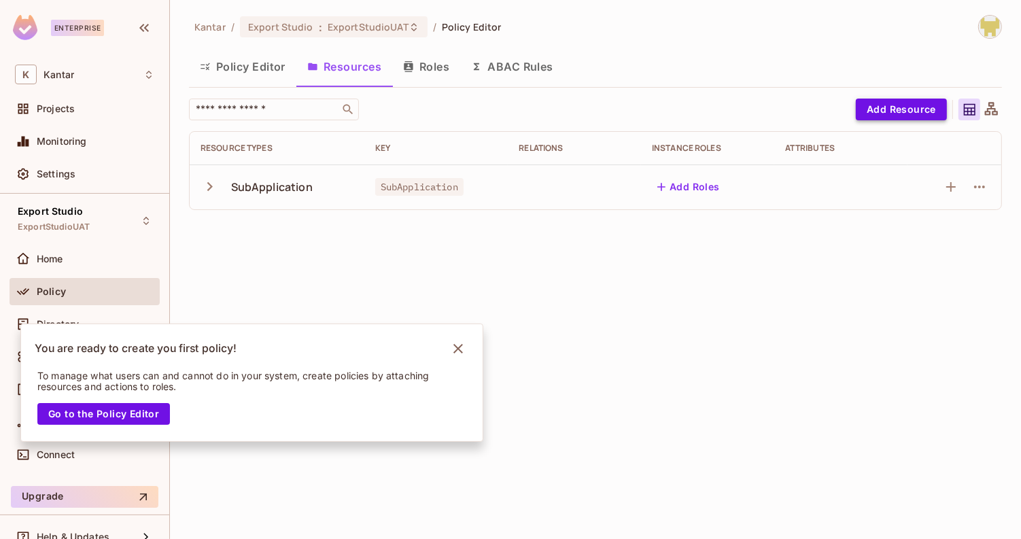
click at [931, 112] on button "Add Resource" at bounding box center [901, 110] width 91 height 22
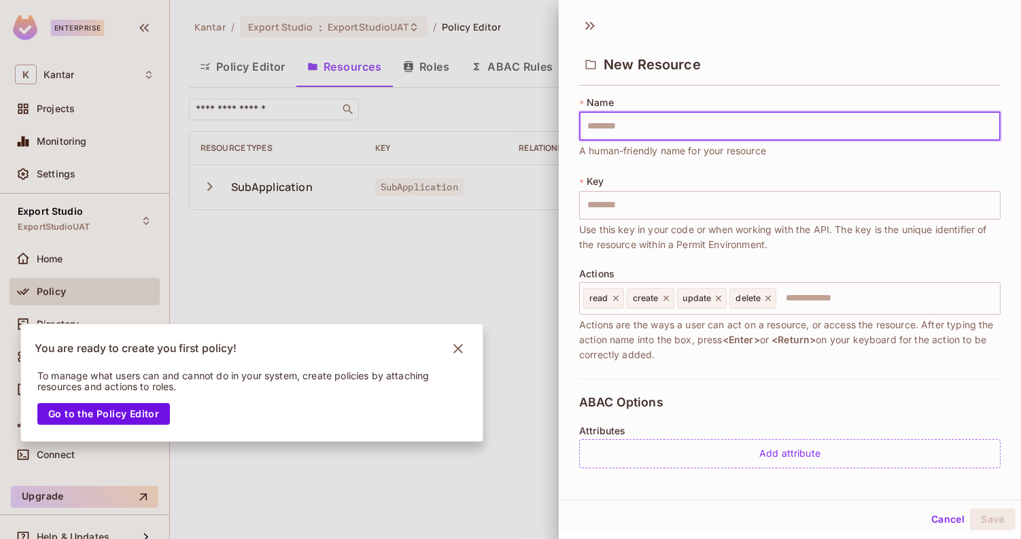
type input "**********"
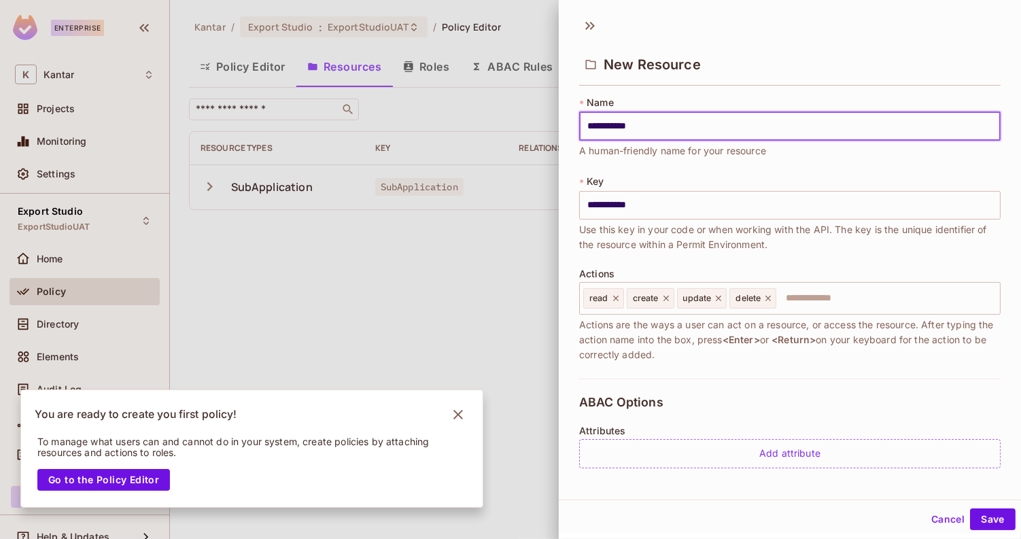
scroll to position [207, 0]
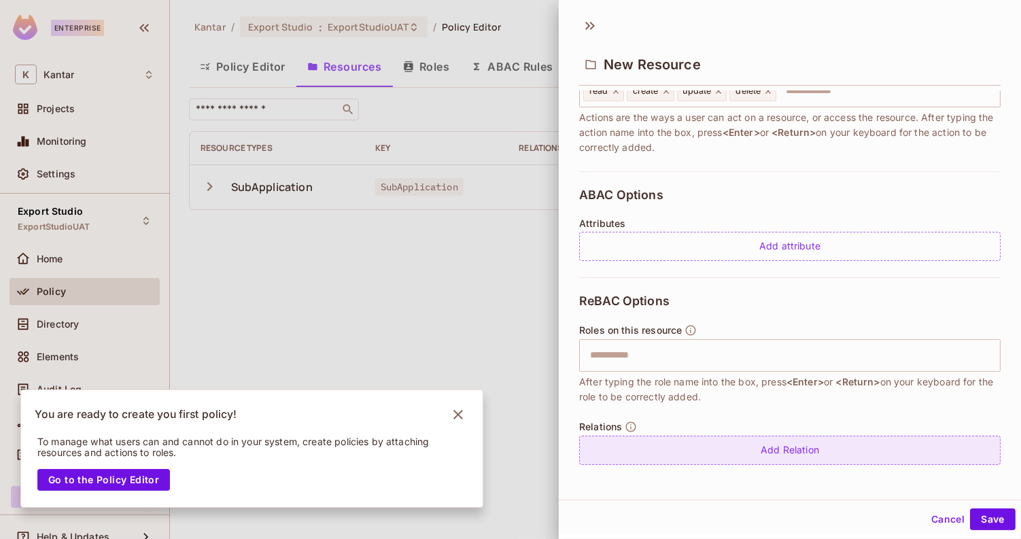
type input "**********"
click at [808, 443] on div "Add Relation" at bounding box center [790, 450] width 422 height 29
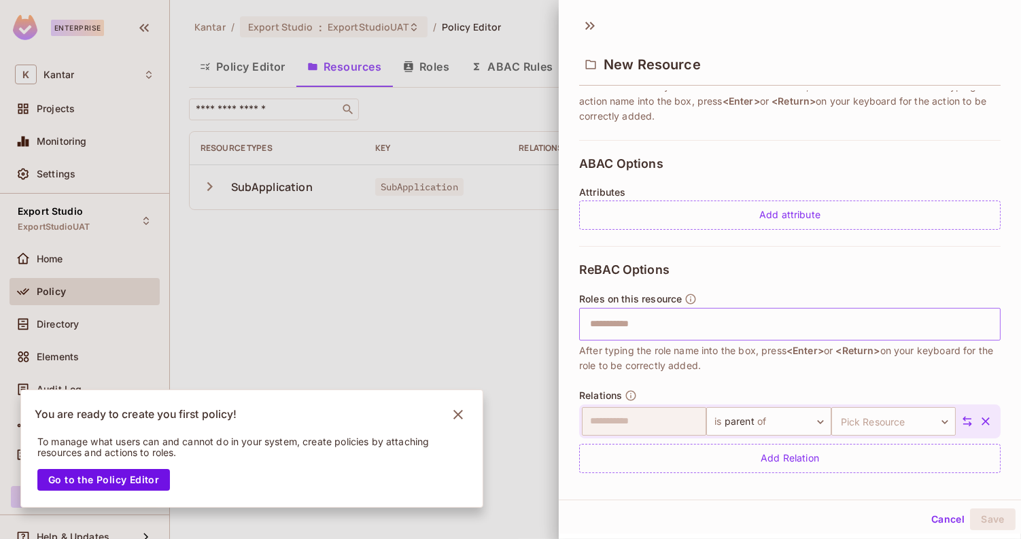
scroll to position [247, 0]
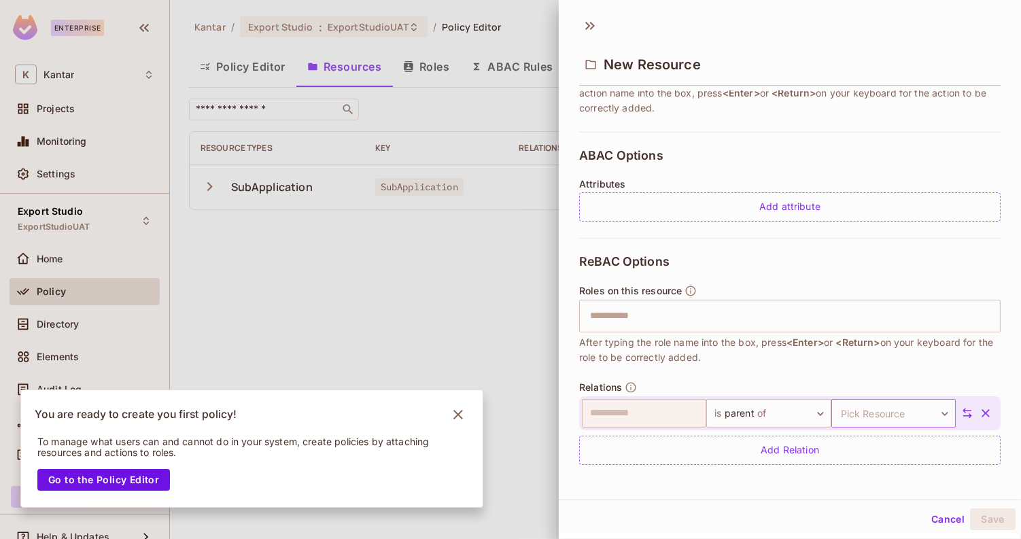
click at [877, 417] on body "**********" at bounding box center [510, 269] width 1021 height 539
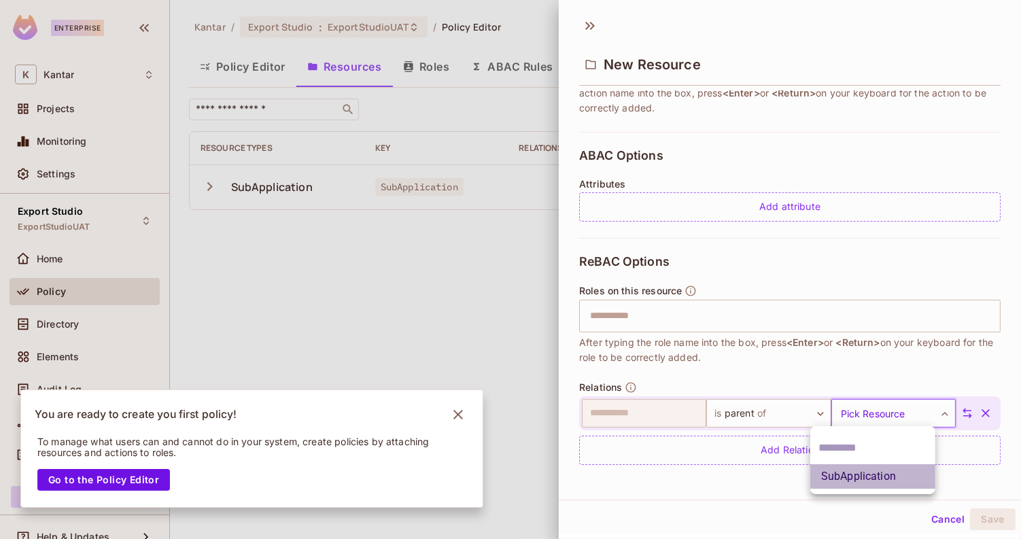
click at [855, 473] on li "SubApplication" at bounding box center [872, 476] width 125 height 24
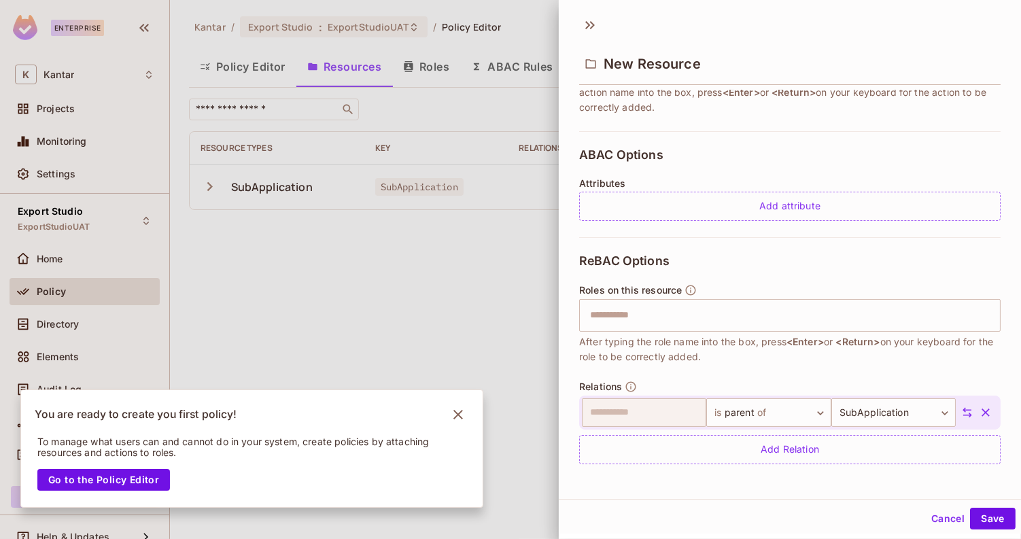
scroll to position [1, 0]
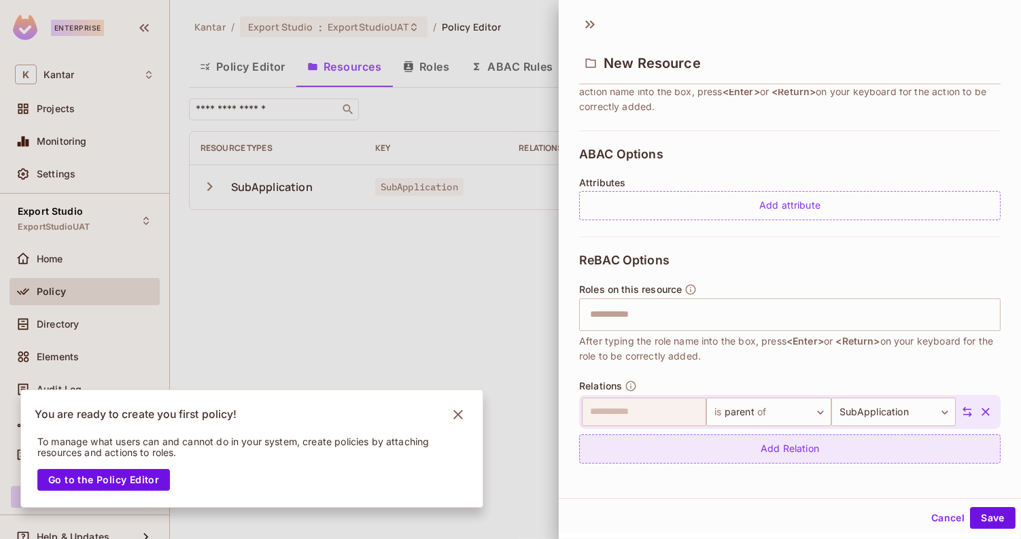
click at [788, 446] on div "Add Relation" at bounding box center [790, 448] width 422 height 29
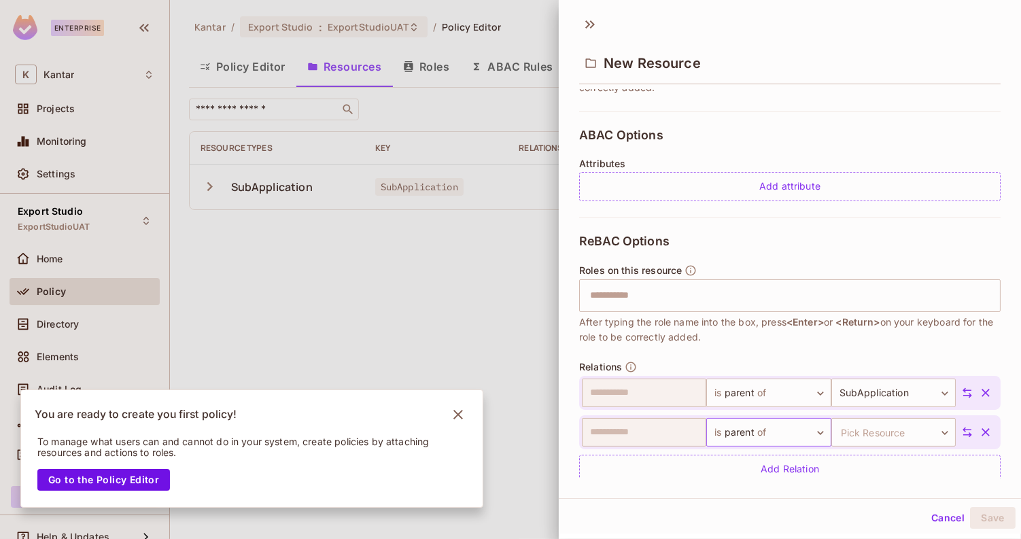
scroll to position [286, 0]
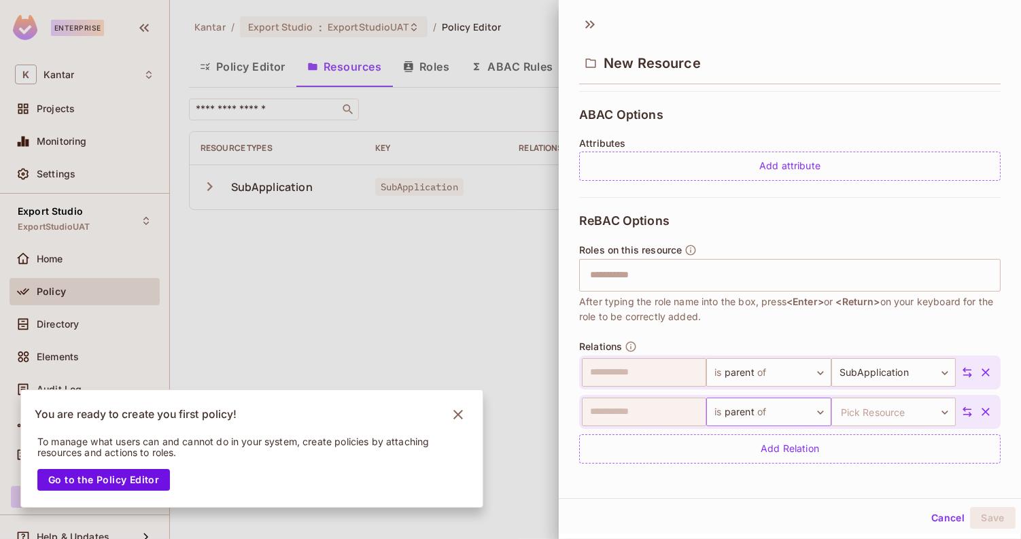
click at [785, 407] on body "**********" at bounding box center [510, 269] width 1021 height 539
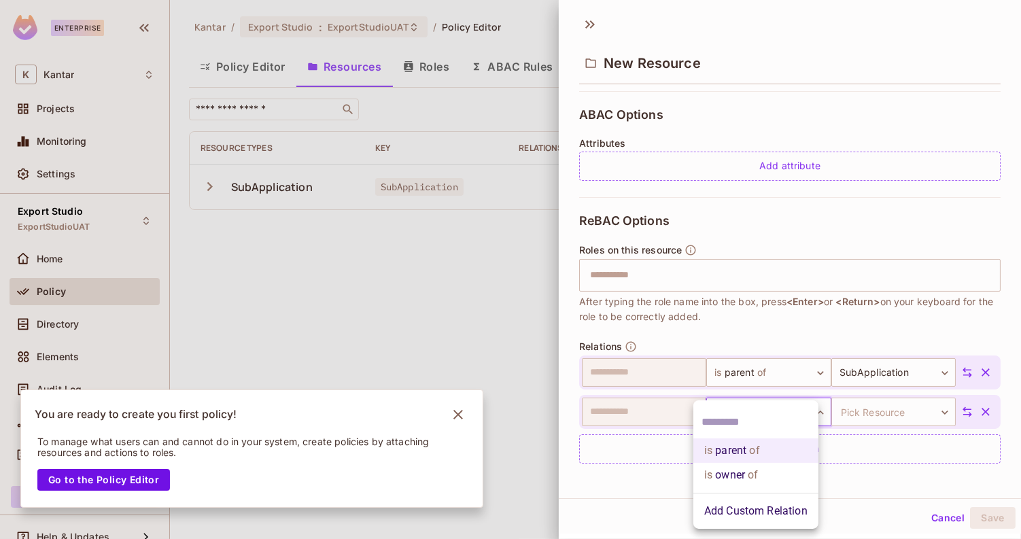
click at [764, 513] on li "Add Custom Relation" at bounding box center [756, 511] width 125 height 24
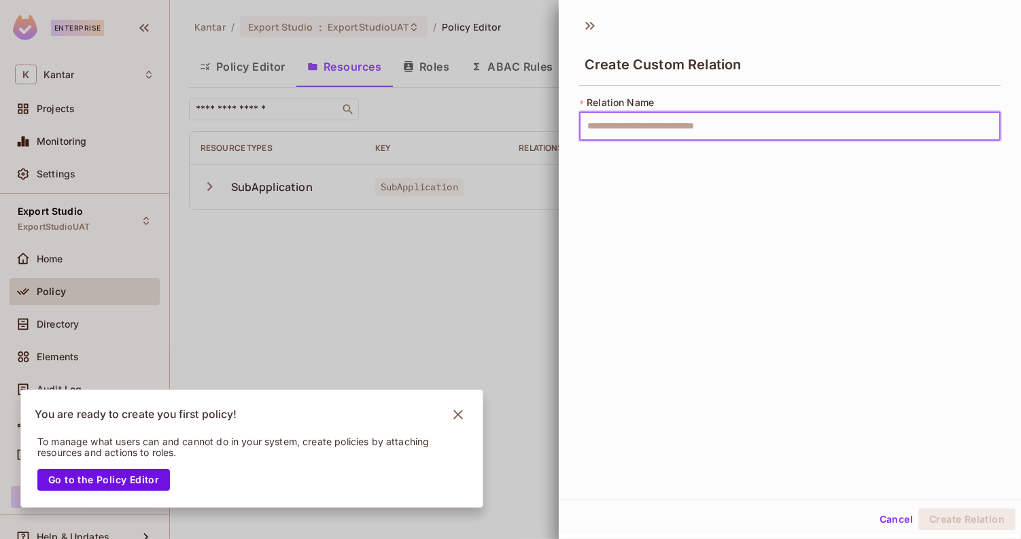
click at [686, 121] on input "text" at bounding box center [790, 126] width 422 height 29
type input "*****"
click at [956, 517] on button "Create Relation" at bounding box center [967, 520] width 97 height 22
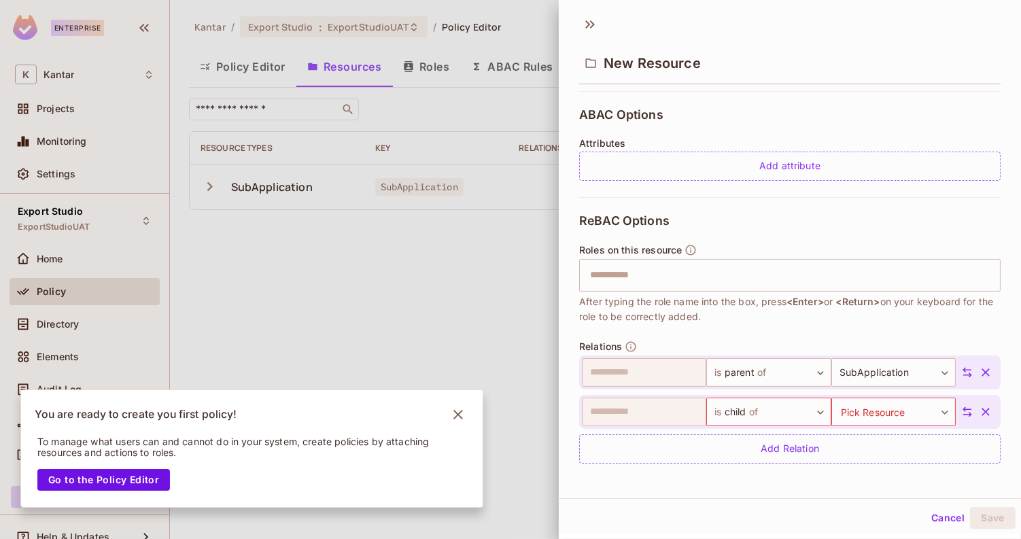
click at [974, 403] on button "button" at bounding box center [986, 412] width 24 height 24
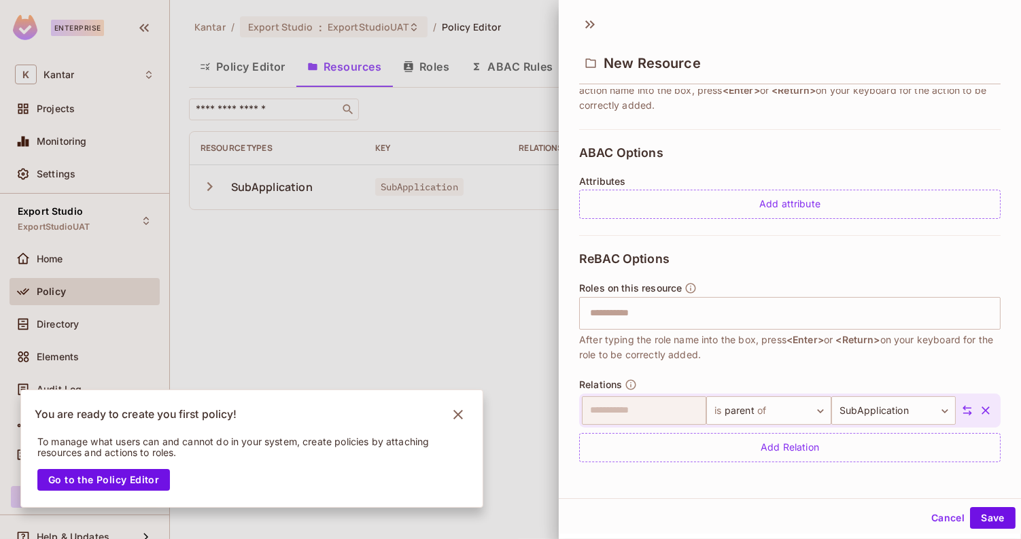
scroll to position [247, 0]
click at [989, 519] on button "Save" at bounding box center [993, 518] width 46 height 22
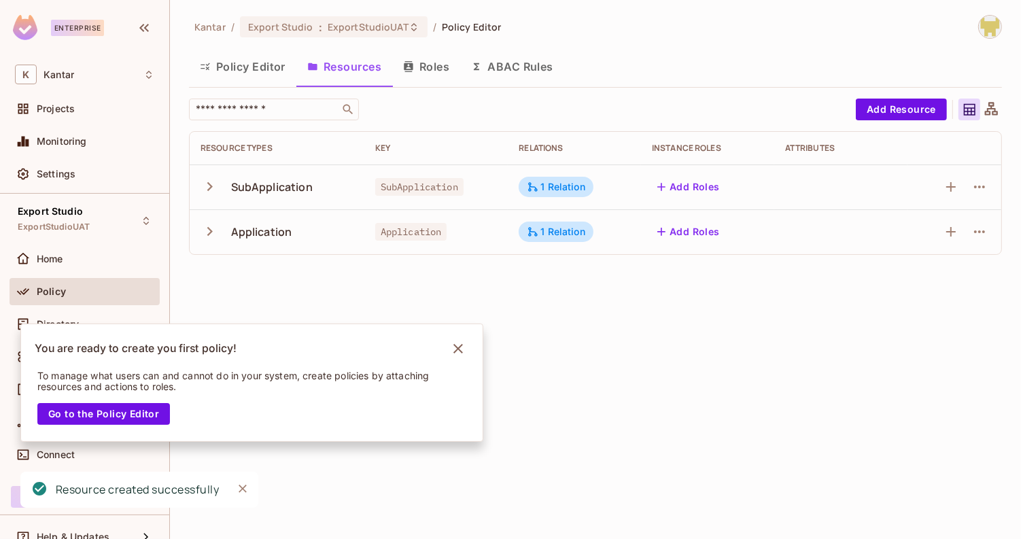
click at [991, 184] on td at bounding box center [955, 187] width 94 height 45
click at [973, 191] on icon "button" at bounding box center [980, 187] width 16 height 16
click at [909, 233] on div "Edit Resource" at bounding box center [921, 240] width 64 height 14
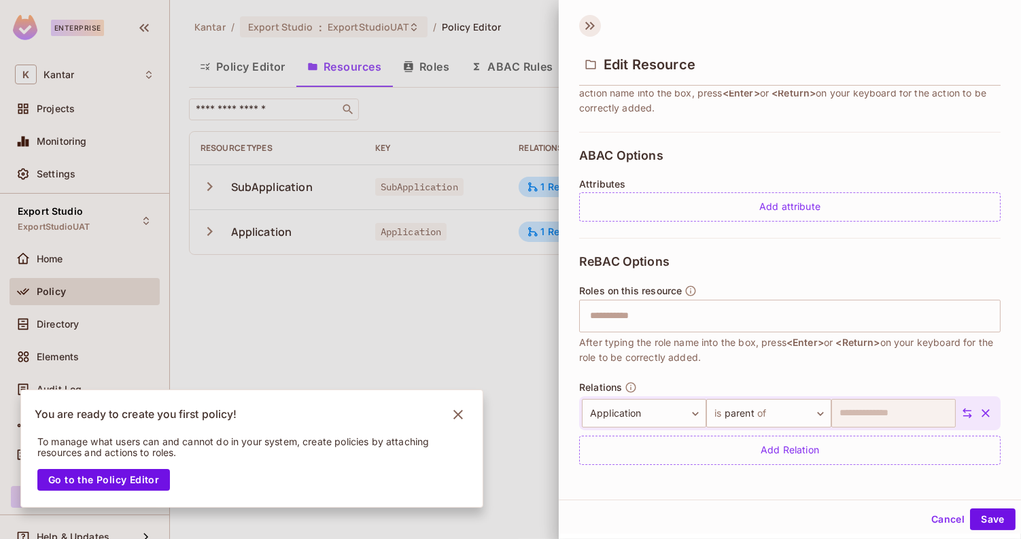
click at [588, 32] on icon at bounding box center [590, 26] width 22 height 22
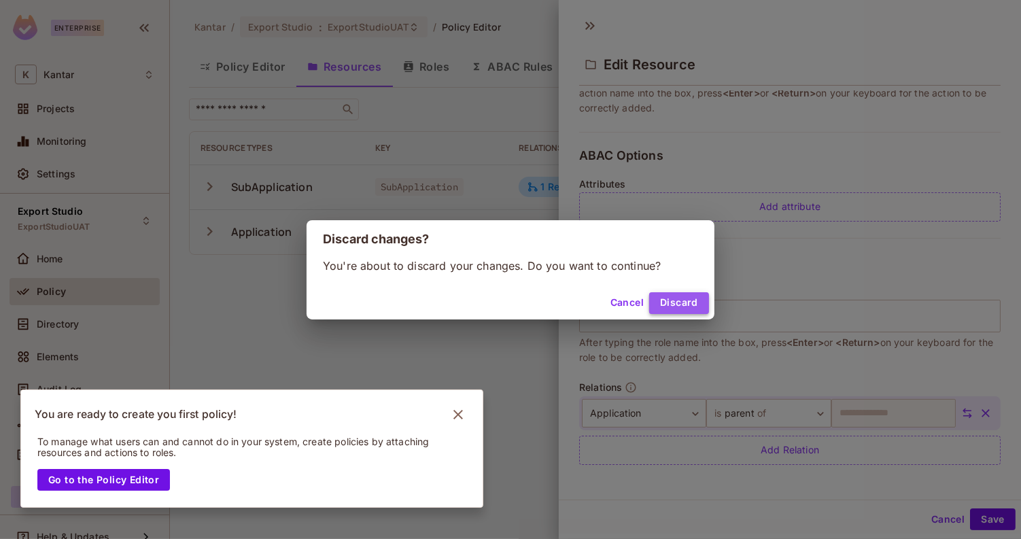
click at [690, 298] on button "Discard" at bounding box center [679, 303] width 60 height 22
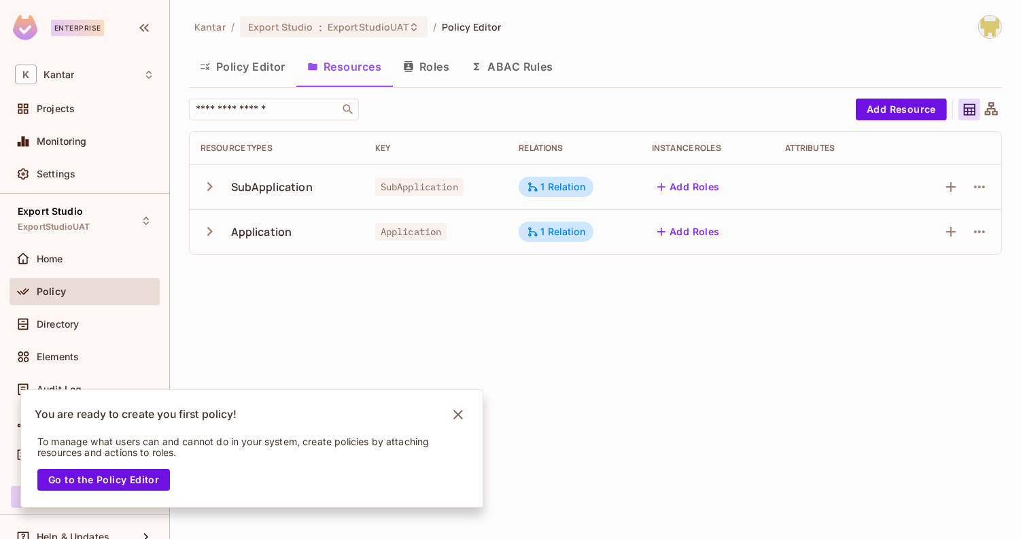
click at [992, 191] on td at bounding box center [955, 187] width 94 height 45
click at [986, 189] on icon "button" at bounding box center [980, 187] width 16 height 16
click at [965, 238] on li "Edit Resource" at bounding box center [915, 240] width 129 height 30
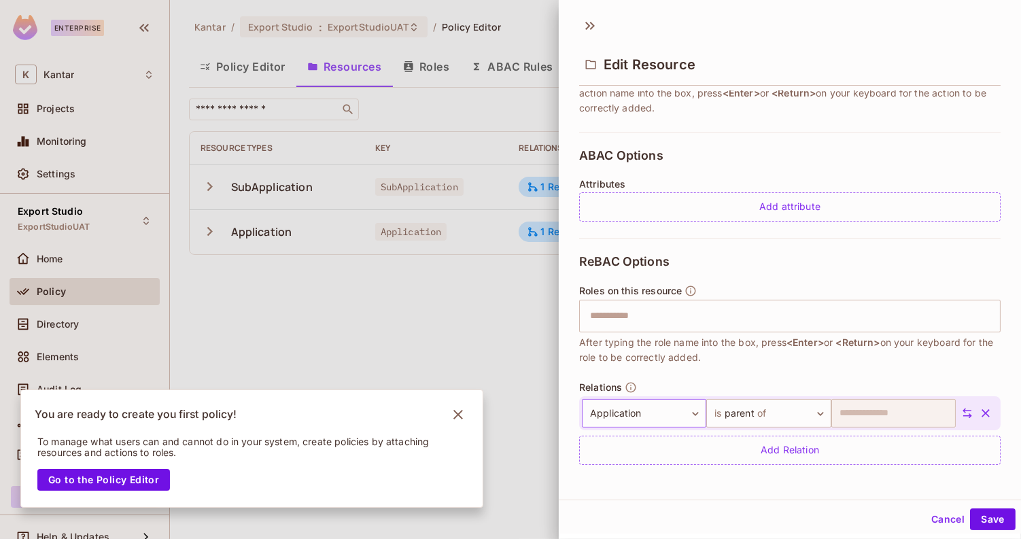
click at [654, 411] on body "**********" at bounding box center [510, 269] width 1021 height 539
click at [757, 375] on div at bounding box center [510, 269] width 1021 height 539
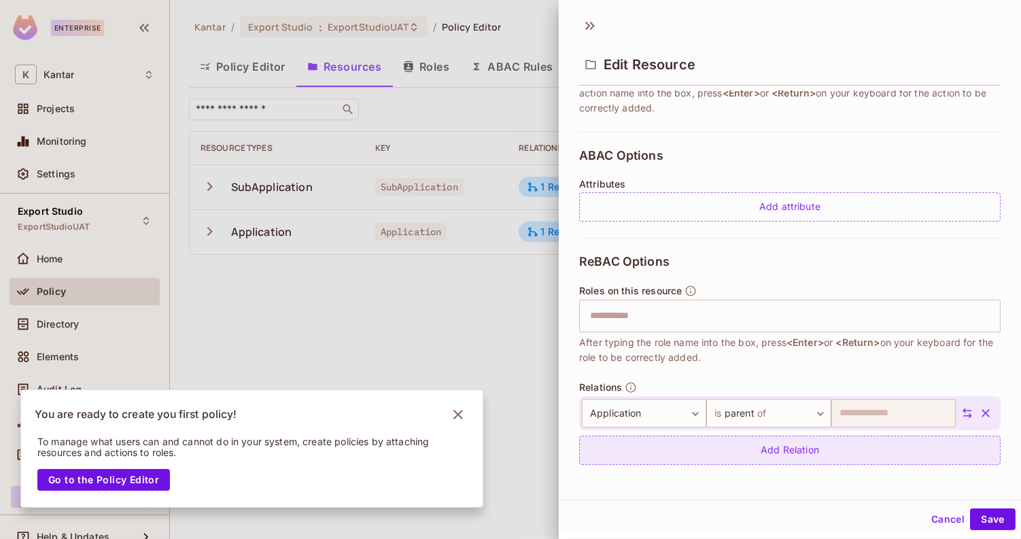
click at [767, 449] on div "Add Relation" at bounding box center [790, 450] width 422 height 29
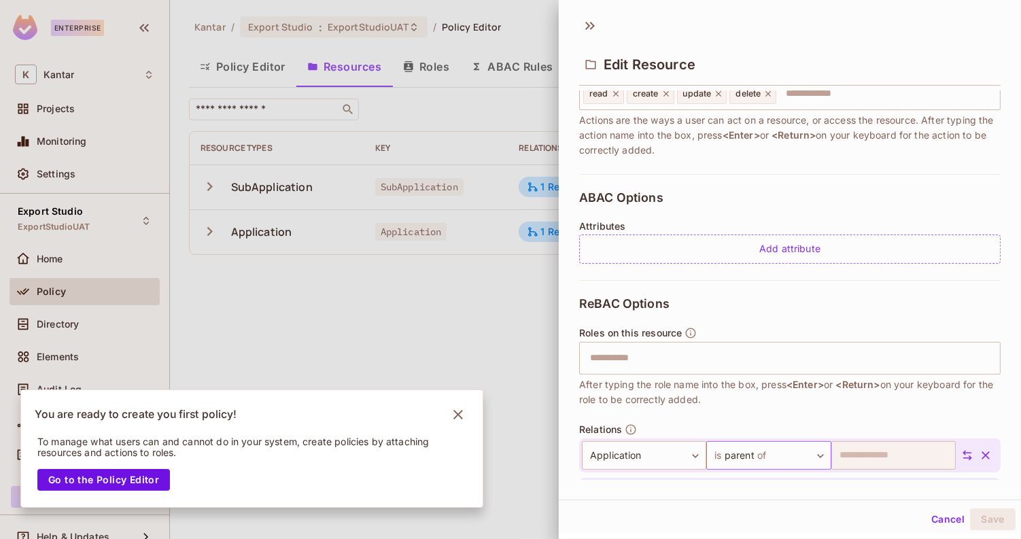
scroll to position [237, 0]
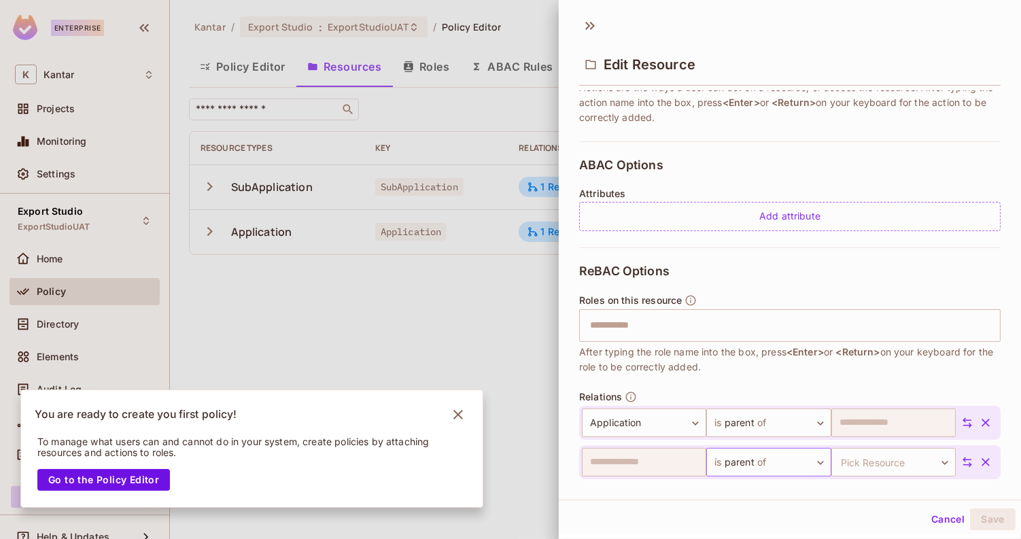
click at [753, 454] on body "**********" at bounding box center [510, 269] width 1021 height 539
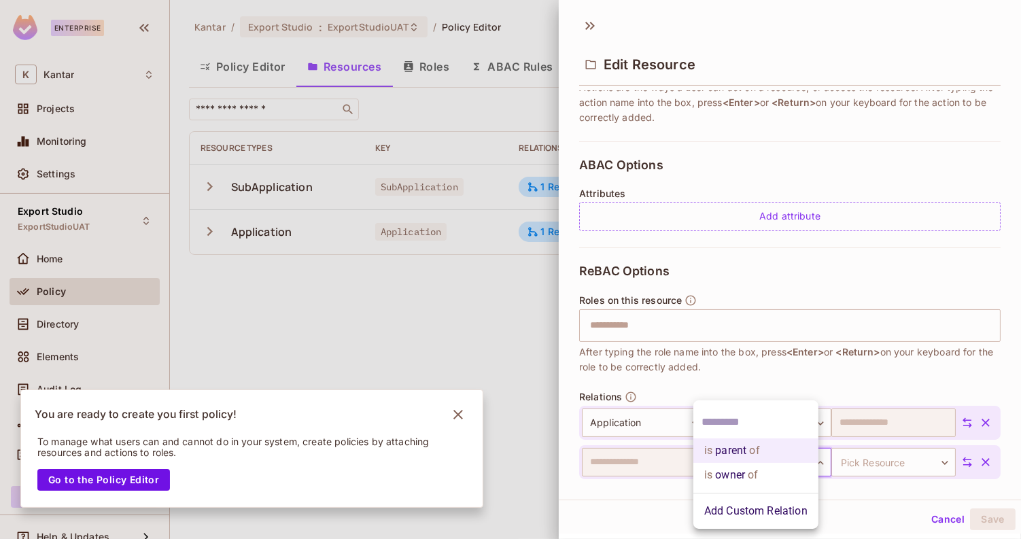
click at [751, 508] on li "Add Custom Relation" at bounding box center [756, 511] width 125 height 24
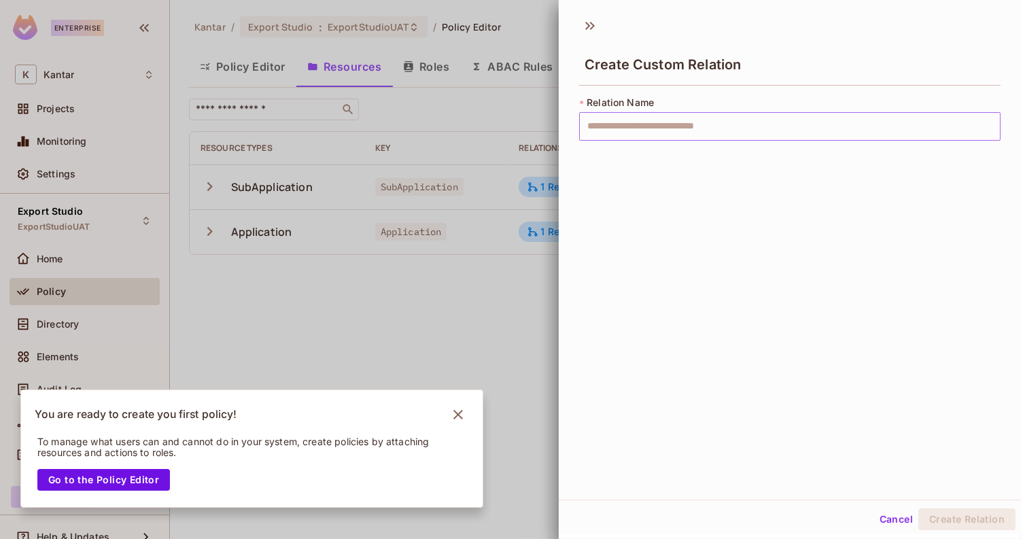
click at [702, 133] on input "text" at bounding box center [790, 126] width 422 height 29
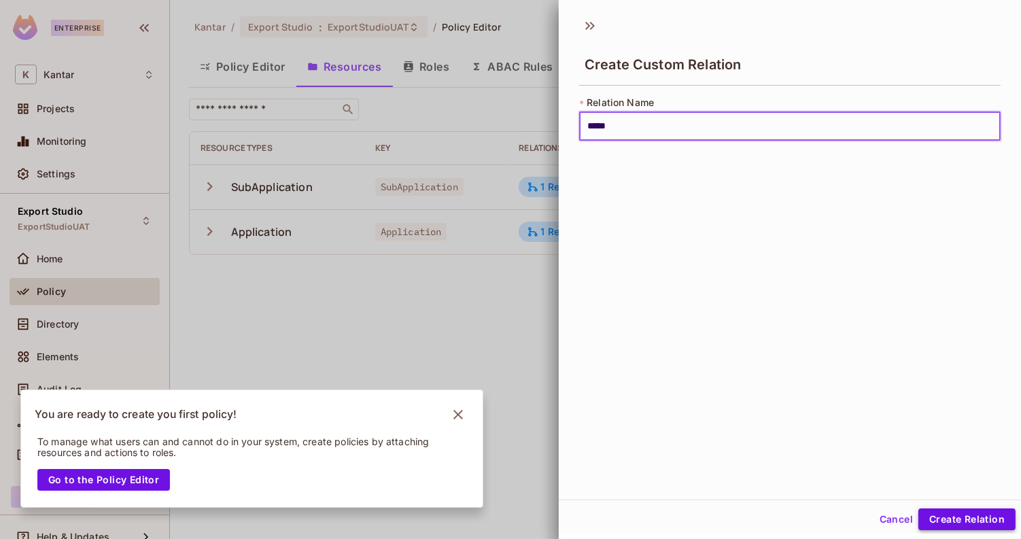
type input "*****"
click at [947, 518] on button "Create Relation" at bounding box center [967, 520] width 97 height 22
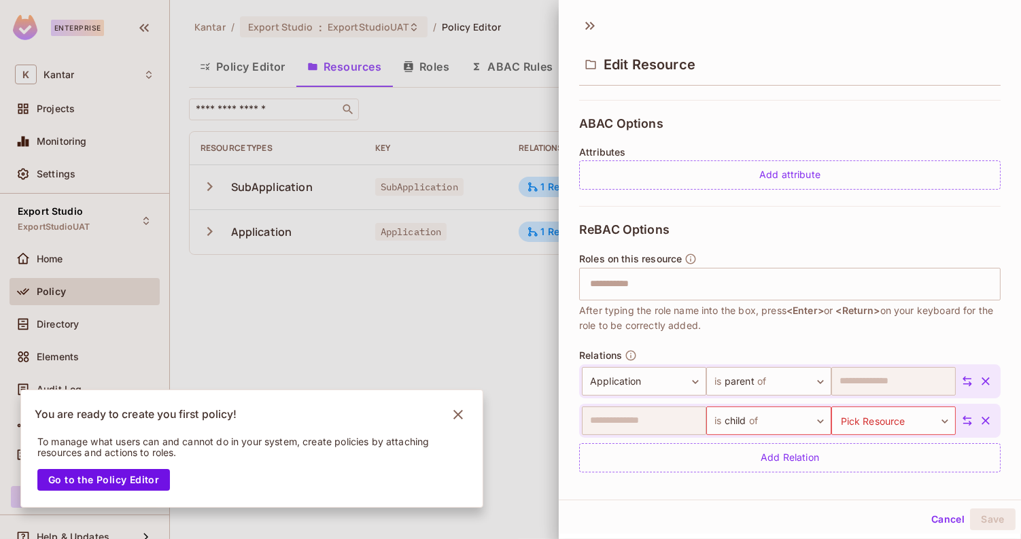
scroll to position [286, 0]
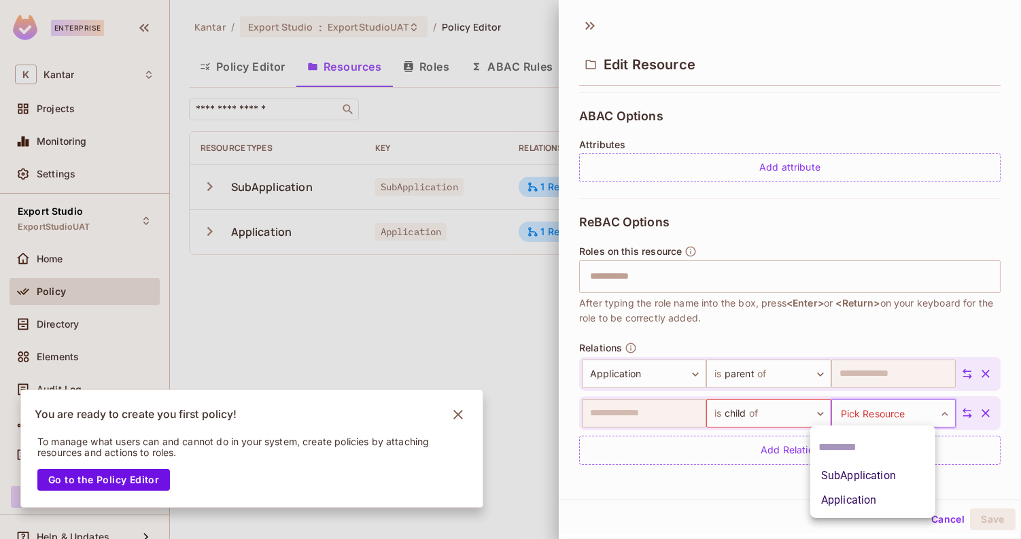
click at [865, 408] on body "**********" at bounding box center [510, 269] width 1021 height 539
click at [859, 494] on li "Application" at bounding box center [872, 500] width 125 height 24
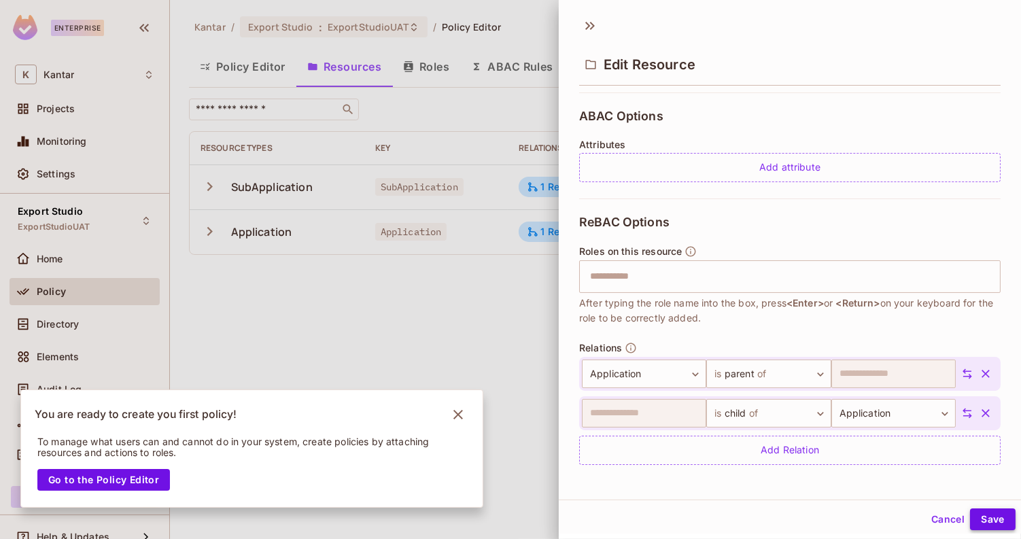
click at [987, 524] on button "Save" at bounding box center [993, 520] width 46 height 22
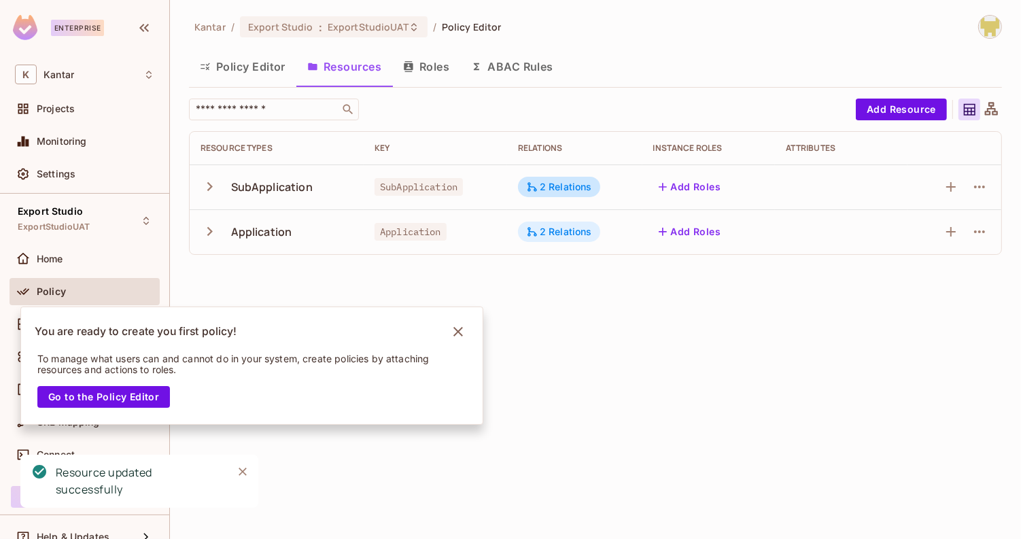
click at [569, 227] on div "2 Relations" at bounding box center [559, 232] width 66 height 12
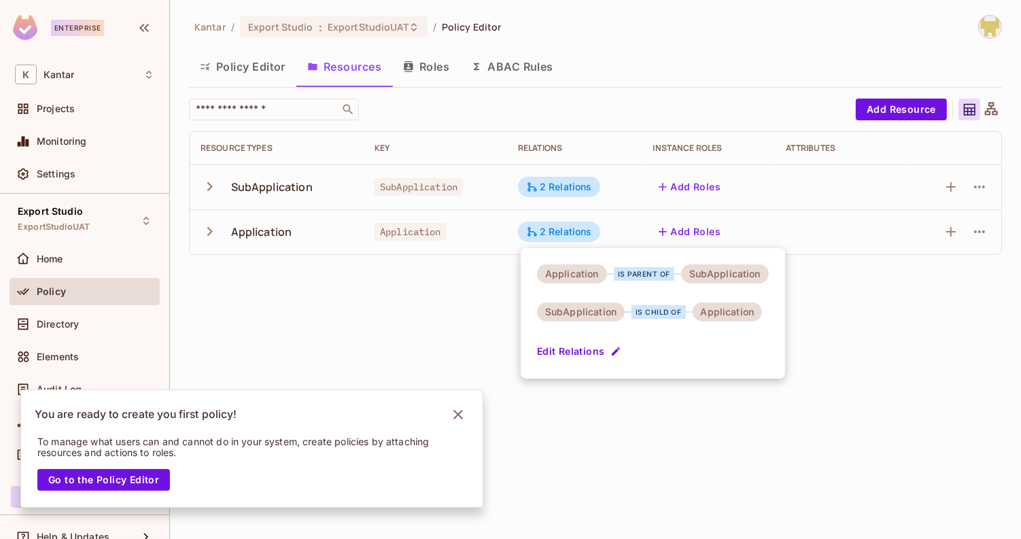
click at [638, 118] on div at bounding box center [510, 269] width 1021 height 539
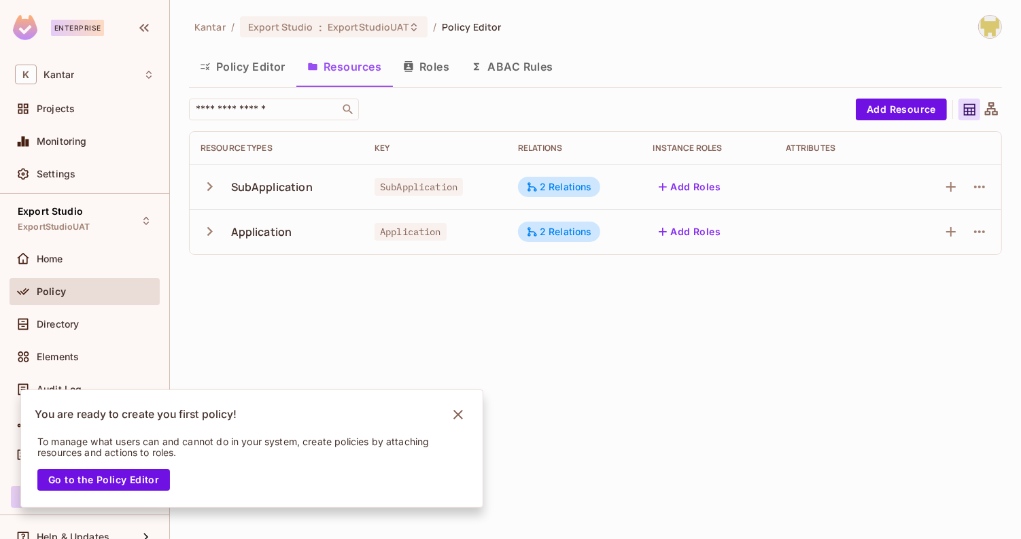
click at [239, 58] on button "Policy Editor" at bounding box center [242, 67] width 107 height 34
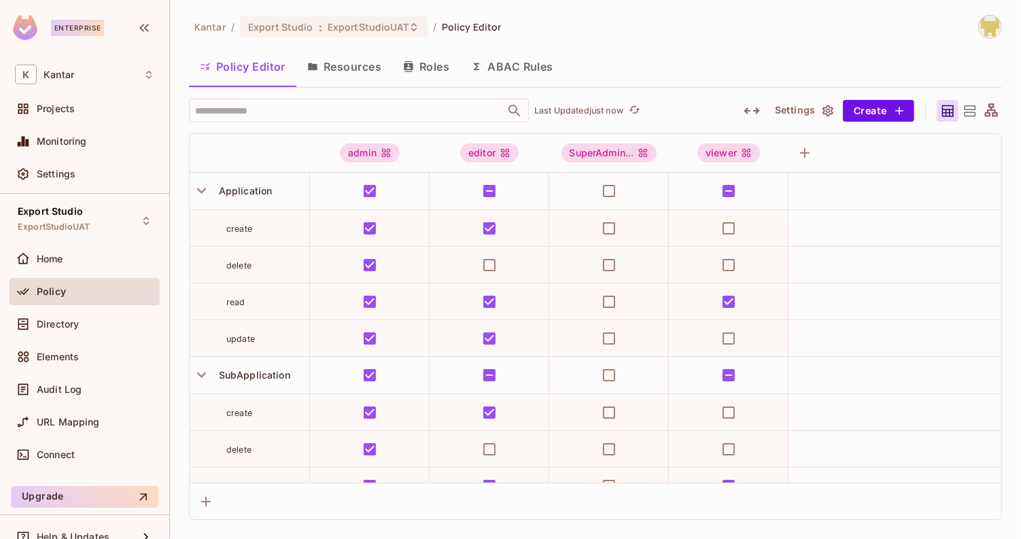
click at [434, 80] on button "Roles" at bounding box center [426, 67] width 68 height 34
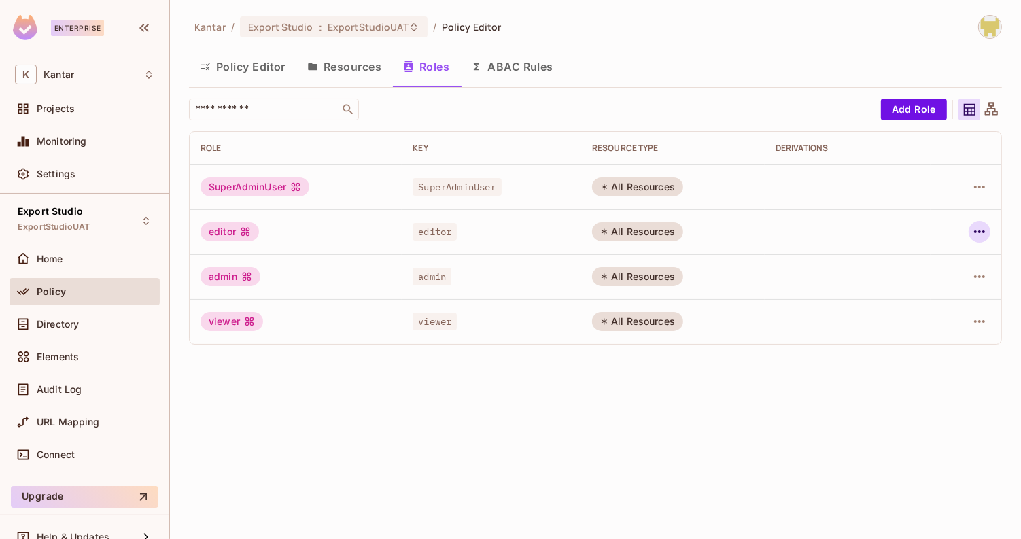
click at [973, 229] on icon "button" at bounding box center [980, 232] width 16 height 16
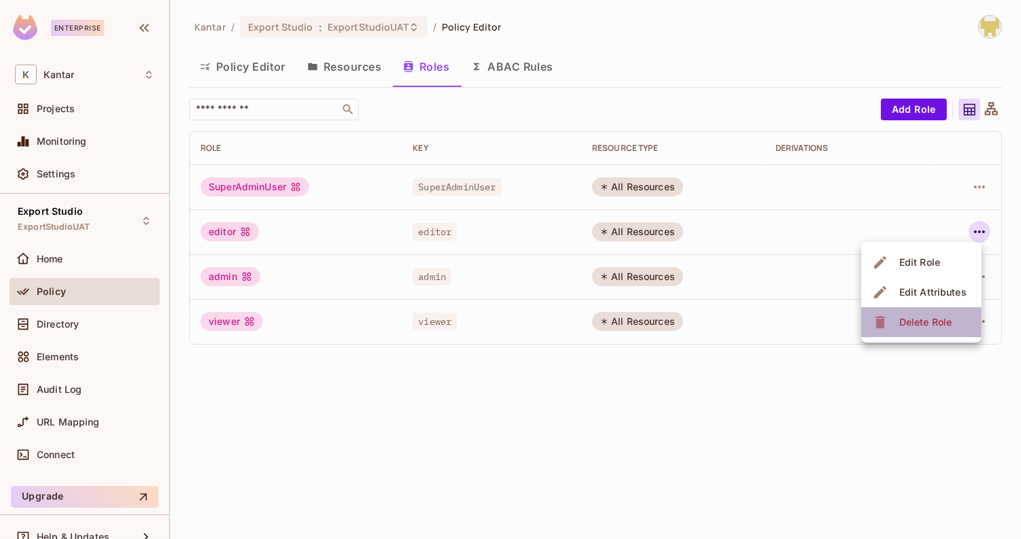
click at [921, 326] on div "Delete Role" at bounding box center [926, 322] width 52 height 14
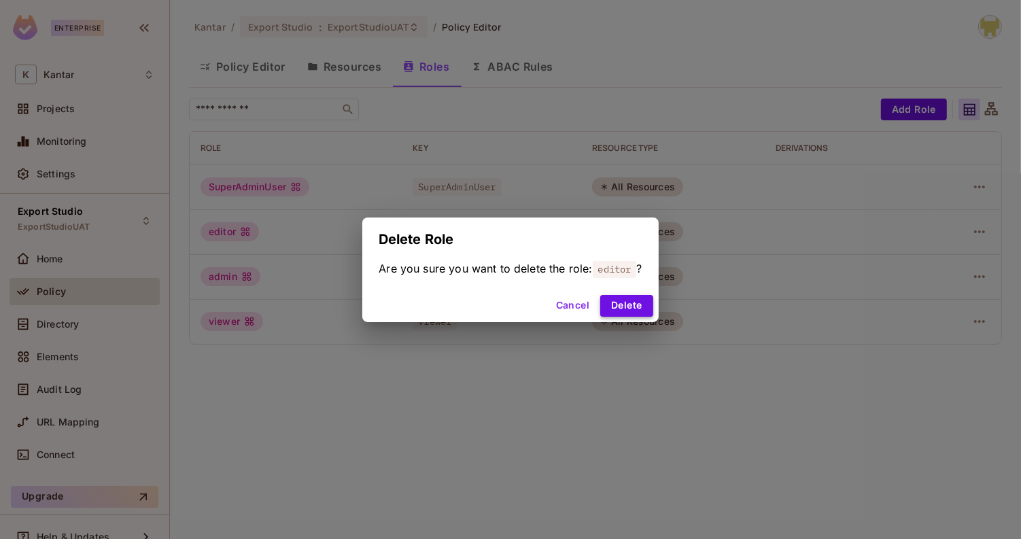
click at [622, 309] on button "Delete" at bounding box center [626, 306] width 52 height 22
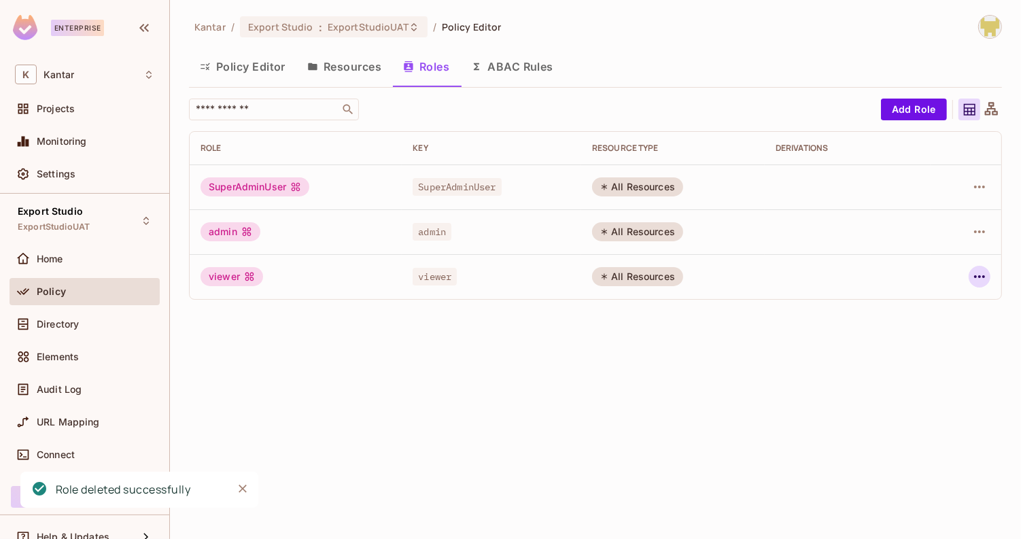
click at [977, 270] on icon "button" at bounding box center [980, 277] width 16 height 16
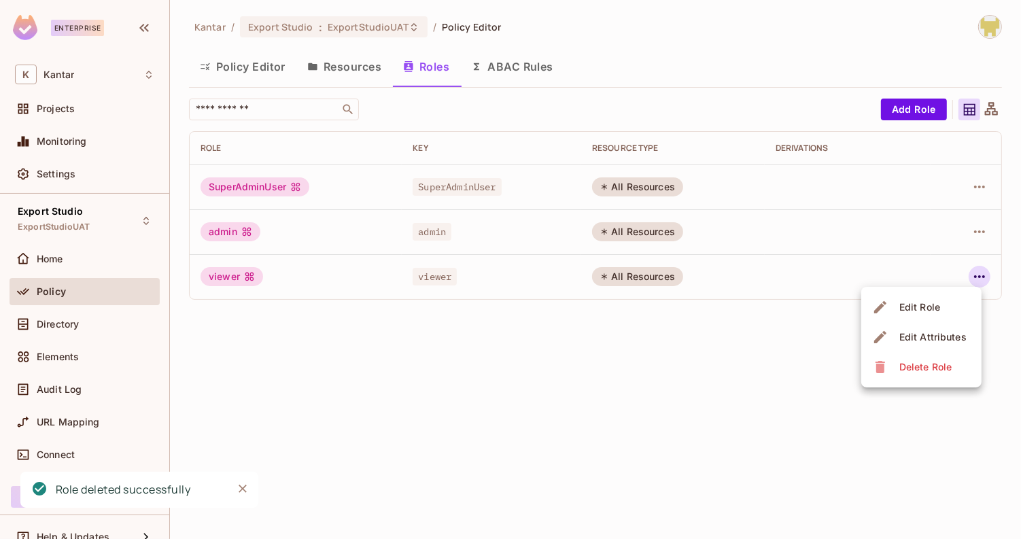
click at [898, 382] on ul "Edit Role Edit Attributes Delete Role" at bounding box center [921, 337] width 120 height 101
click at [907, 369] on div "Delete Role" at bounding box center [926, 367] width 52 height 14
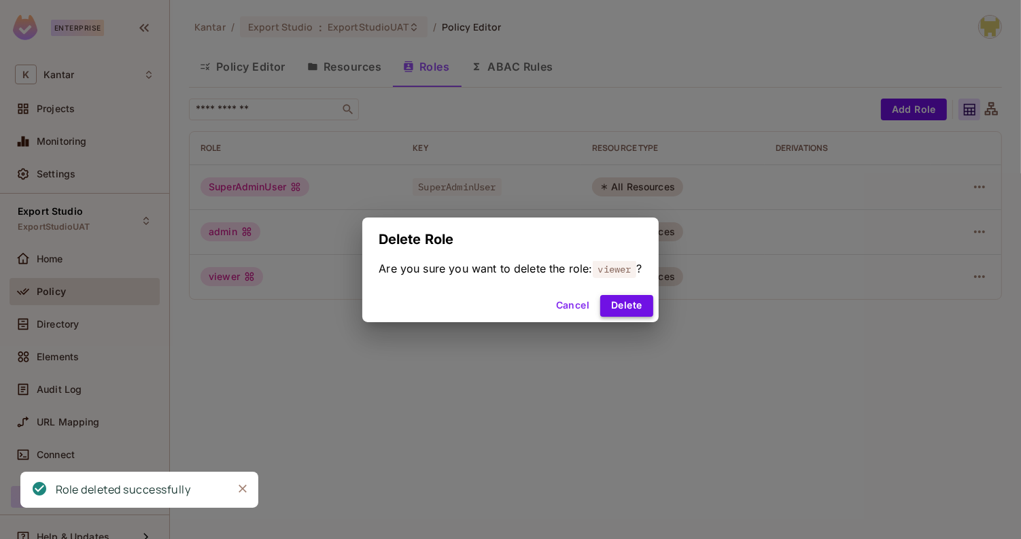
click at [643, 298] on button "Delete" at bounding box center [626, 306] width 52 height 22
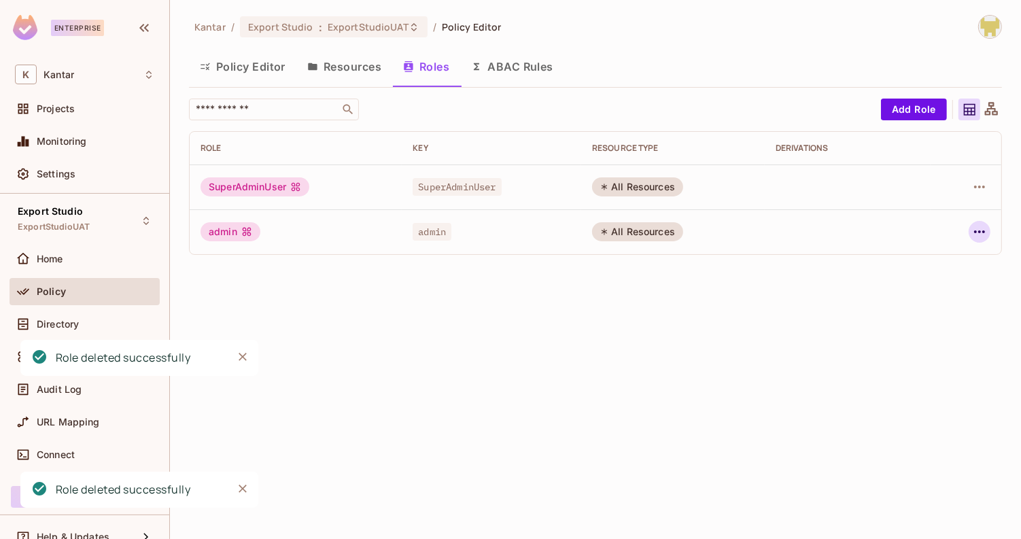
click at [970, 234] on button "button" at bounding box center [980, 232] width 22 height 22
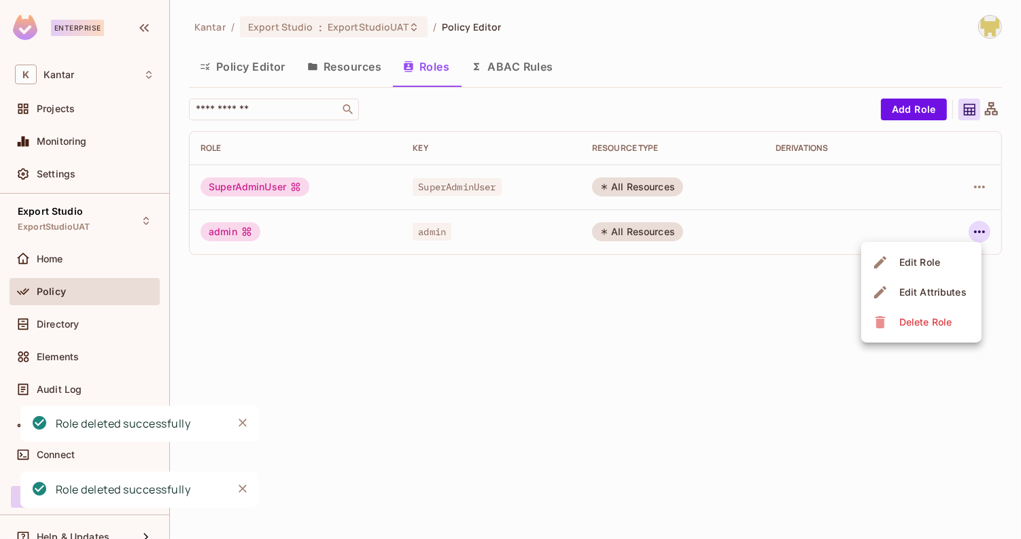
click at [932, 318] on div "Delete Role" at bounding box center [926, 322] width 52 height 14
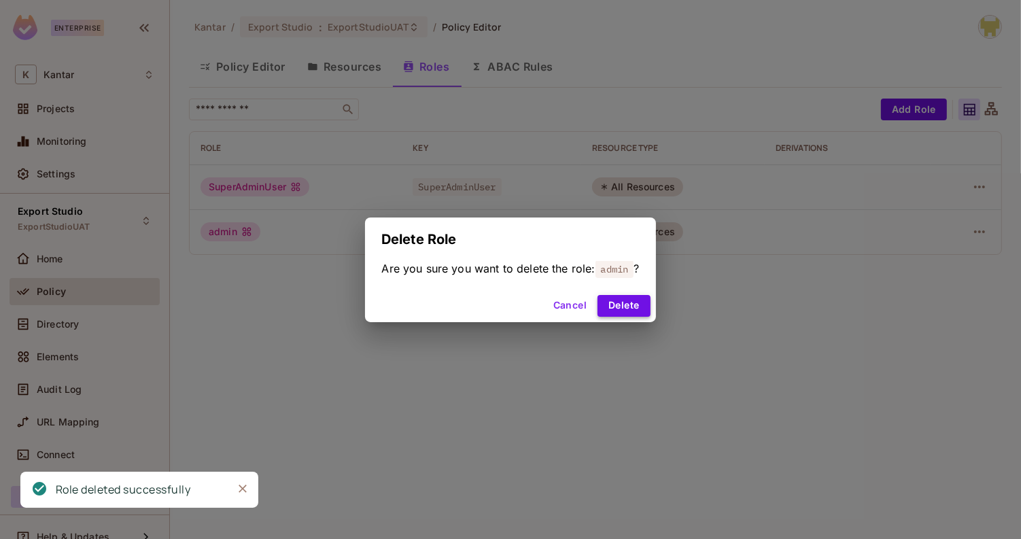
click at [617, 308] on button "Delete" at bounding box center [624, 306] width 52 height 22
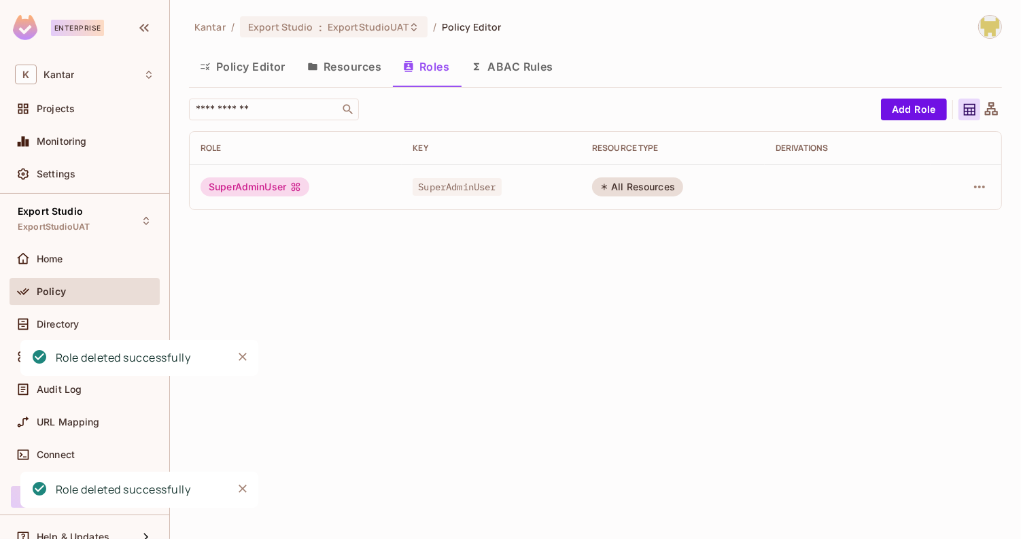
click at [633, 308] on div "Kantar / Export Studio : ExportStudioUAT / Policy Editor Policy Editor Resource…" at bounding box center [595, 269] width 851 height 539
click at [722, 224] on div "Kantar / Export Studio : ExportStudioUAT / Policy Editor Policy Editor Resource…" at bounding box center [595, 269] width 851 height 539
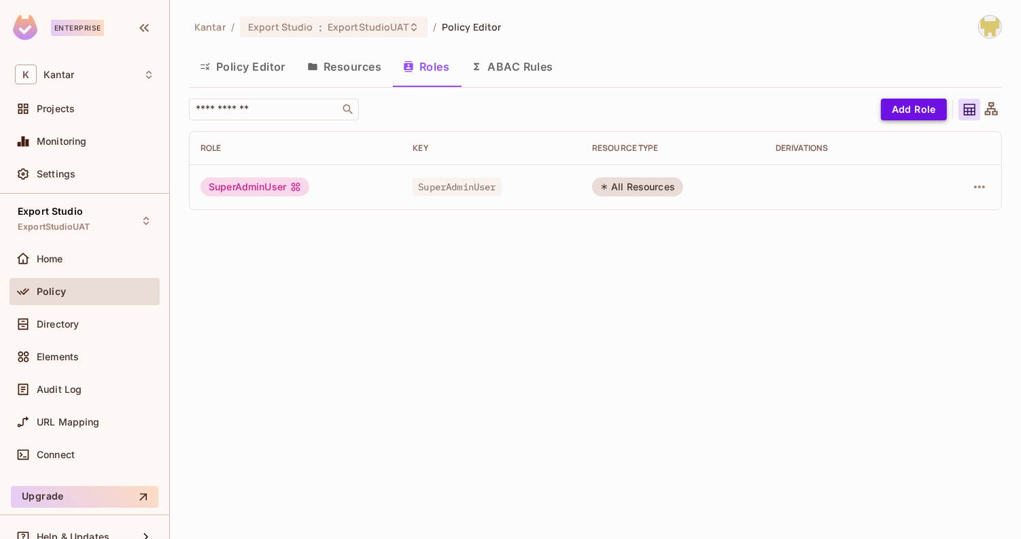
click at [926, 107] on button "Add Role" at bounding box center [914, 110] width 66 height 22
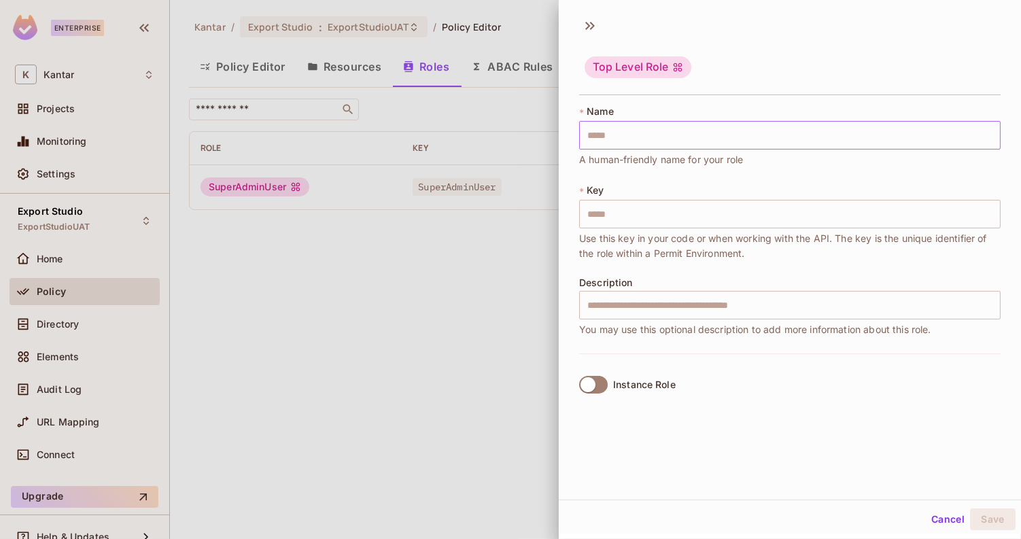
click at [856, 126] on input "text" at bounding box center [790, 135] width 422 height 29
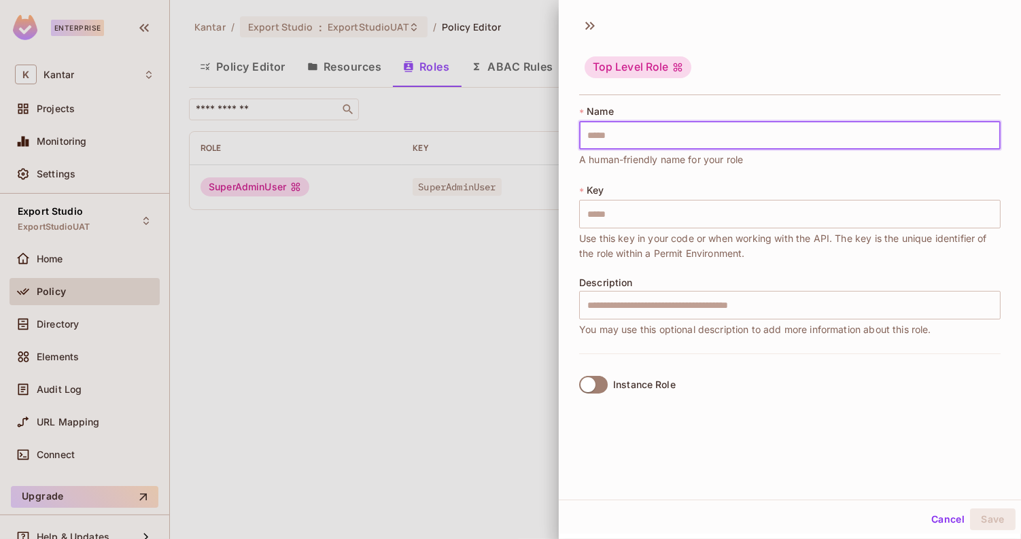
paste input "*********"
type input "*********"
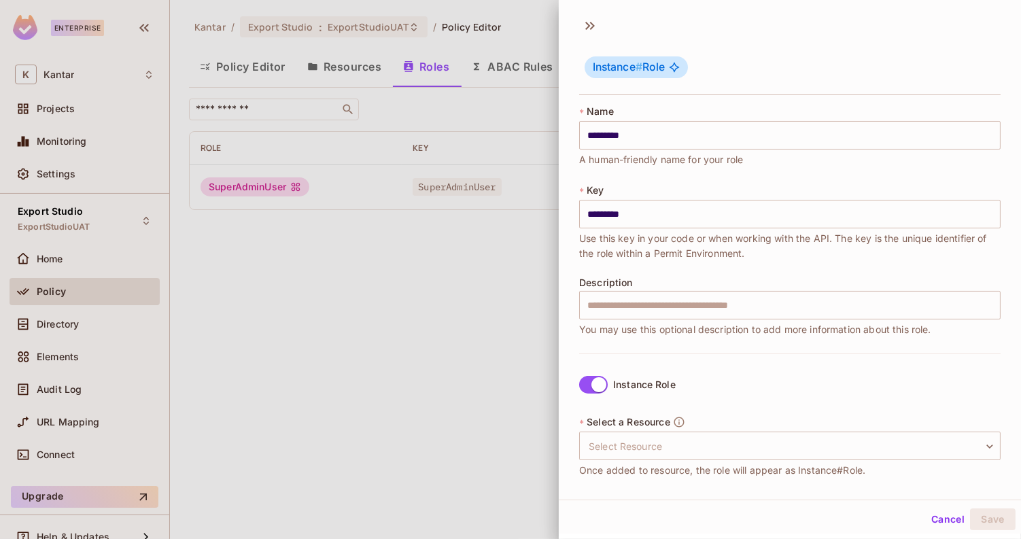
scroll to position [119, 0]
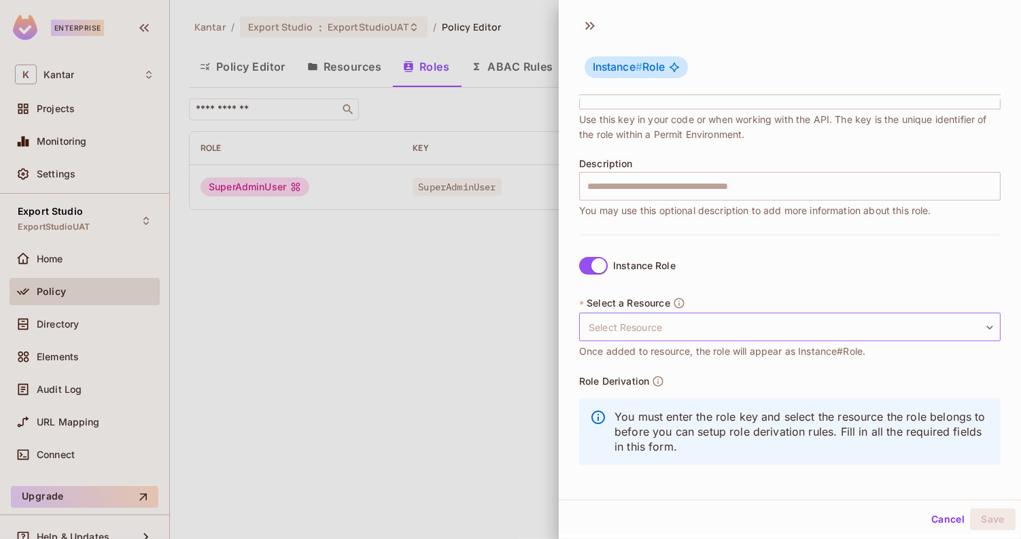
click at [717, 318] on body "Enterprise K Kantar Projects Monitoring Settings Export Studio ExportStudioUAT …" at bounding box center [510, 269] width 1021 height 539
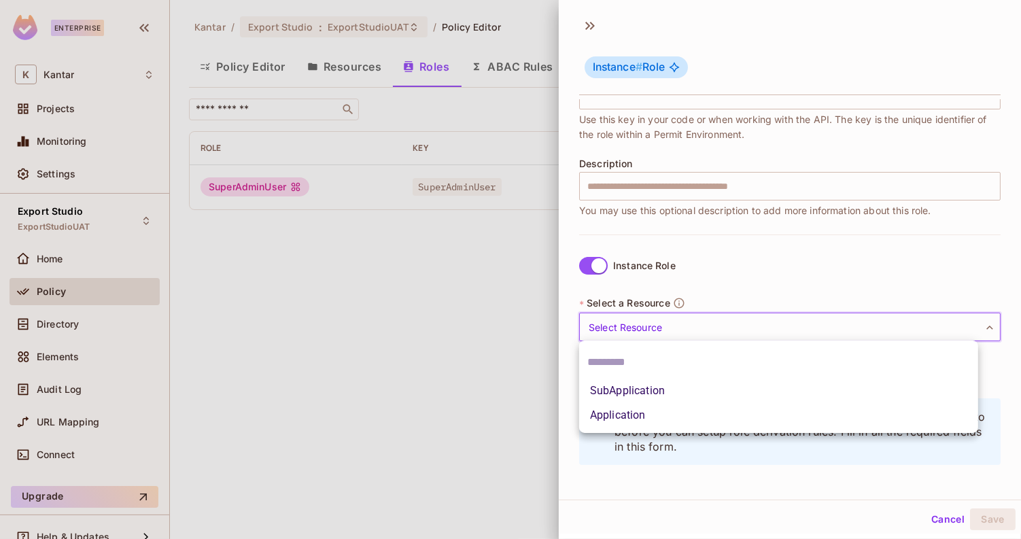
click at [669, 393] on li "SubApplication" at bounding box center [778, 391] width 399 height 24
type input "**********"
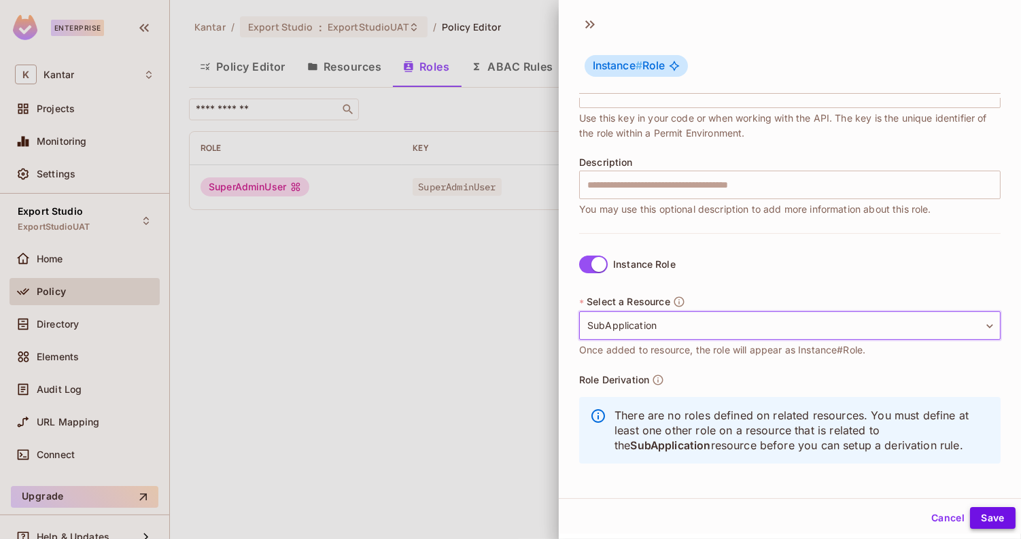
click at [981, 522] on button "Save" at bounding box center [993, 518] width 46 height 22
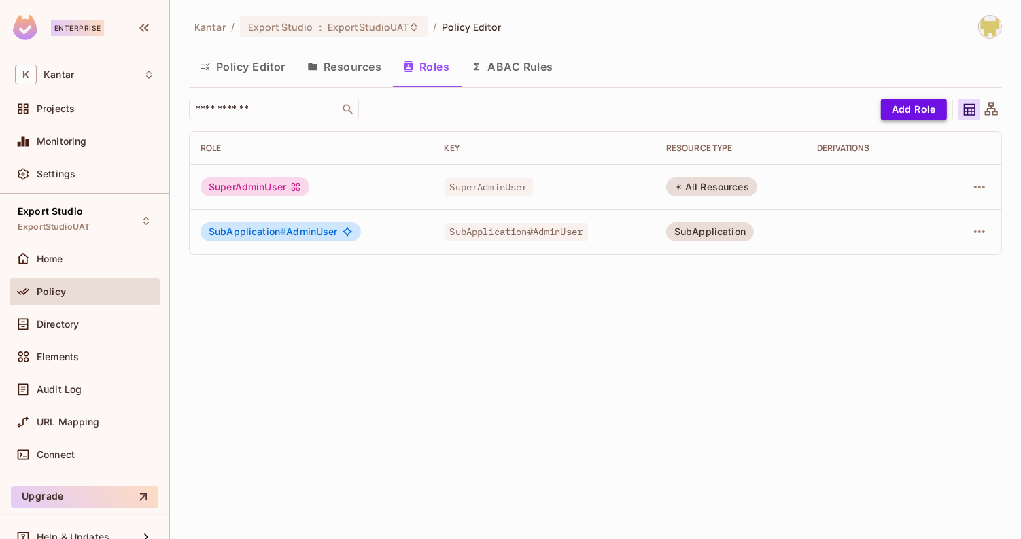
click at [906, 111] on button "Add Role" at bounding box center [914, 110] width 66 height 22
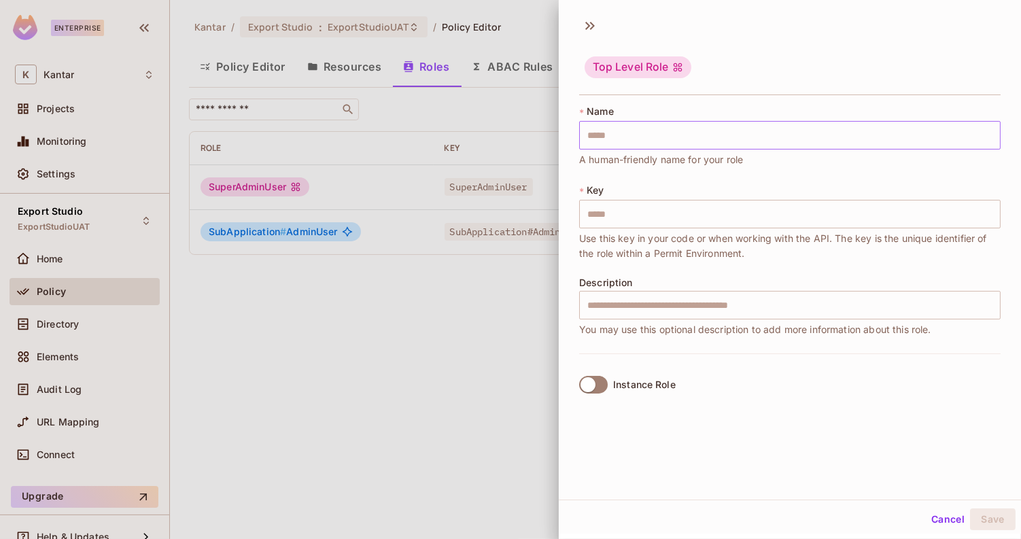
click at [721, 144] on input "text" at bounding box center [790, 135] width 422 height 29
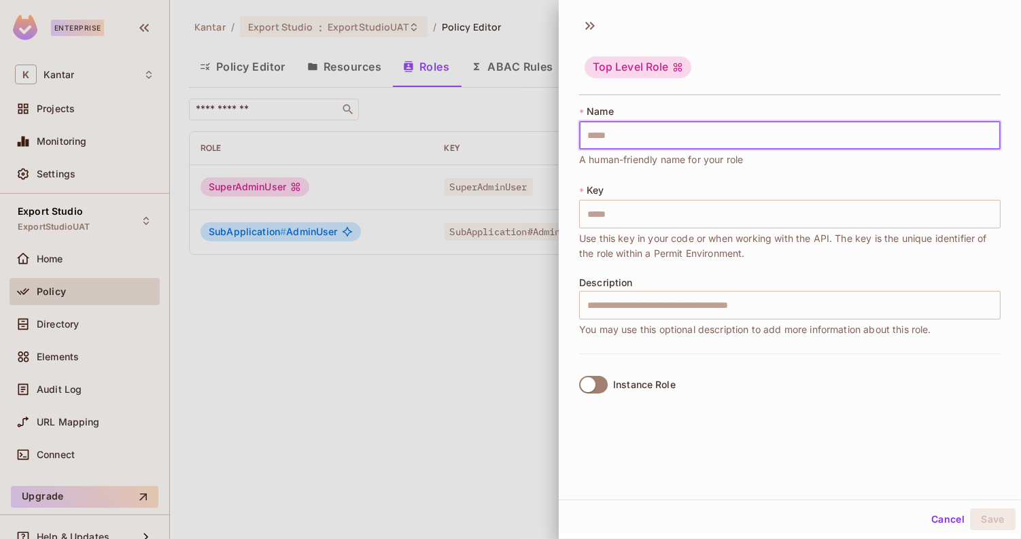
paste input "**********"
type input "**********"
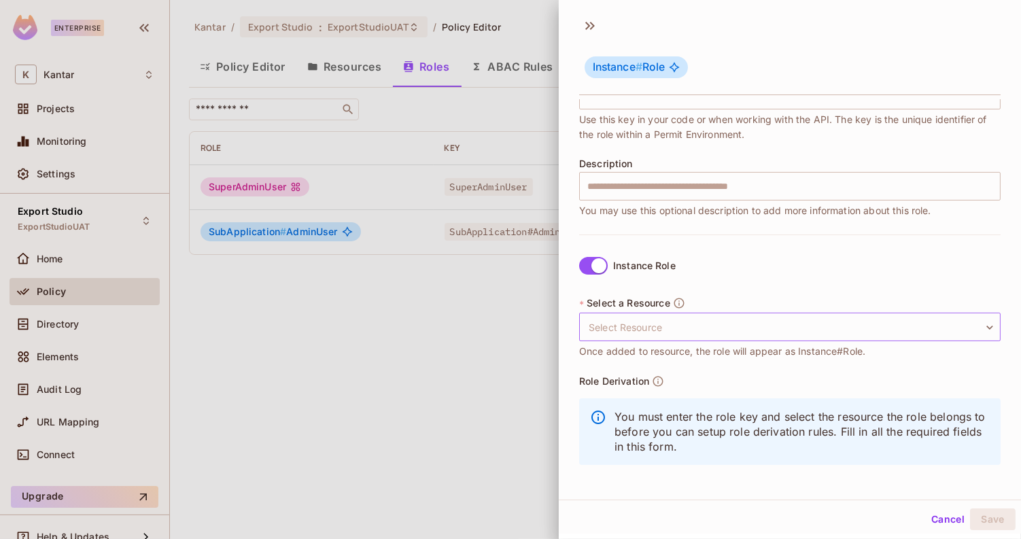
click at [696, 332] on body "**********" at bounding box center [510, 269] width 1021 height 539
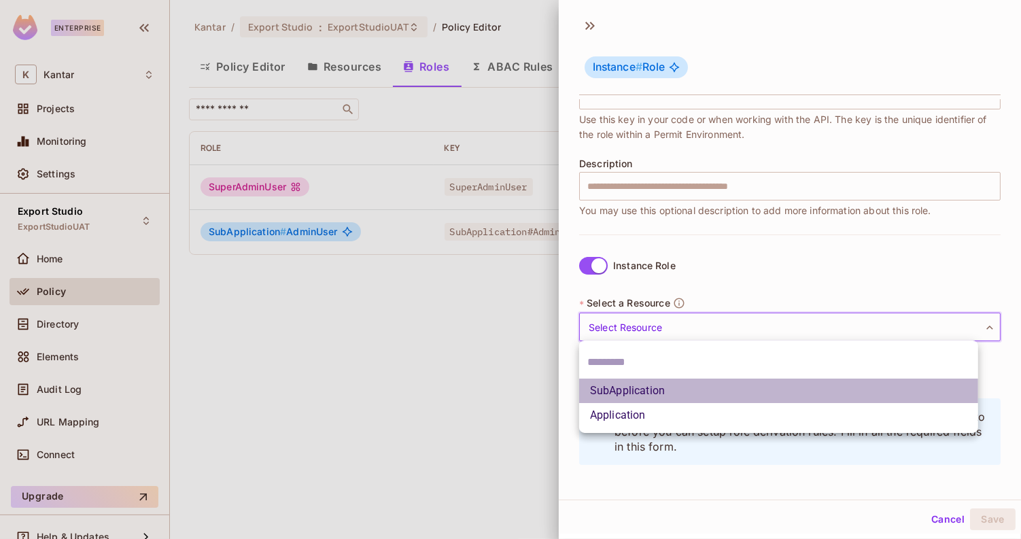
click at [666, 386] on li "SubApplication" at bounding box center [778, 391] width 399 height 24
type input "**********"
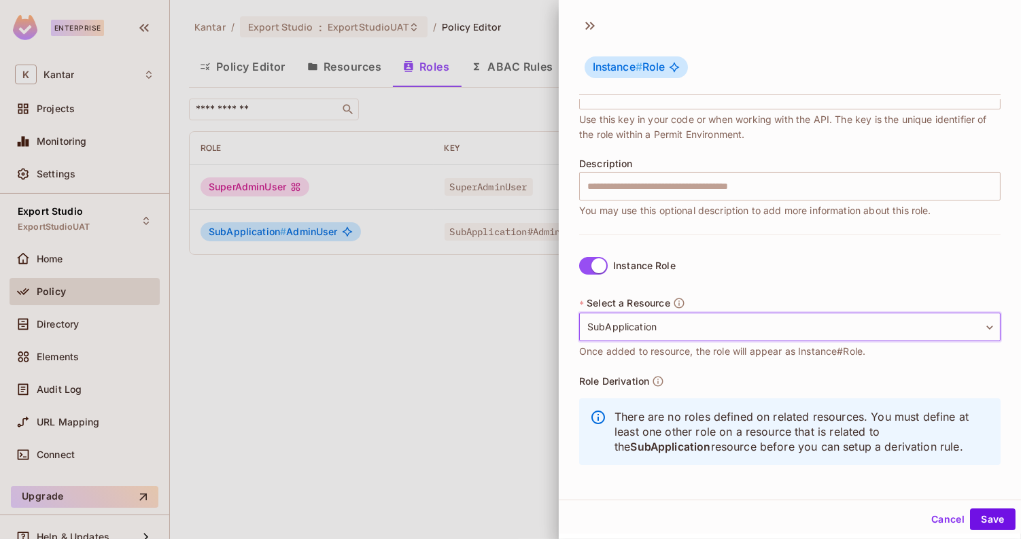
scroll to position [1, 0]
click at [970, 517] on button "Save" at bounding box center [993, 518] width 46 height 22
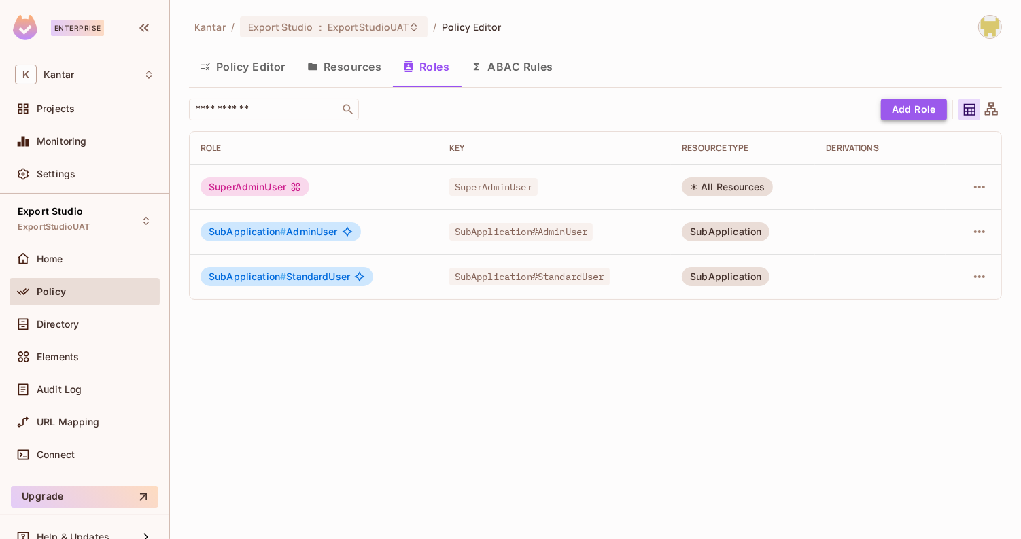
click at [903, 107] on button "Add Role" at bounding box center [914, 110] width 66 height 22
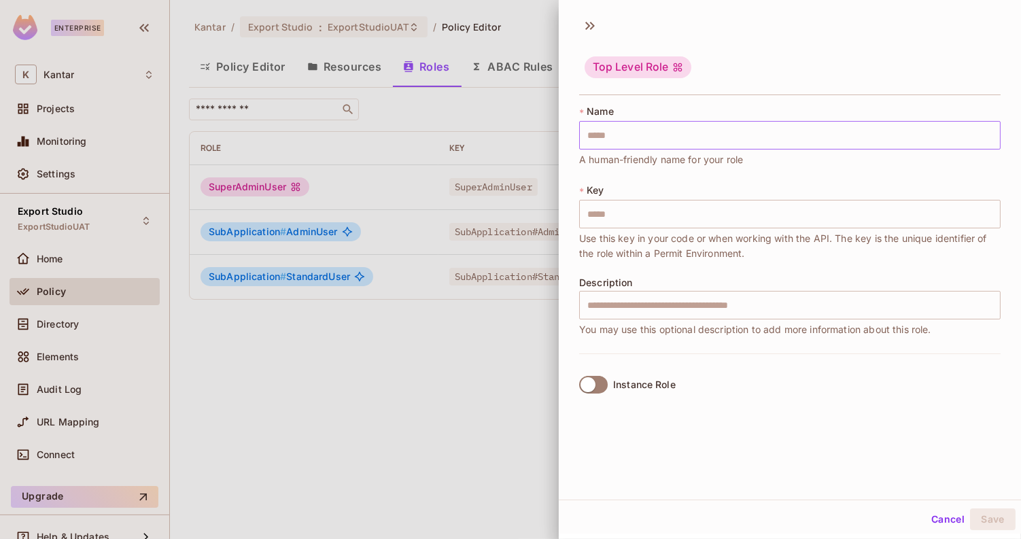
click at [598, 134] on input "text" at bounding box center [790, 135] width 422 height 29
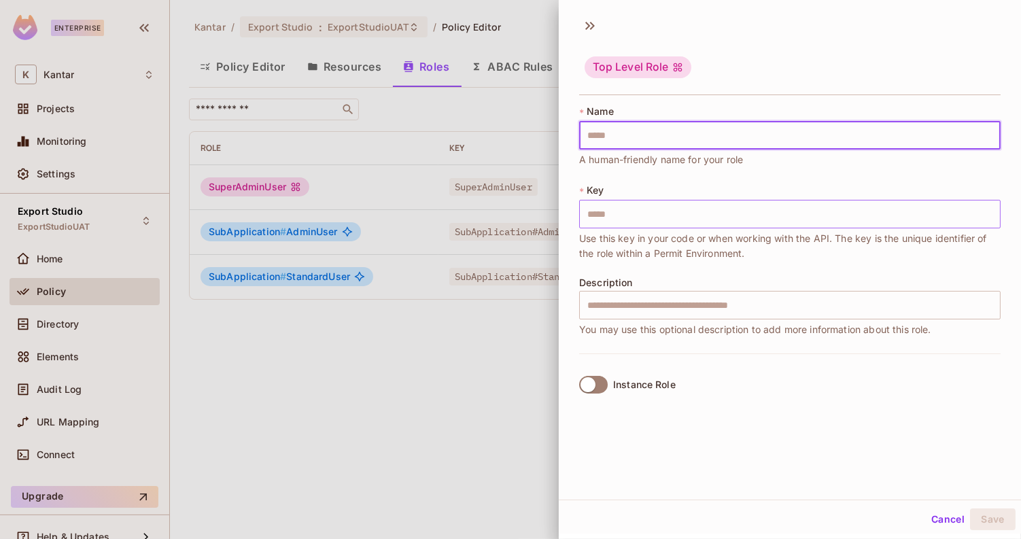
paste input "*********"
type input "*********"
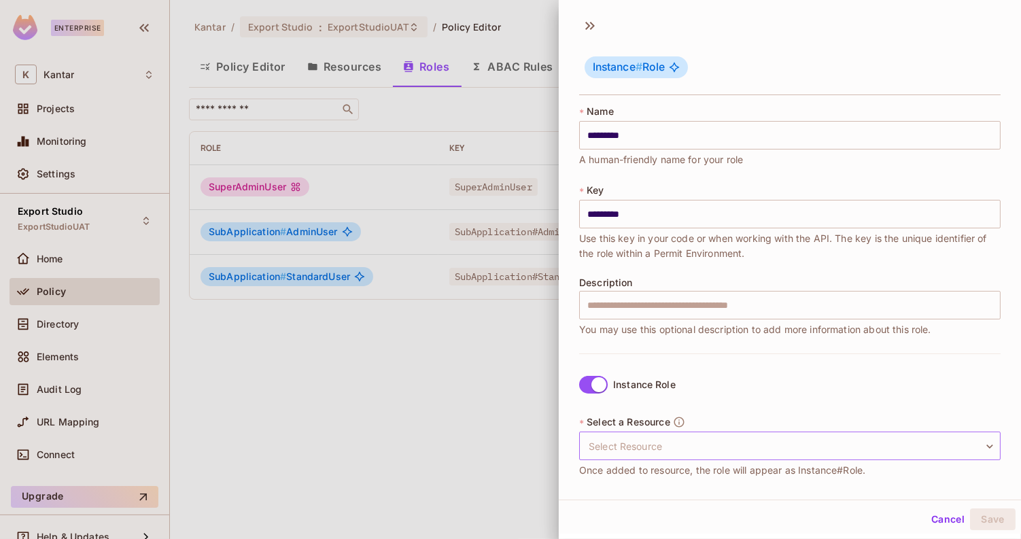
click at [674, 439] on body "Enterprise K Kantar Projects Monitoring Settings Export Studio ExportStudioUAT …" at bounding box center [510, 269] width 1021 height 539
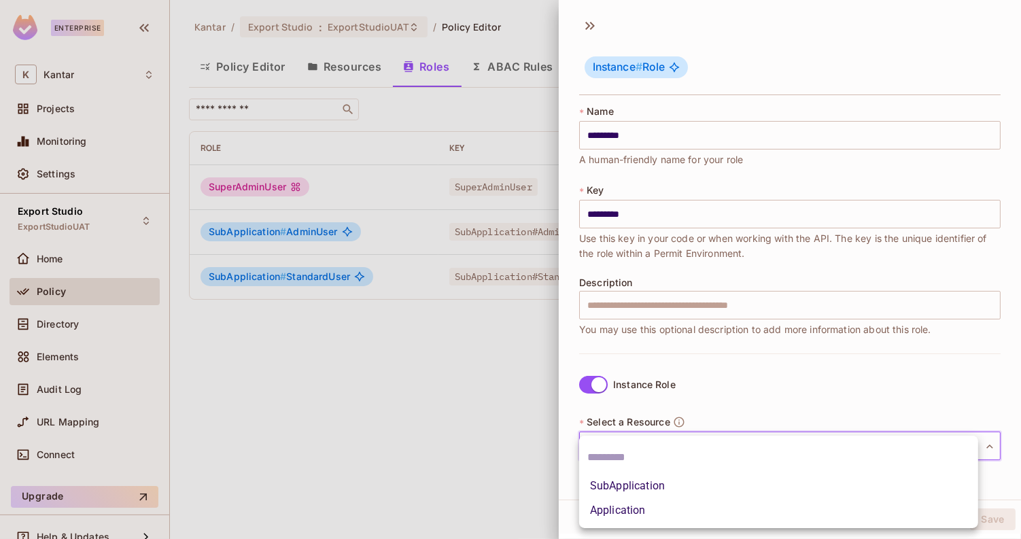
click at [658, 516] on li "Application" at bounding box center [778, 510] width 399 height 24
type input "**********"
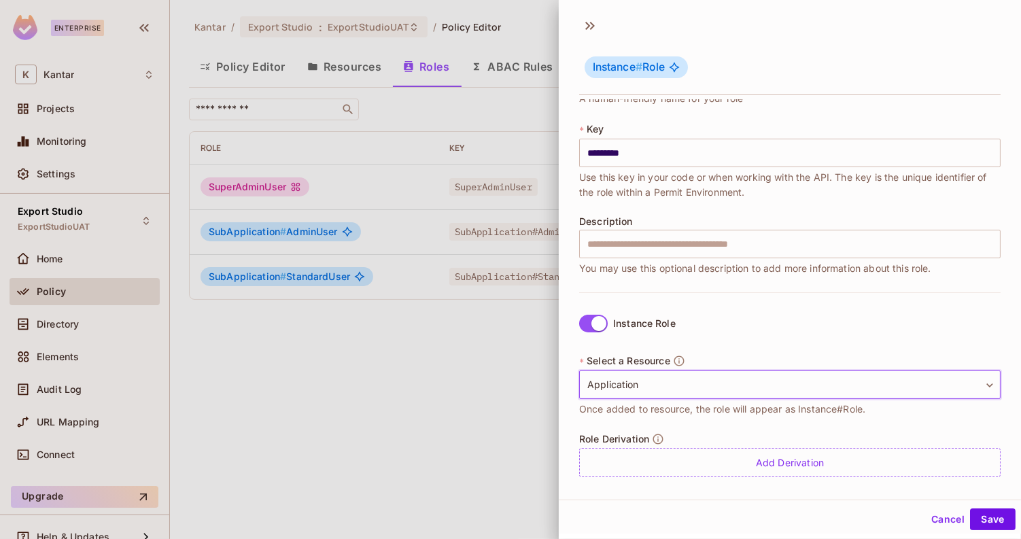
scroll to position [65, 0]
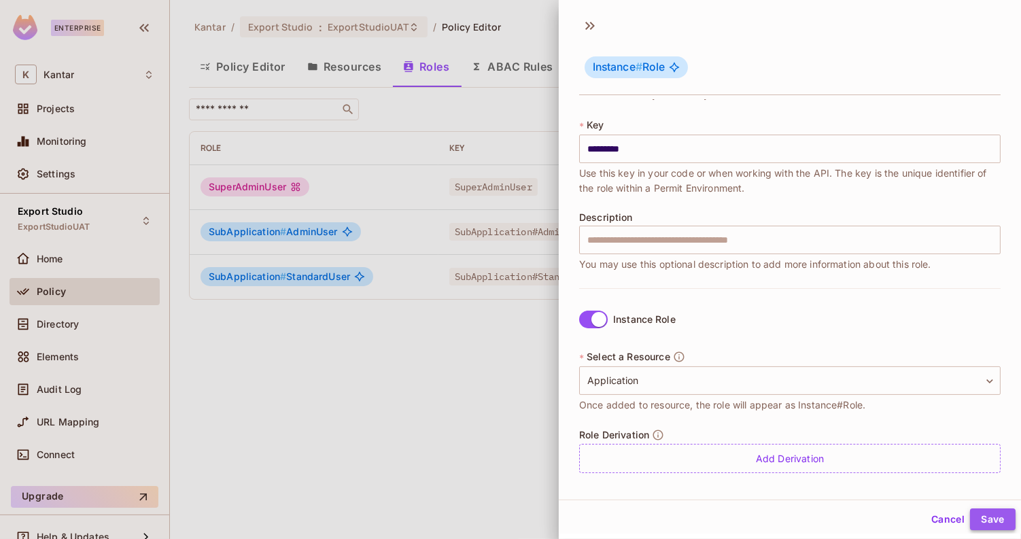
click at [970, 515] on button "Save" at bounding box center [993, 520] width 46 height 22
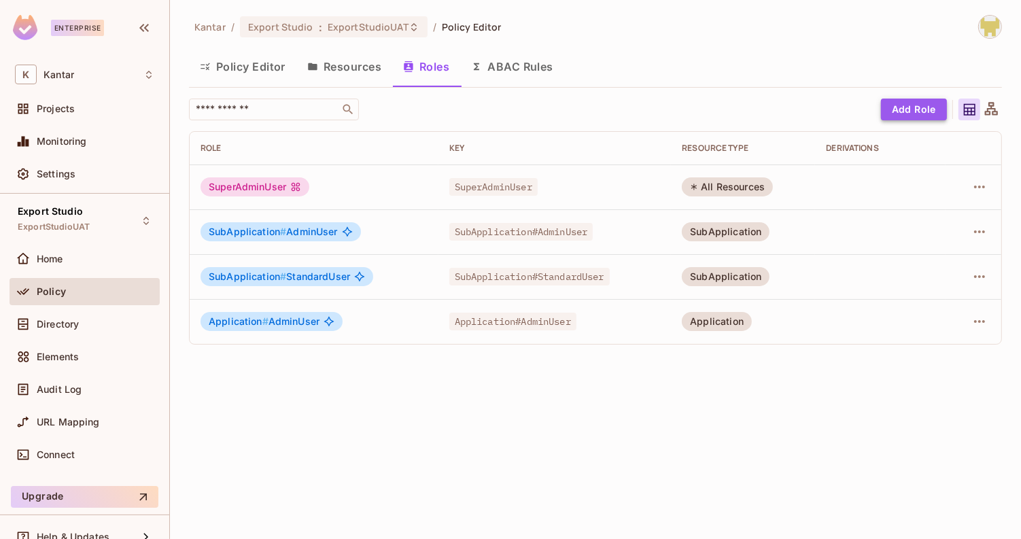
click at [923, 113] on button "Add Role" at bounding box center [914, 110] width 66 height 22
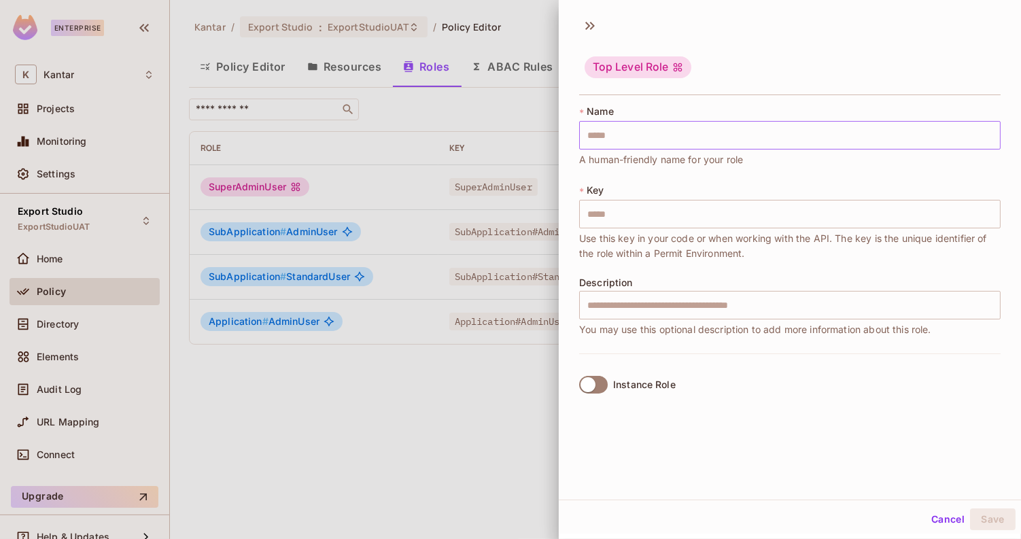
click at [664, 131] on input "text" at bounding box center [790, 135] width 422 height 29
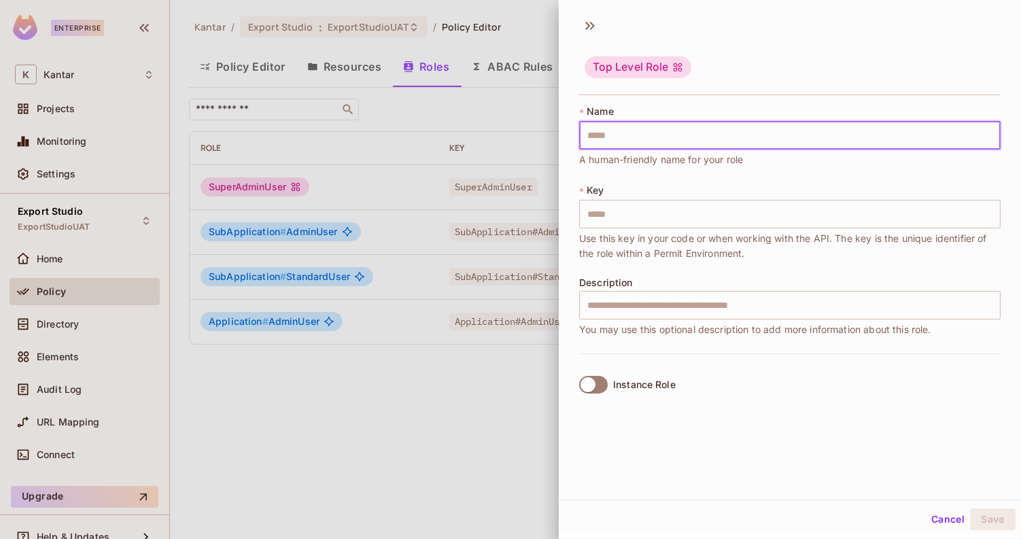
paste input "**********"
type input "**********"
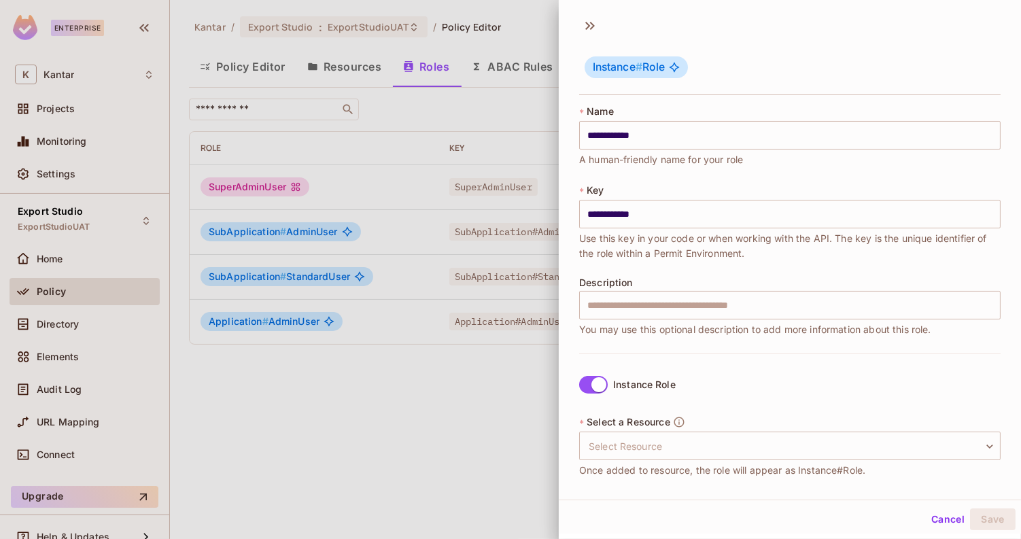
scroll to position [119, 0]
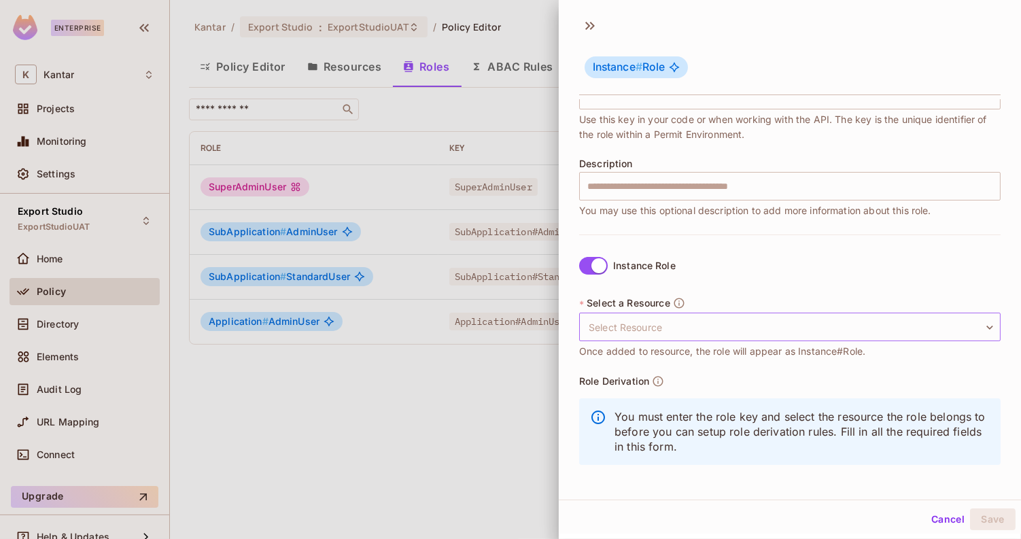
click at [691, 324] on body "**********" at bounding box center [510, 269] width 1021 height 539
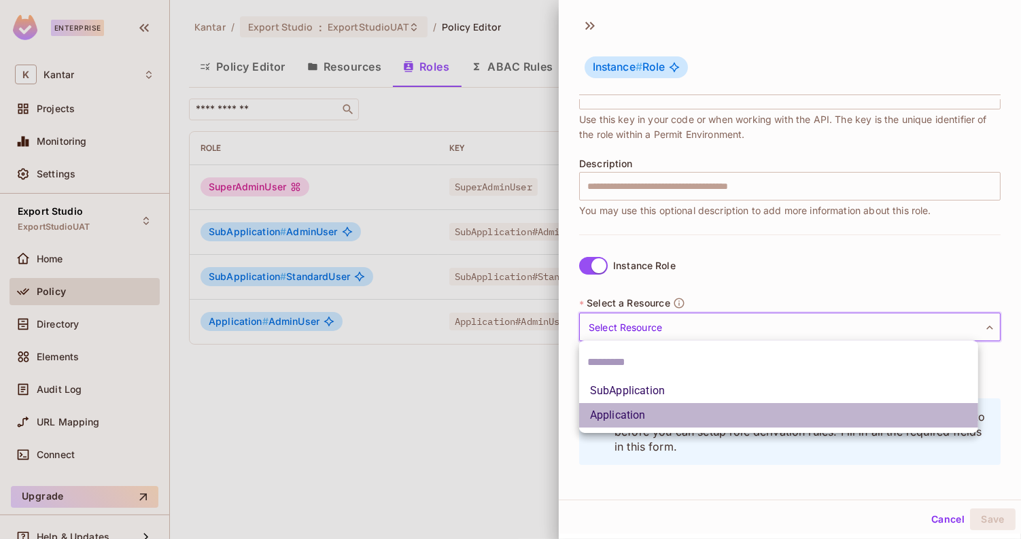
click at [653, 409] on li "Application" at bounding box center [778, 415] width 399 height 24
type input "**********"
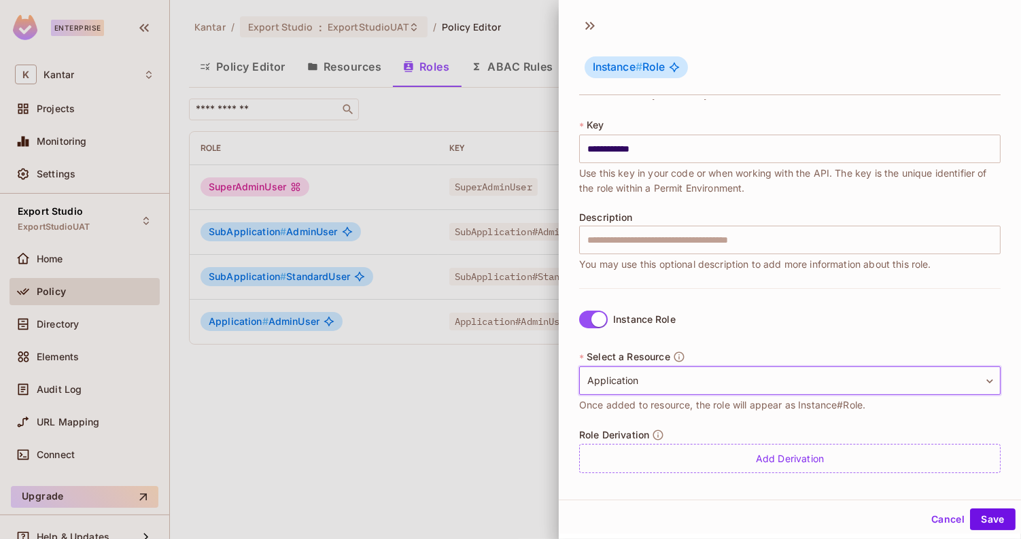
scroll to position [1, 0]
click at [971, 519] on button "Save" at bounding box center [993, 518] width 46 height 22
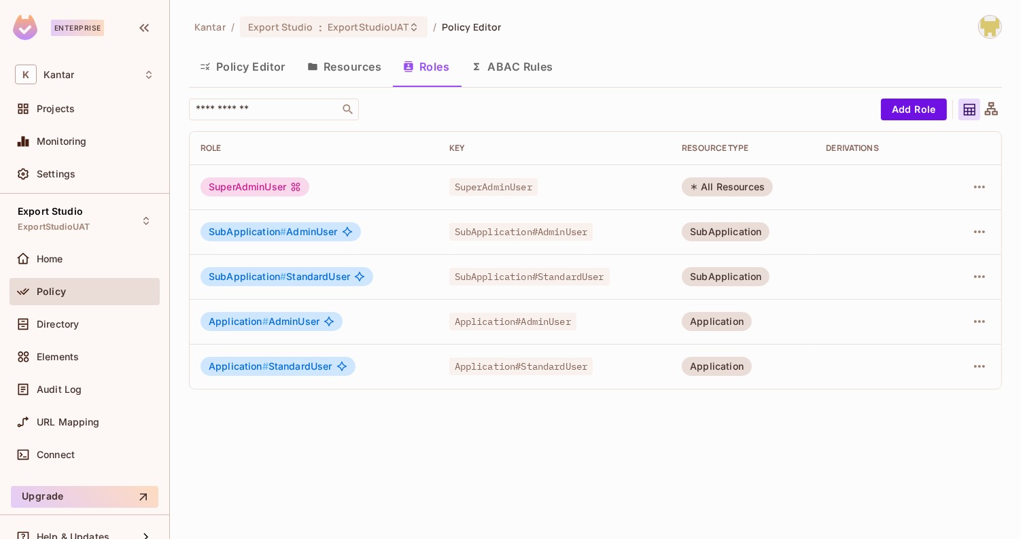
click at [905, 121] on div "​ Add Role Role Key RESOURCE TYPE Derivations SuperAdminUser SuperAdminUser All…" at bounding box center [595, 244] width 813 height 291
click at [906, 116] on button "Add Role" at bounding box center [914, 110] width 66 height 22
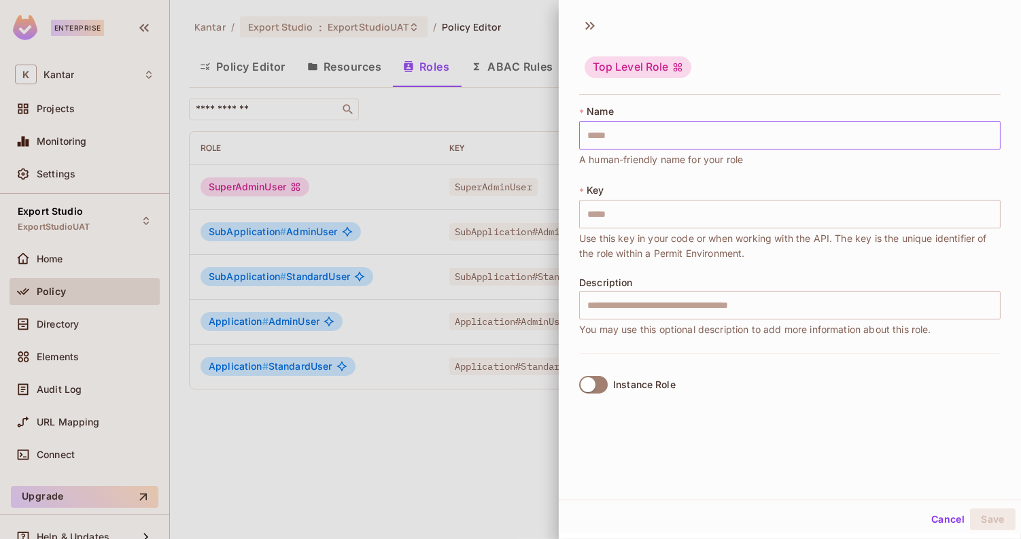
click at [635, 141] on input "text" at bounding box center [790, 135] width 422 height 29
paste input "**********"
type input "**********"
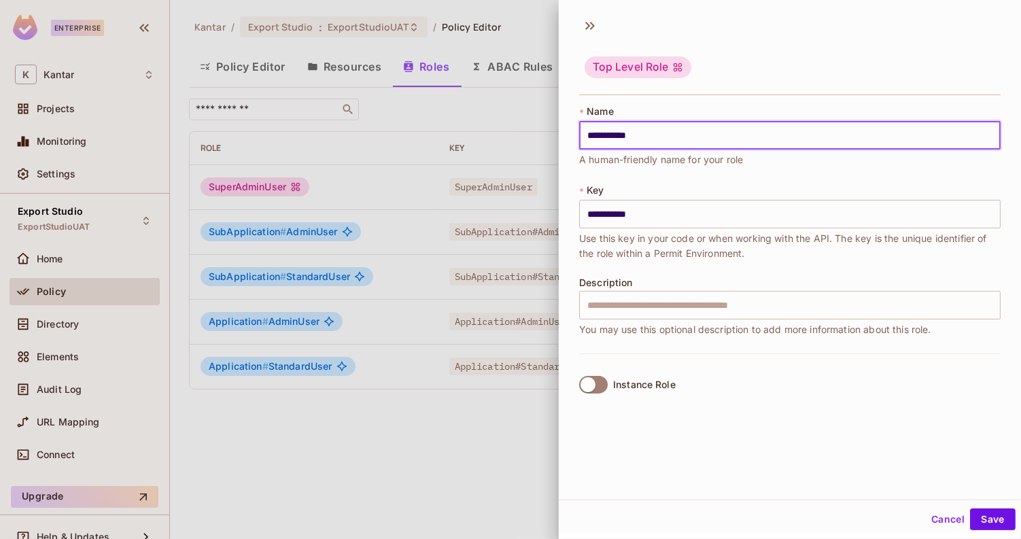
type input "**********"
click at [576, 396] on label "Instance Role" at bounding box center [625, 385] width 102 height 29
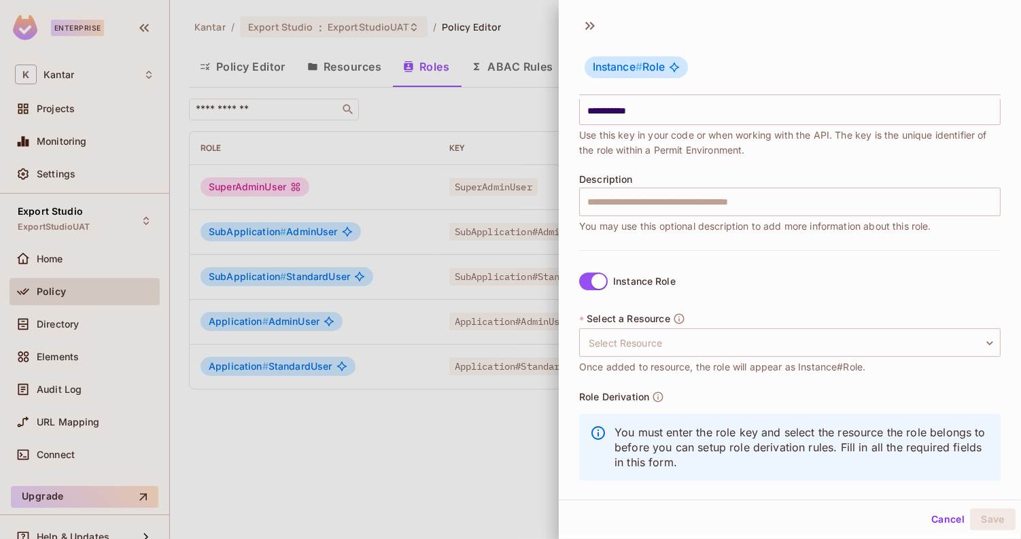
scroll to position [119, 0]
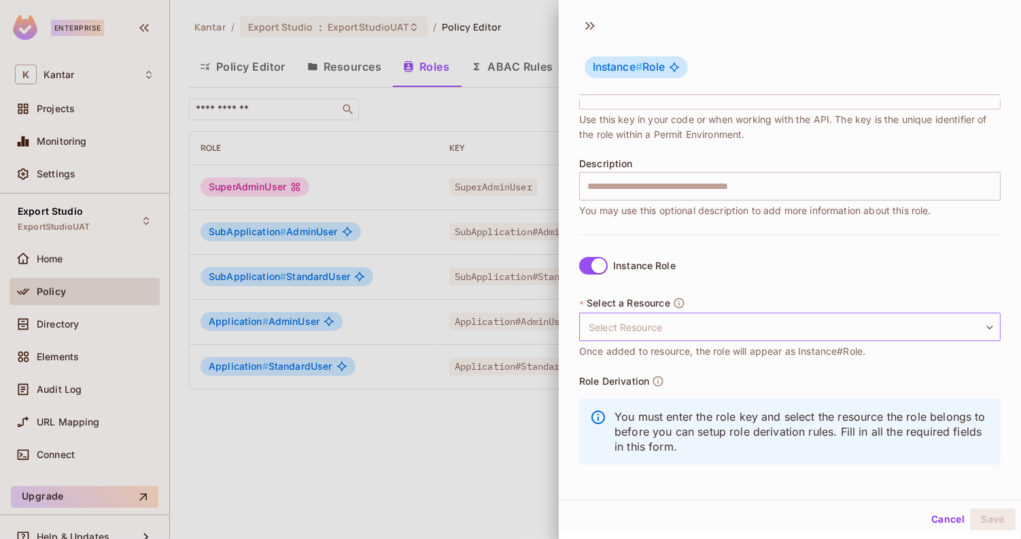
click at [676, 328] on body "**********" at bounding box center [510, 269] width 1021 height 539
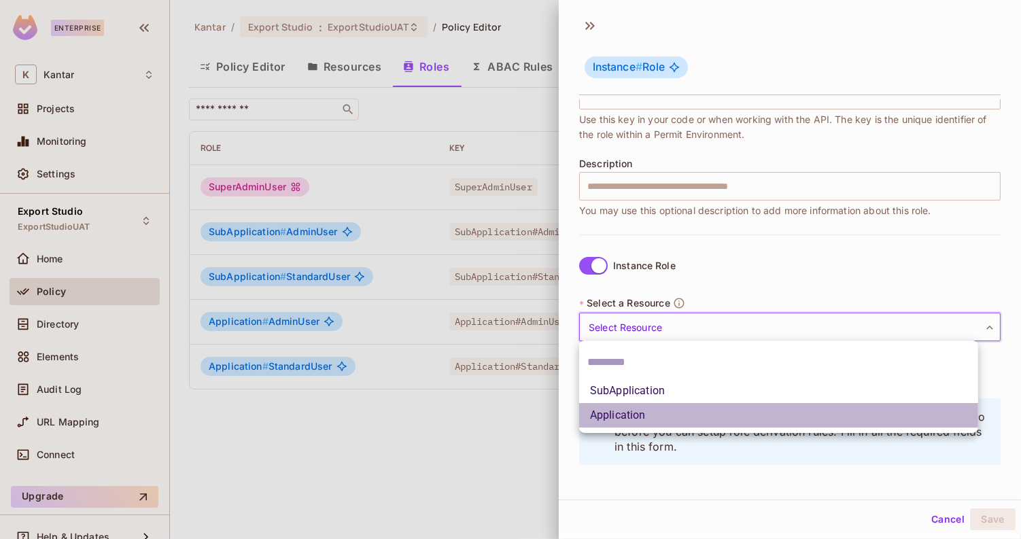
click at [660, 423] on li "Application" at bounding box center [778, 415] width 399 height 24
type input "**********"
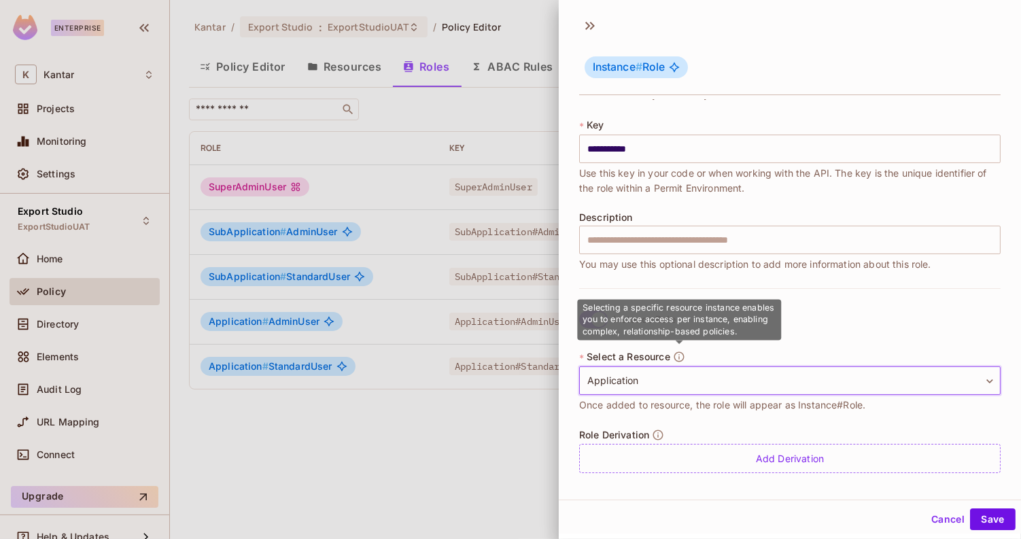
scroll to position [1, 0]
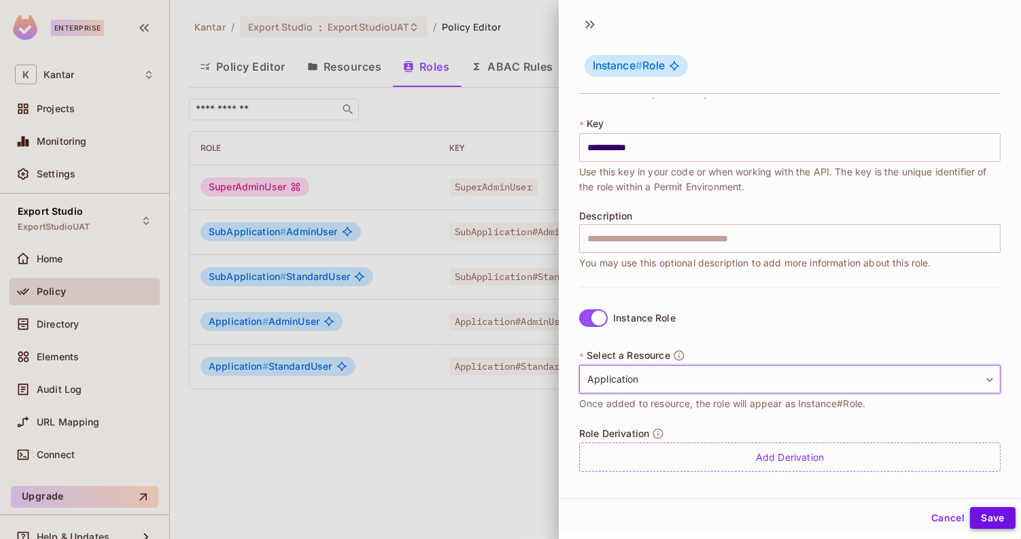
click at [970, 512] on button "Save" at bounding box center [993, 518] width 46 height 22
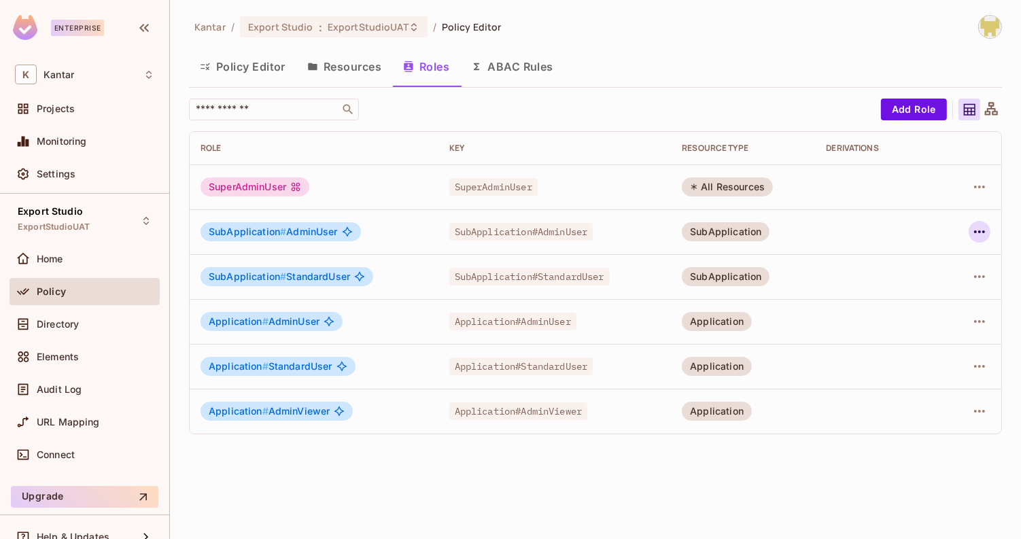
click at [978, 227] on icon "button" at bounding box center [980, 232] width 16 height 16
click at [930, 262] on div "Edit Role" at bounding box center [920, 263] width 41 height 14
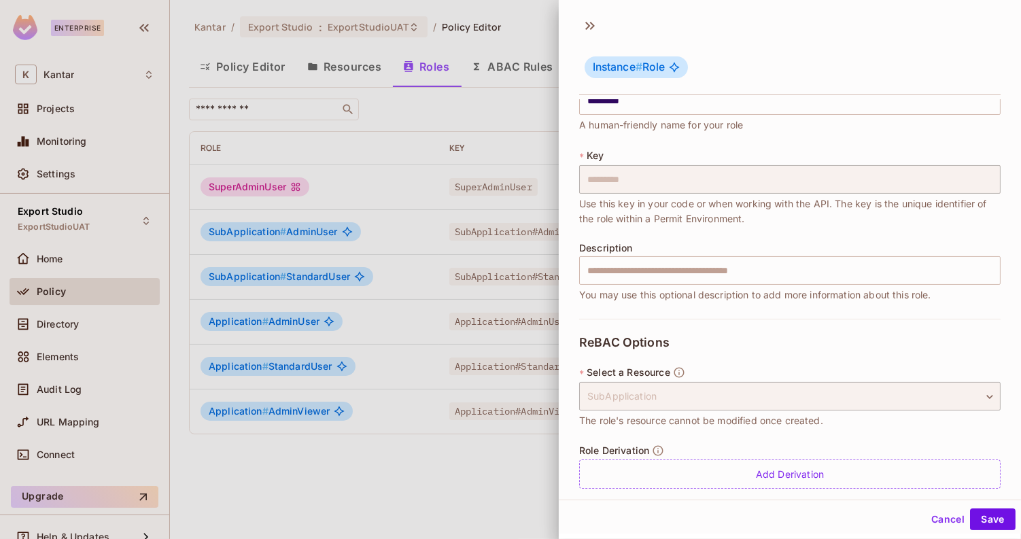
scroll to position [50, 0]
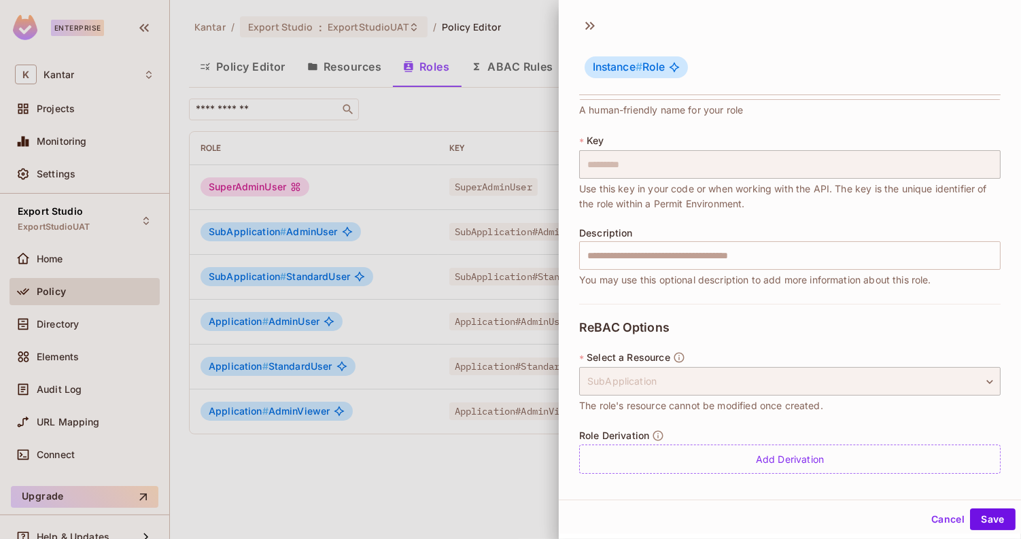
click at [801, 473] on div "**********" at bounding box center [790, 397] width 422 height 186
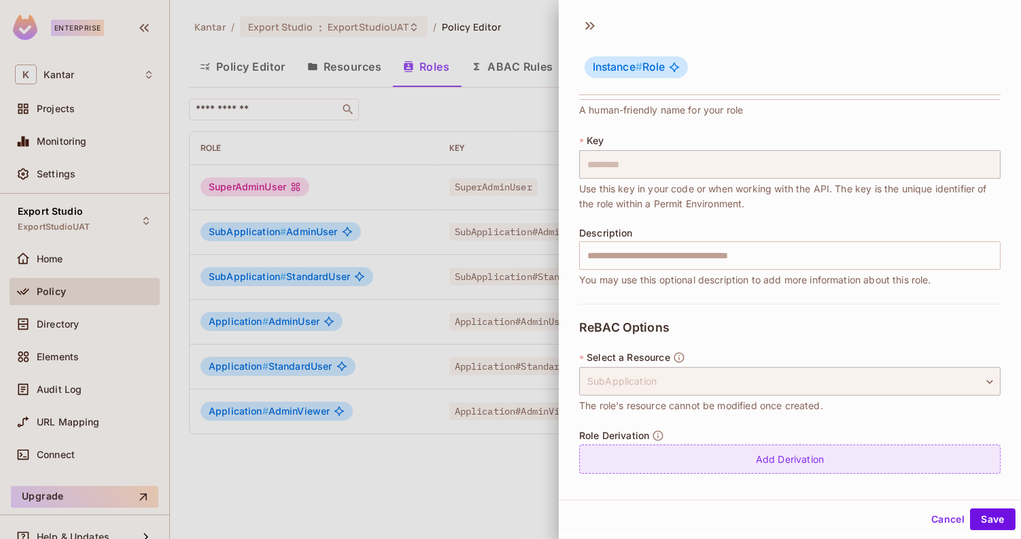
click at [802, 469] on div "Add Derivation" at bounding box center [790, 459] width 422 height 29
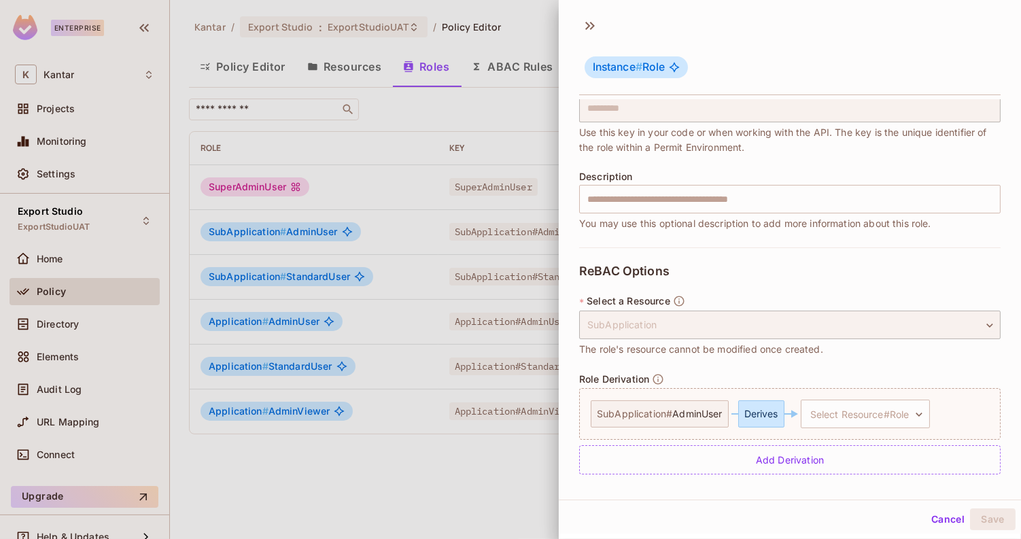
scroll to position [107, 0]
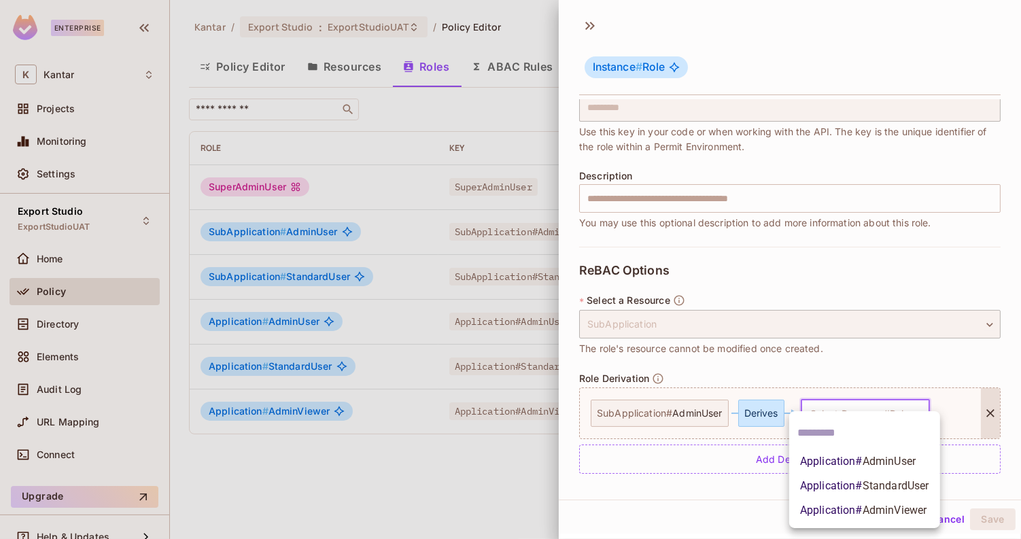
click at [825, 409] on body "**********" at bounding box center [510, 269] width 1021 height 539
click at [854, 509] on span "Application # AdminViewer" at bounding box center [863, 510] width 126 height 16
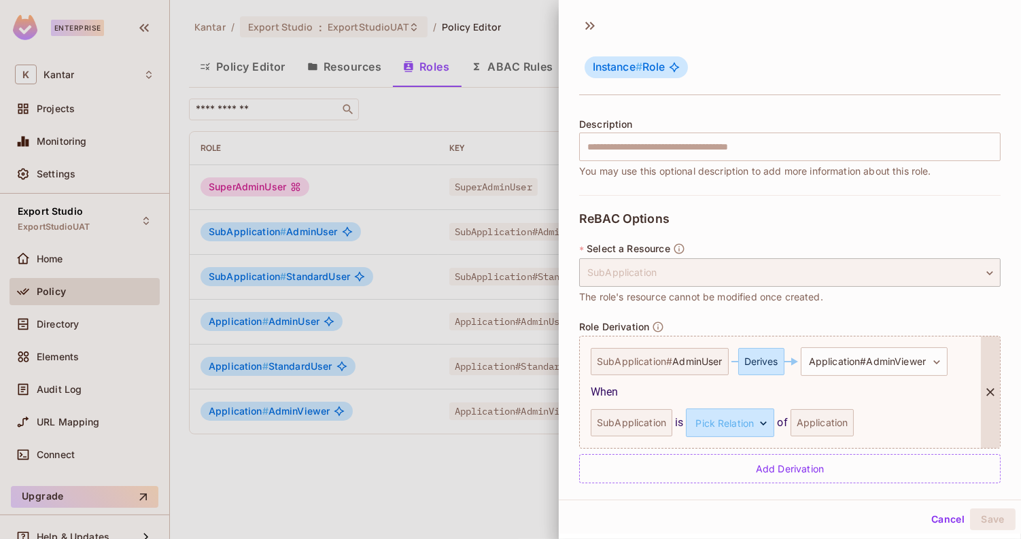
scroll to position [168, 0]
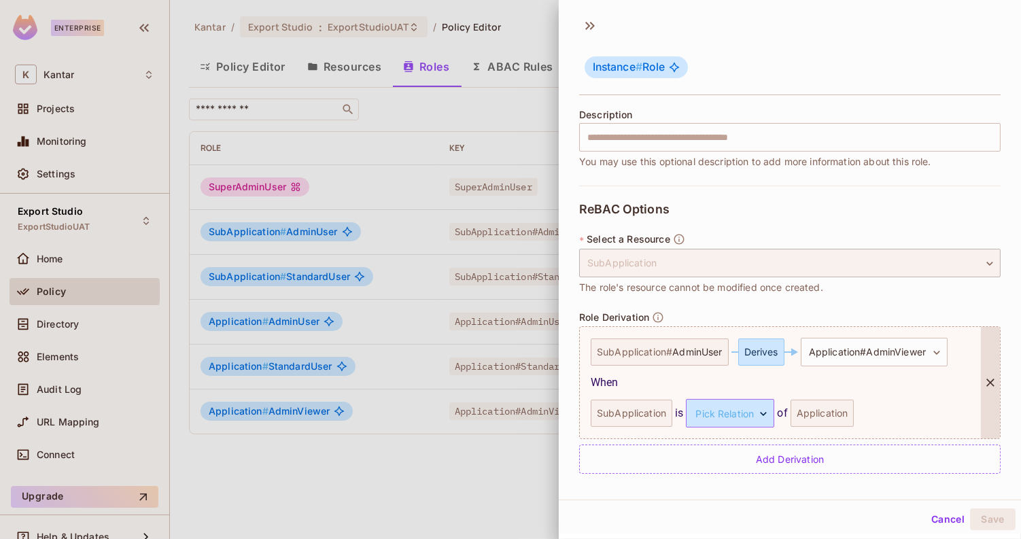
click at [740, 418] on body "**********" at bounding box center [510, 269] width 1021 height 539
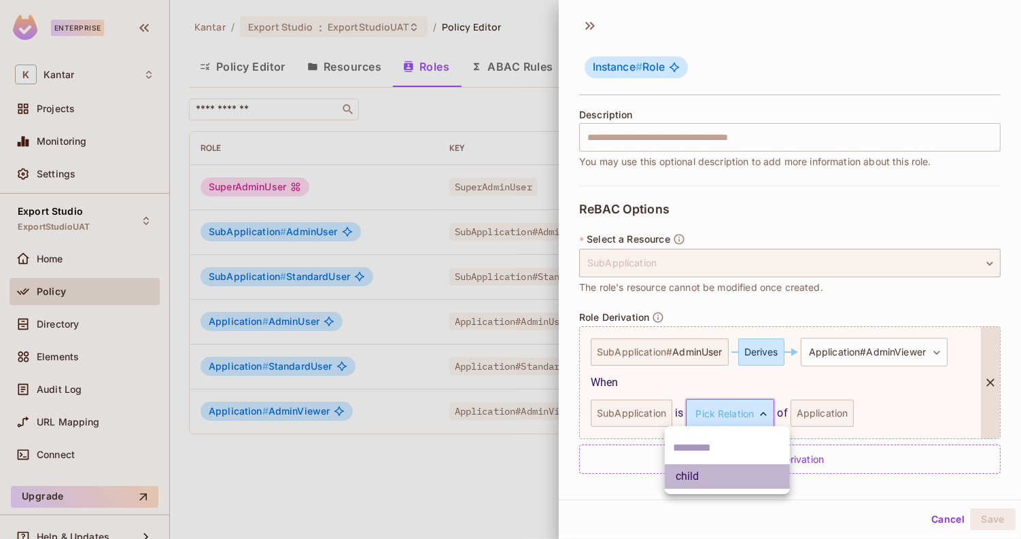
click at [717, 469] on li "child" at bounding box center [727, 476] width 125 height 24
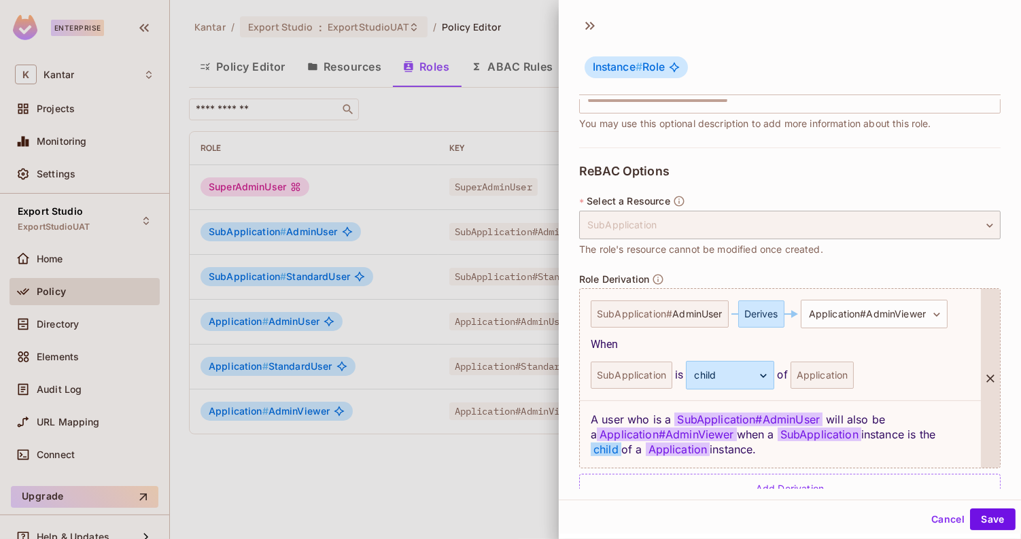
scroll to position [235, 0]
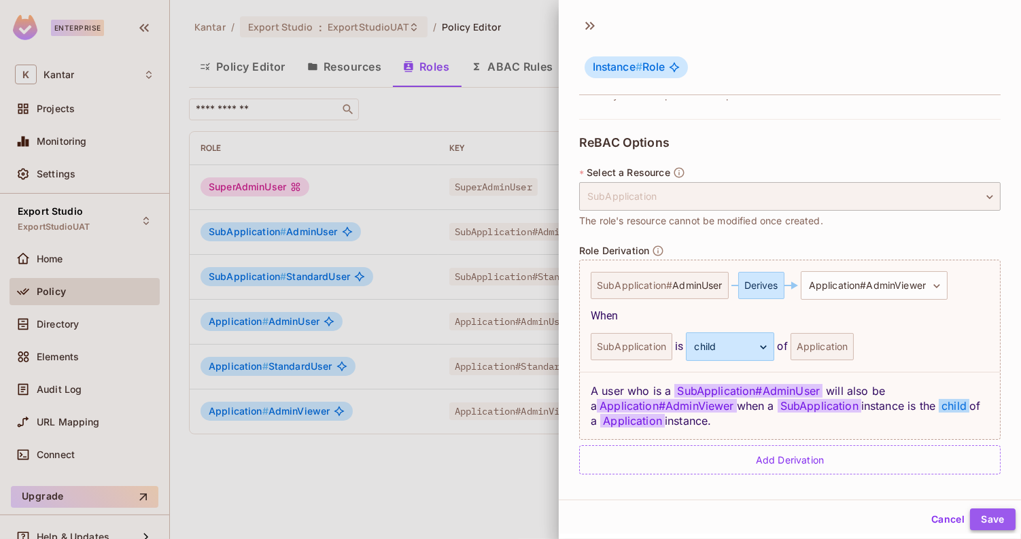
click at [987, 524] on button "Save" at bounding box center [993, 520] width 46 height 22
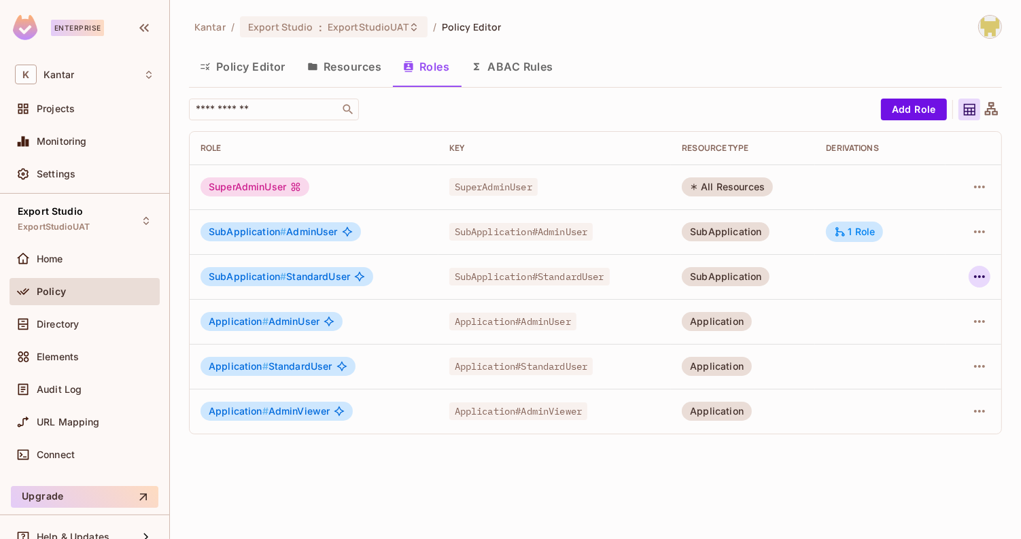
click at [987, 269] on icon "button" at bounding box center [980, 277] width 16 height 16
click at [921, 305] on div "Edit Role" at bounding box center [920, 308] width 41 height 14
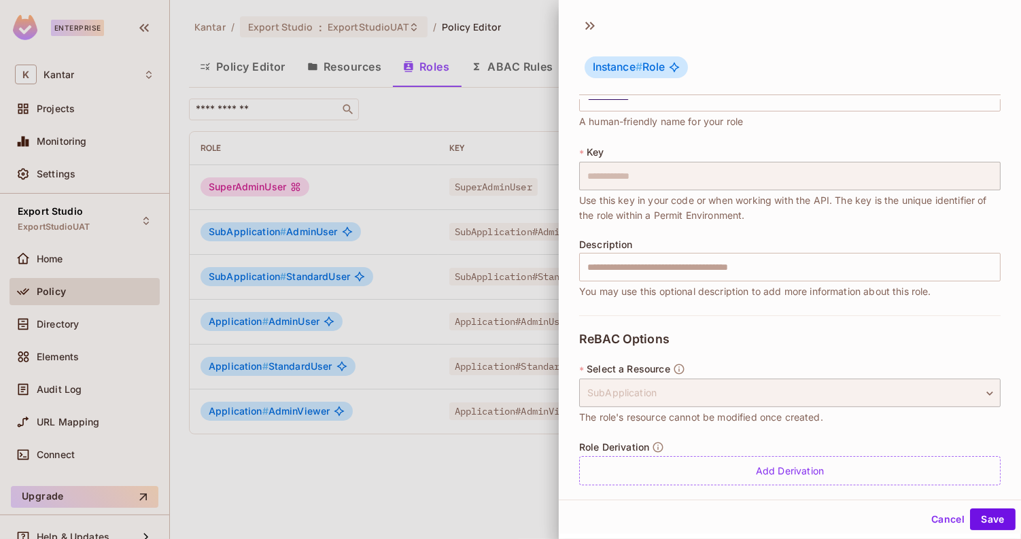
scroll to position [50, 0]
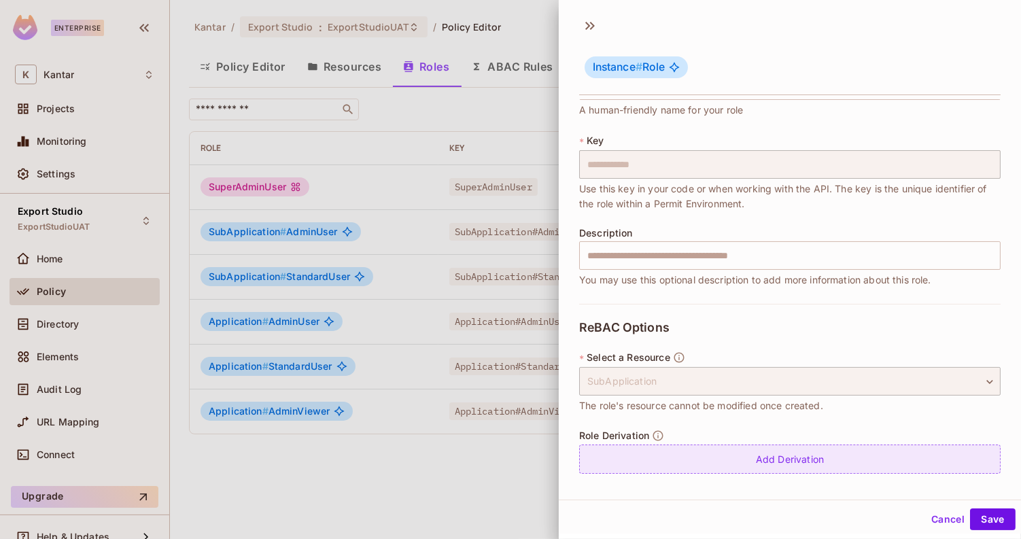
click at [774, 449] on div "Role Derivation Add Derivation" at bounding box center [790, 452] width 422 height 44
click at [785, 452] on div "Add Derivation" at bounding box center [790, 459] width 422 height 29
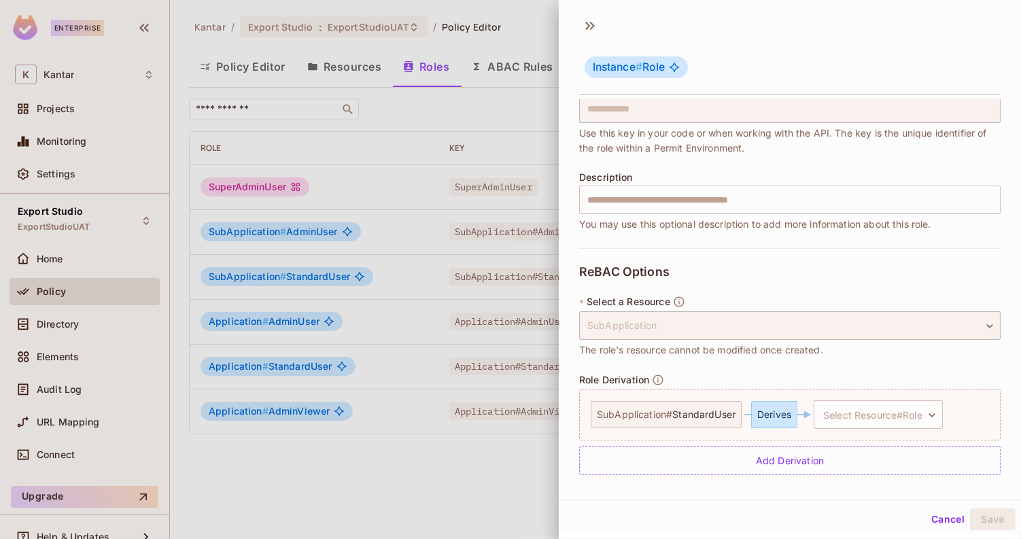
scroll to position [107, 0]
click at [857, 398] on body "**********" at bounding box center [510, 269] width 1021 height 539
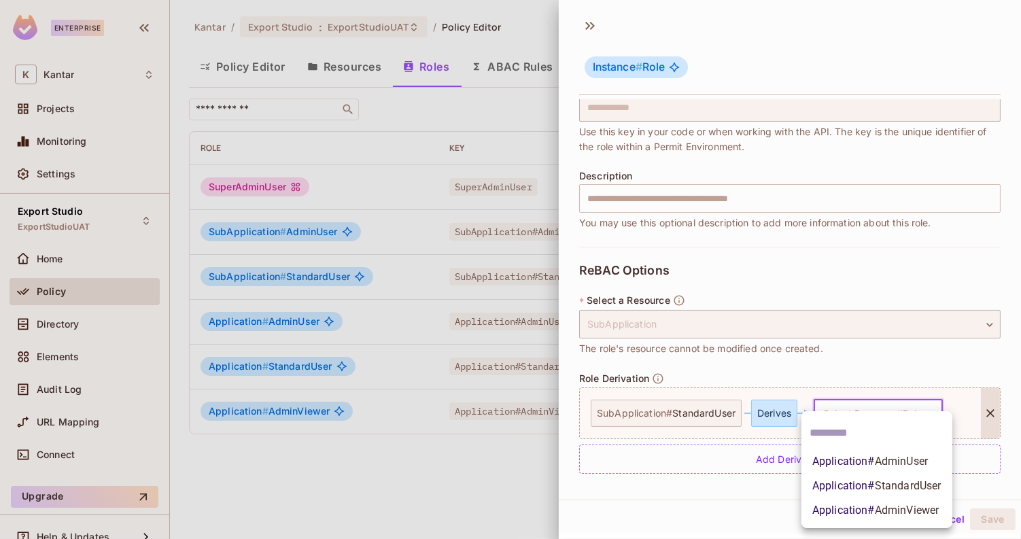
click at [876, 488] on span "StandardUser" at bounding box center [908, 485] width 67 height 13
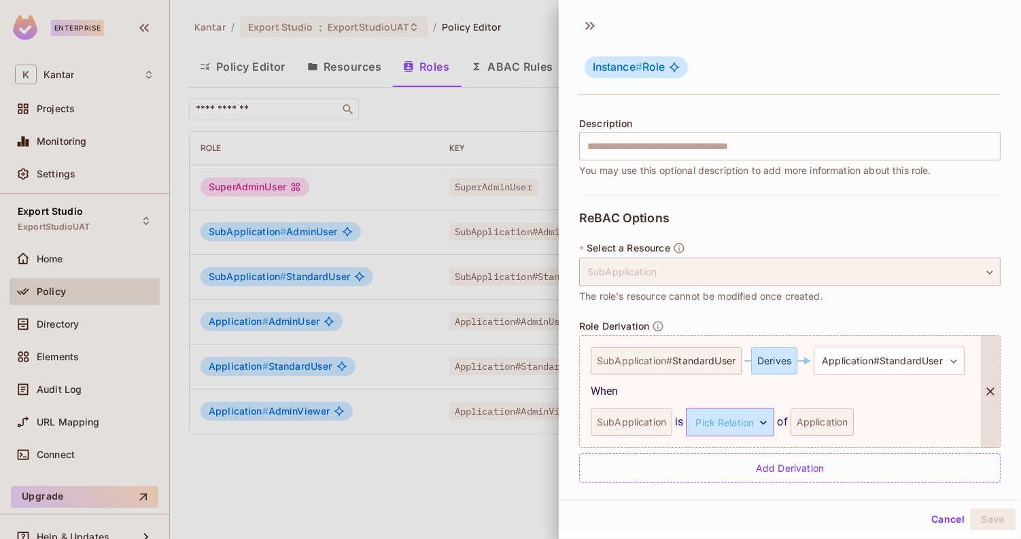
scroll to position [168, 0]
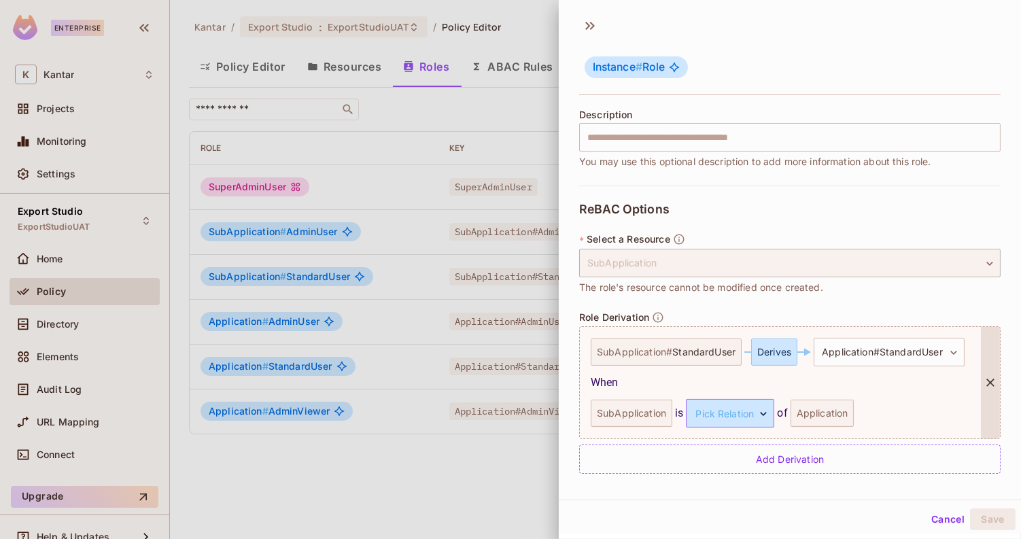
click at [747, 417] on body "**********" at bounding box center [510, 269] width 1021 height 539
click at [721, 475] on li "child" at bounding box center [727, 476] width 125 height 24
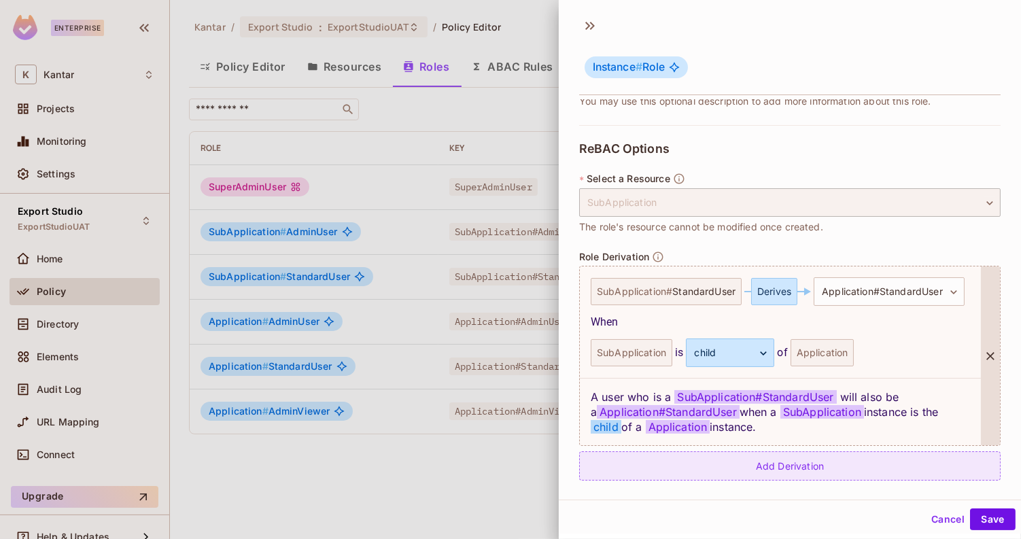
scroll to position [235, 0]
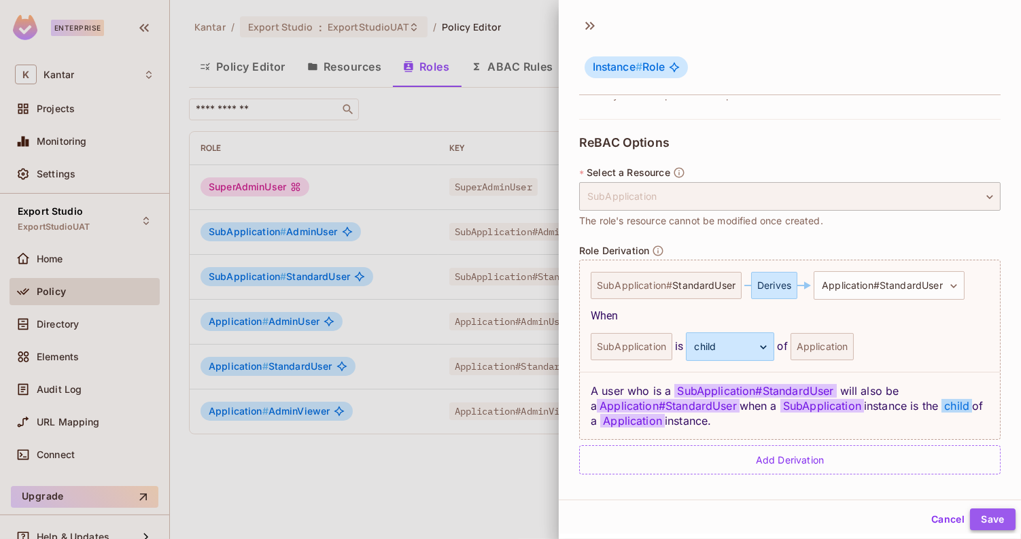
click at [993, 511] on button "Save" at bounding box center [993, 520] width 46 height 22
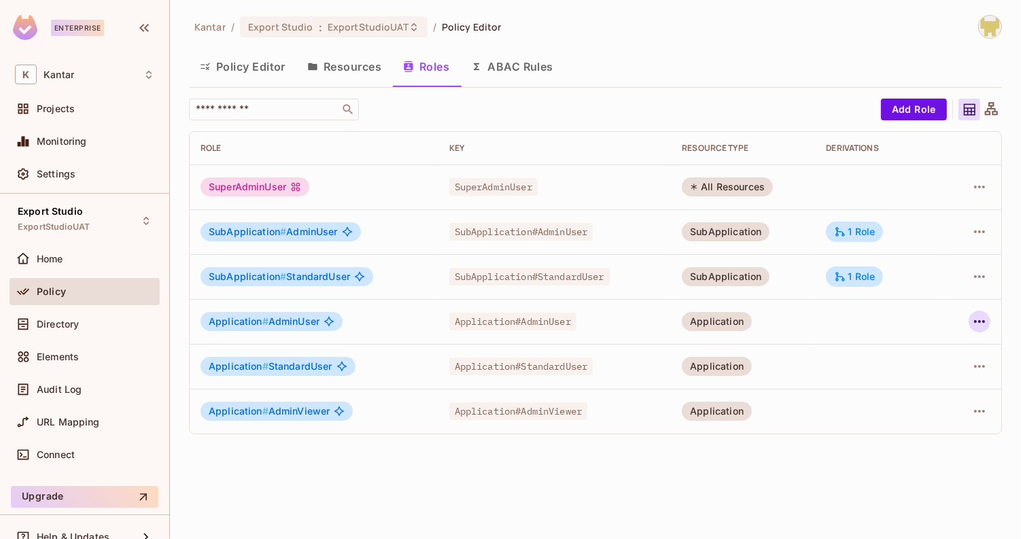
click at [972, 321] on icon "button" at bounding box center [980, 321] width 16 height 16
click at [942, 355] on span "Edit Role" at bounding box center [919, 352] width 49 height 22
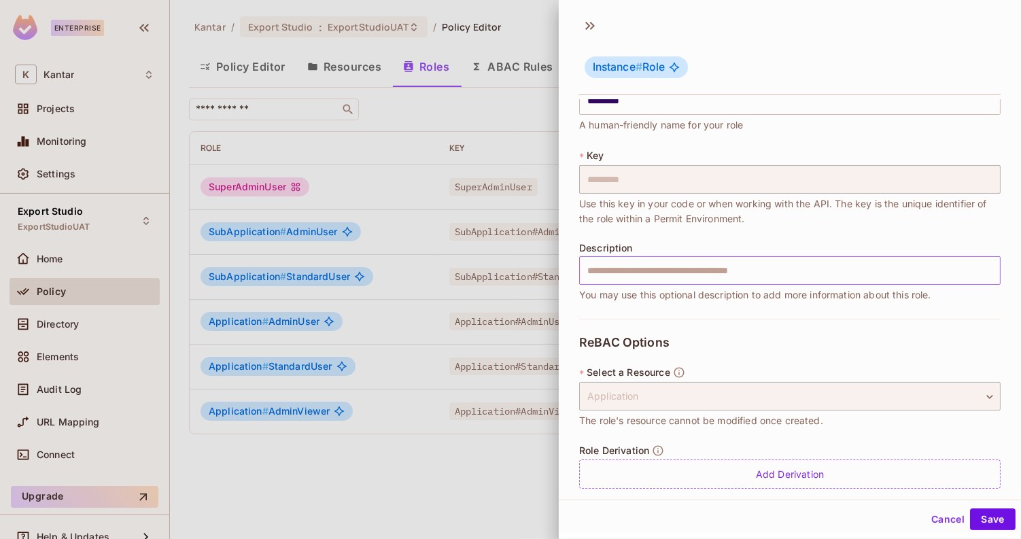
scroll to position [50, 0]
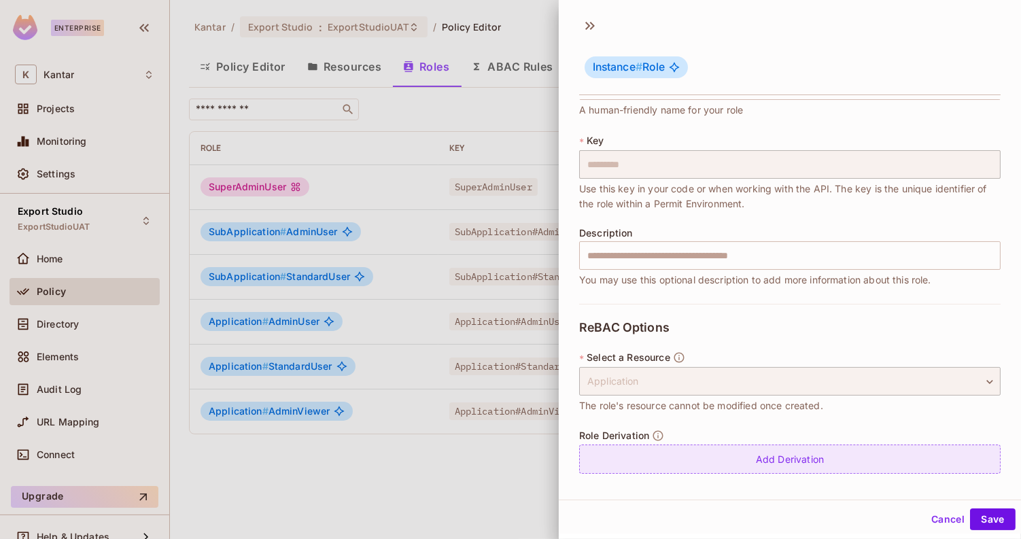
click at [732, 471] on div "Add Derivation" at bounding box center [790, 459] width 422 height 29
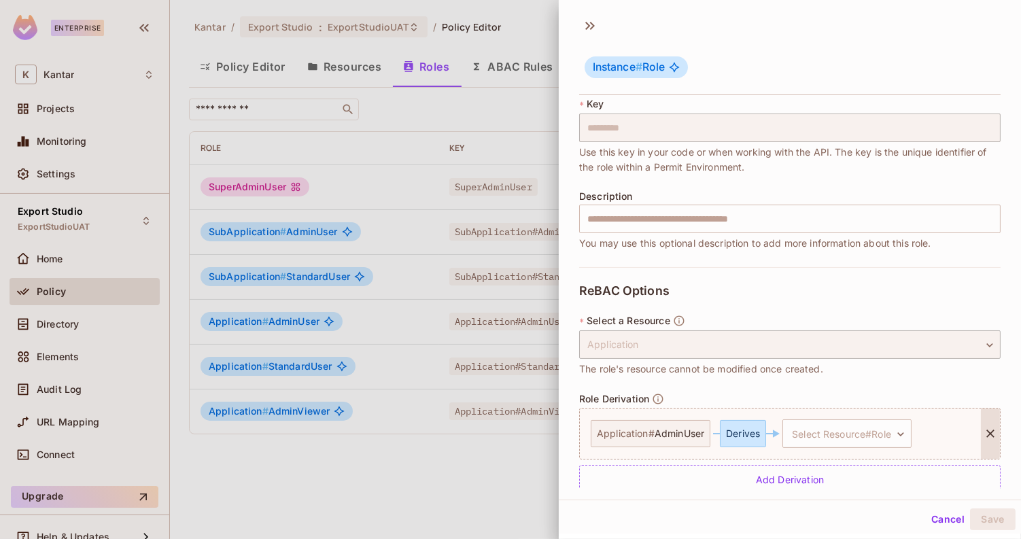
scroll to position [107, 0]
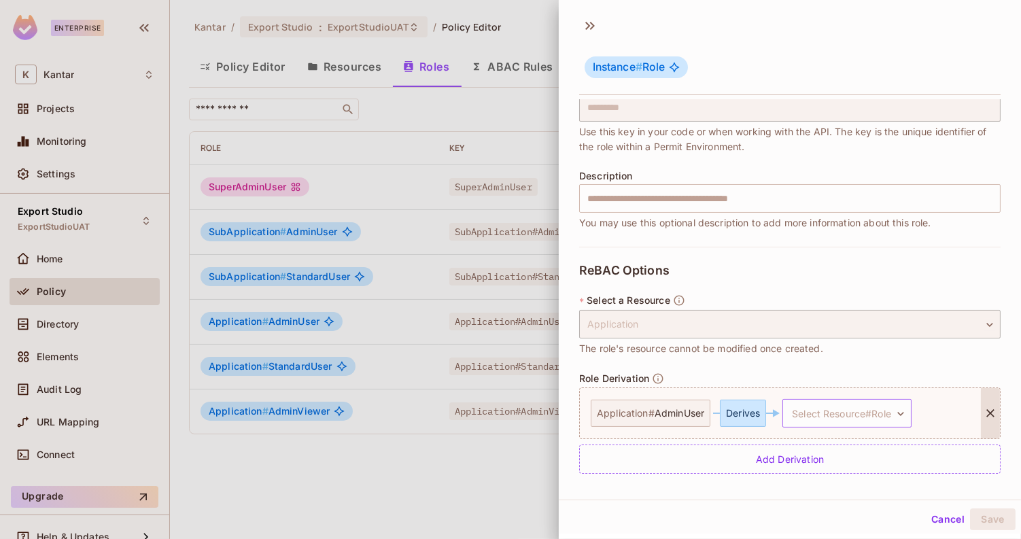
click at [825, 412] on body "Enterprise K Kantar Projects Monitoring Settings Export Studio ExportStudioUAT …" at bounding box center [510, 269] width 1021 height 539
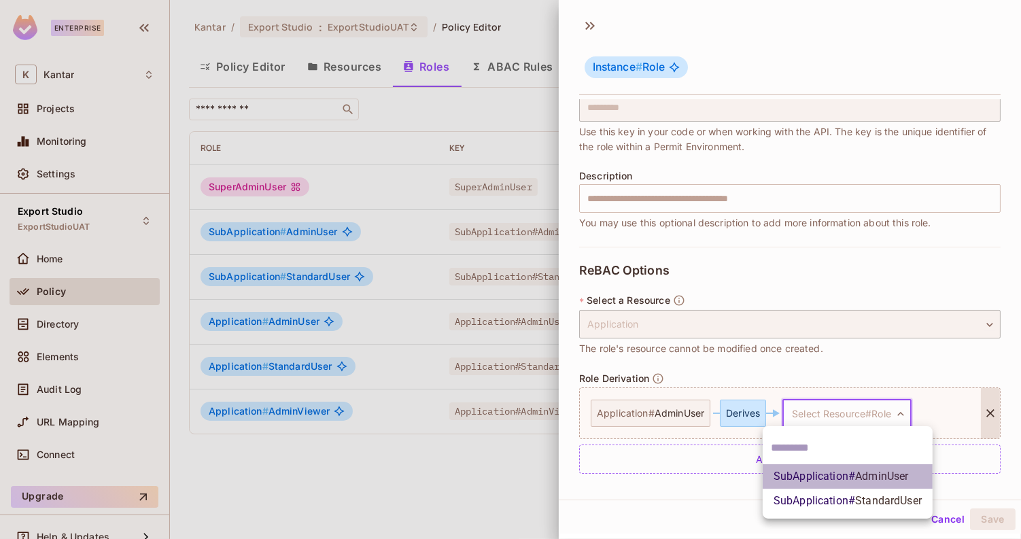
click at [833, 469] on span "SubApplication # AdminUser" at bounding box center [841, 476] width 135 height 16
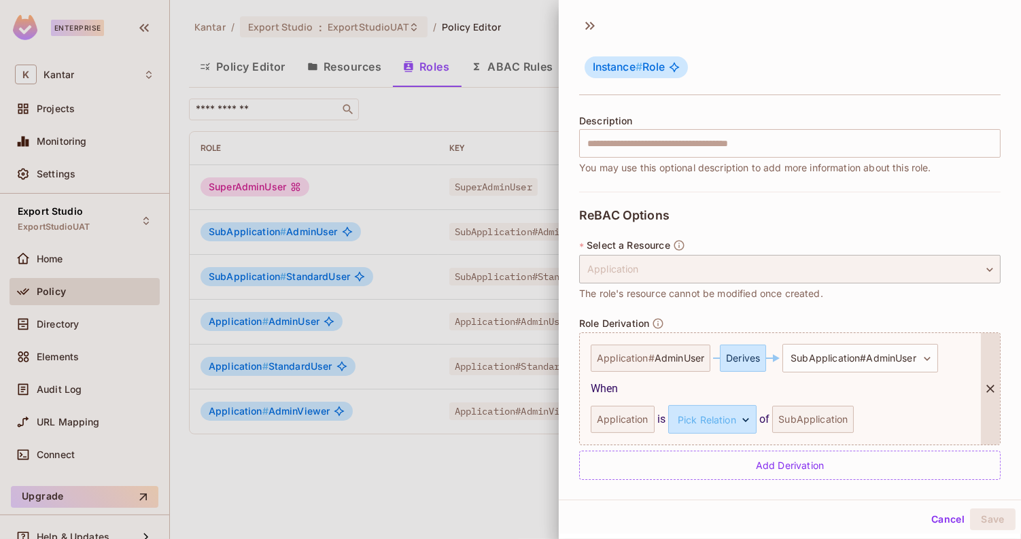
scroll to position [168, 0]
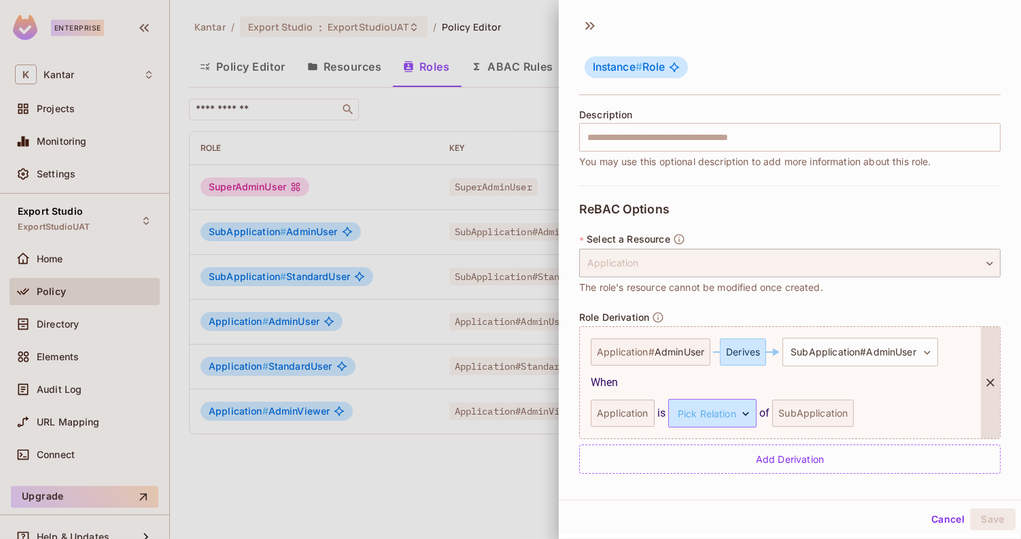
click at [715, 413] on body "Enterprise K Kantar Projects Monitoring Settings Export Studio ExportStudioUAT …" at bounding box center [510, 269] width 1021 height 539
click at [693, 478] on li "parent" at bounding box center [709, 476] width 125 height 24
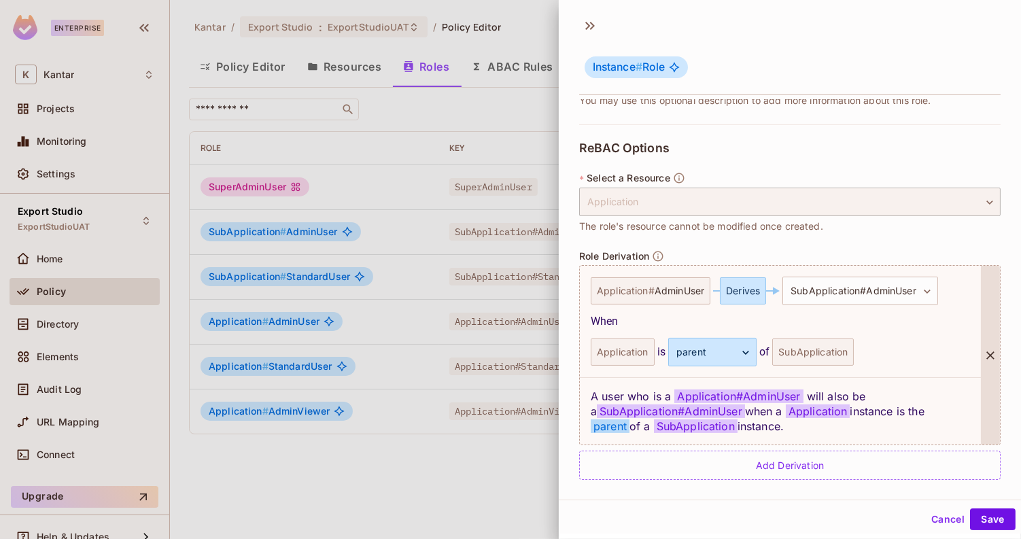
scroll to position [235, 0]
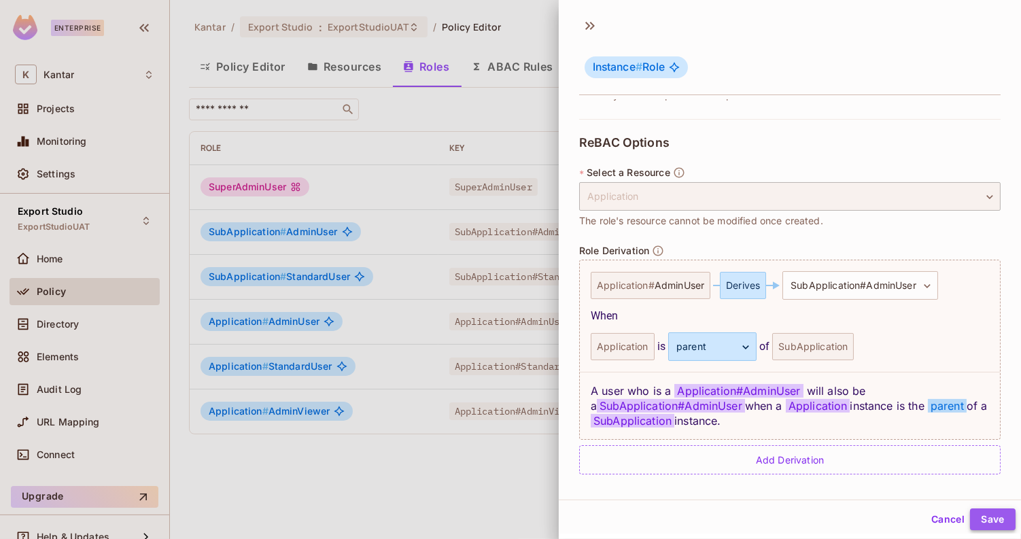
click at [980, 522] on button "Save" at bounding box center [993, 520] width 46 height 22
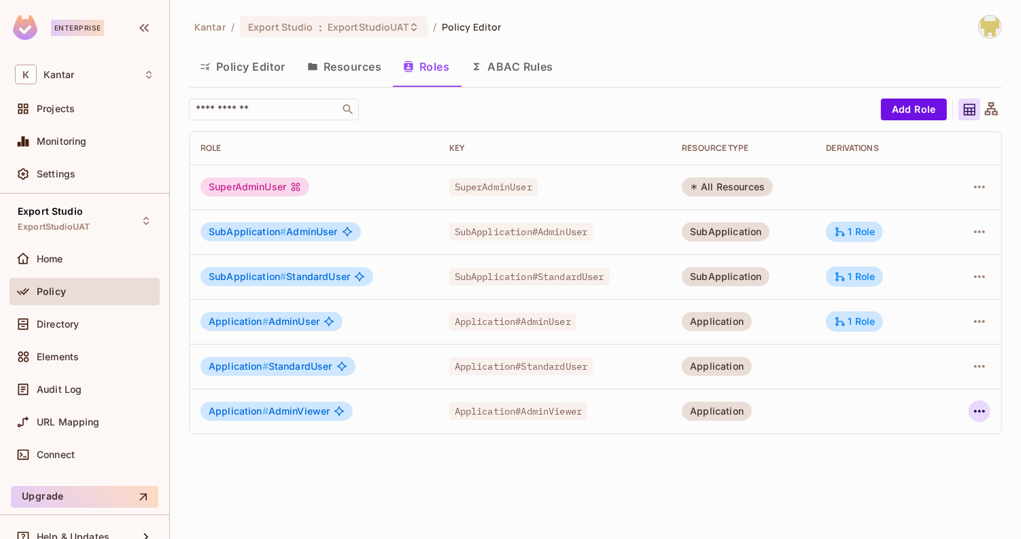
click at [977, 413] on icon "button" at bounding box center [980, 411] width 16 height 16
click at [928, 440] on div "Edit Role" at bounding box center [920, 442] width 41 height 14
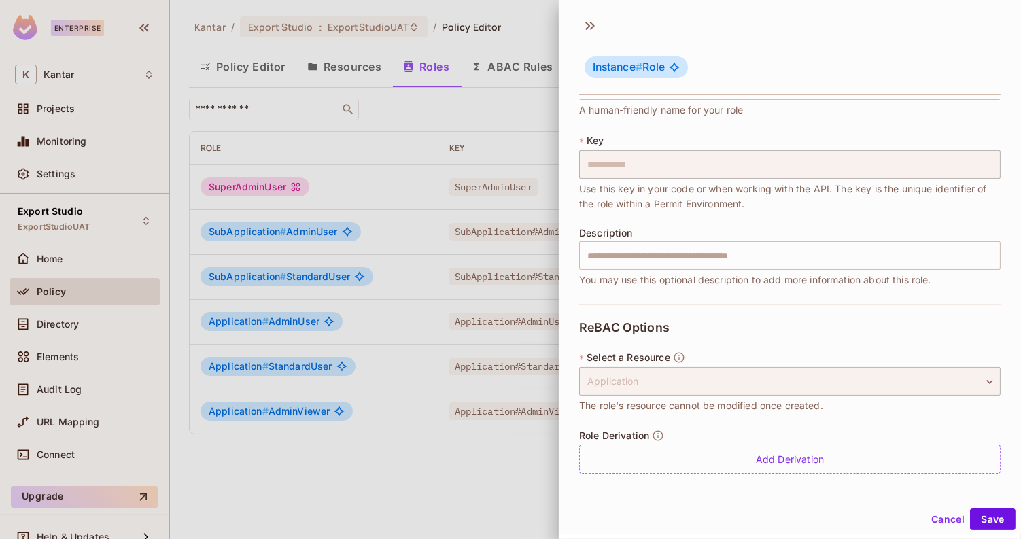
scroll to position [50, 0]
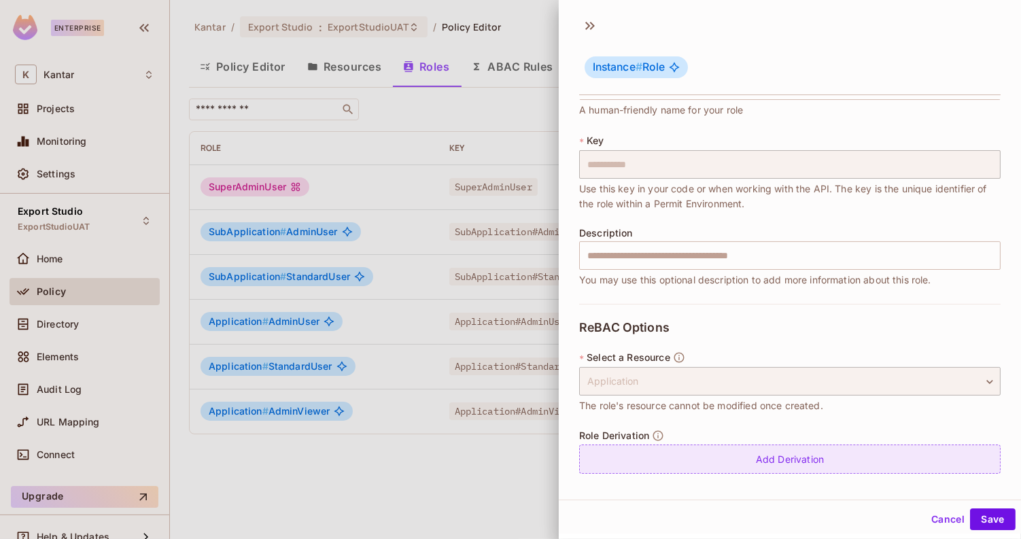
click at [774, 454] on div "Add Derivation" at bounding box center [790, 459] width 422 height 29
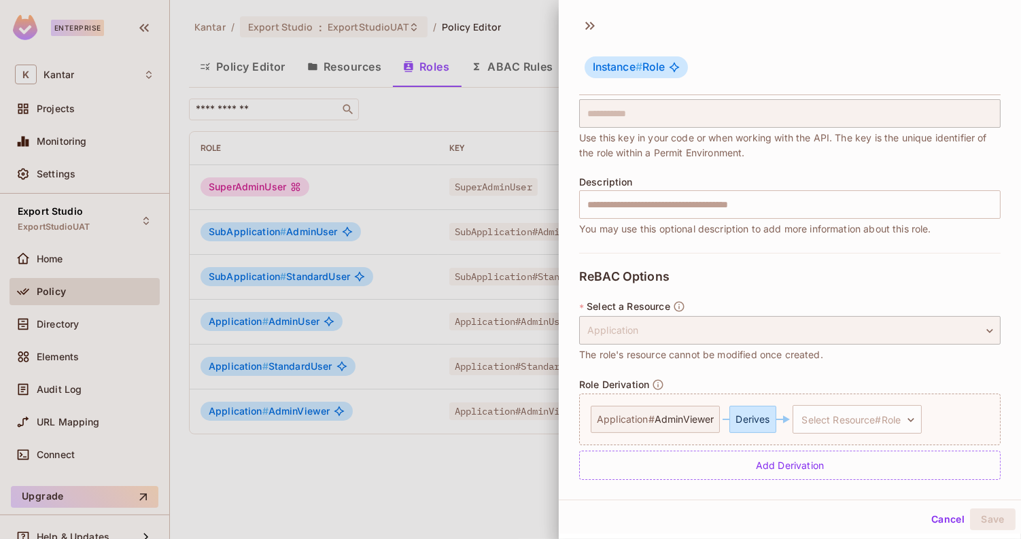
scroll to position [107, 0]
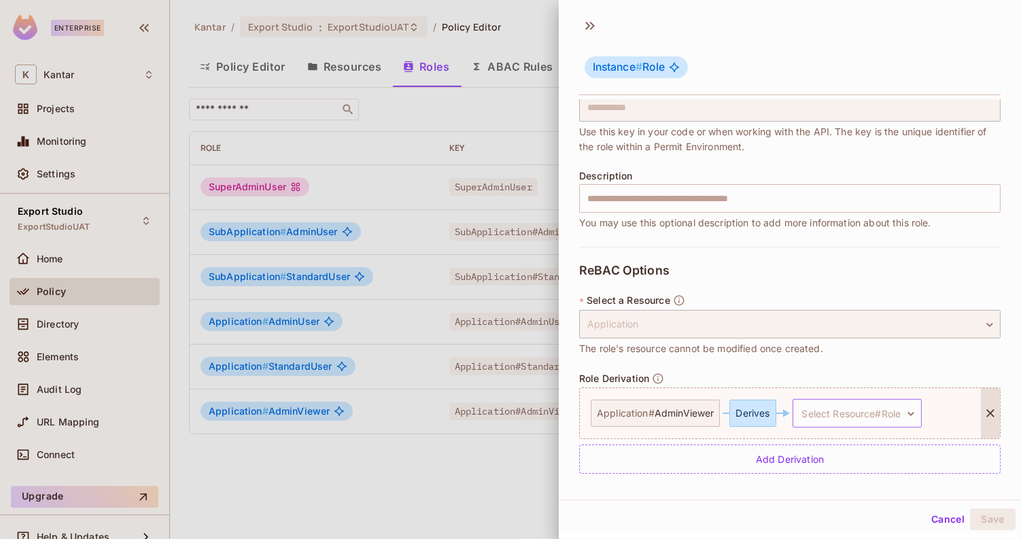
click at [857, 411] on body "**********" at bounding box center [510, 269] width 1021 height 539
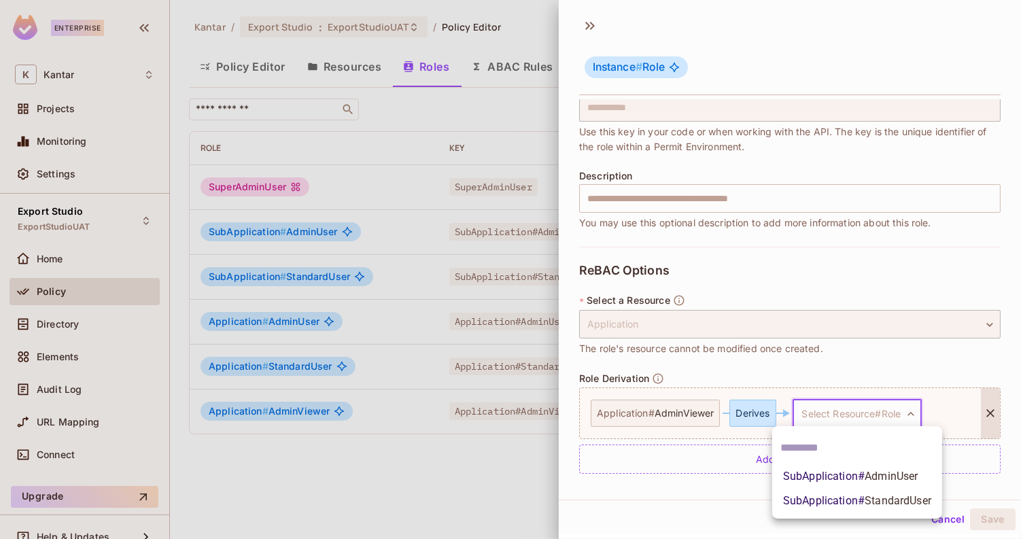
click at [864, 498] on span "SubApplication # StandardUser" at bounding box center [857, 501] width 148 height 16
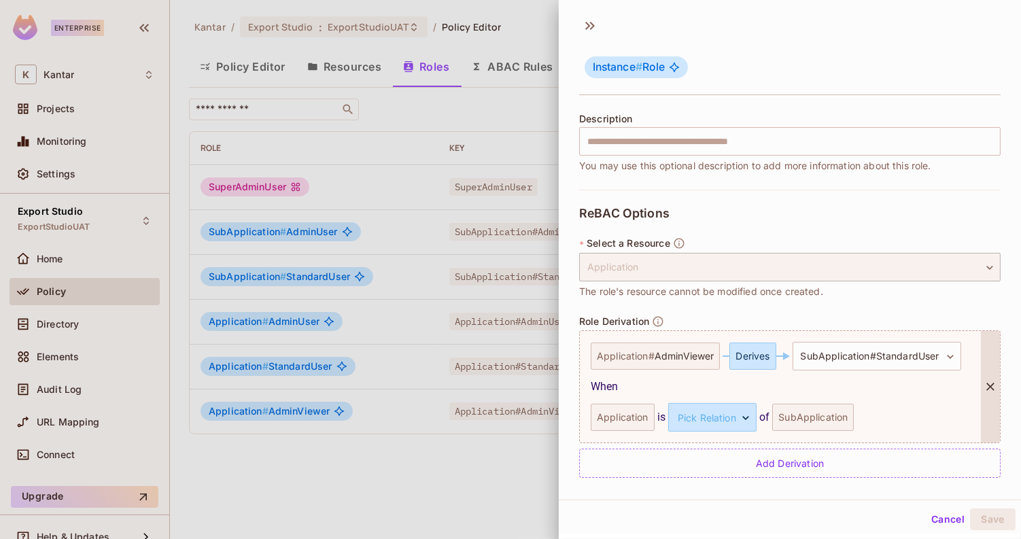
scroll to position [168, 0]
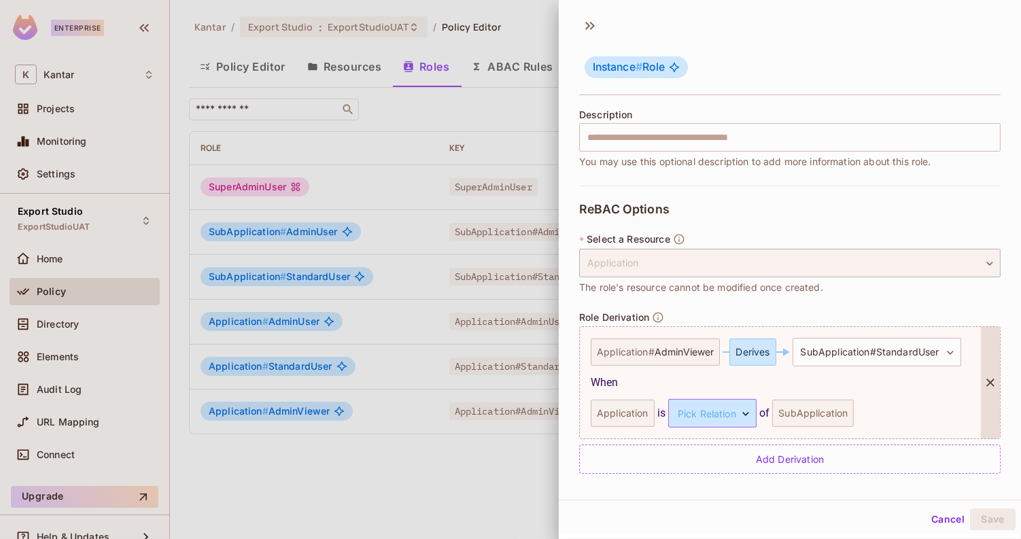
click at [734, 417] on body "**********" at bounding box center [510, 269] width 1021 height 539
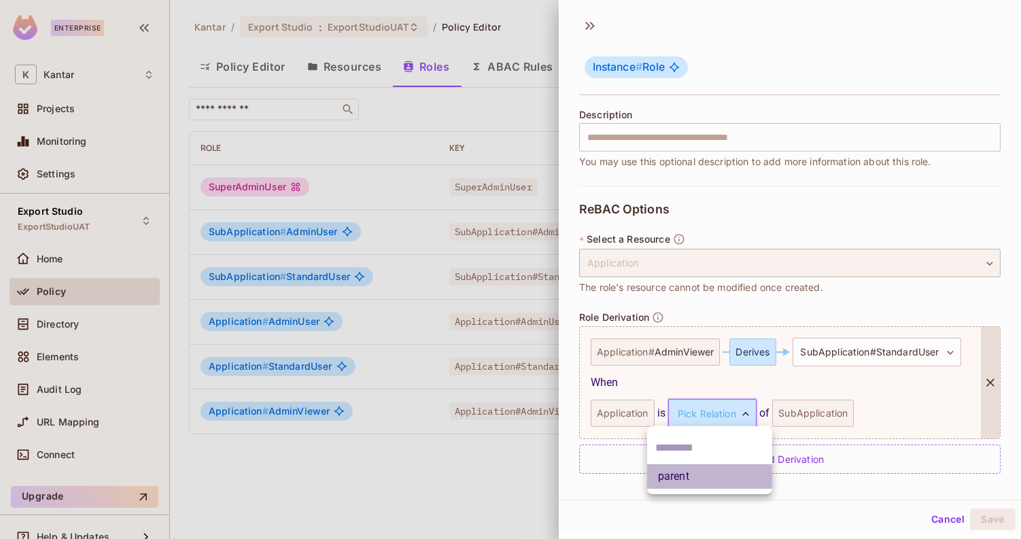
click at [706, 480] on li "parent" at bounding box center [709, 476] width 125 height 24
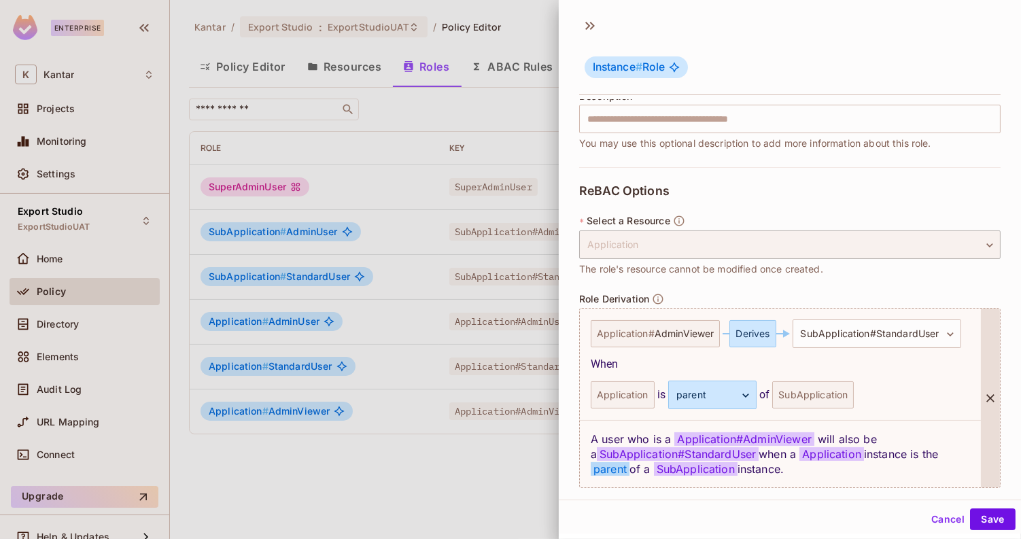
scroll to position [235, 0]
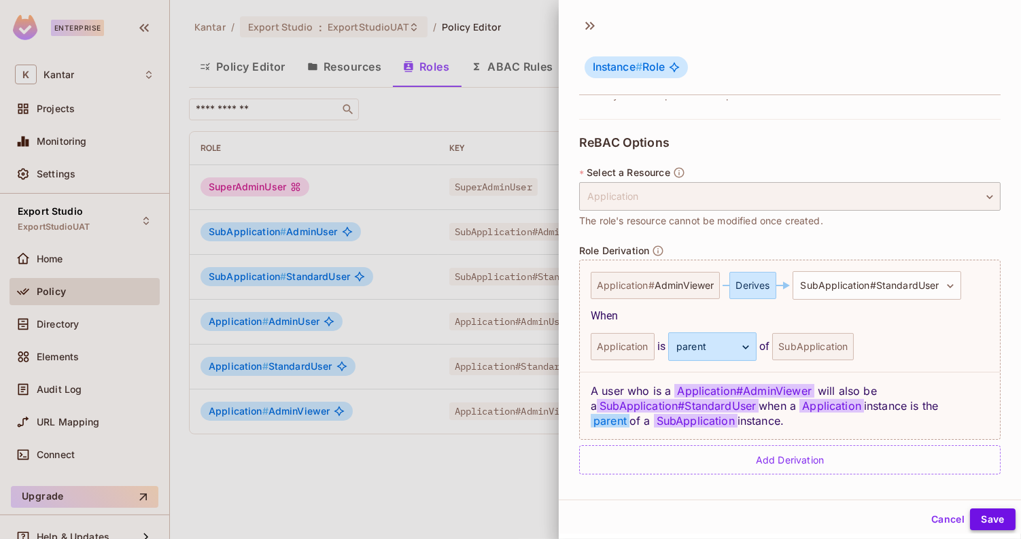
click at [992, 516] on button "Save" at bounding box center [993, 520] width 46 height 22
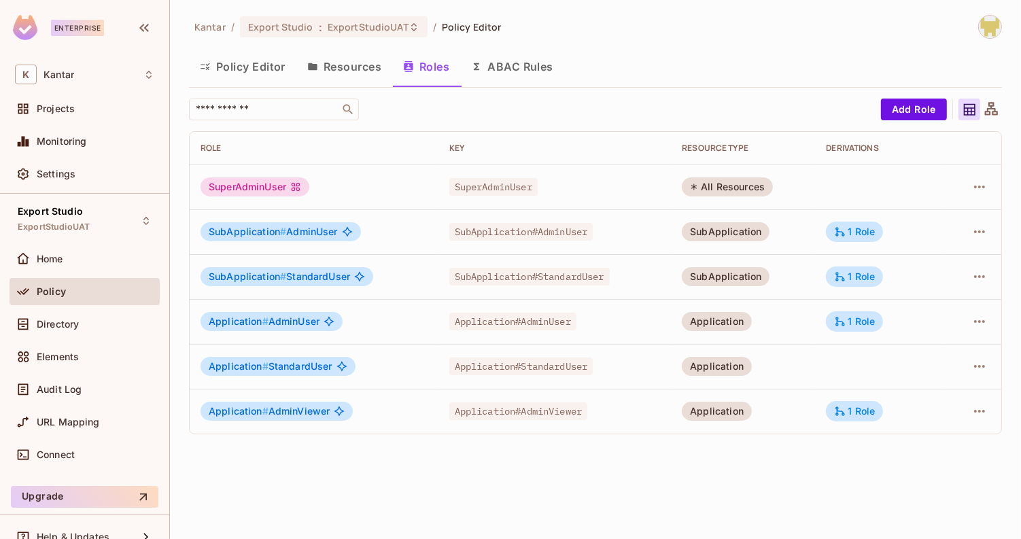
click at [629, 462] on div "Kantar / Export Studio : ExportStudioUAT / Policy Editor Policy Editor Resource…" at bounding box center [595, 269] width 851 height 539
click at [262, 57] on button "Policy Editor" at bounding box center [242, 67] width 107 height 34
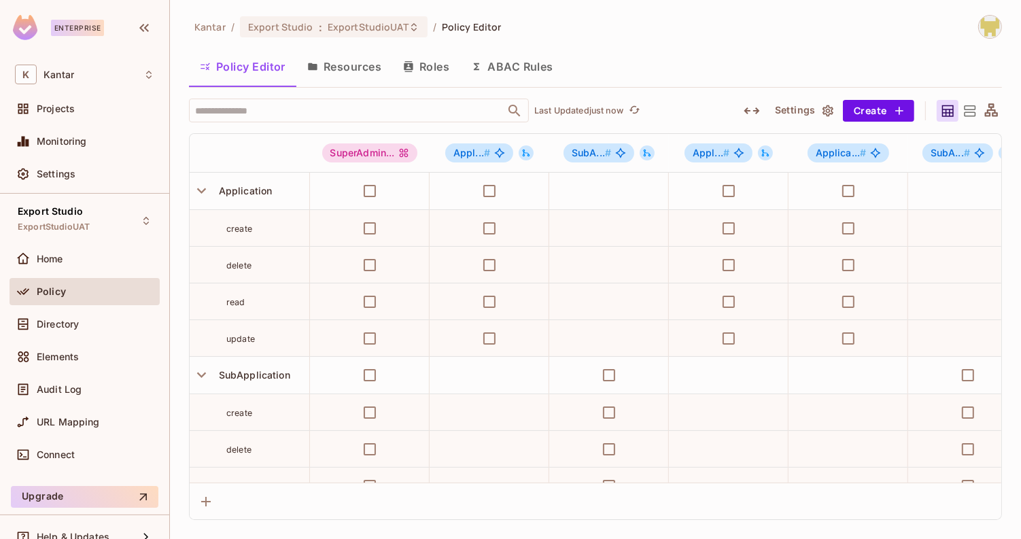
click at [696, 74] on div "Policy Editor Resources Roles ABAC Rules" at bounding box center [595, 67] width 813 height 34
click at [750, 105] on icon "button" at bounding box center [752, 111] width 16 height 16
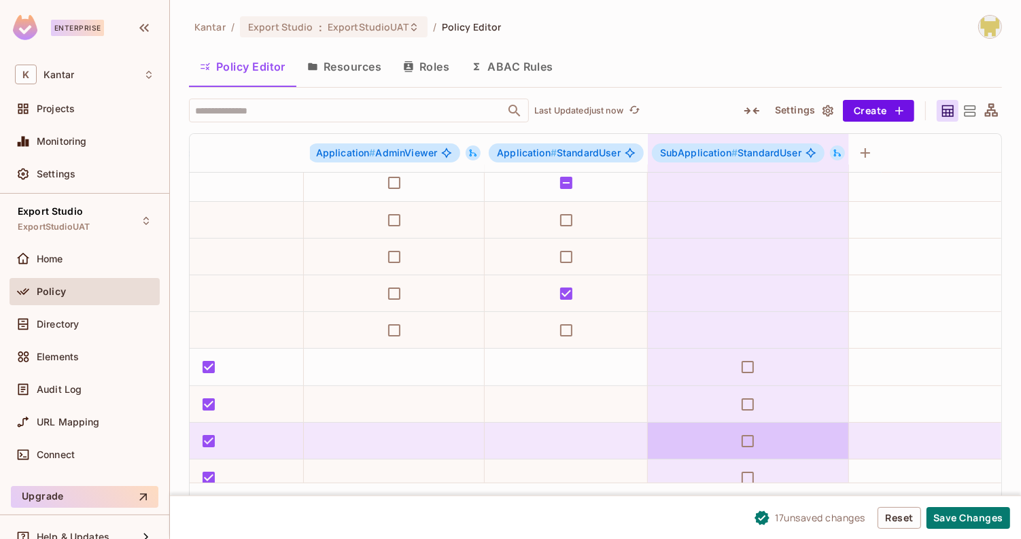
scroll to position [69, 490]
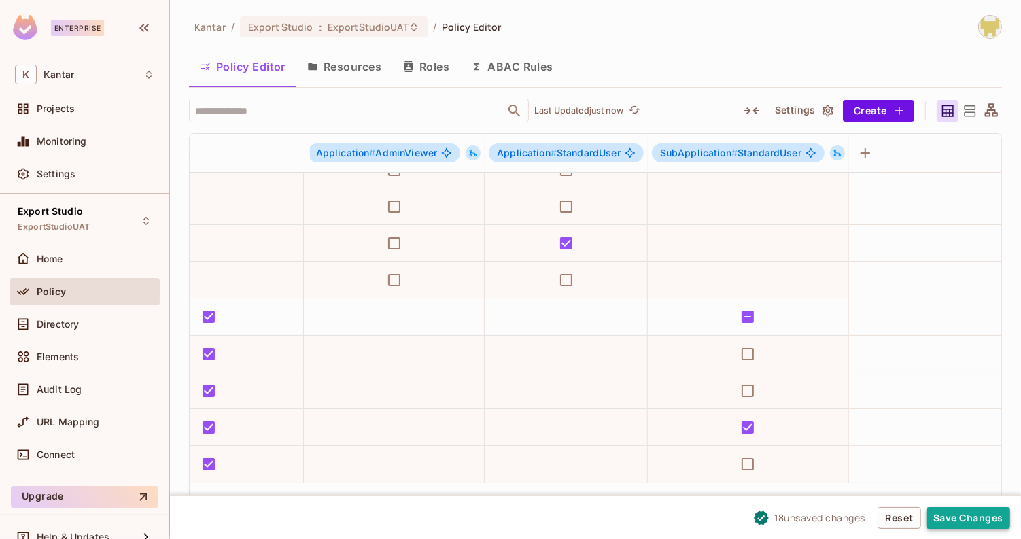
click at [949, 513] on button "Save Changes" at bounding box center [969, 518] width 84 height 22
click at [358, 77] on button "Resources" at bounding box center [344, 67] width 96 height 34
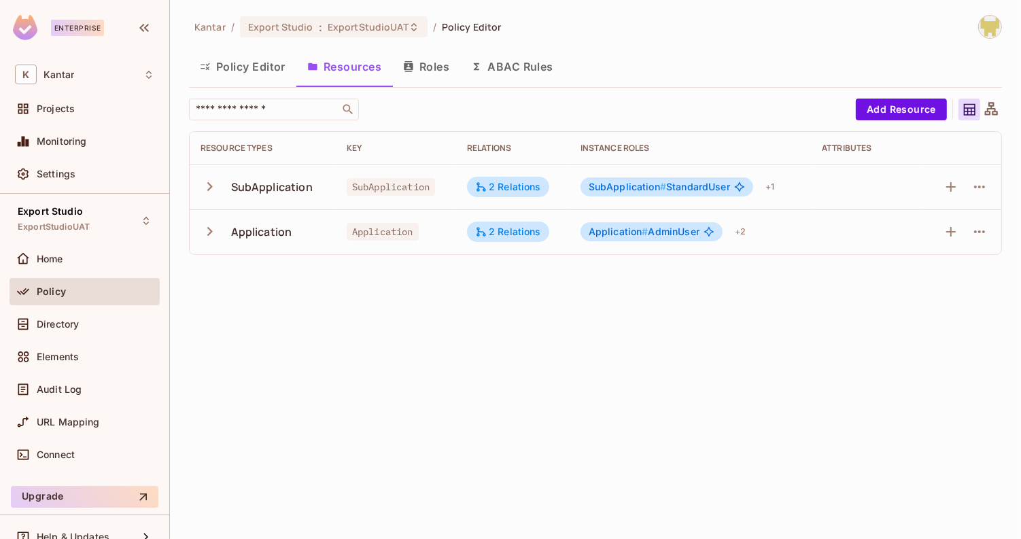
click at [430, 63] on button "Roles" at bounding box center [426, 67] width 68 height 34
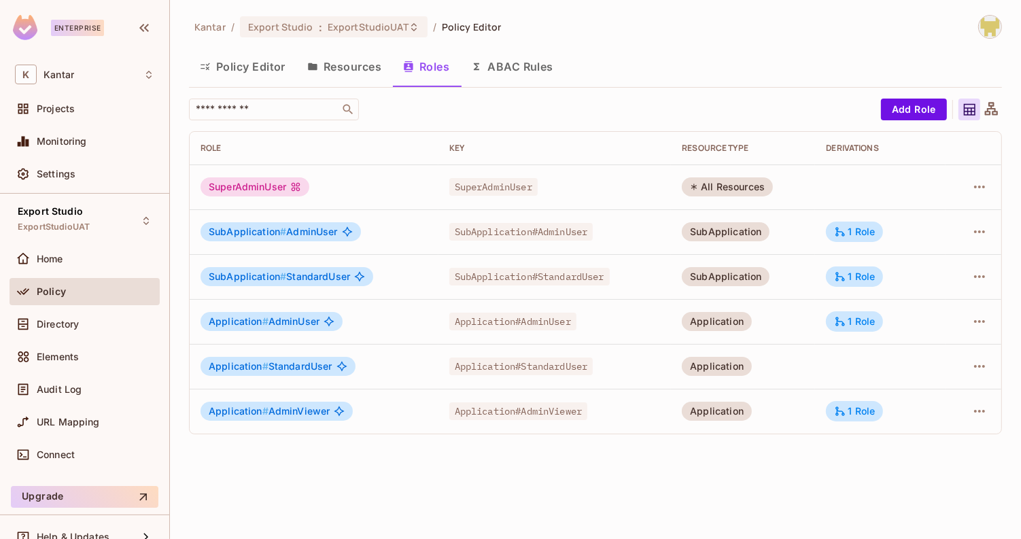
click at [499, 64] on button "ABAC Rules" at bounding box center [512, 67] width 104 height 34
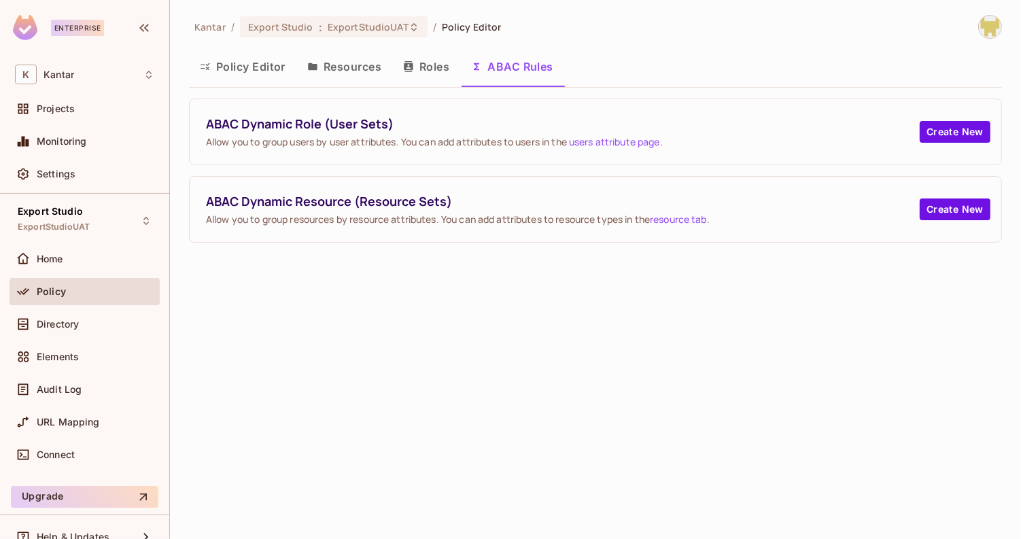
click at [339, 63] on button "Resources" at bounding box center [344, 67] width 96 height 34
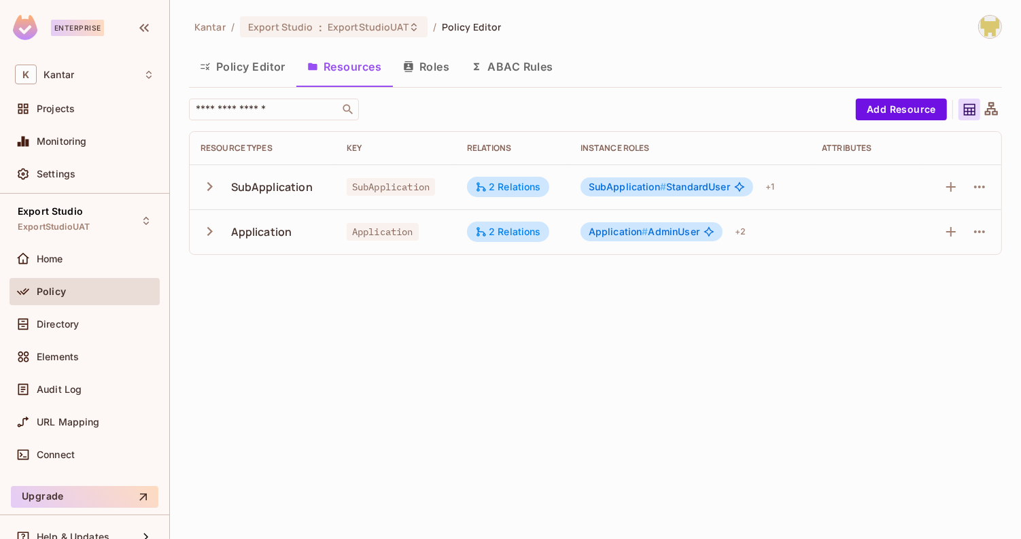
click at [256, 63] on button "Policy Editor" at bounding box center [242, 67] width 107 height 34
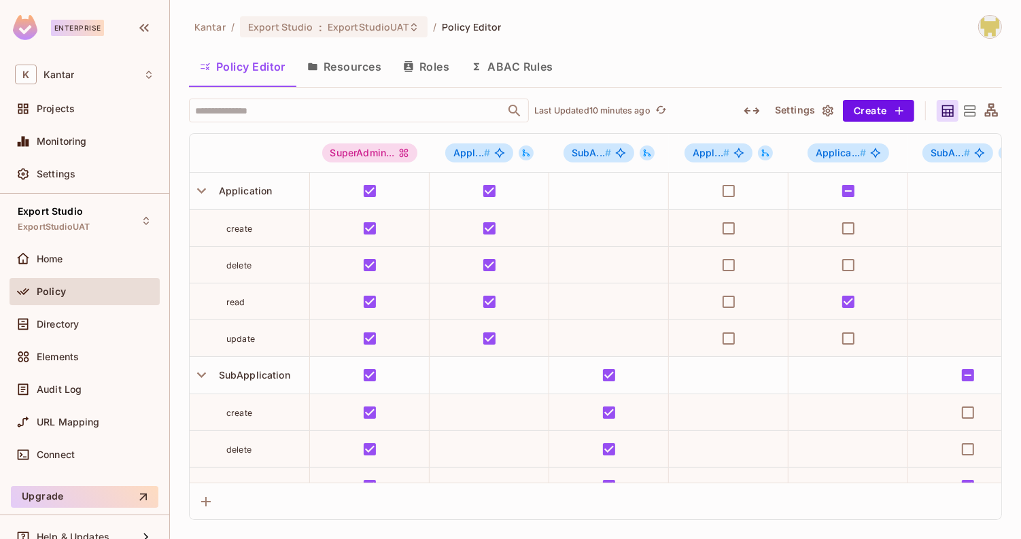
click at [333, 78] on button "Resources" at bounding box center [344, 67] width 96 height 34
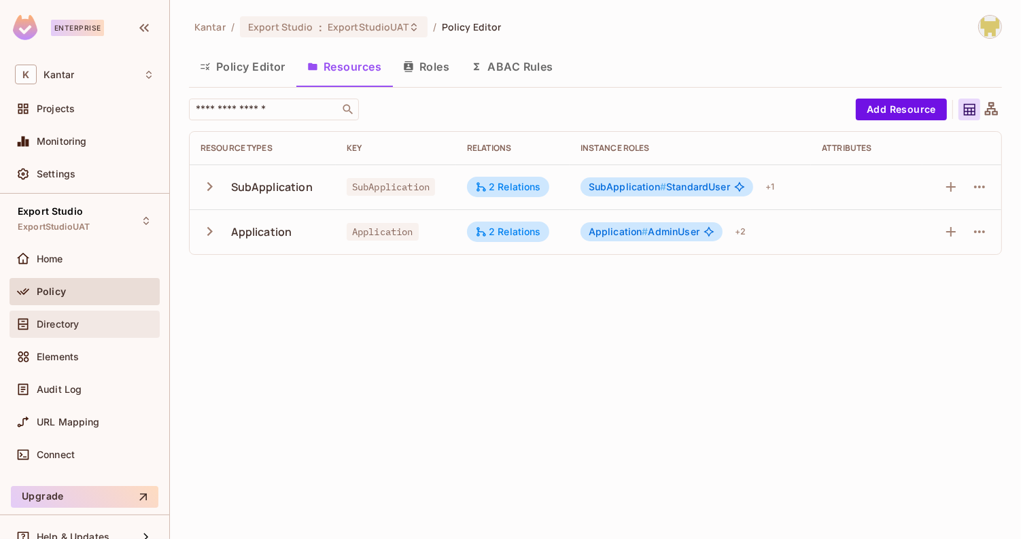
click at [83, 325] on div "Directory" at bounding box center [96, 324] width 118 height 11
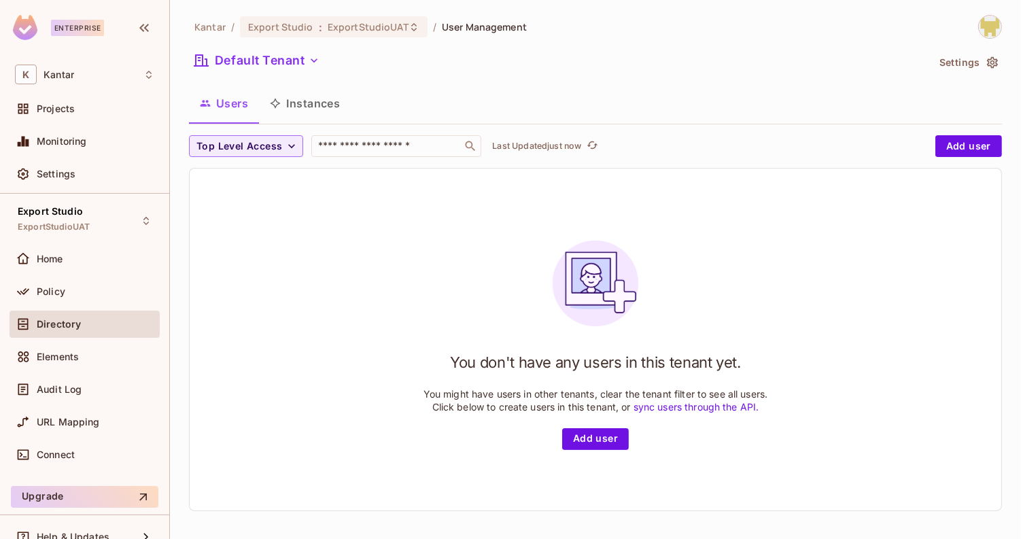
click at [295, 99] on button "Instances" at bounding box center [305, 103] width 92 height 34
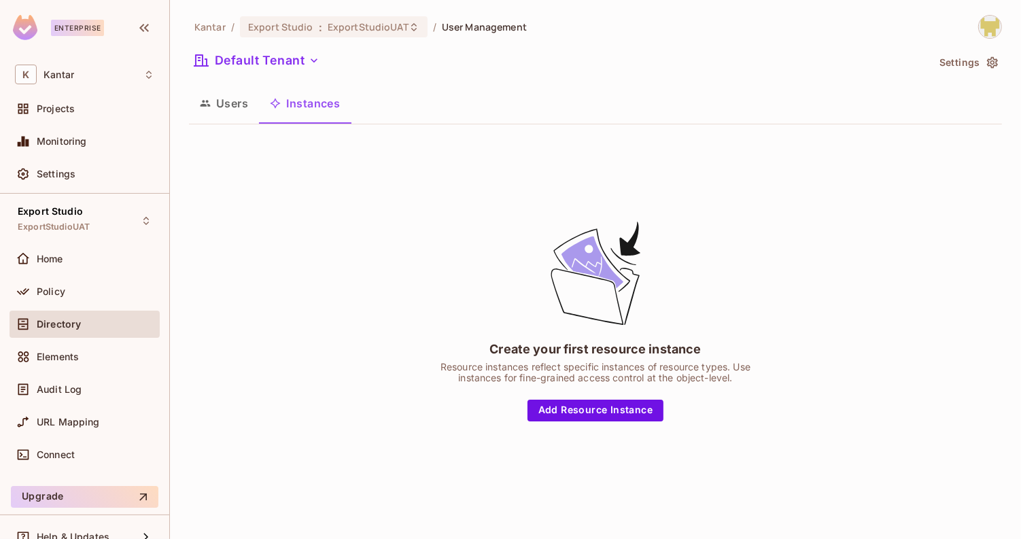
click at [233, 105] on button "Users" at bounding box center [224, 103] width 70 height 34
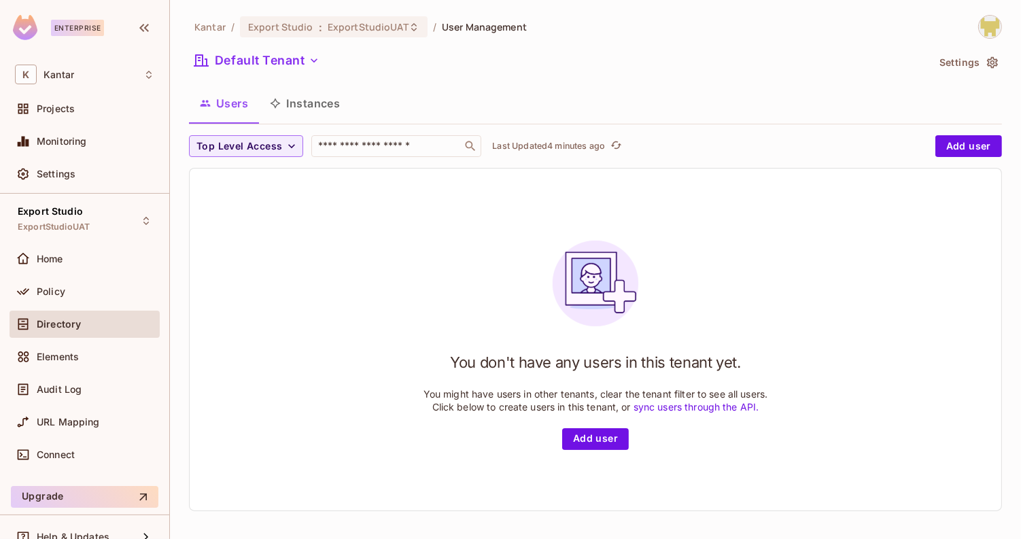
click at [314, 99] on button "Instances" at bounding box center [305, 103] width 92 height 34
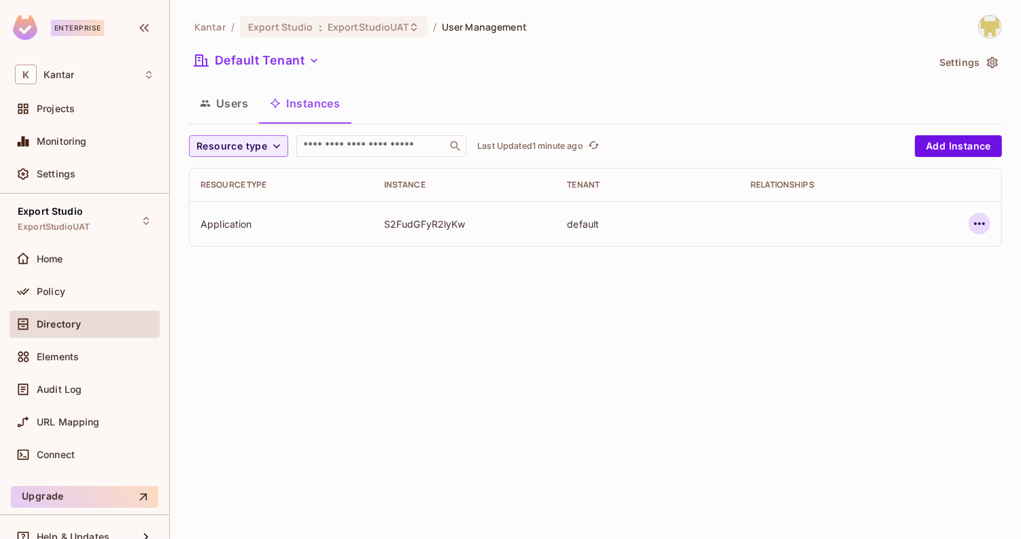
click at [980, 222] on icon "button" at bounding box center [979, 223] width 11 height 3
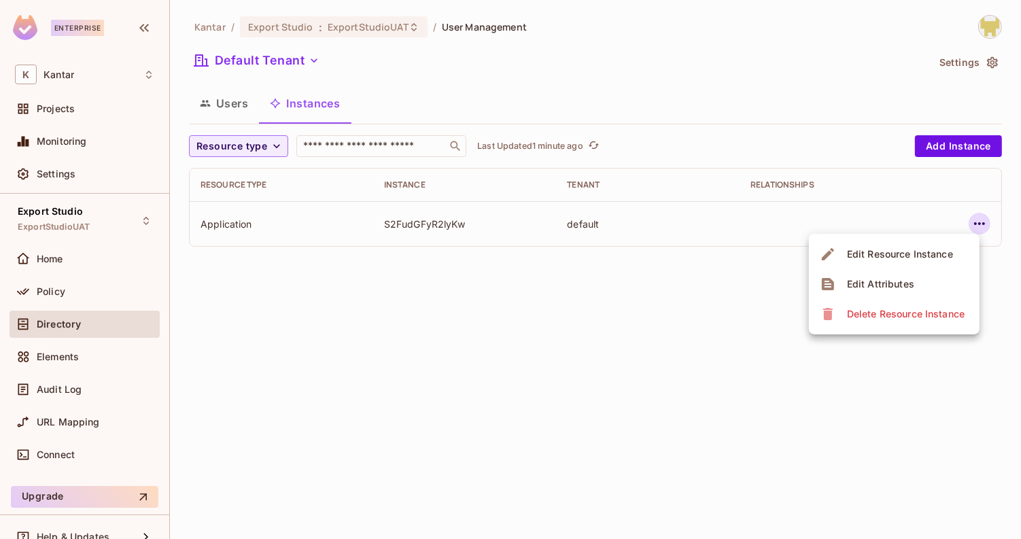
click at [895, 313] on div "Delete Resource Instance" at bounding box center [906, 314] width 118 height 14
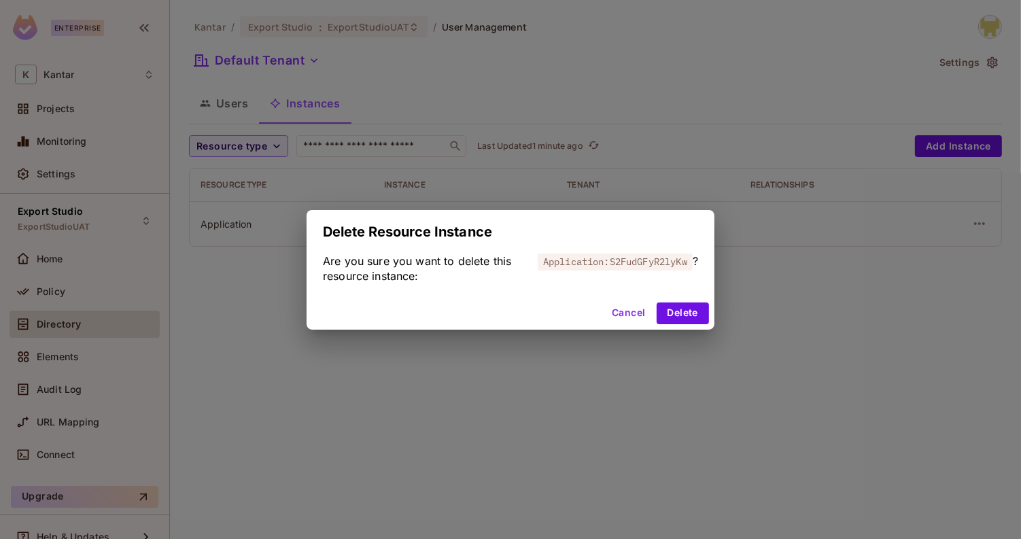
click at [702, 324] on div "Cancel Delete" at bounding box center [511, 313] width 408 height 33
click at [685, 315] on button "Delete" at bounding box center [683, 314] width 52 height 22
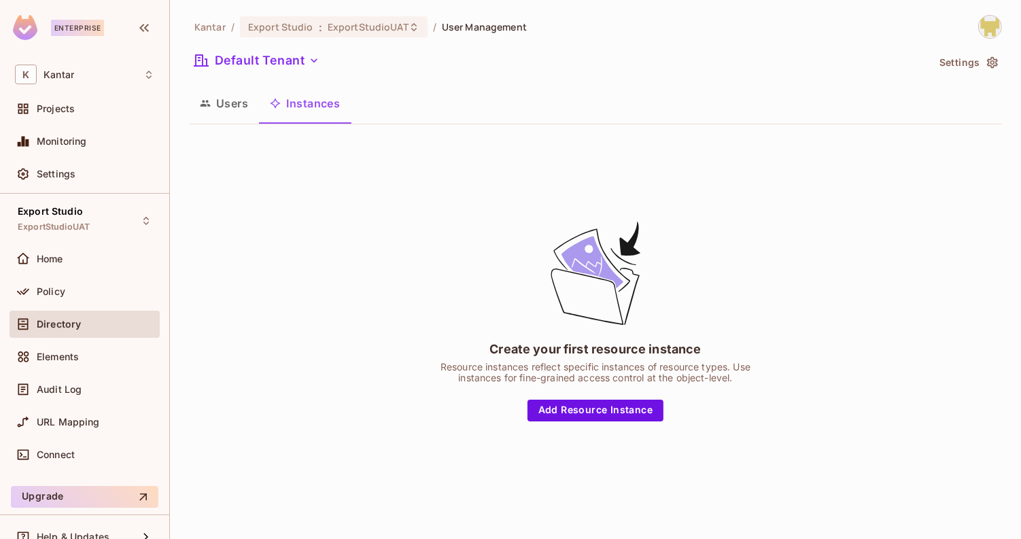
click at [482, 222] on div "Create your first resource instance Resource instances reflect specific instanc…" at bounding box center [596, 320] width 340 height 203
